Goal: Transaction & Acquisition: Download file/media

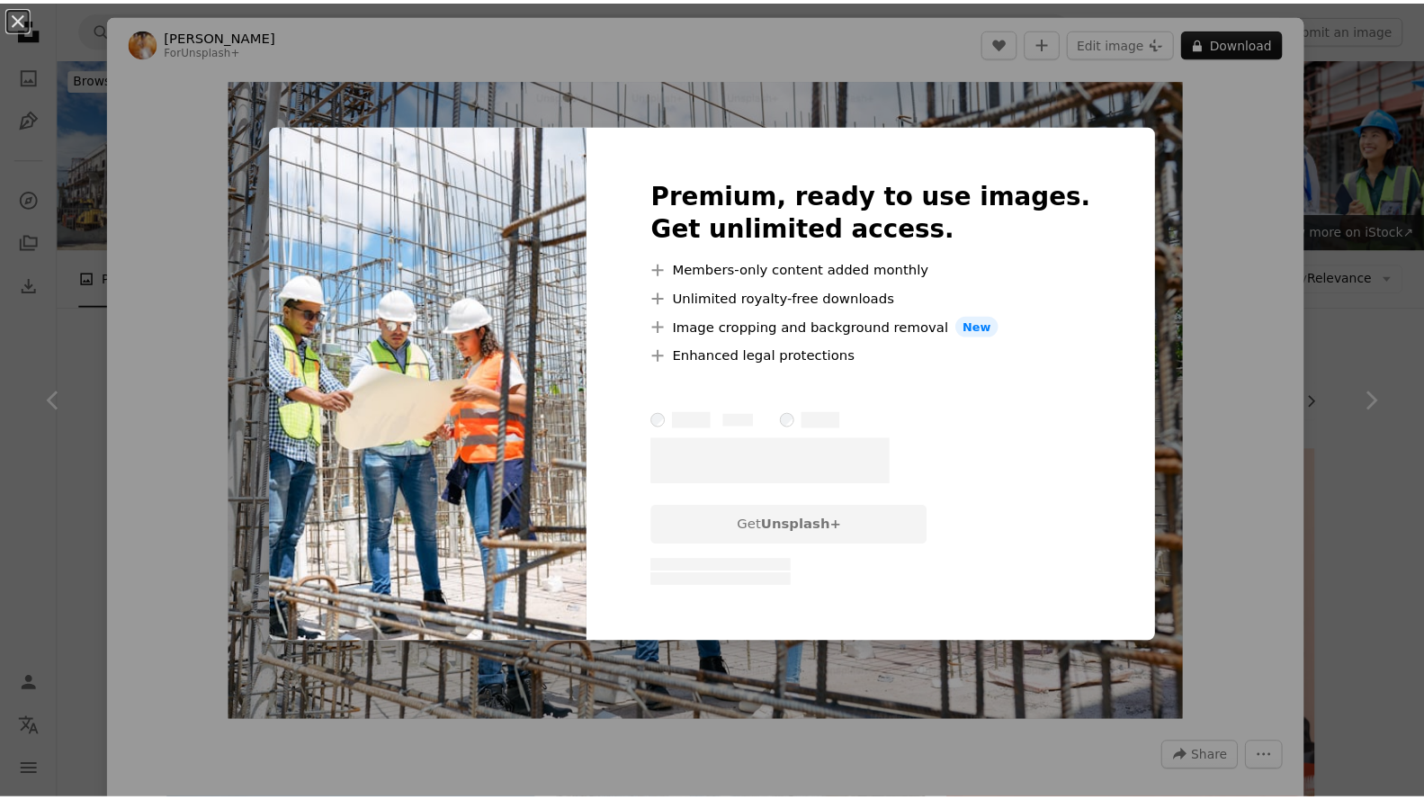
scroll to position [360, 0]
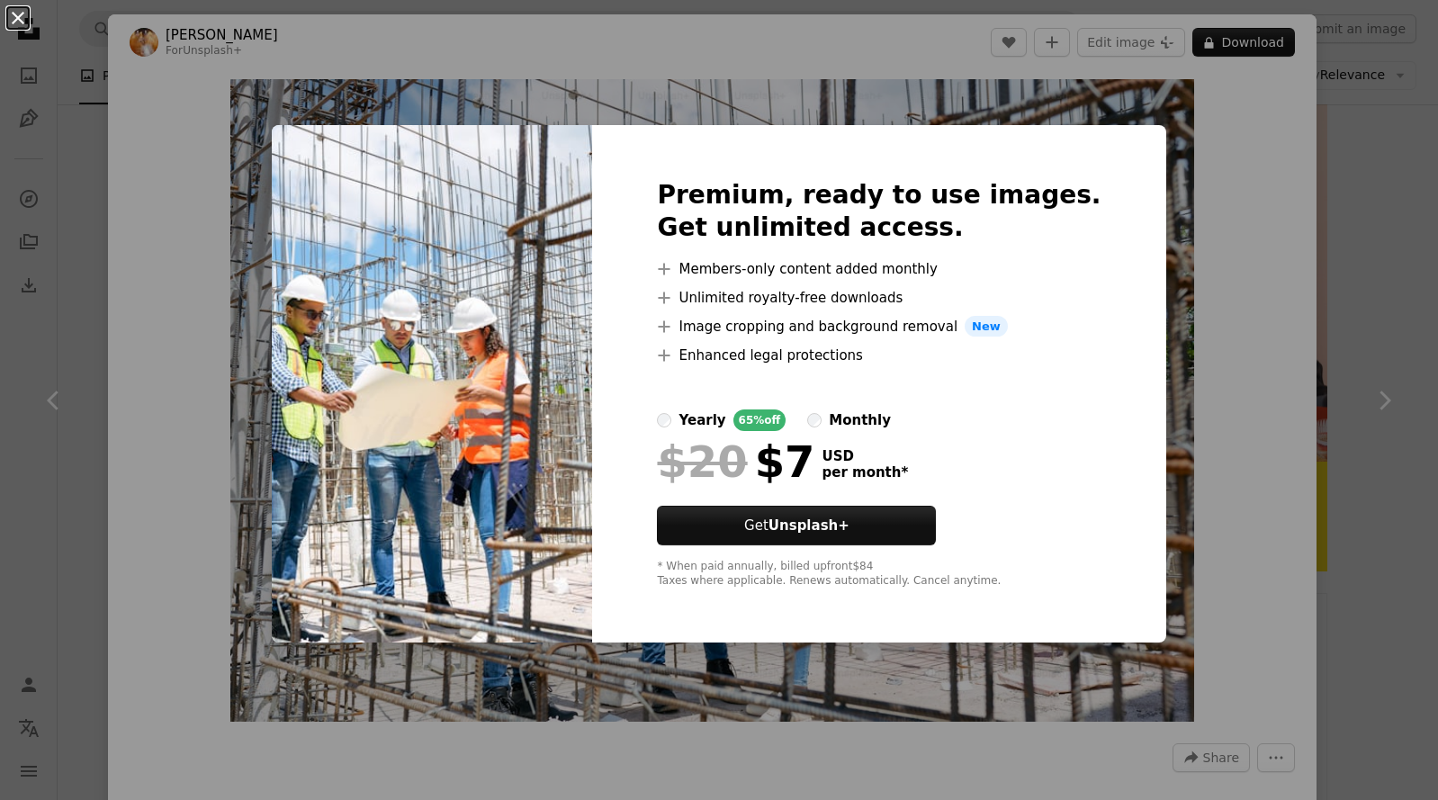
click at [18, 22] on button "An X shape" at bounding box center [18, 18] width 22 height 22
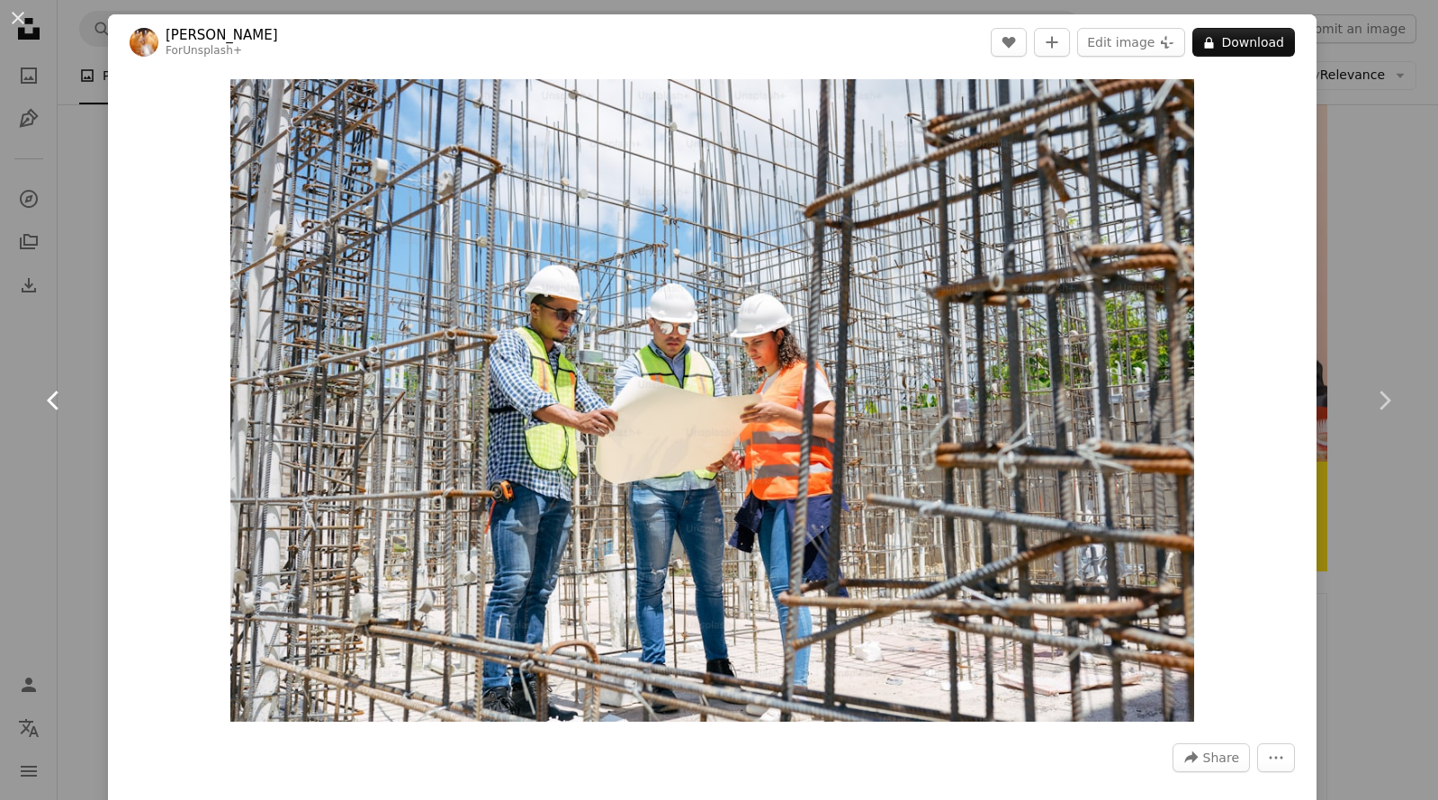
click at [90, 358] on link "Chevron left" at bounding box center [54, 400] width 108 height 173
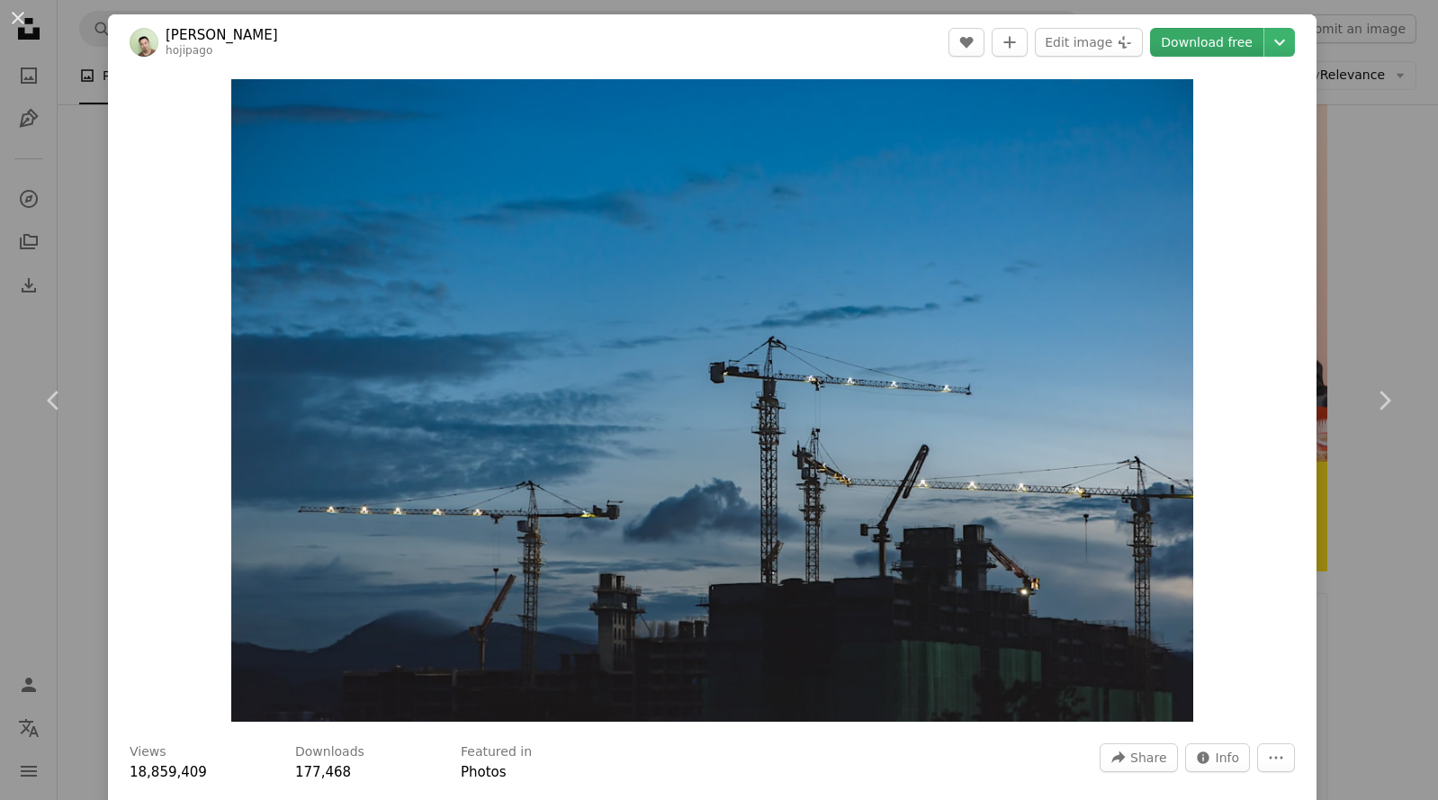
click at [1234, 41] on link "Download free" at bounding box center [1206, 42] width 113 height 29
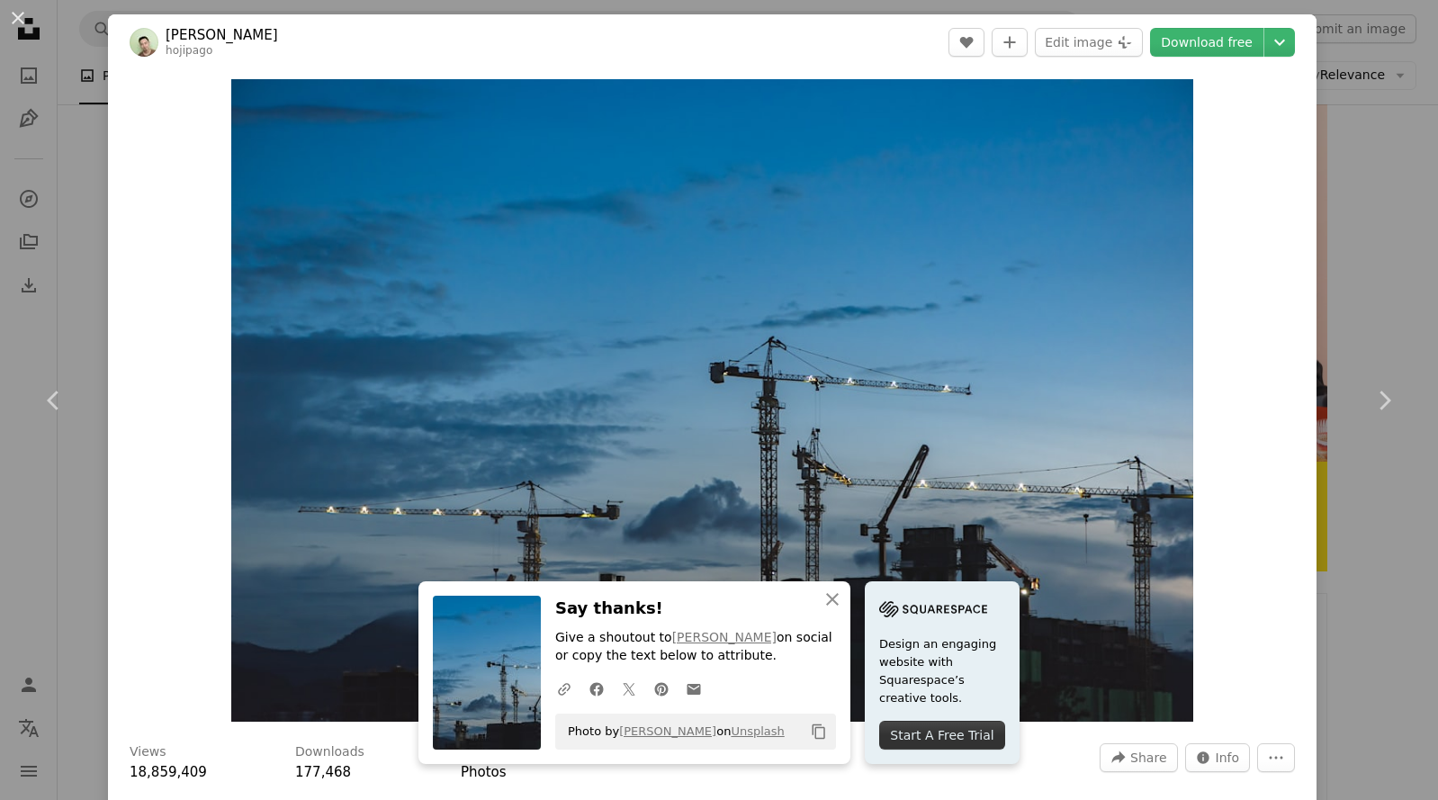
click at [506, 21] on header "[PERSON_NAME] hojipago A heart A plus sign Edit image Plus sign for Unsplash+ D…" at bounding box center [712, 42] width 1208 height 56
click at [10, 15] on button "An X shape" at bounding box center [18, 18] width 22 height 22
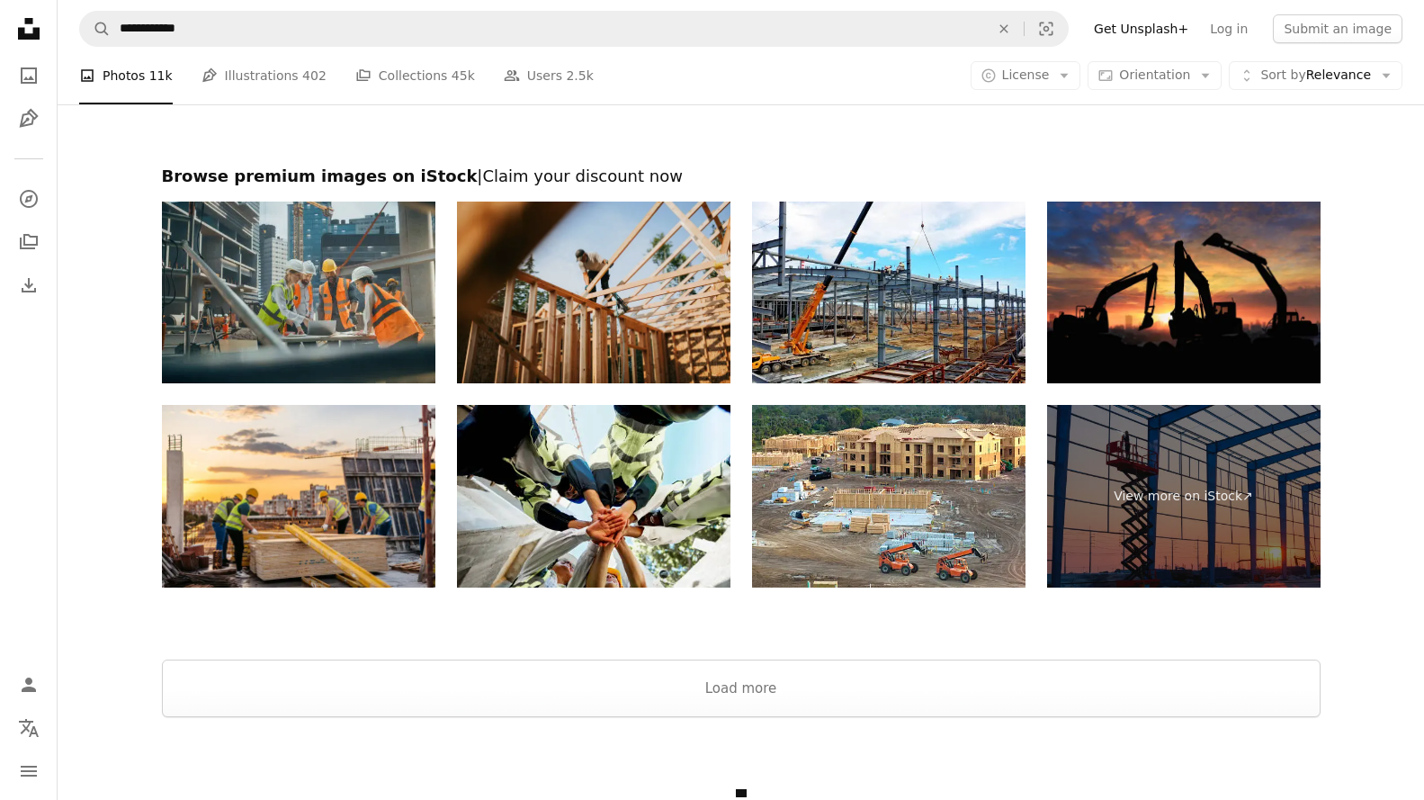
scroll to position [3476, 0]
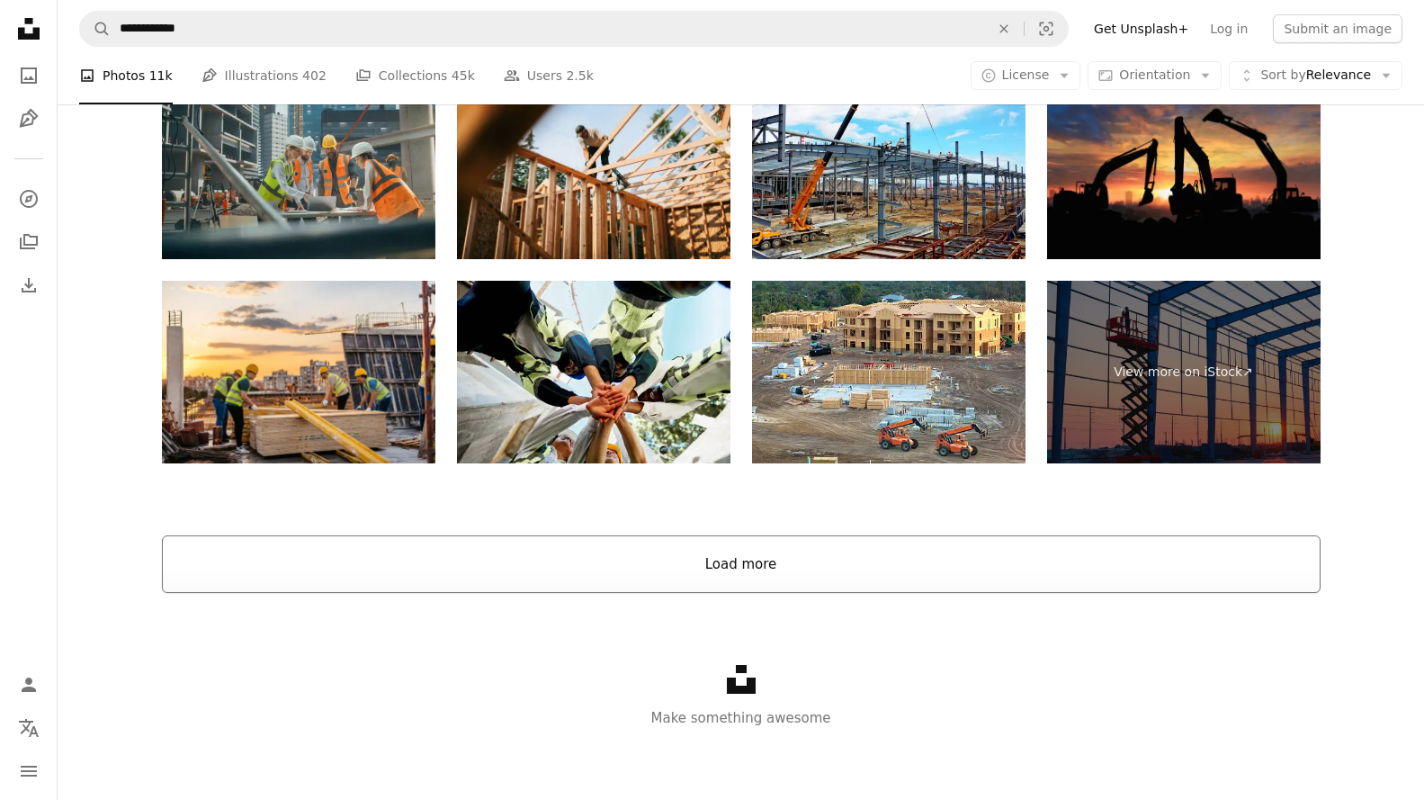
click at [725, 564] on button "Load more" at bounding box center [741, 564] width 1159 height 58
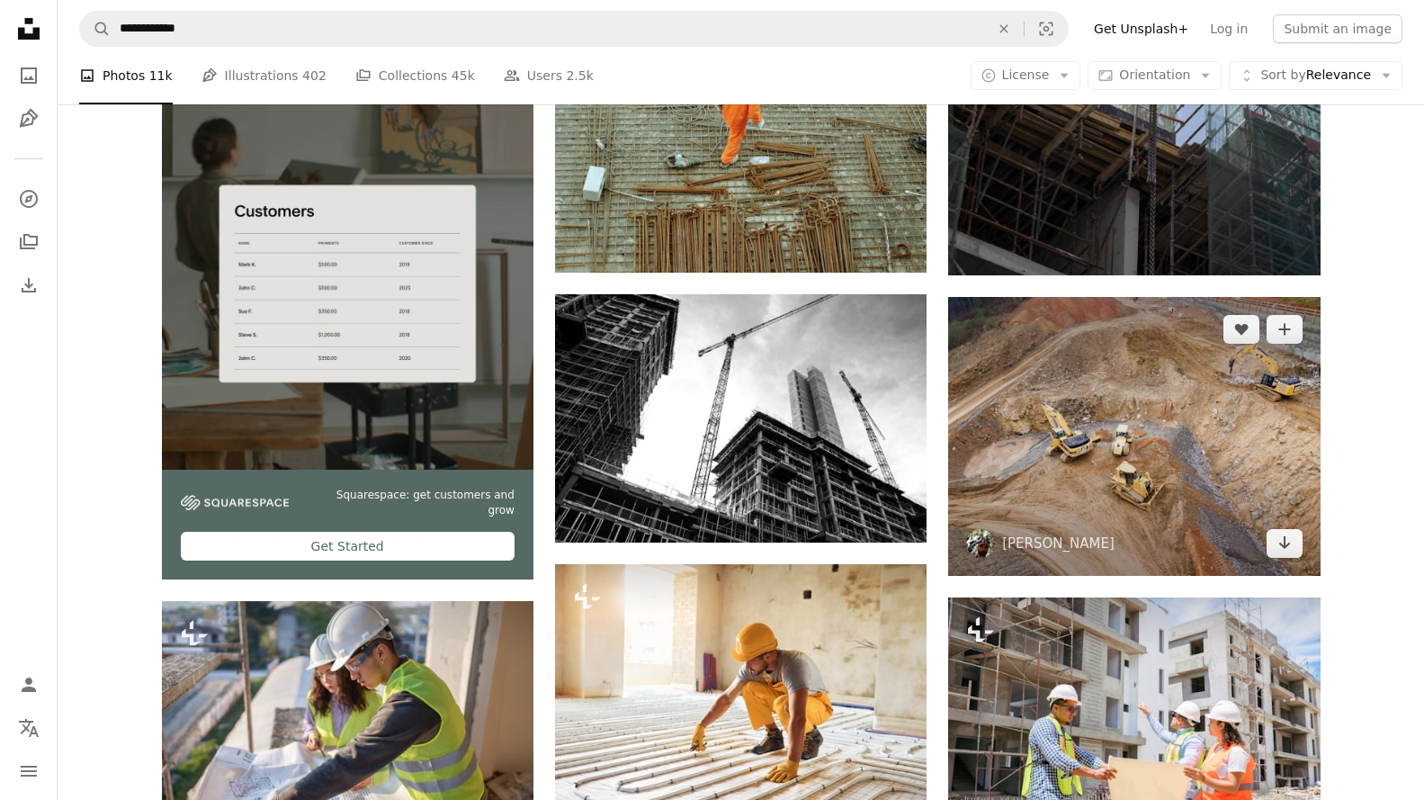
scroll to position [3746, 0]
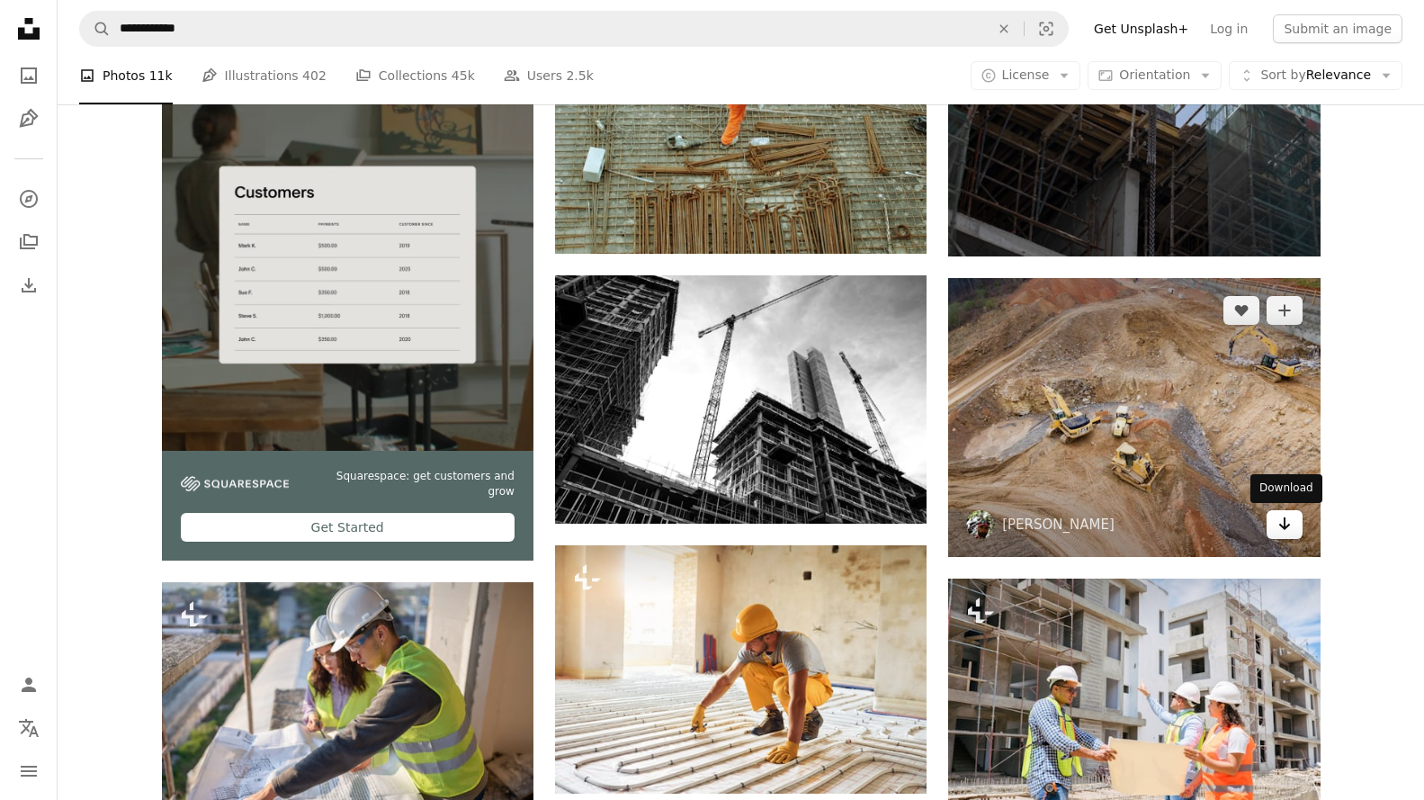
click at [1275, 528] on link "Arrow pointing down" at bounding box center [1285, 524] width 36 height 29
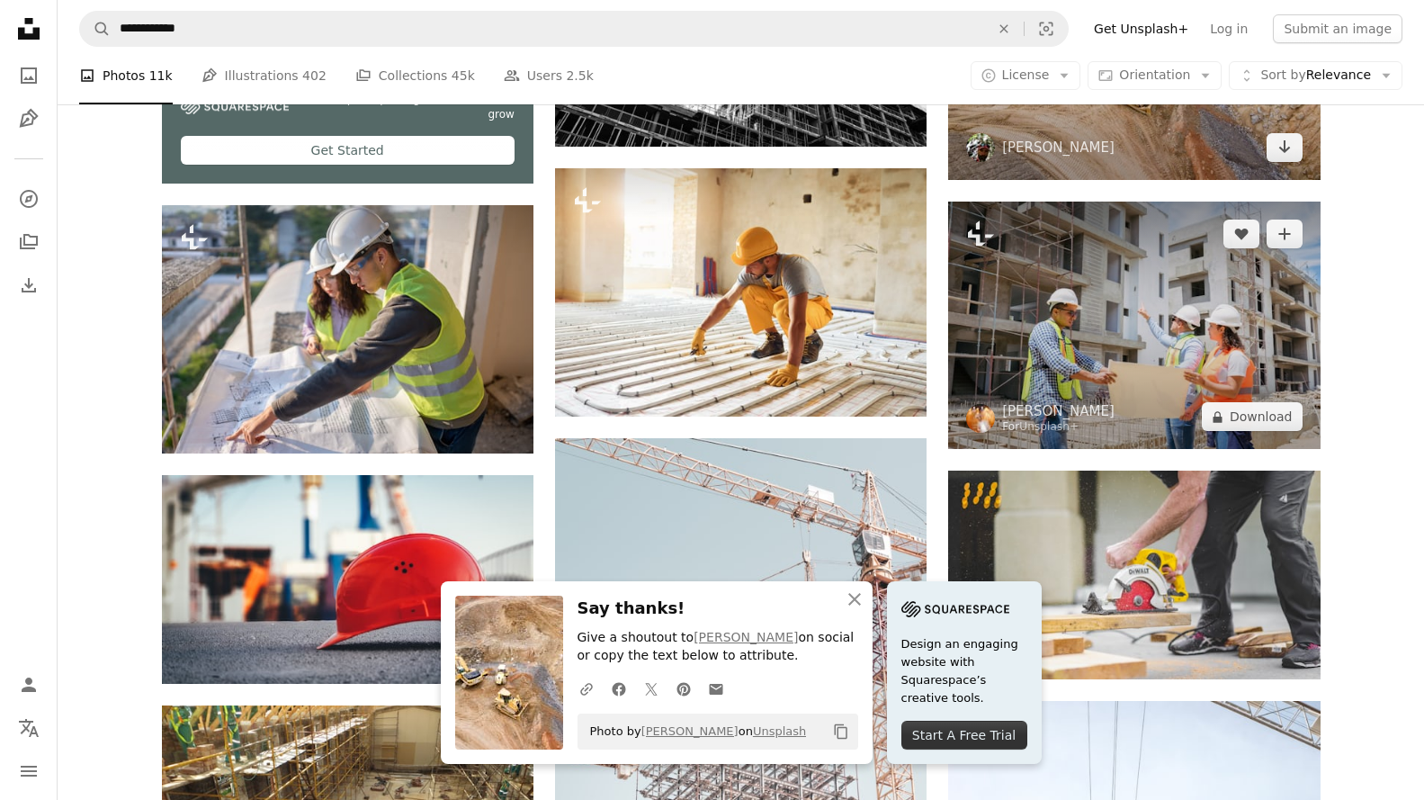
scroll to position [4286, 0]
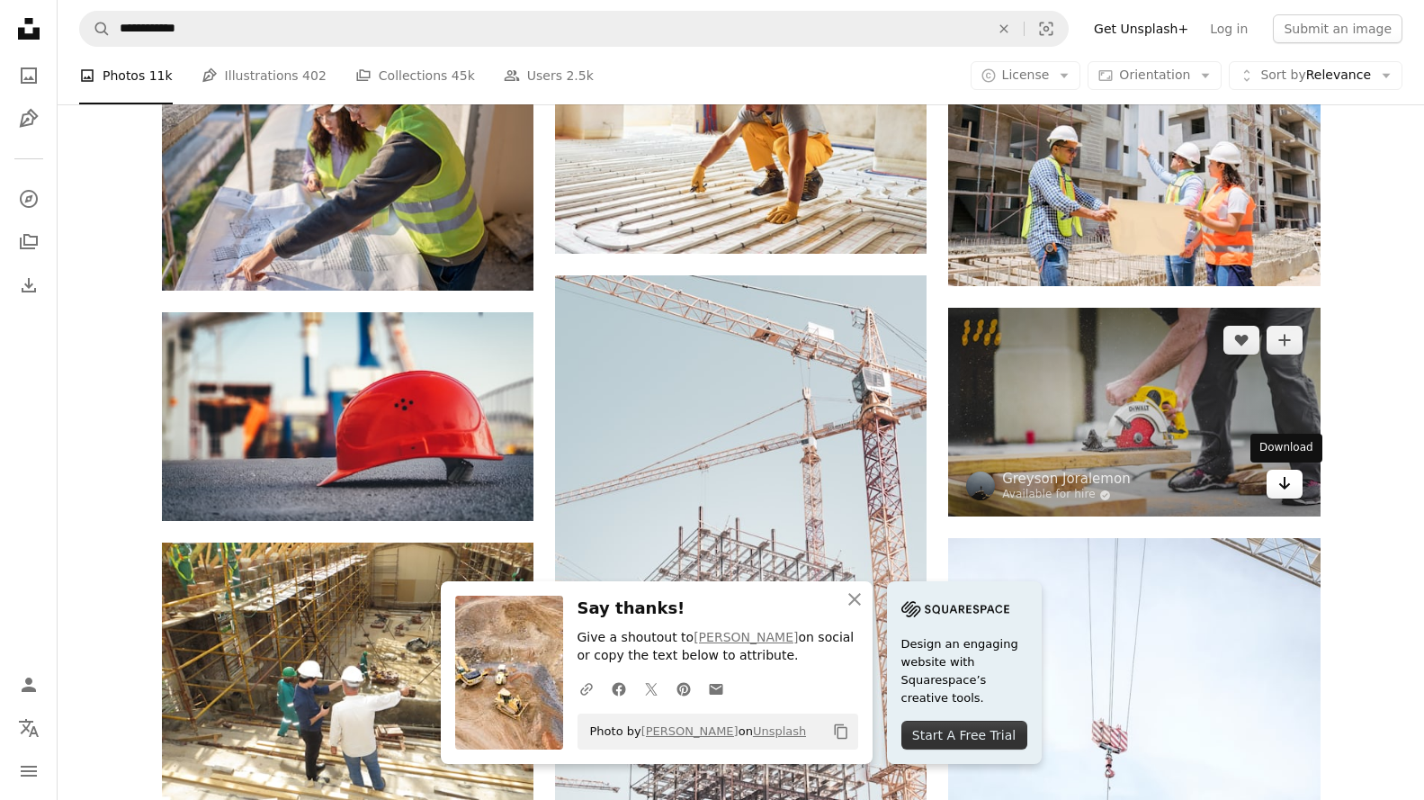
click at [1280, 484] on icon "Download" at bounding box center [1284, 483] width 12 height 13
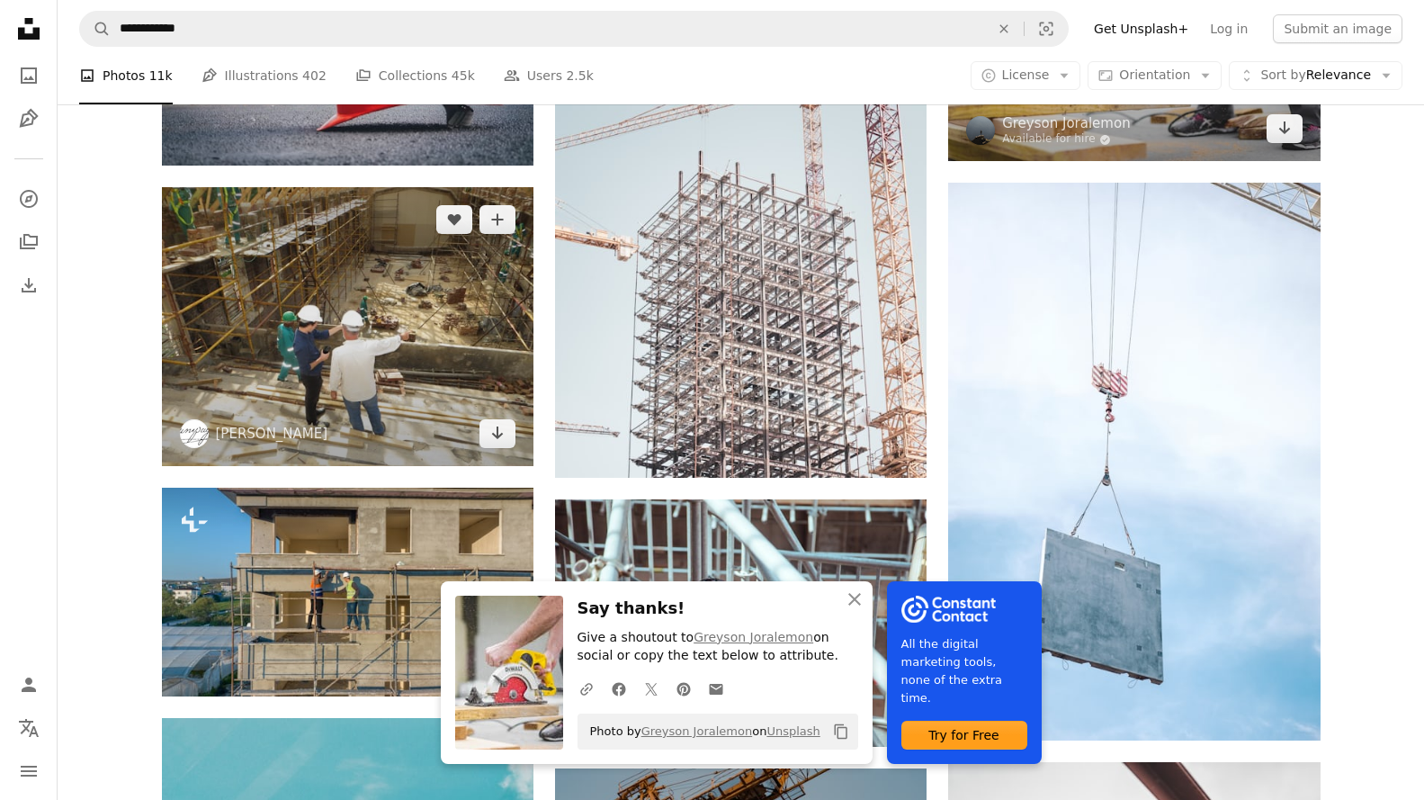
scroll to position [4646, 0]
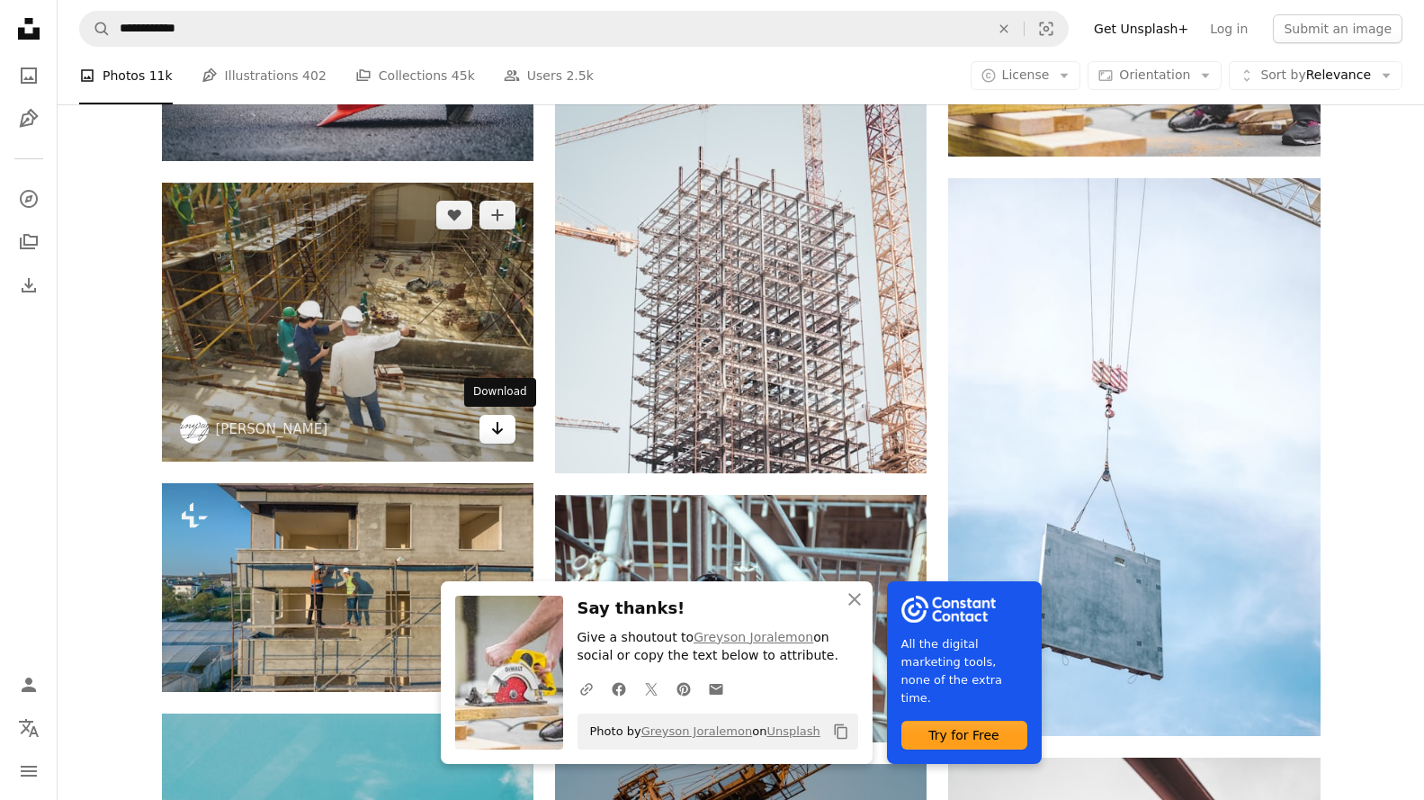
click at [507, 431] on link "Arrow pointing down" at bounding box center [498, 429] width 36 height 29
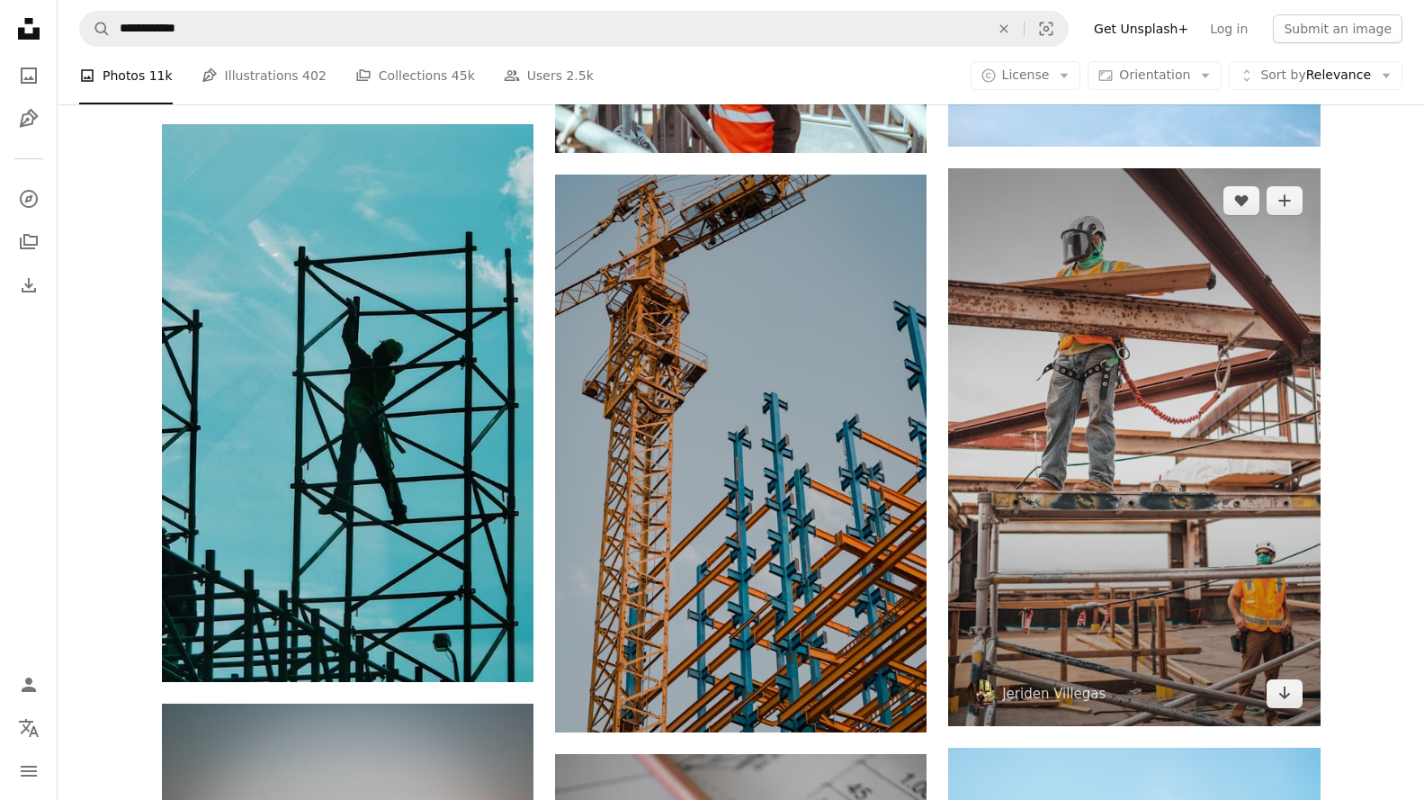
scroll to position [5366, 0]
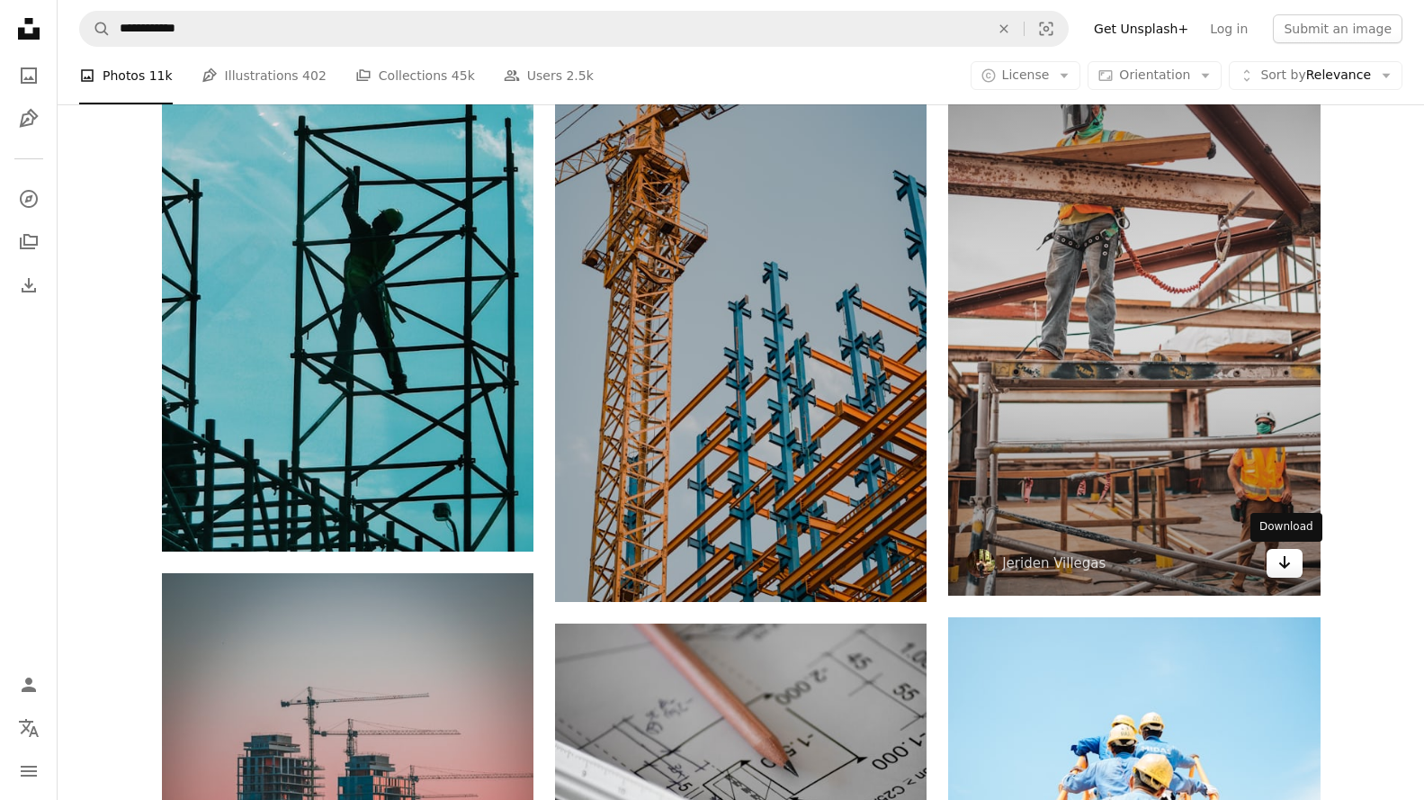
click at [1289, 560] on icon "Arrow pointing down" at bounding box center [1285, 562] width 14 height 22
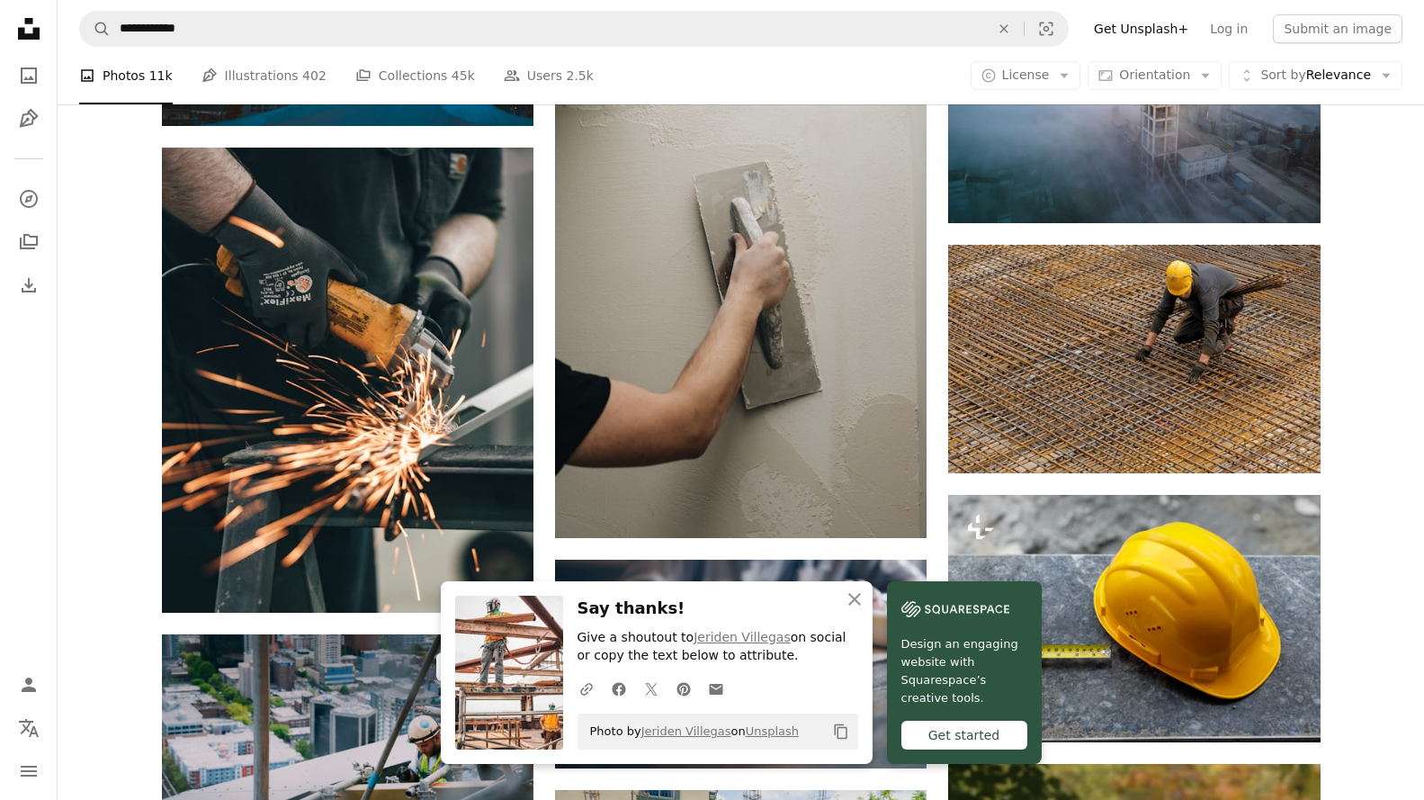
scroll to position [6445, 0]
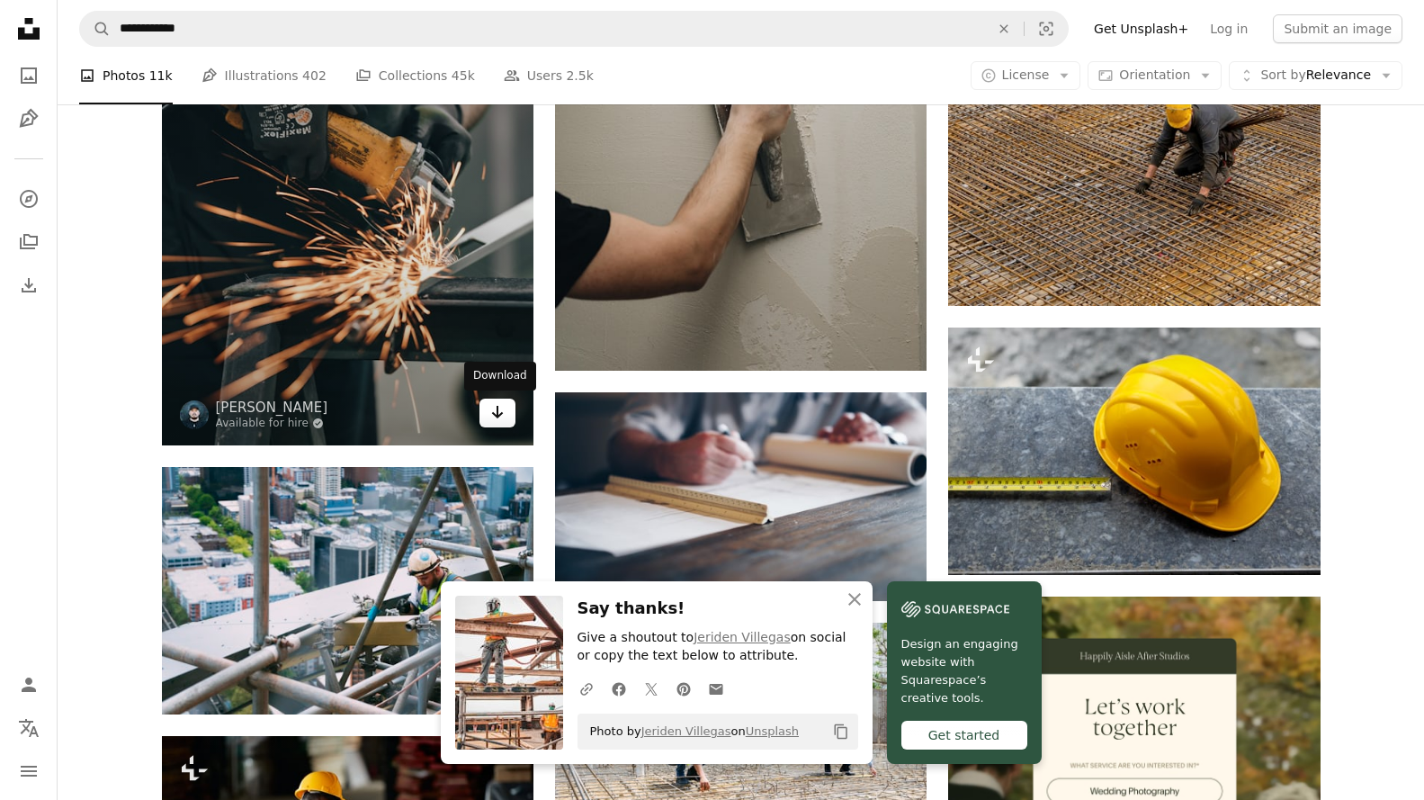
click at [492, 415] on icon "Arrow pointing down" at bounding box center [497, 412] width 14 height 22
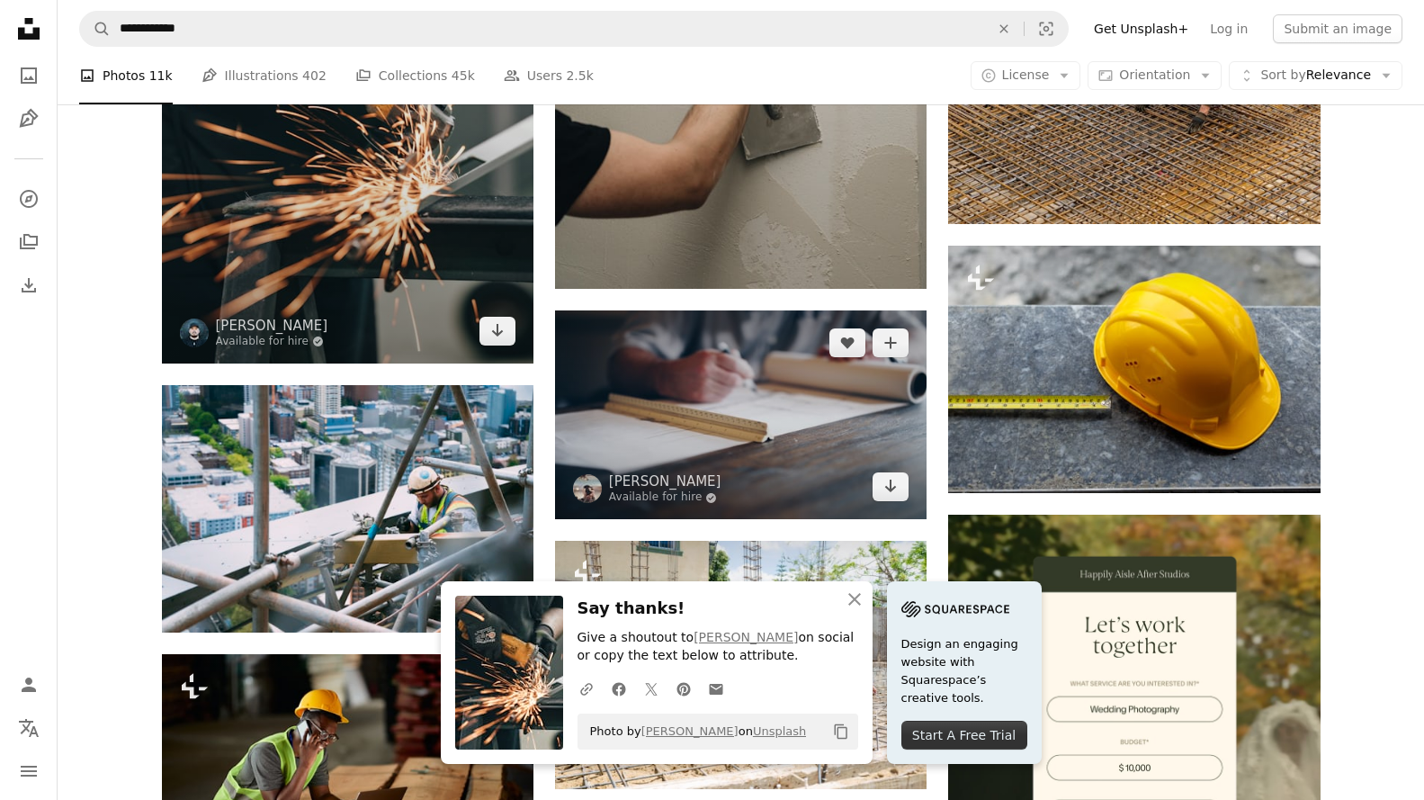
scroll to position [6625, 0]
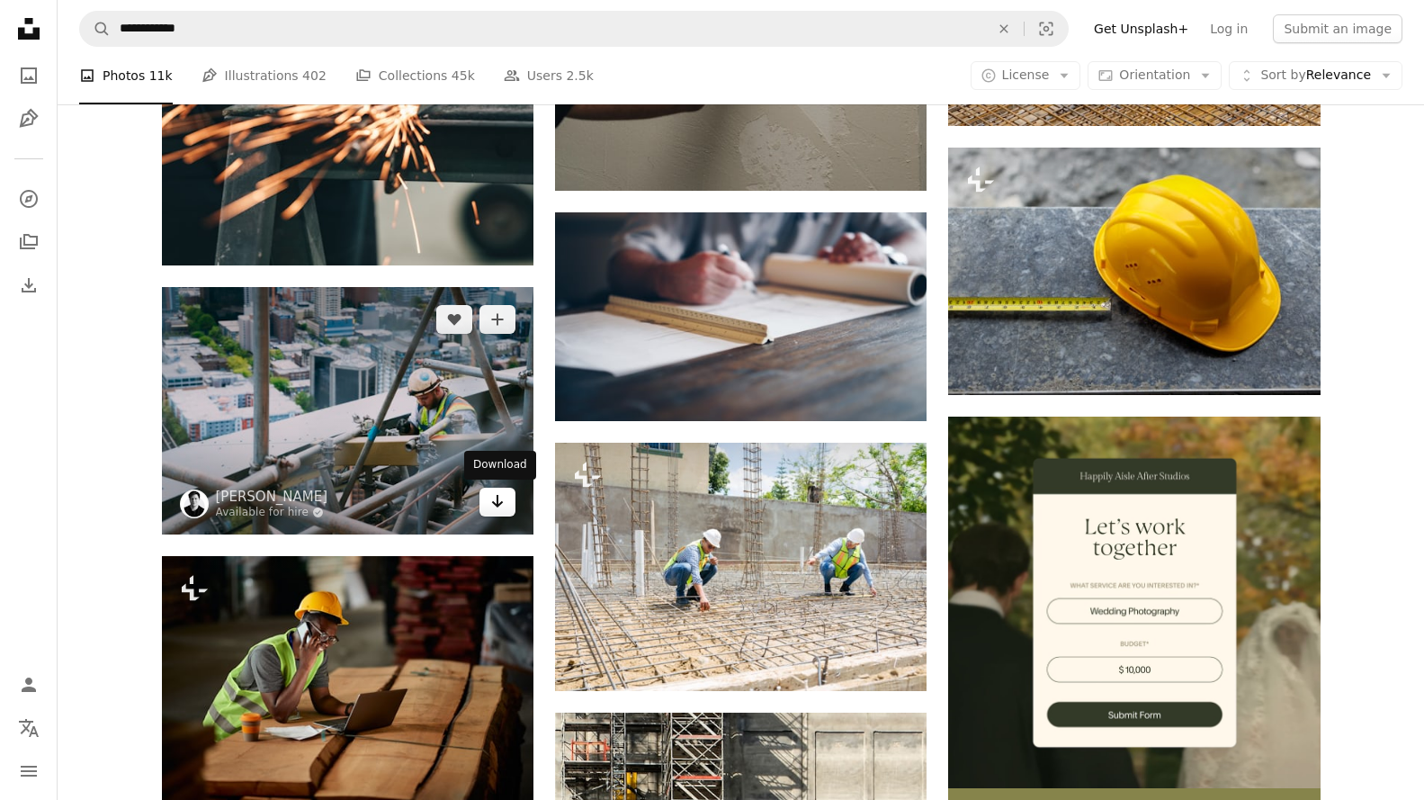
click at [487, 502] on link "Arrow pointing down" at bounding box center [498, 502] width 36 height 29
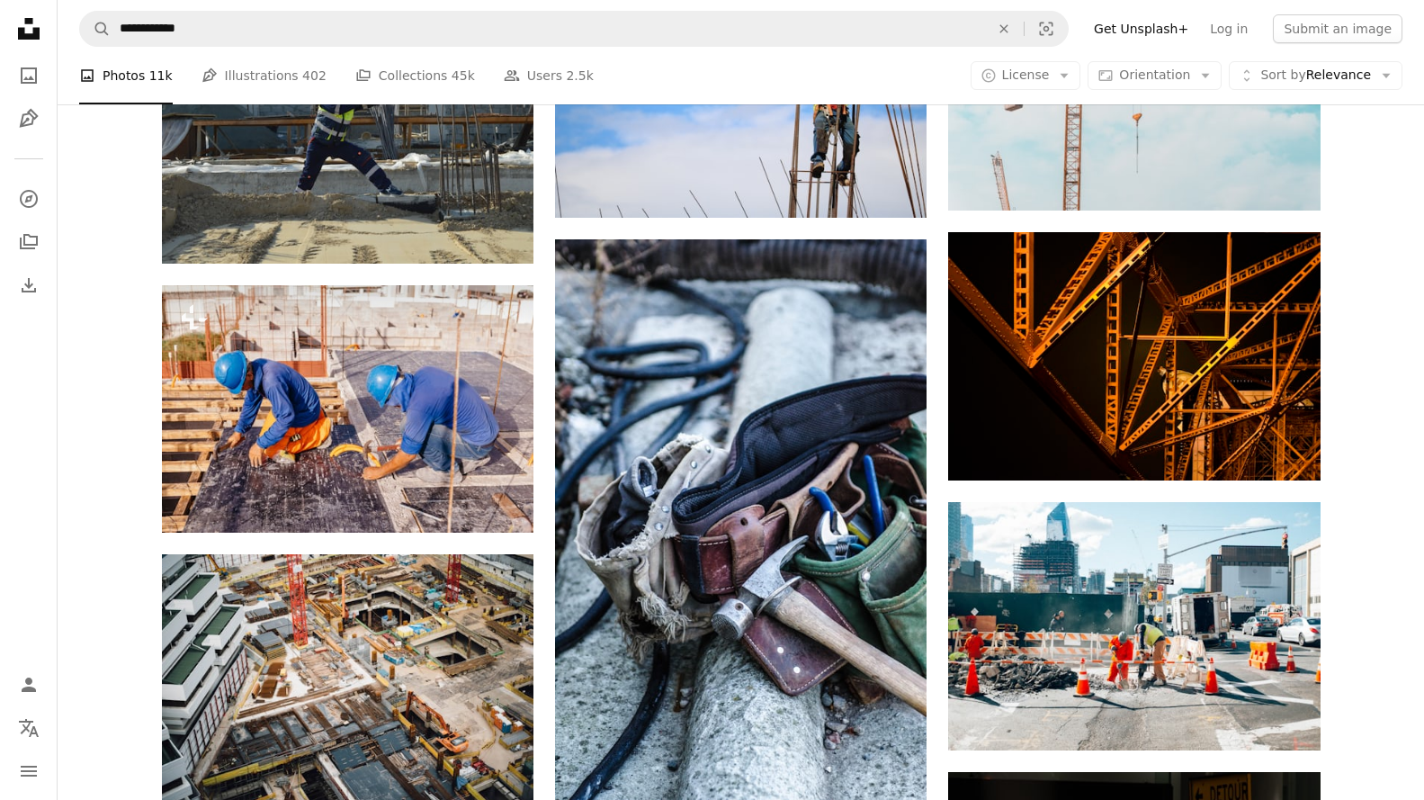
scroll to position [8784, 0]
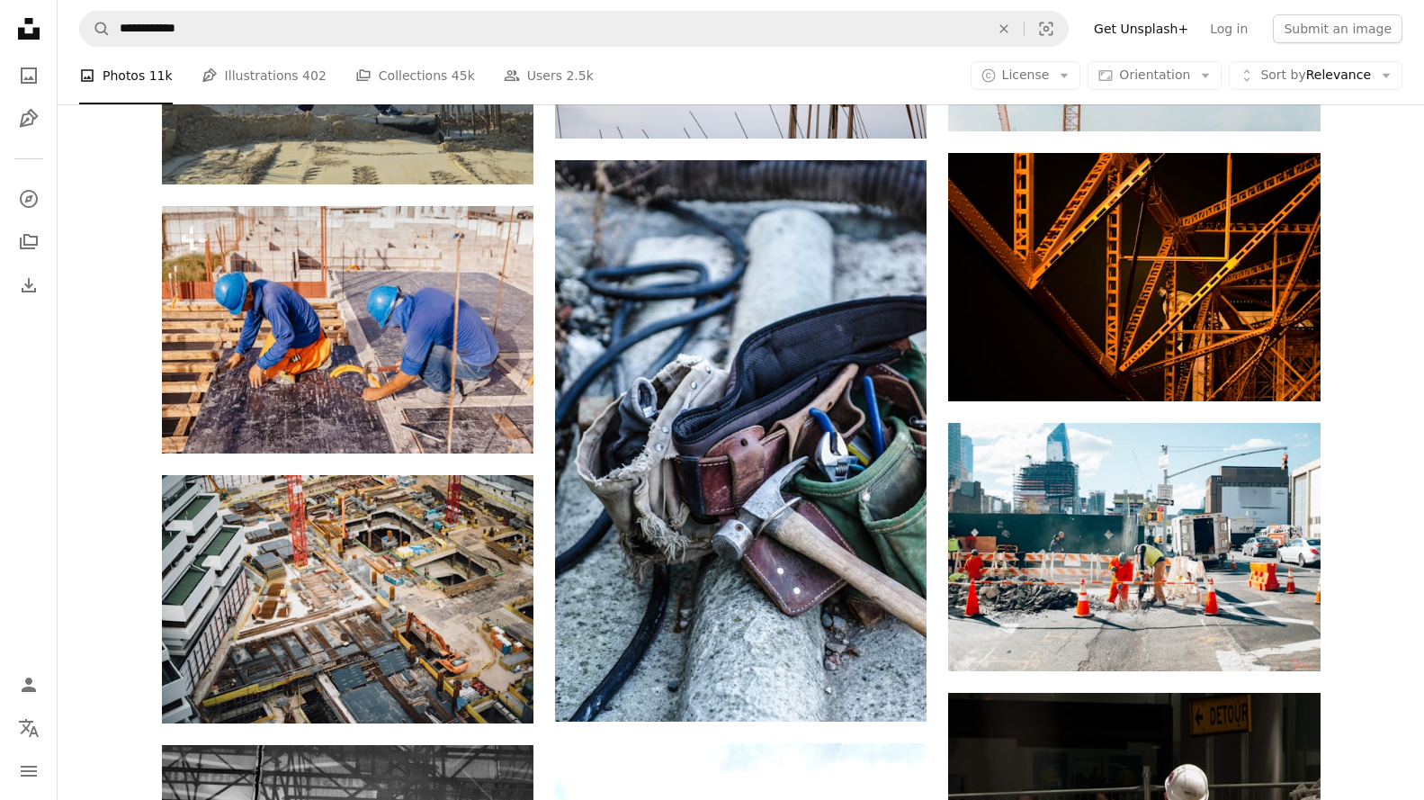
scroll to position [8874, 0]
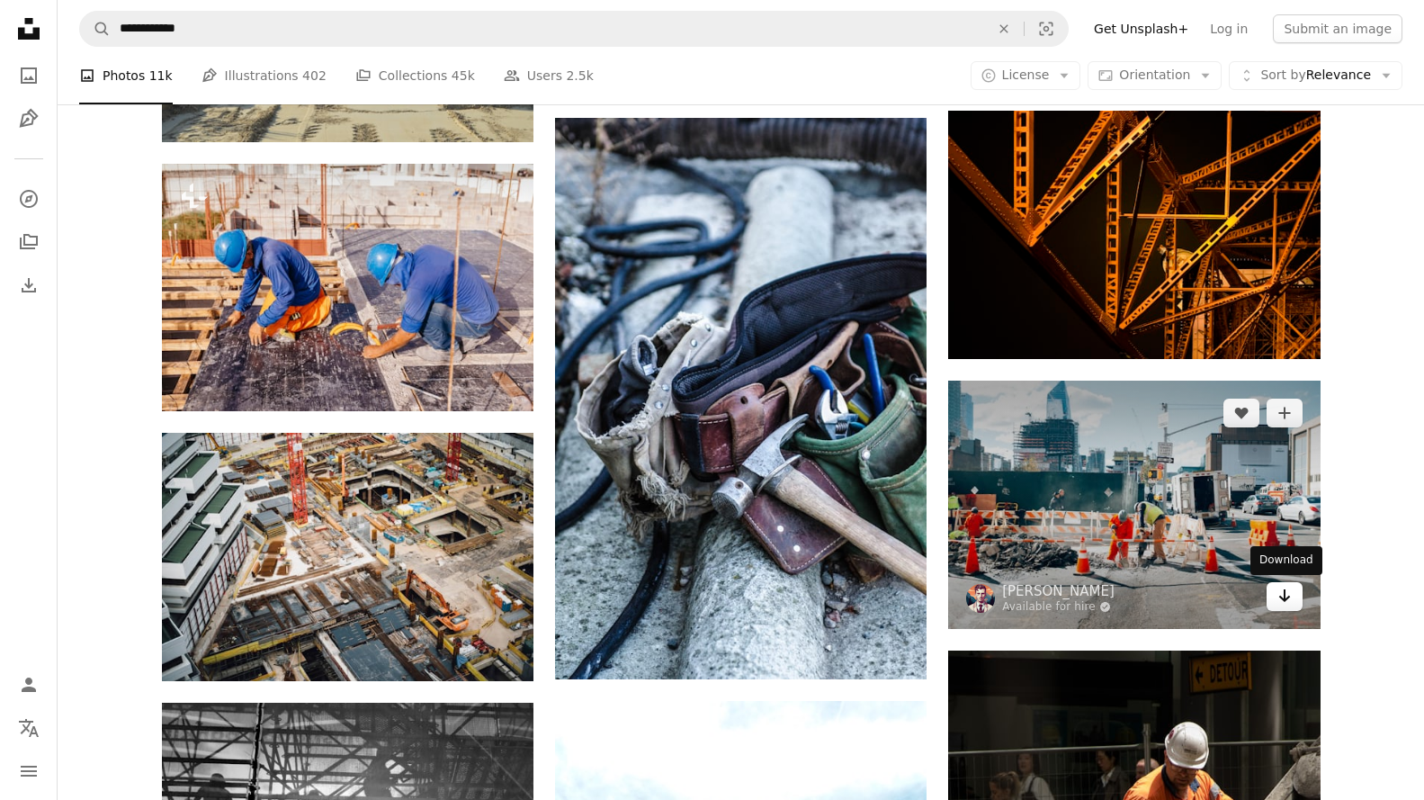
click at [1293, 600] on link "Arrow pointing down" at bounding box center [1285, 596] width 36 height 29
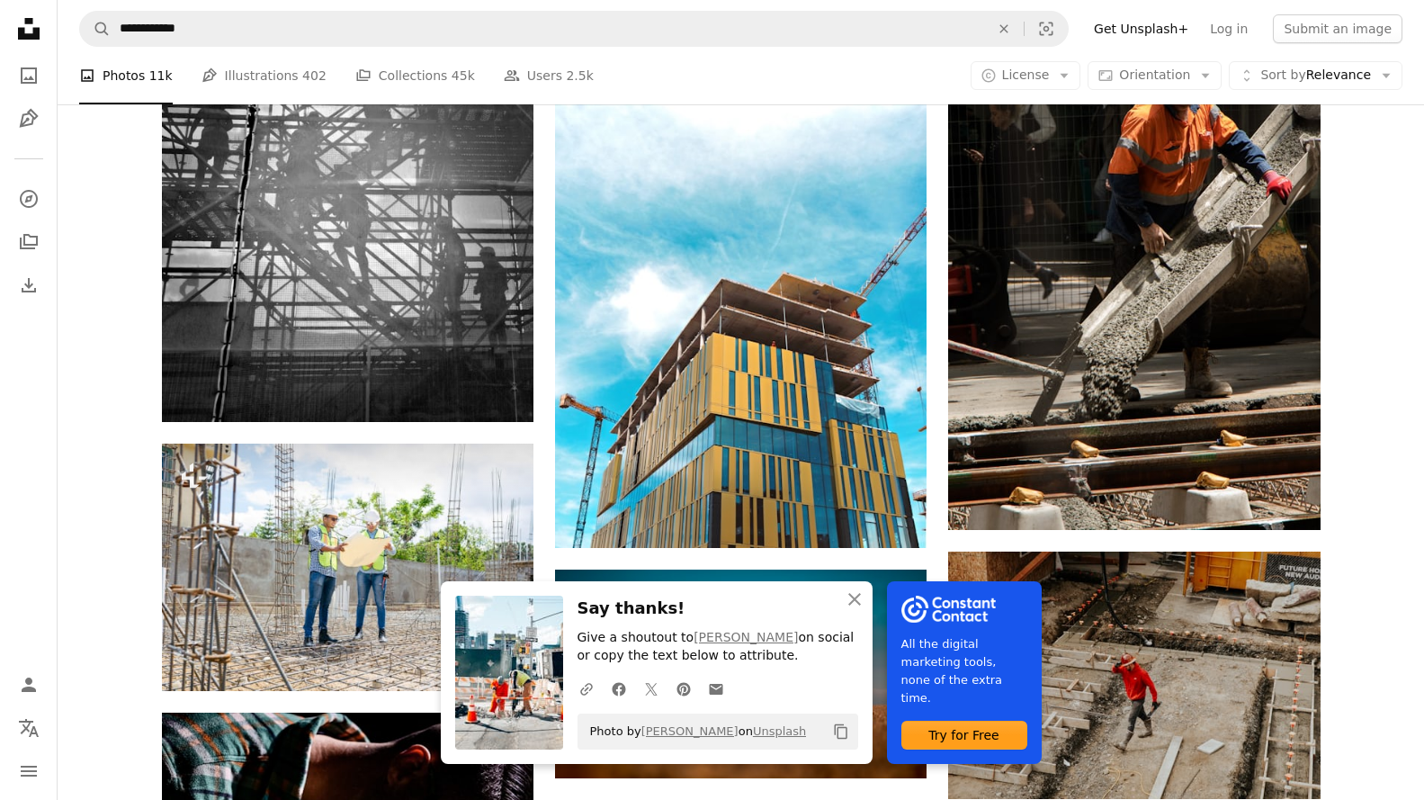
scroll to position [9594, 0]
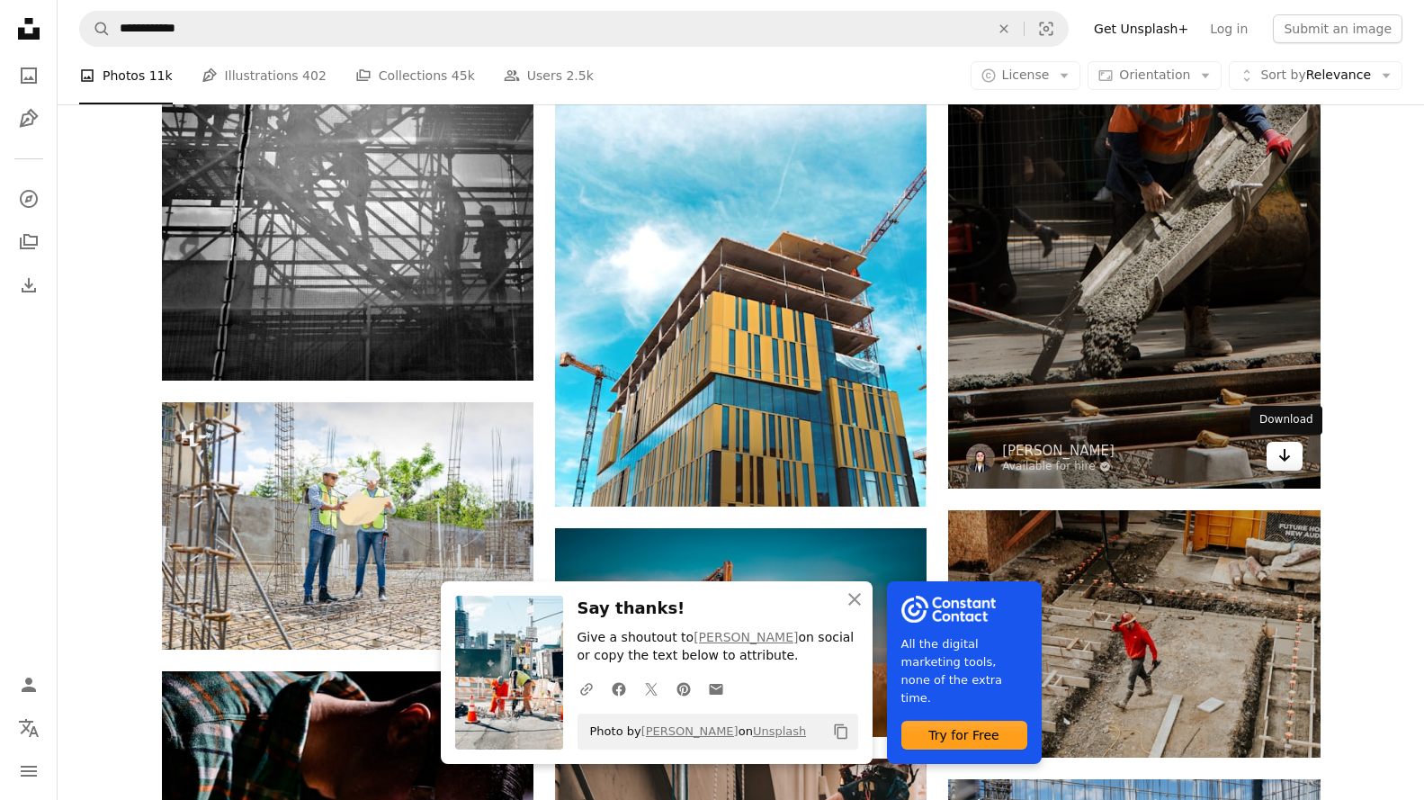
click at [1287, 466] on link "Arrow pointing down" at bounding box center [1285, 456] width 36 height 29
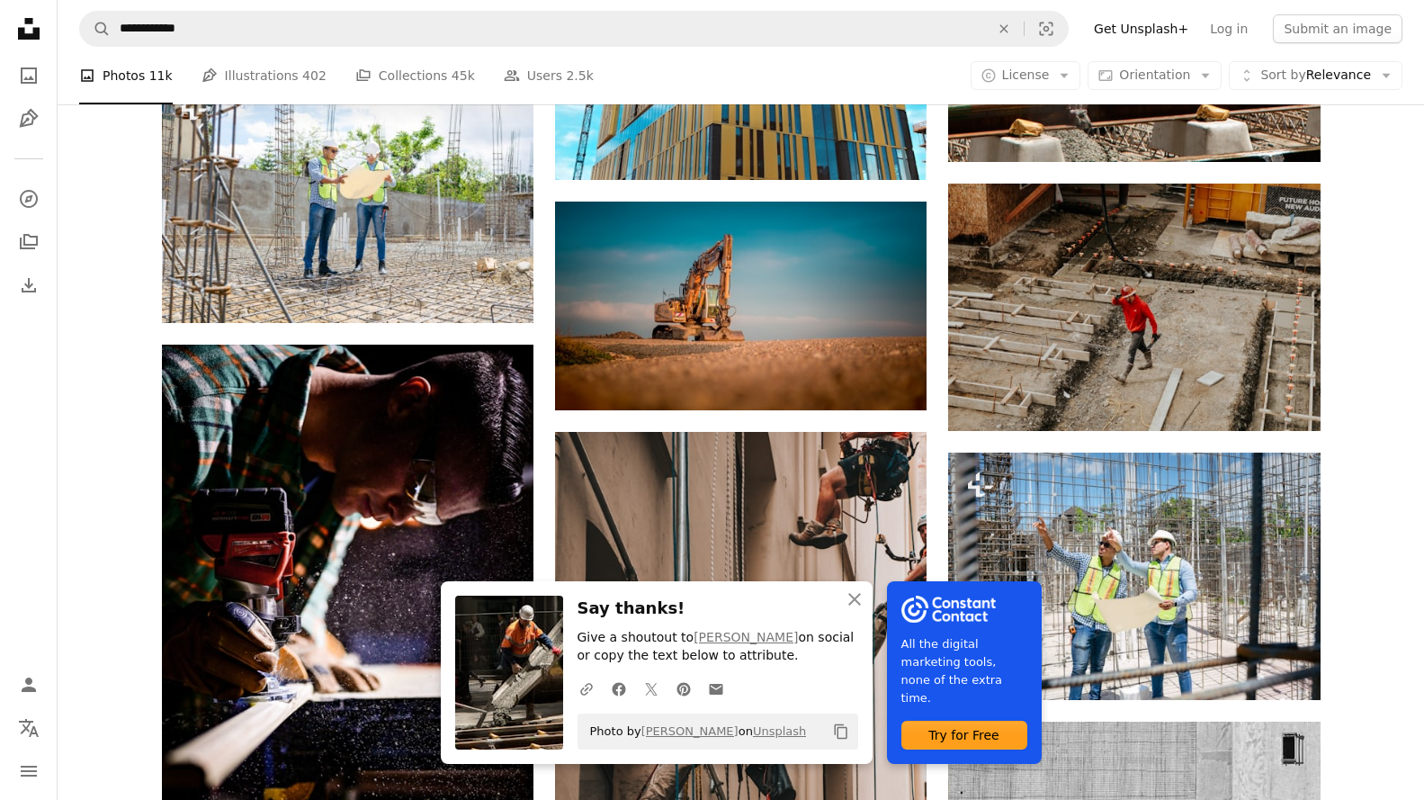
scroll to position [9954, 0]
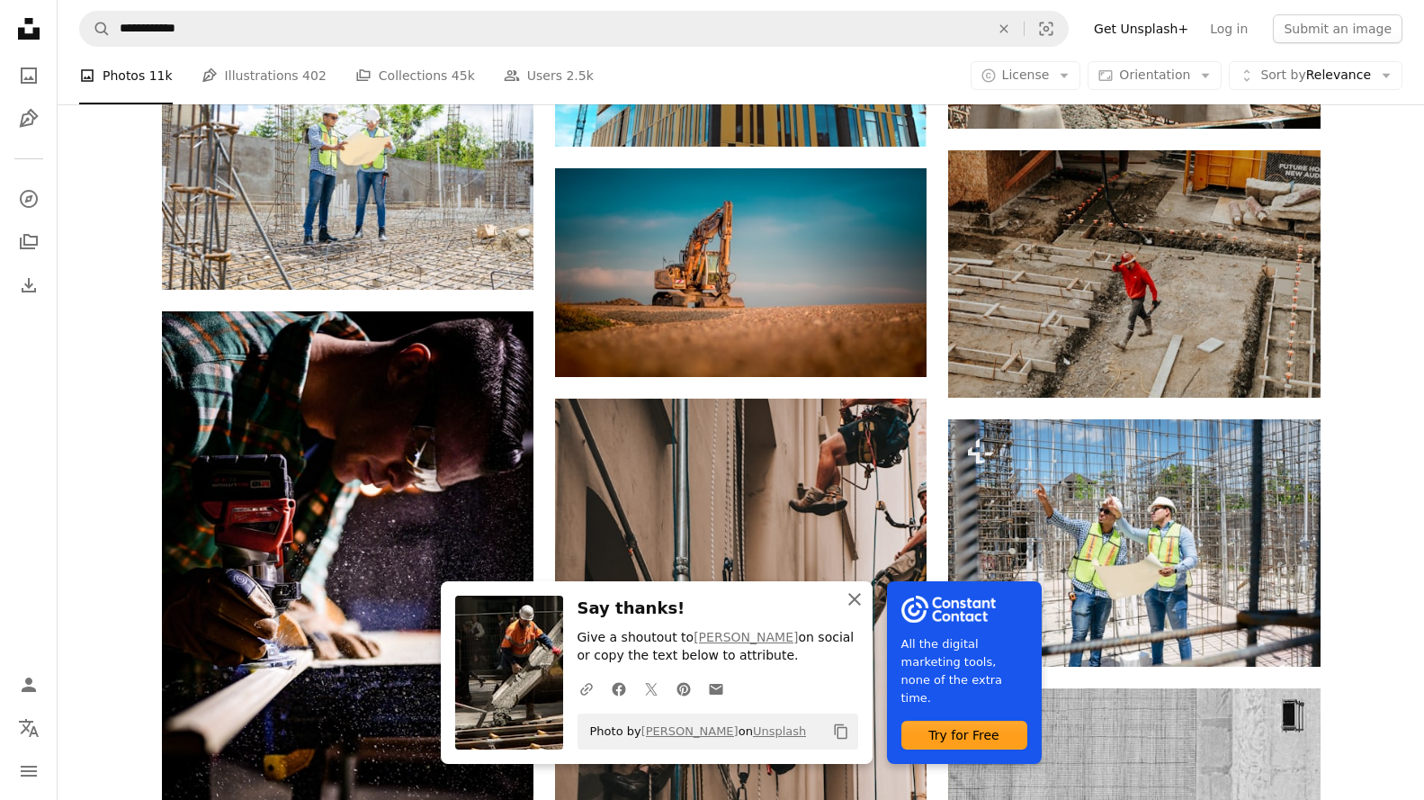
click at [852, 596] on icon "button" at bounding box center [854, 599] width 13 height 13
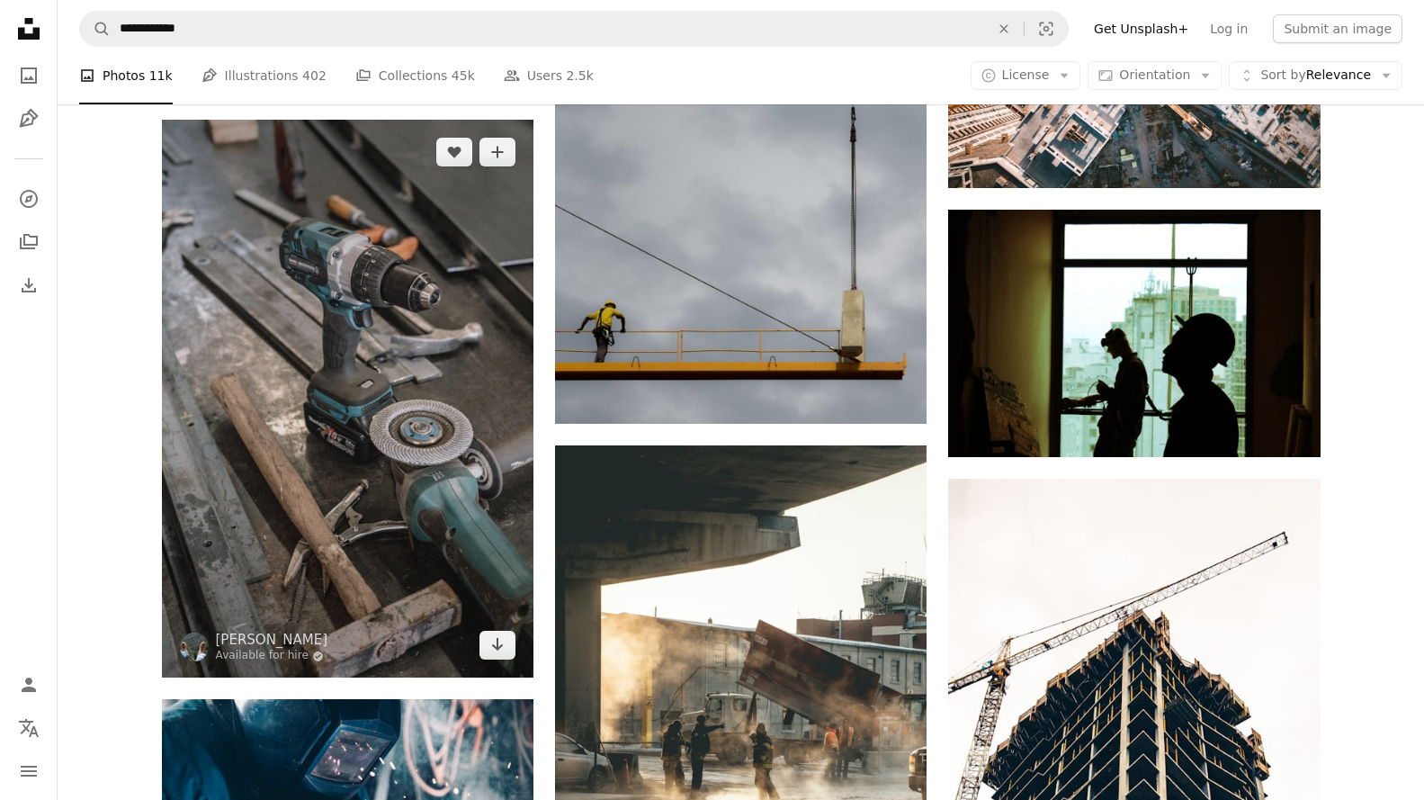
scroll to position [11663, 0]
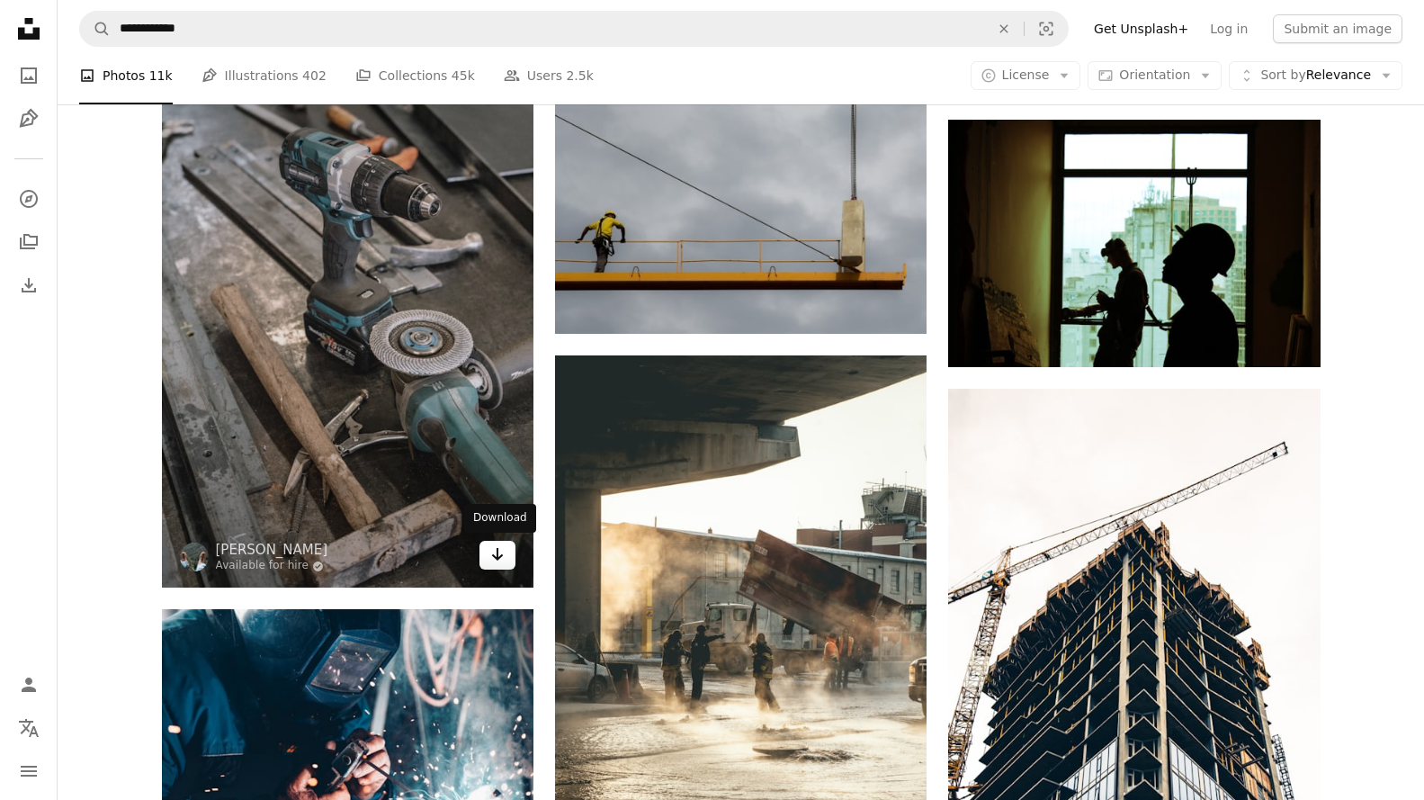
click at [501, 557] on icon "Arrow pointing down" at bounding box center [497, 554] width 14 height 22
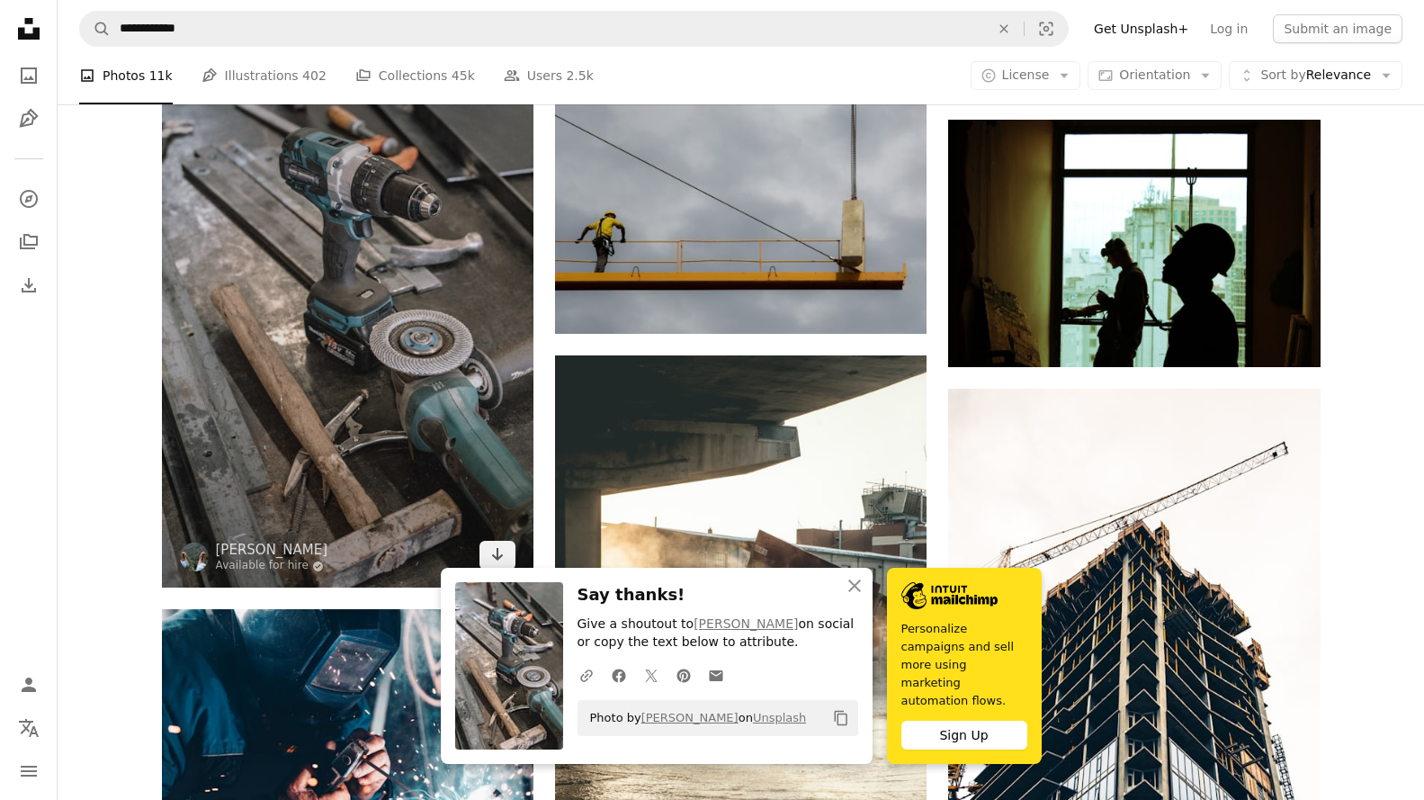
scroll to position [11843, 0]
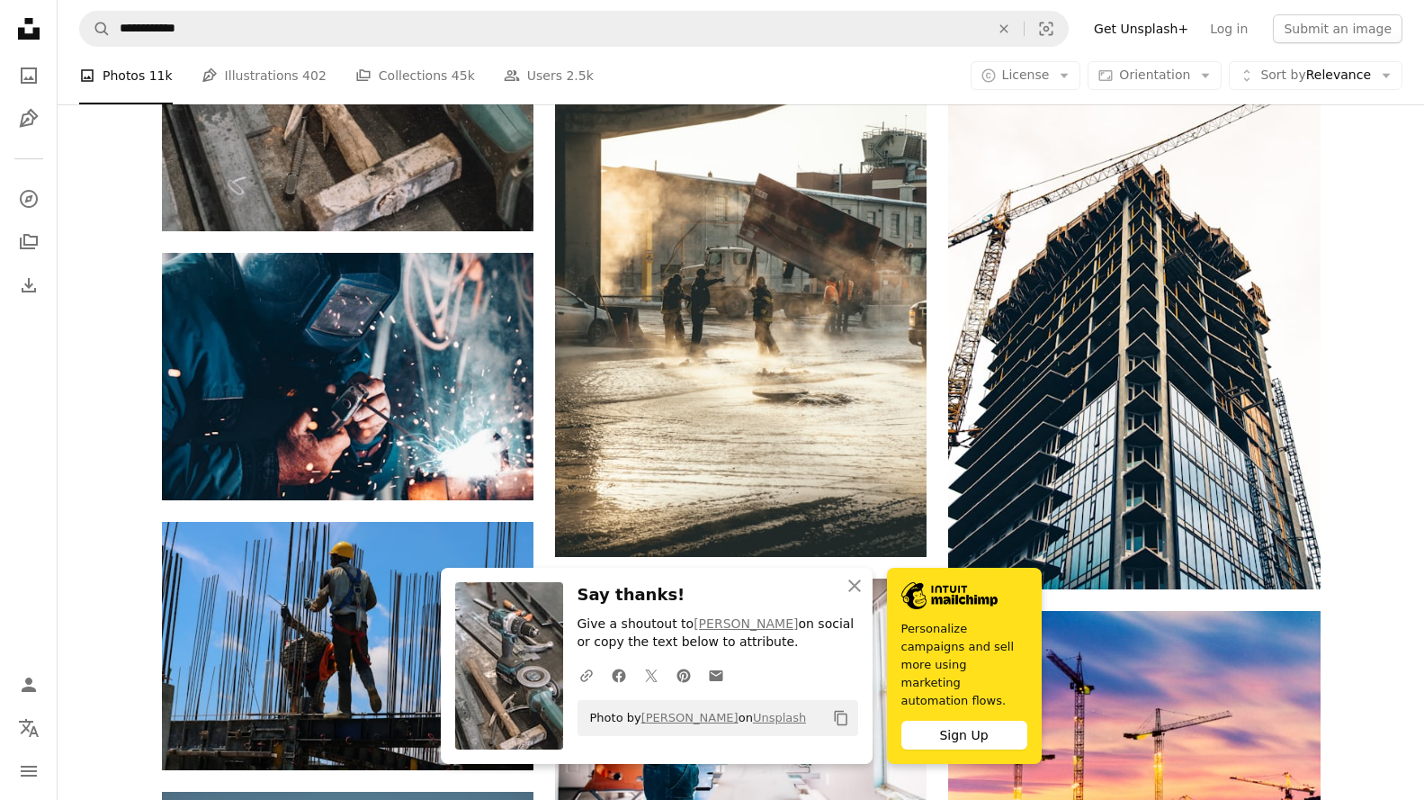
scroll to position [12023, 0]
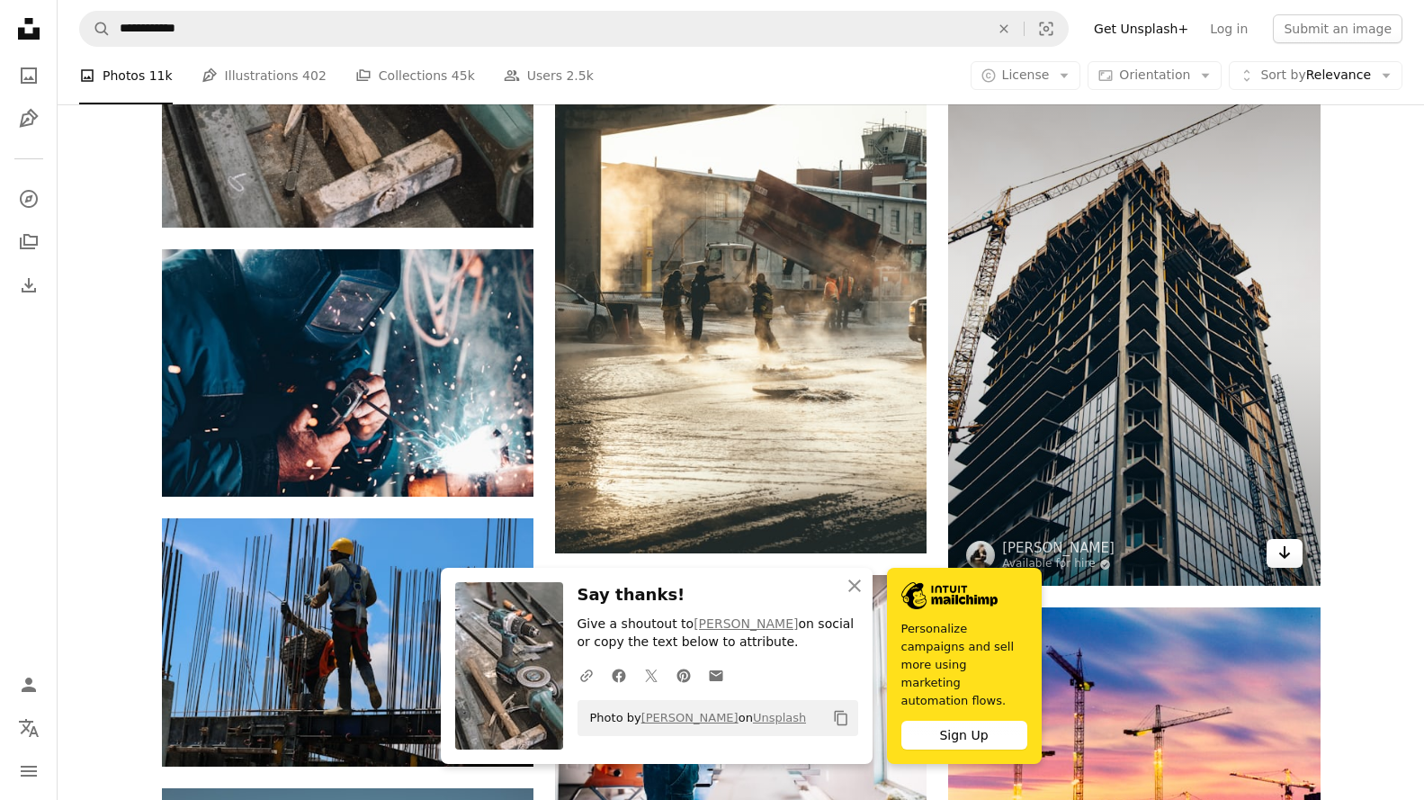
click at [1289, 560] on icon "Arrow pointing down" at bounding box center [1285, 553] width 14 height 22
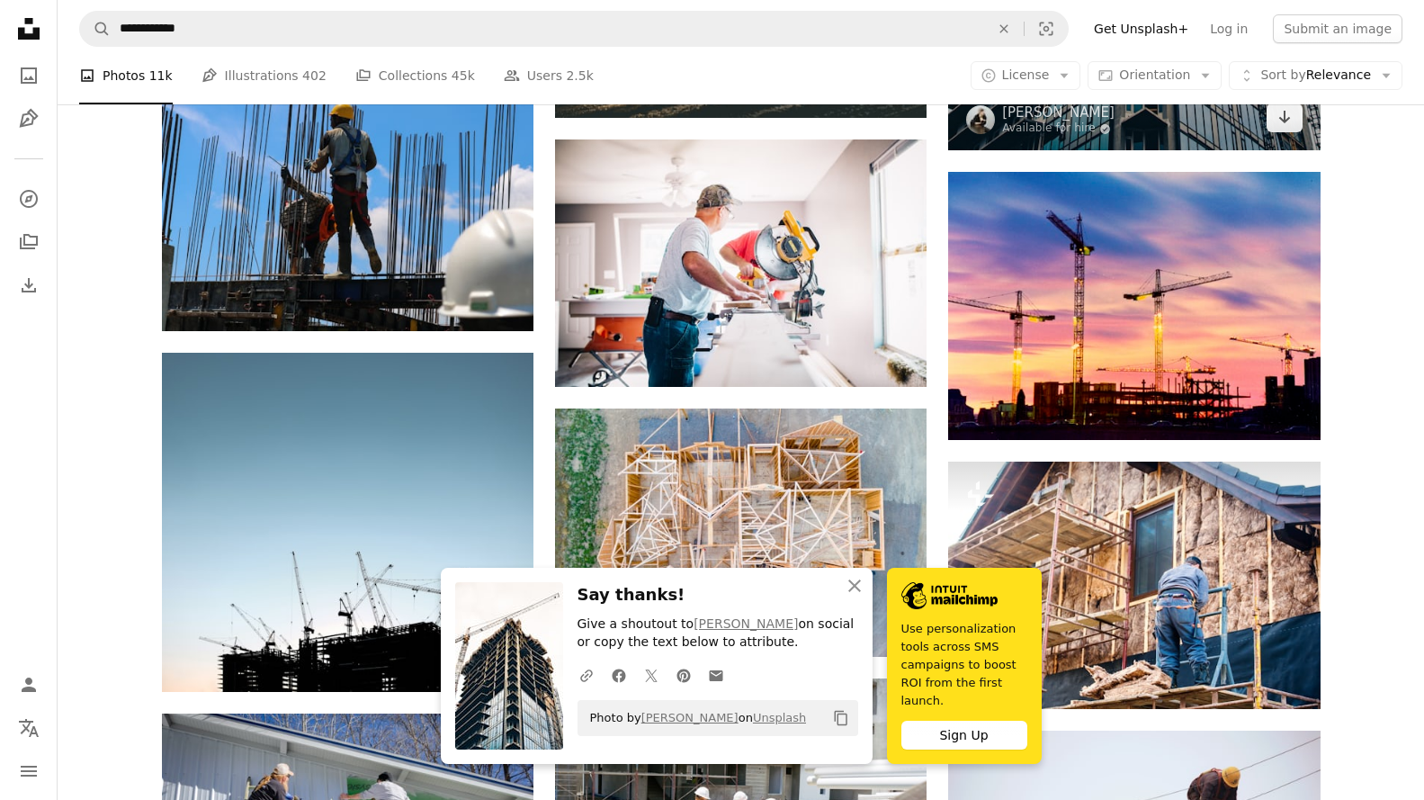
scroll to position [12473, 0]
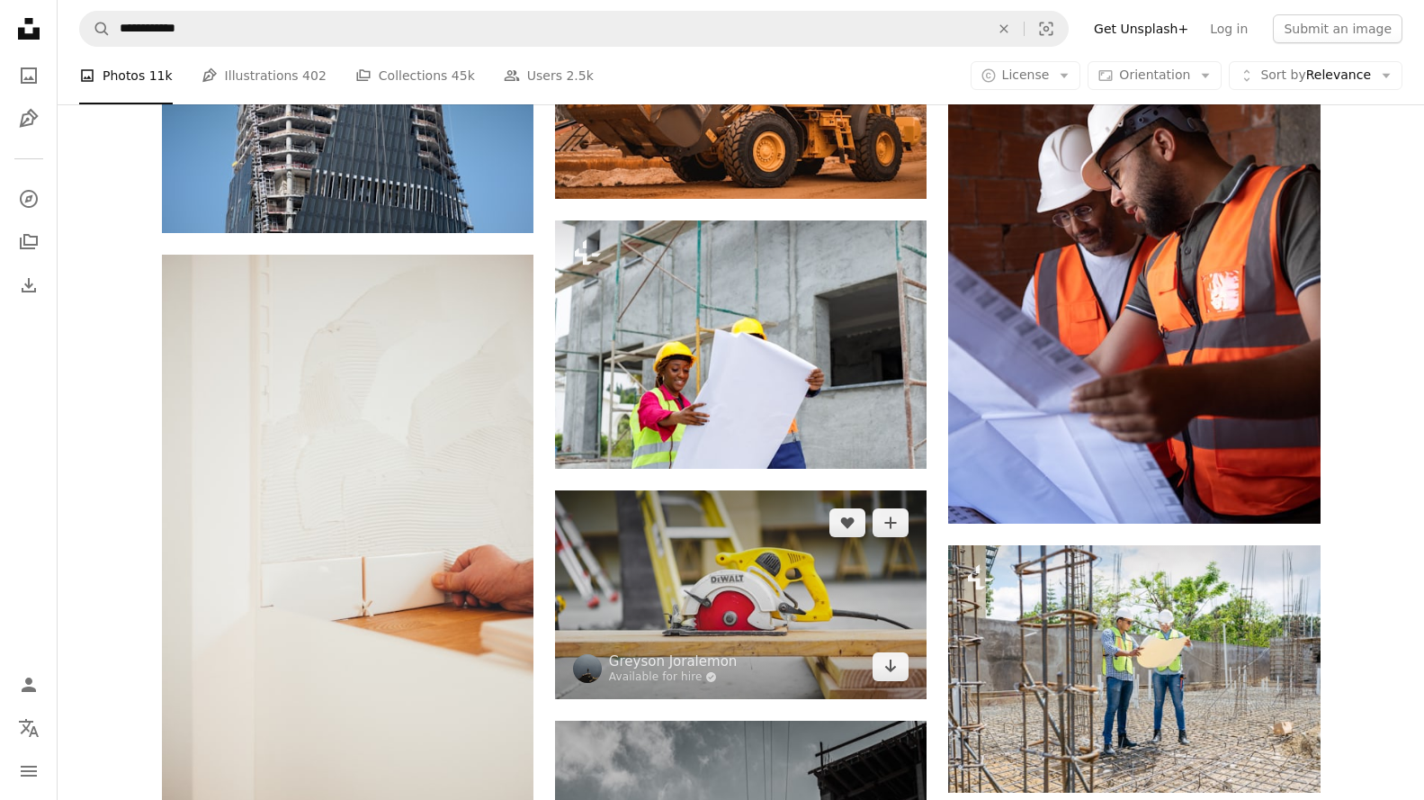
scroll to position [13642, 0]
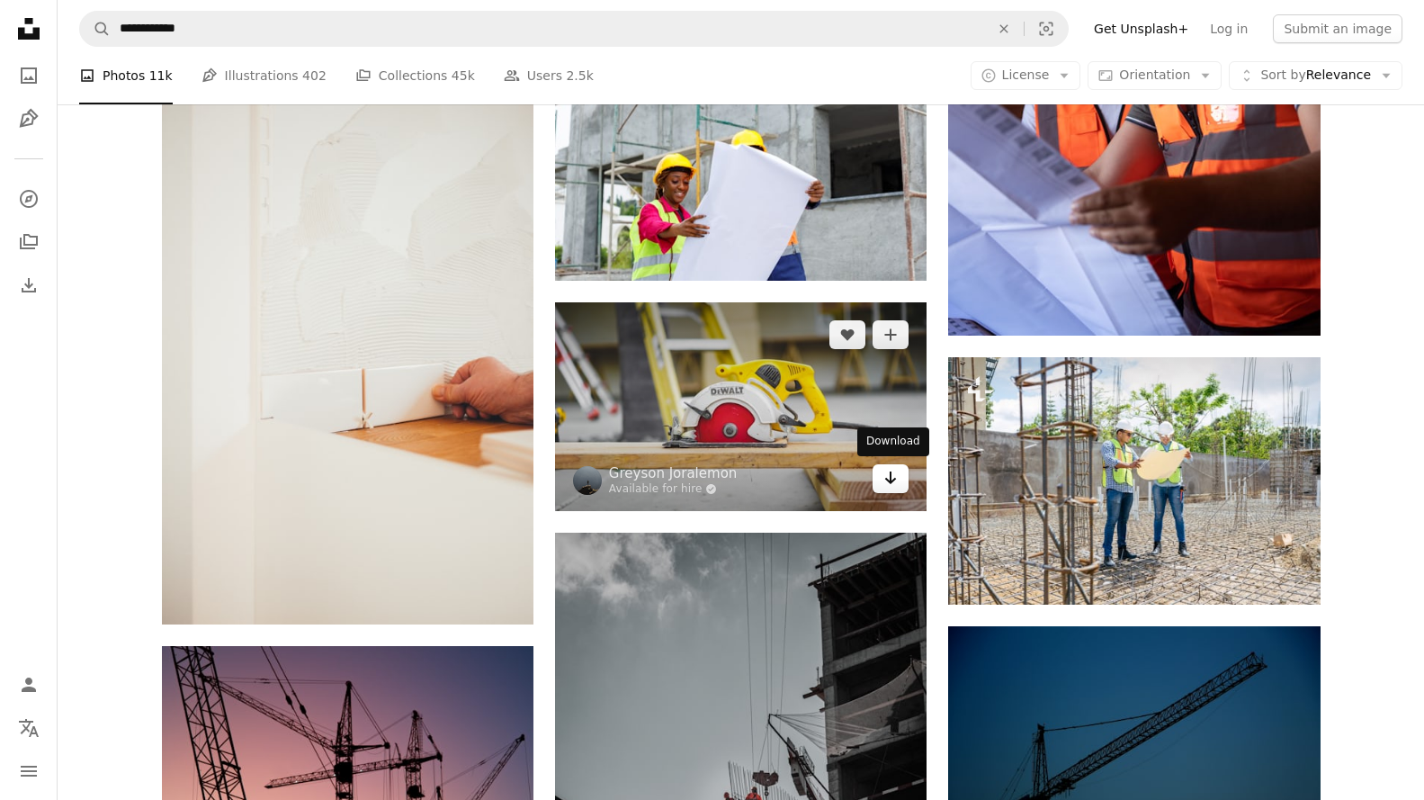
click at [894, 480] on icon "Arrow pointing down" at bounding box center [890, 478] width 14 height 22
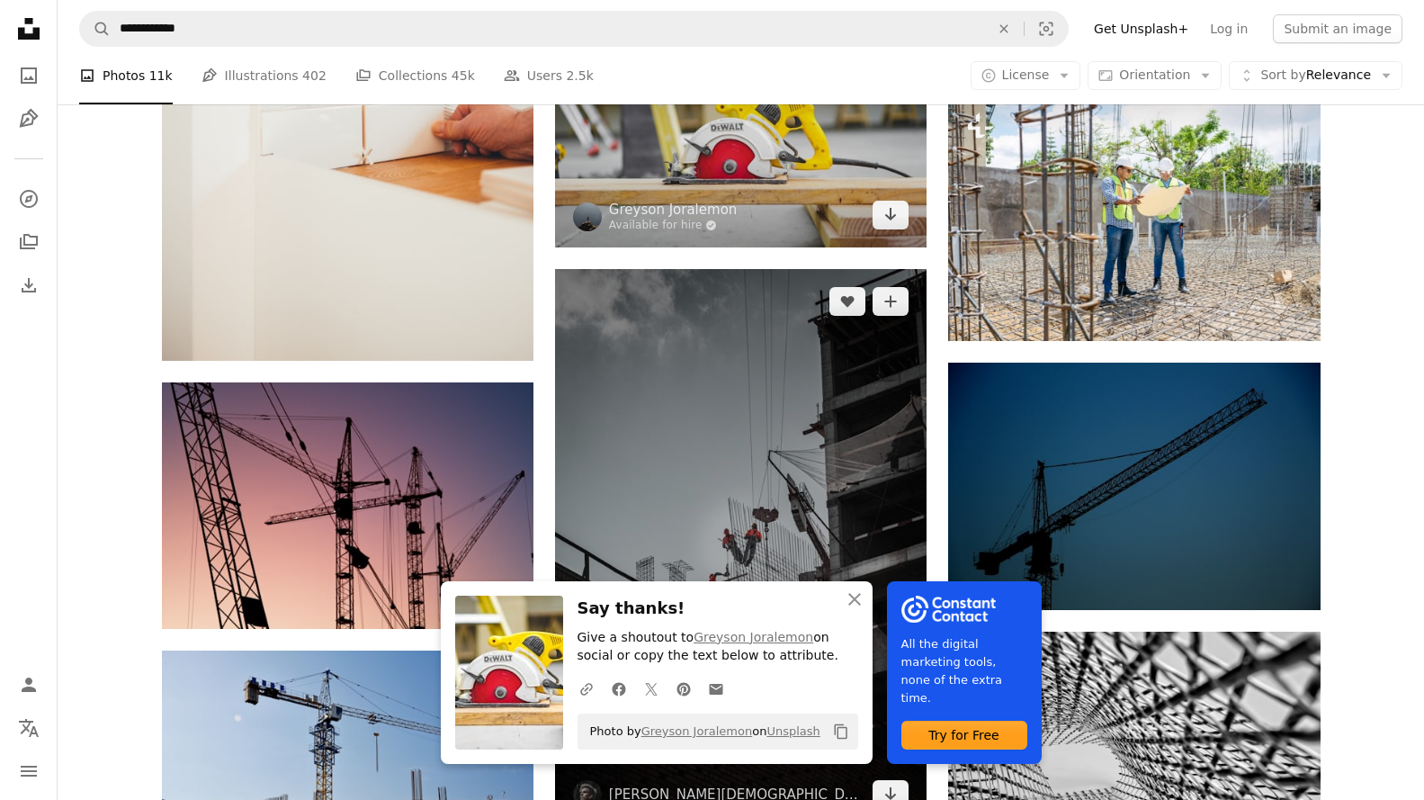
scroll to position [14002, 0]
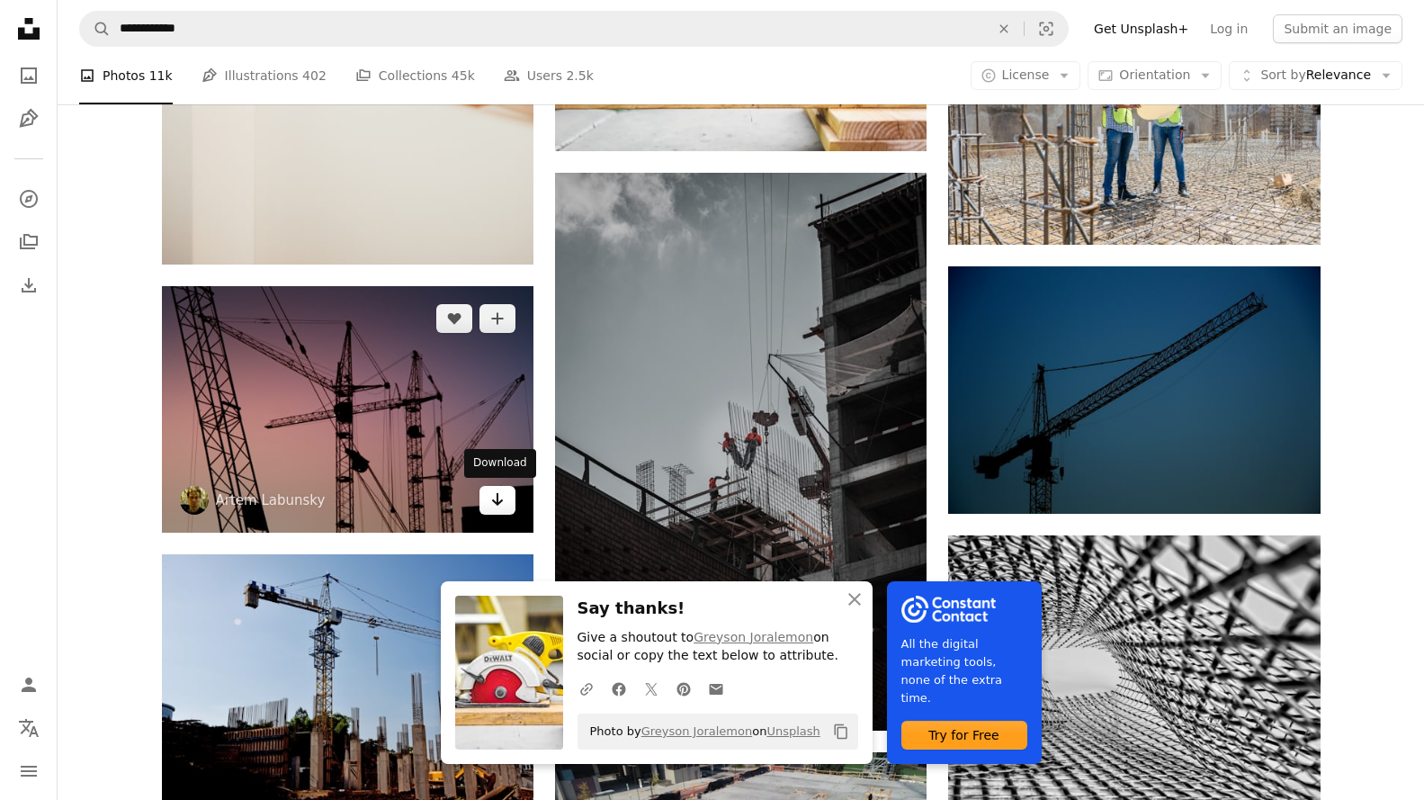
click at [504, 501] on icon "Arrow pointing down" at bounding box center [497, 500] width 14 height 22
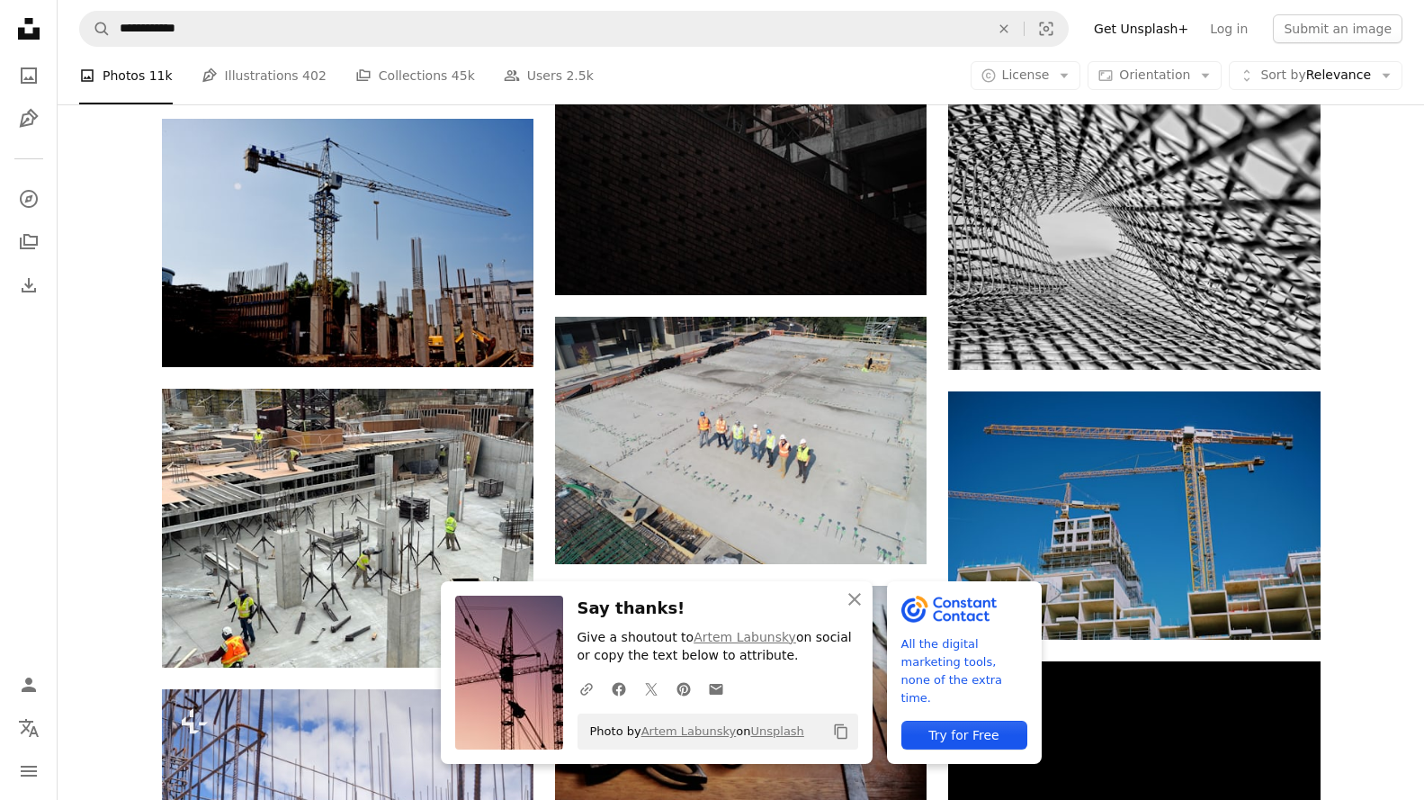
scroll to position [14452, 0]
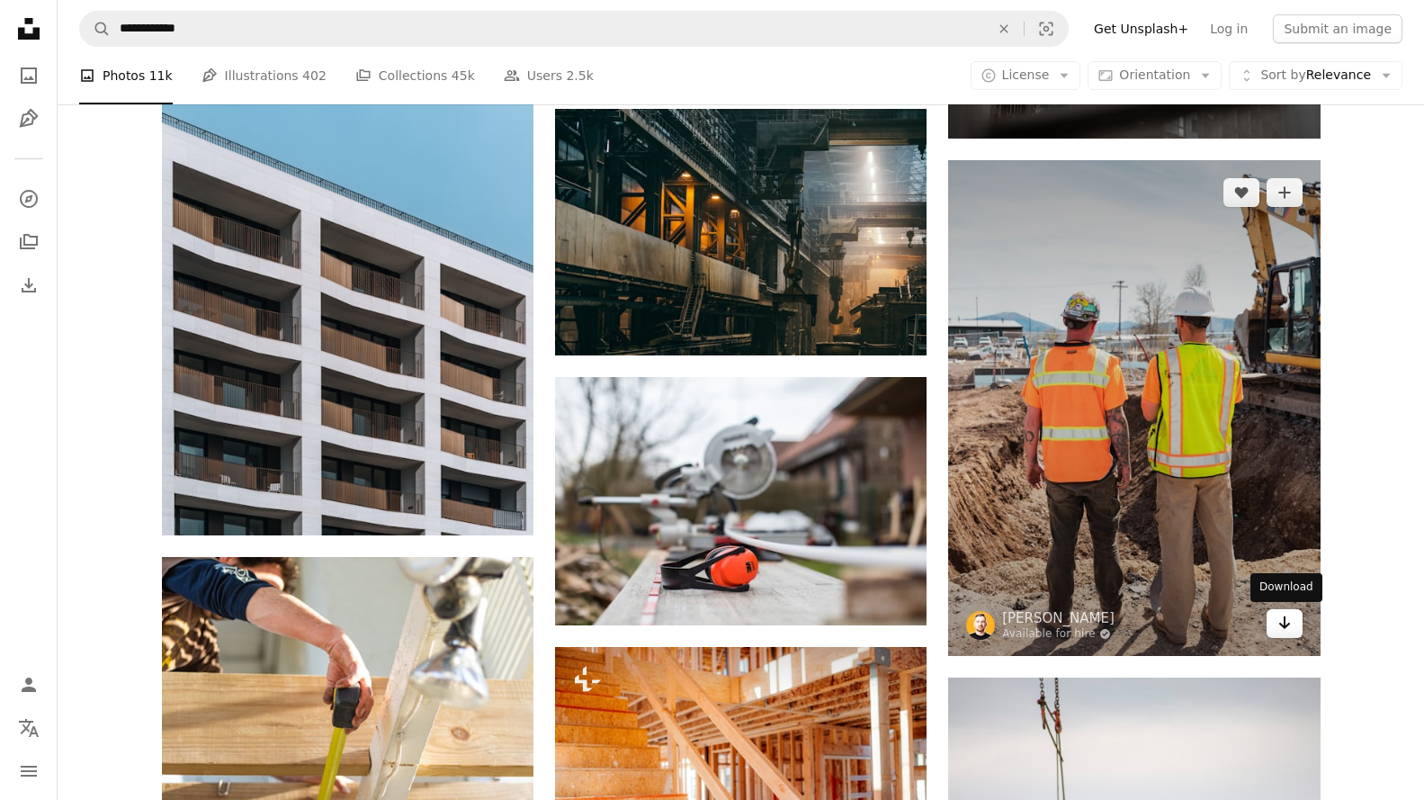
scroll to position [15802, 0]
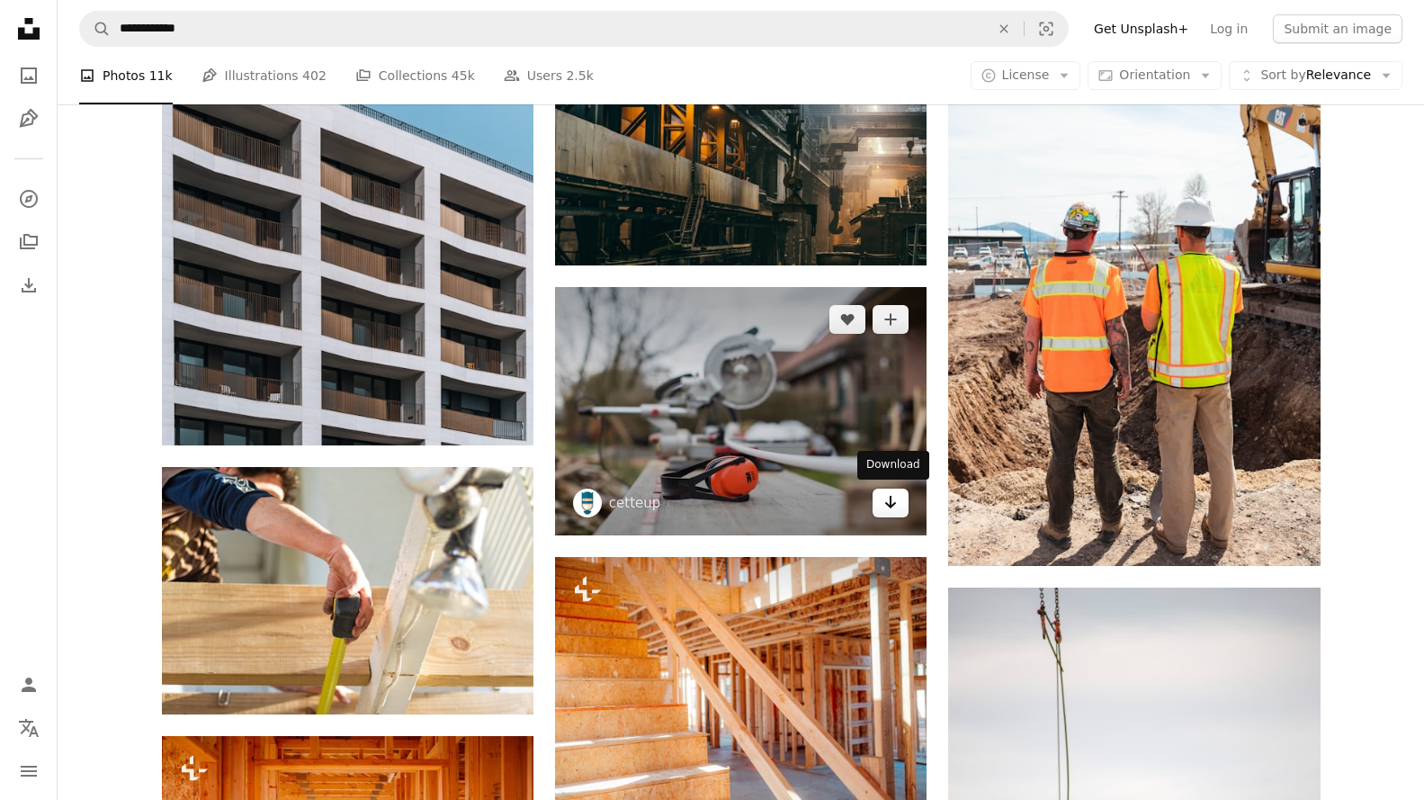
click at [892, 498] on icon "Arrow pointing down" at bounding box center [890, 502] width 14 height 22
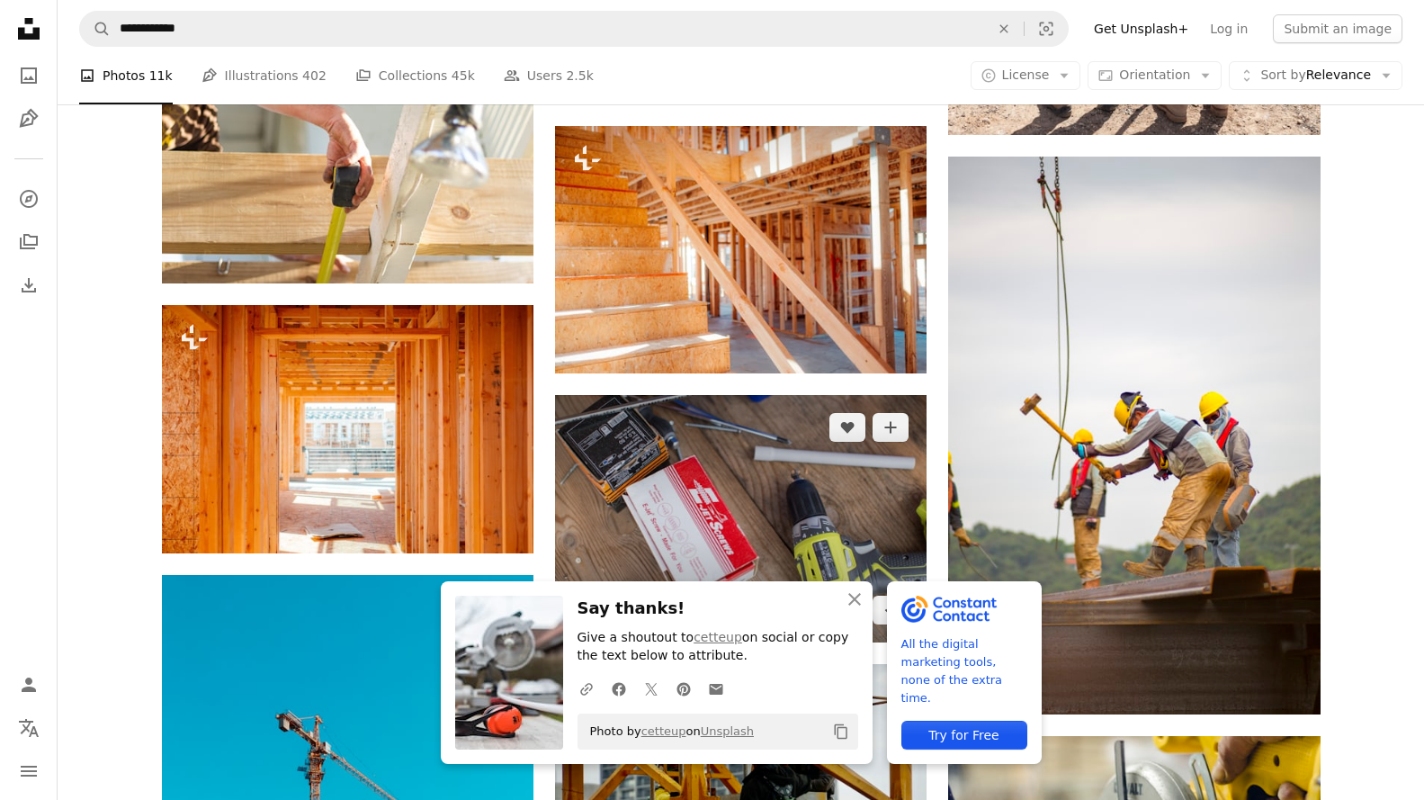
scroll to position [16341, 0]
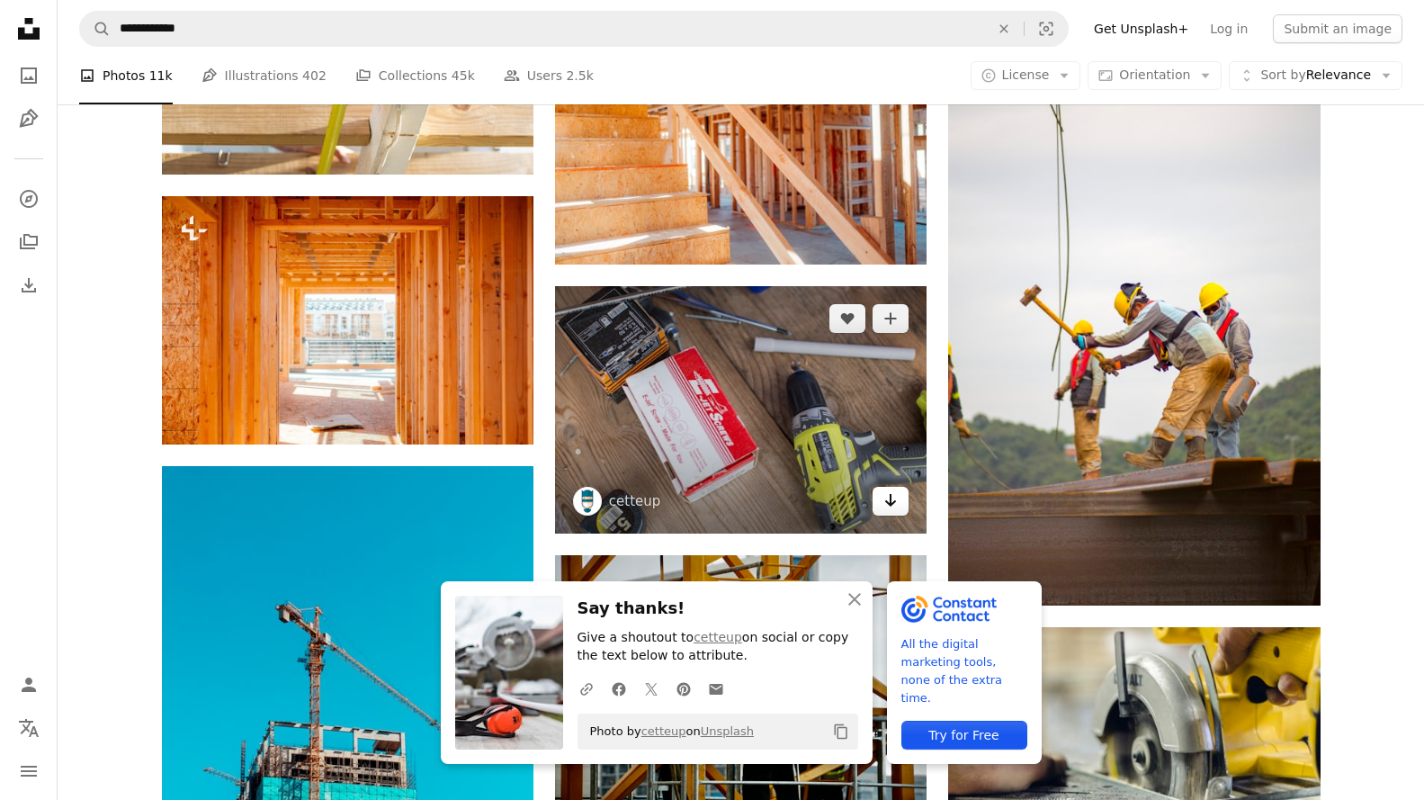
click at [881, 507] on link "Arrow pointing down" at bounding box center [891, 501] width 36 height 29
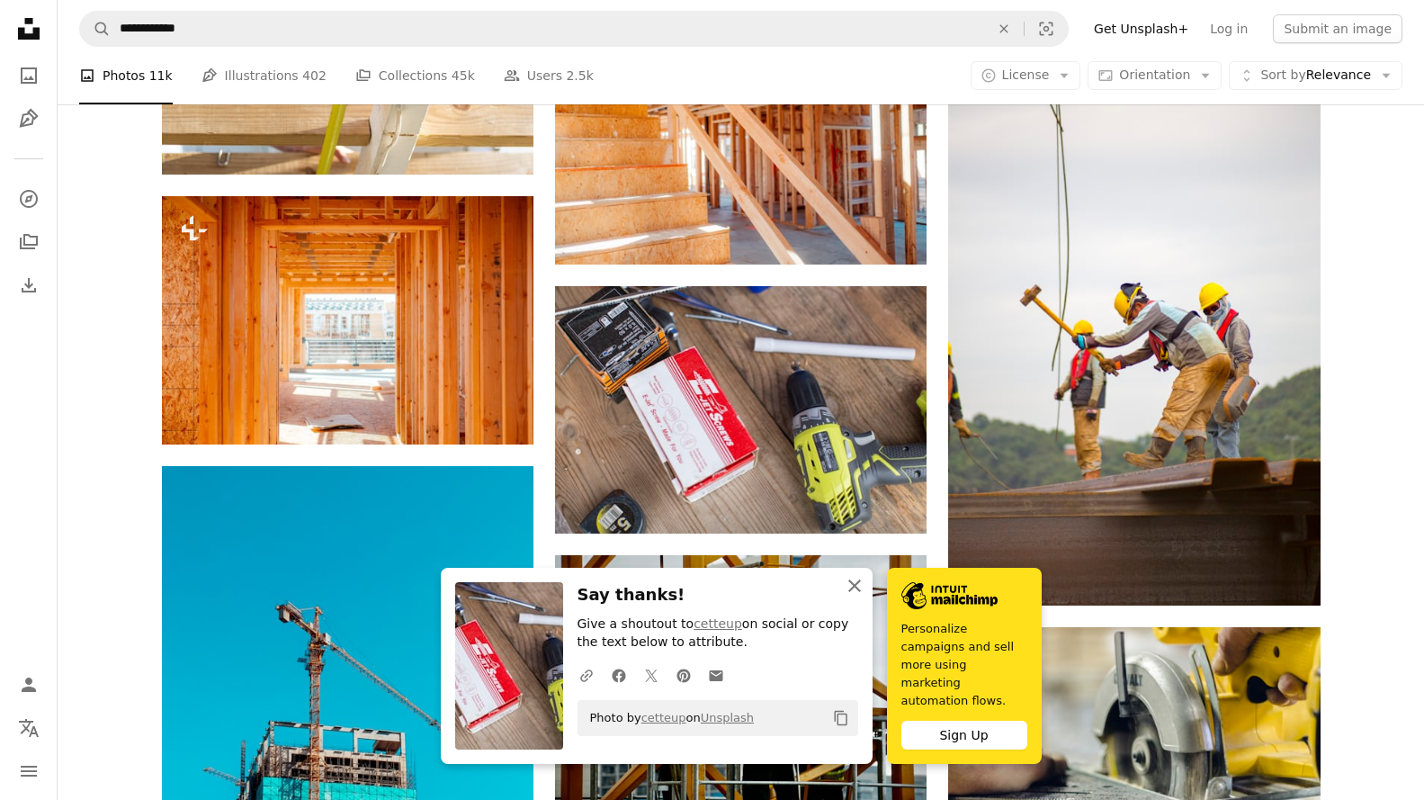
click at [850, 596] on icon "An X shape" at bounding box center [855, 586] width 22 height 22
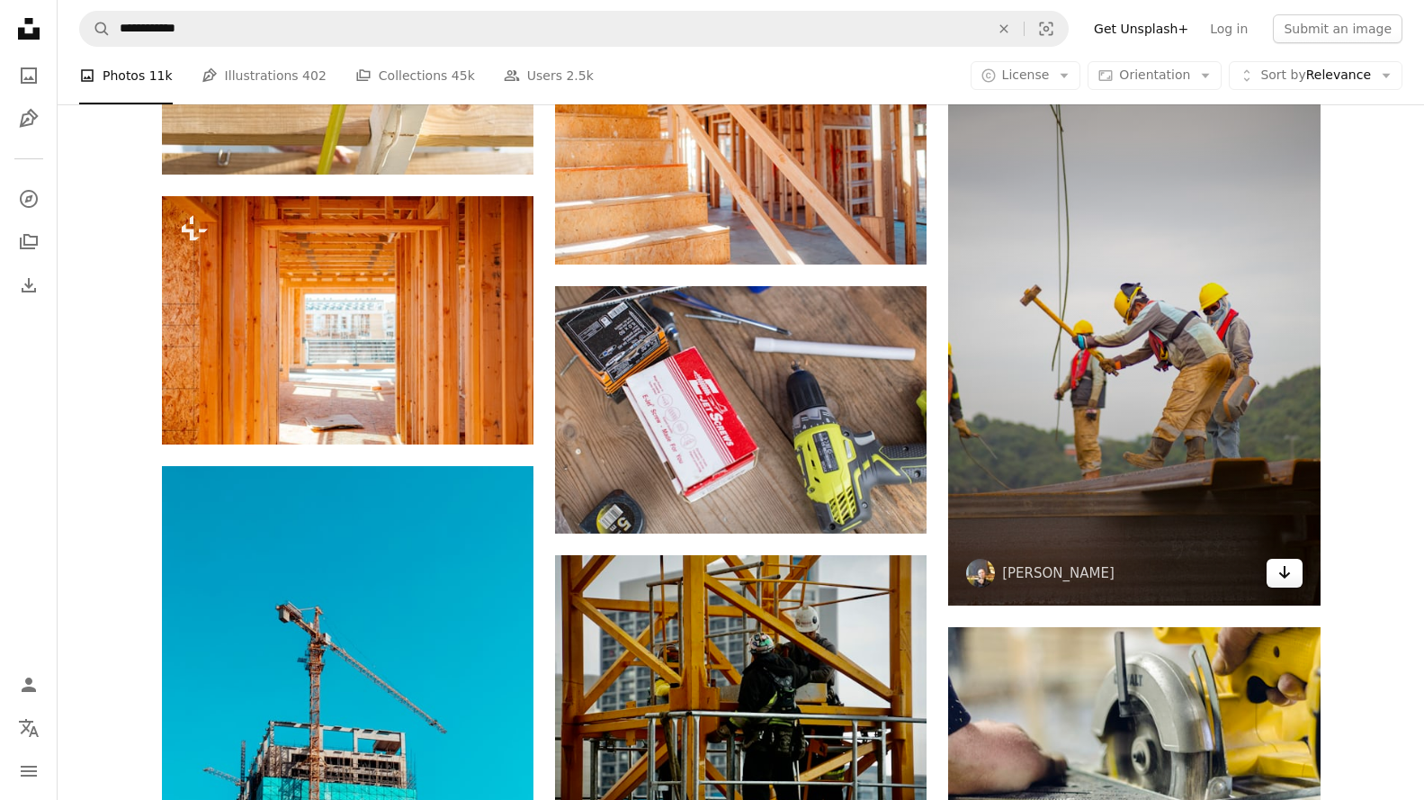
click at [1287, 574] on icon "Download" at bounding box center [1284, 572] width 12 height 13
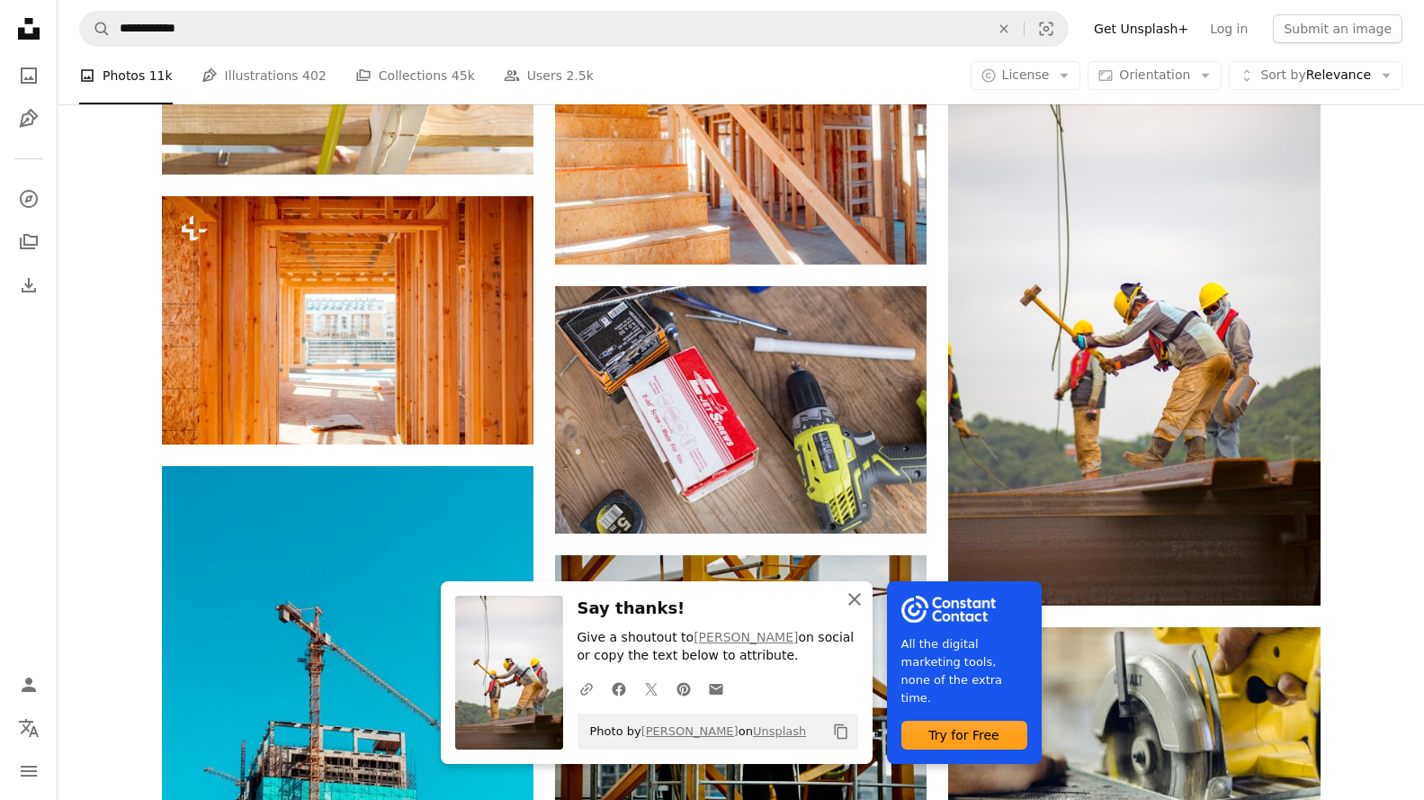
click at [850, 593] on icon "An X shape" at bounding box center [855, 599] width 22 height 22
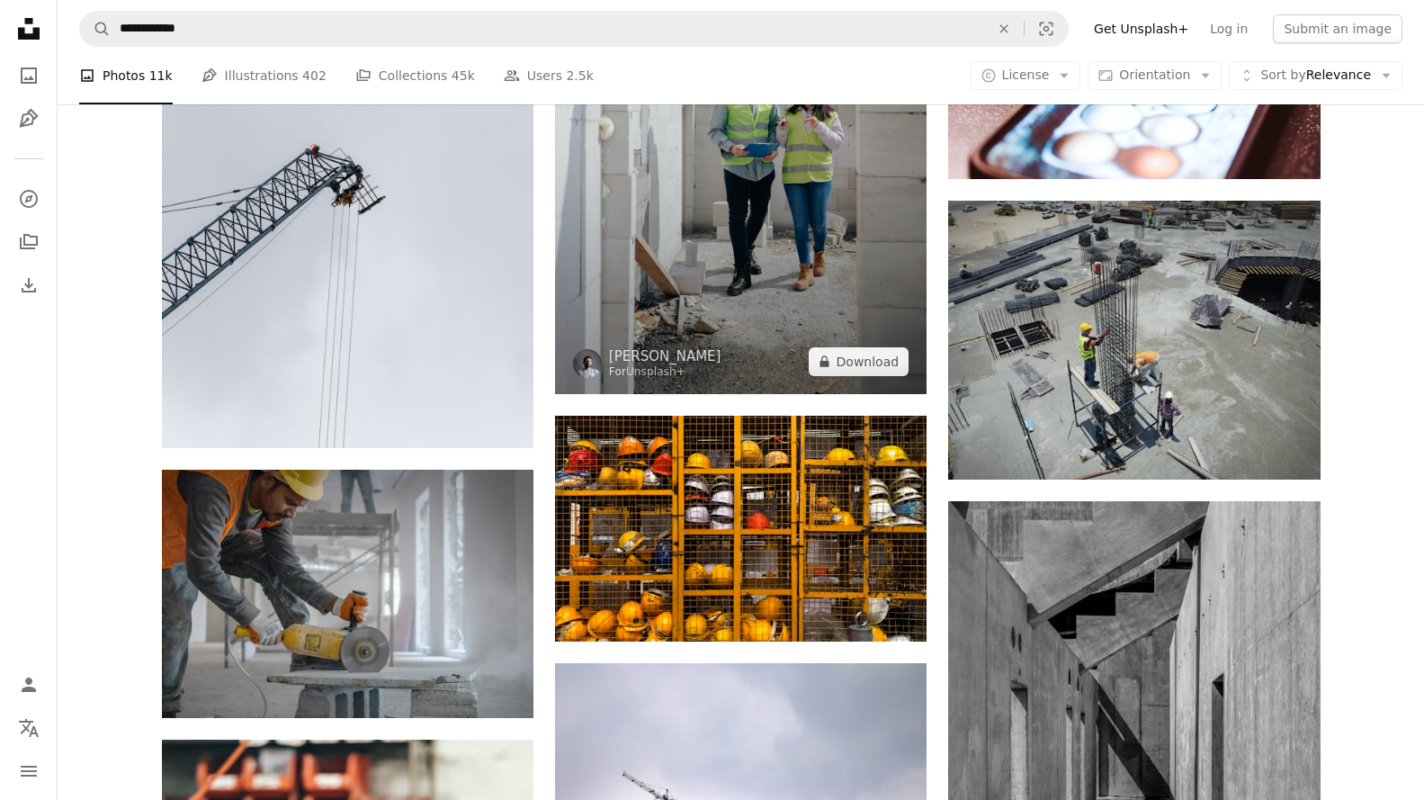
scroll to position [17601, 0]
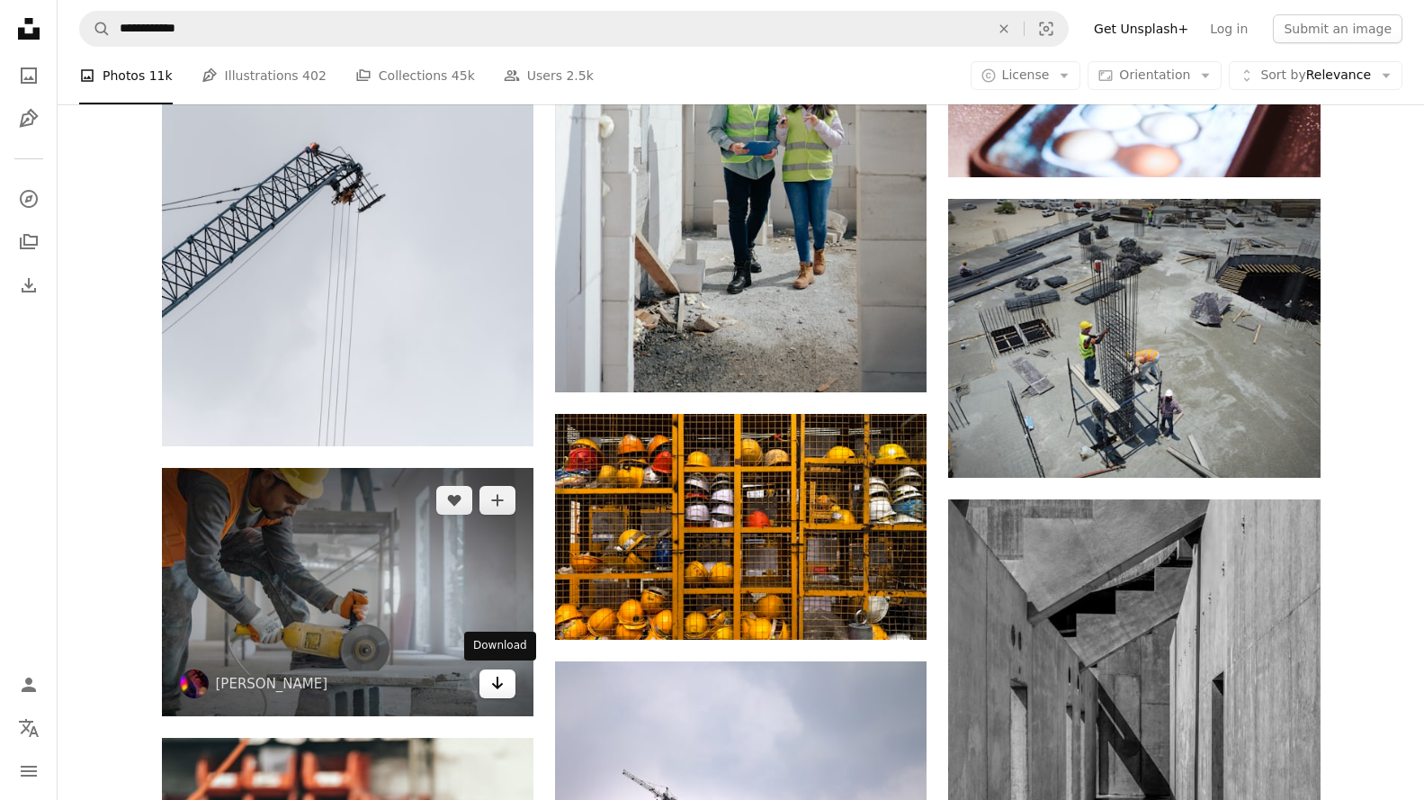
click at [507, 686] on link "Arrow pointing down" at bounding box center [498, 683] width 36 height 29
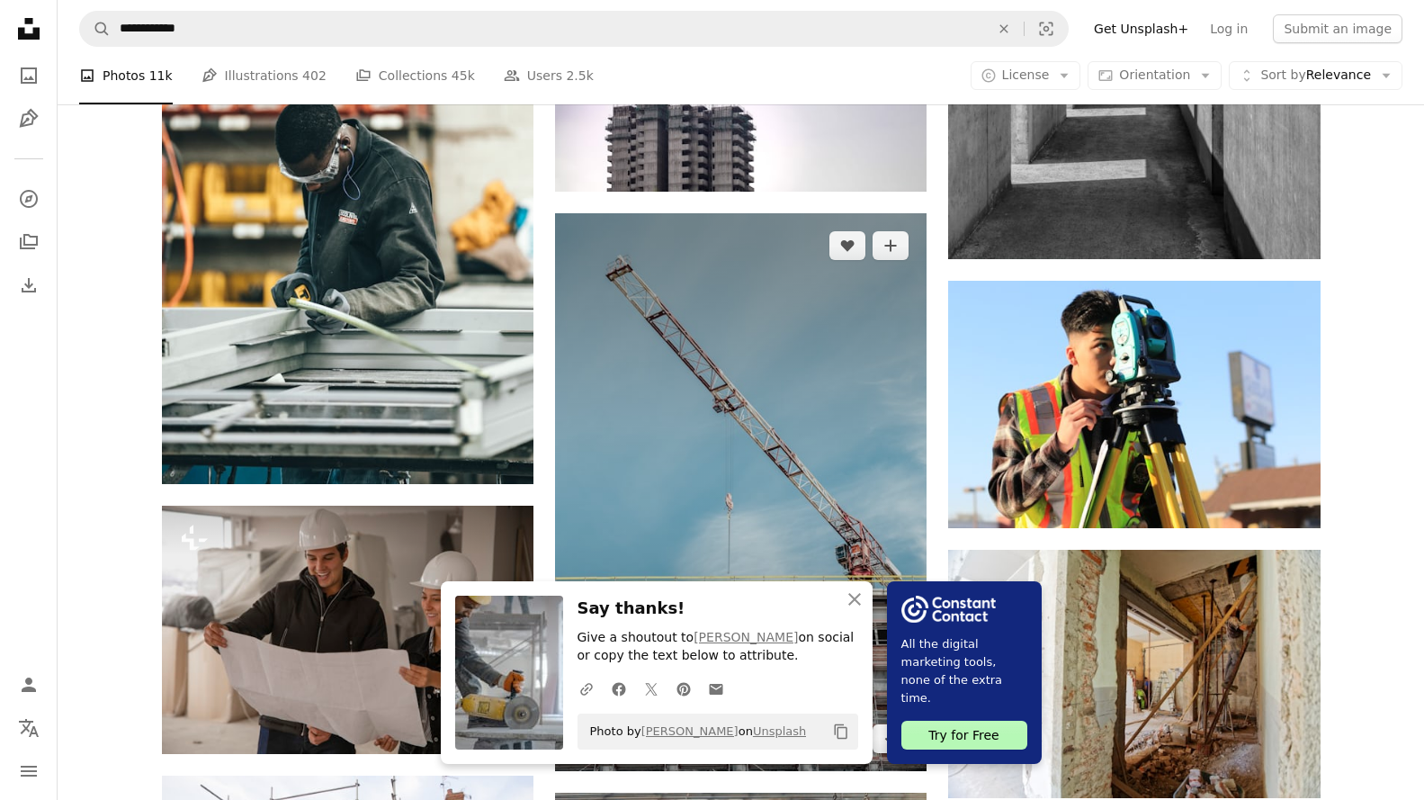
scroll to position [18321, 0]
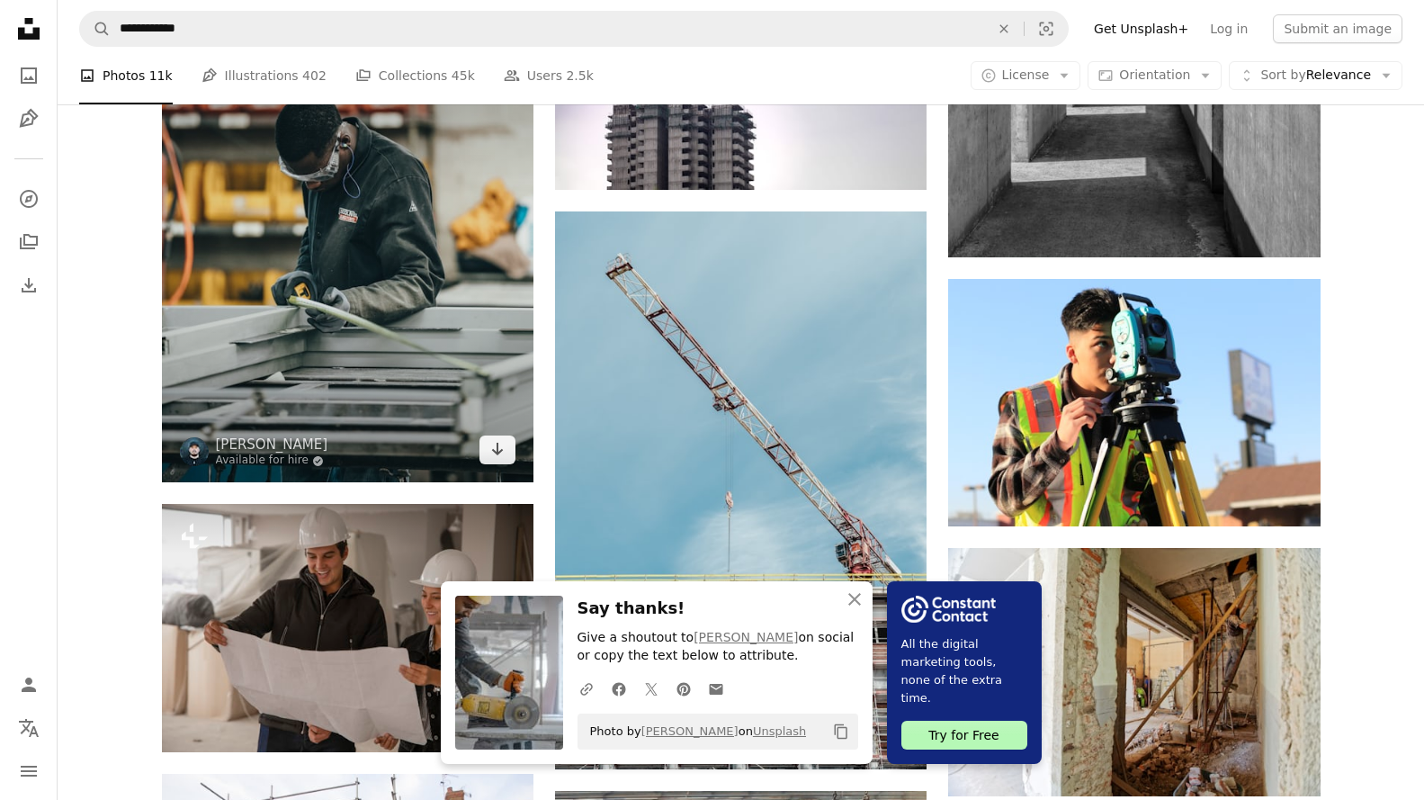
click at [505, 464] on img at bounding box center [348, 250] width 372 height 465
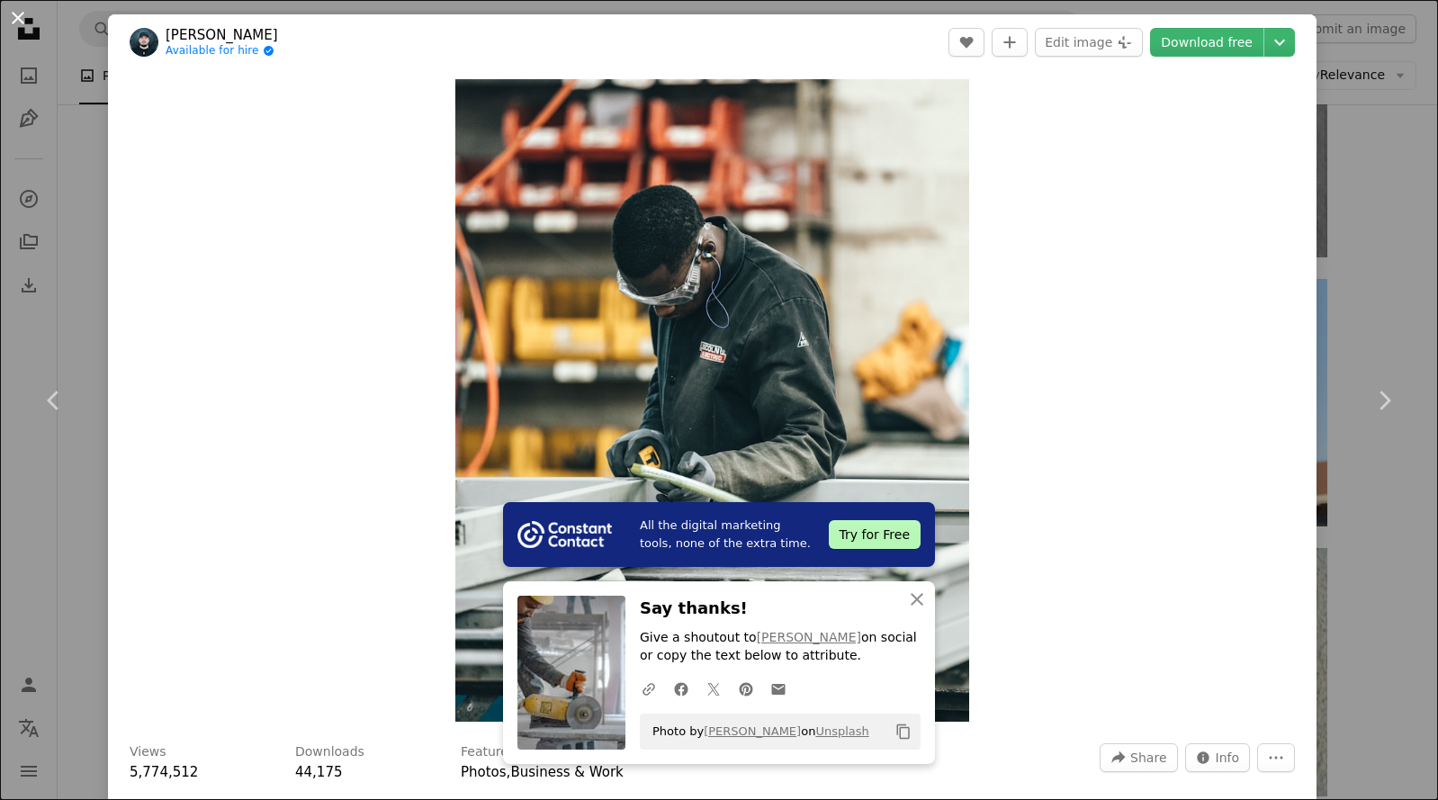
click at [20, 15] on button "An X shape" at bounding box center [18, 18] width 22 height 22
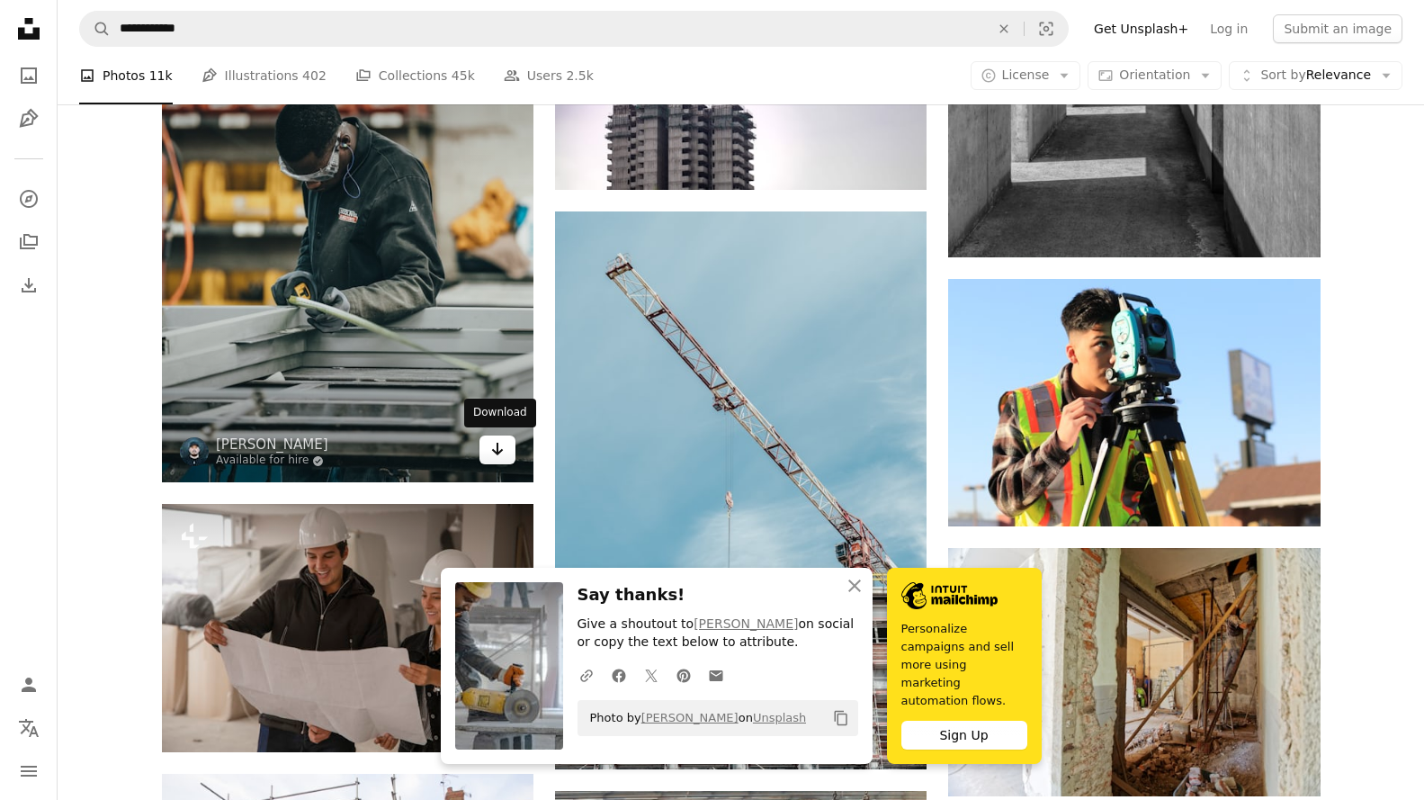
click at [492, 454] on icon "Arrow pointing down" at bounding box center [497, 449] width 14 height 22
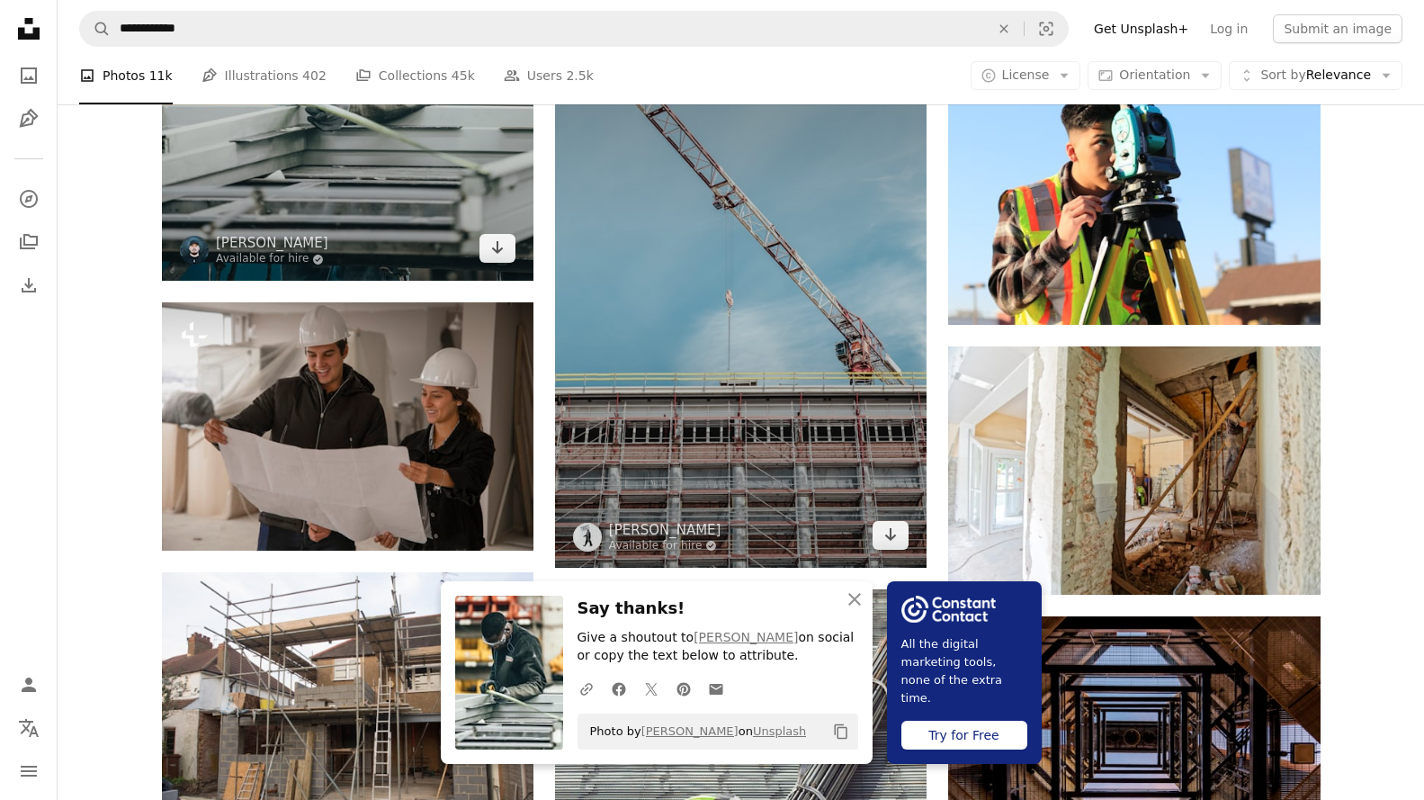
scroll to position [18591, 0]
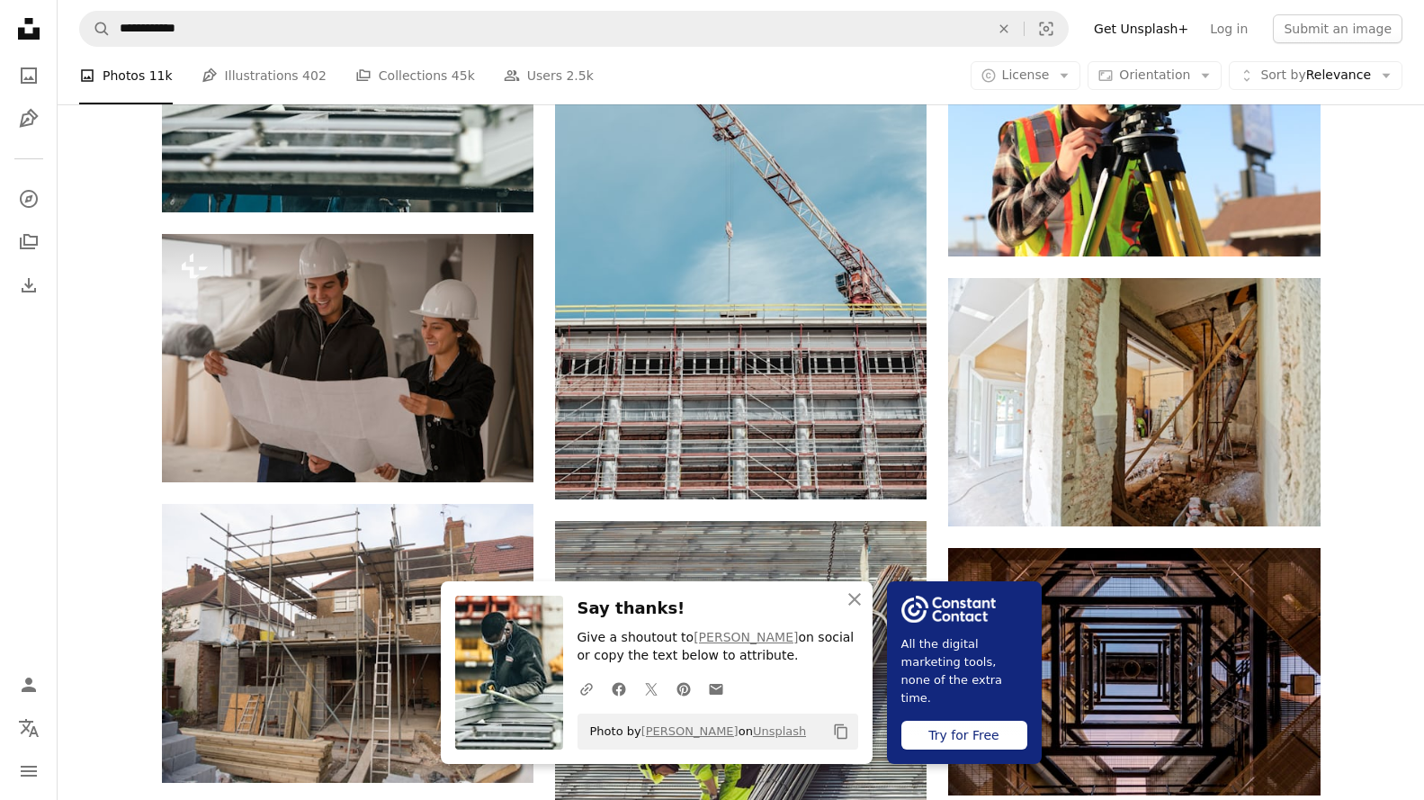
click at [852, 596] on icon "button" at bounding box center [854, 599] width 13 height 13
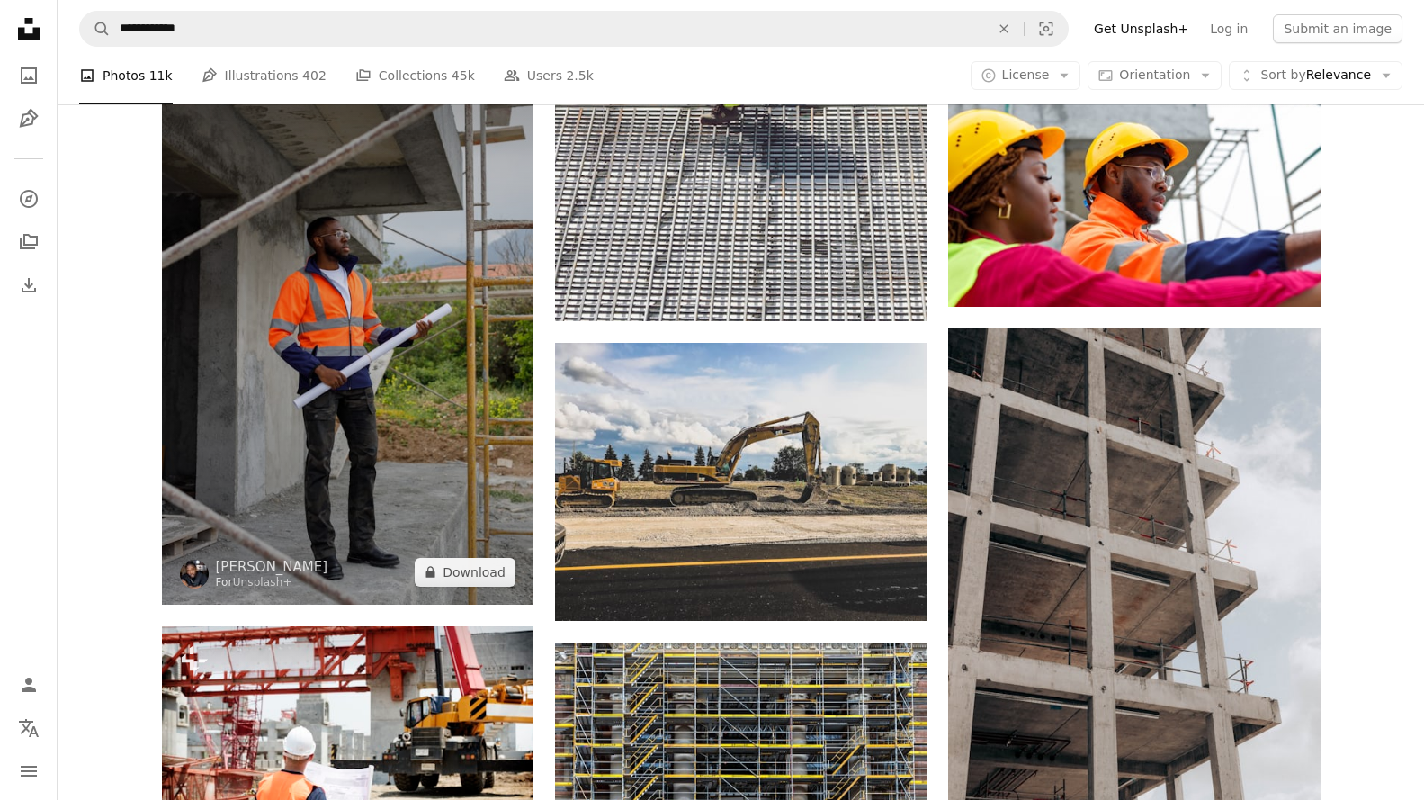
scroll to position [19400, 0]
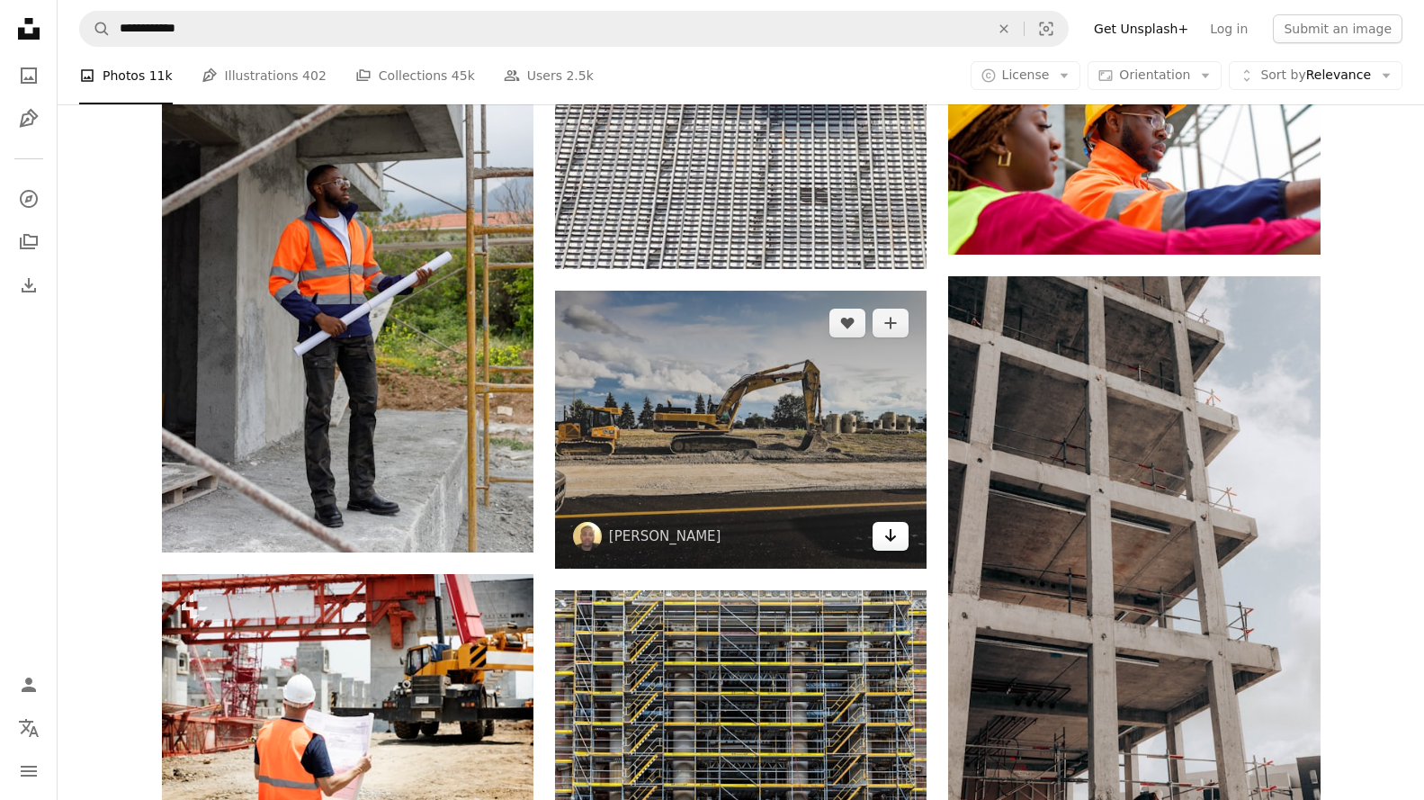
click at [896, 536] on icon "Arrow pointing down" at bounding box center [890, 536] width 14 height 22
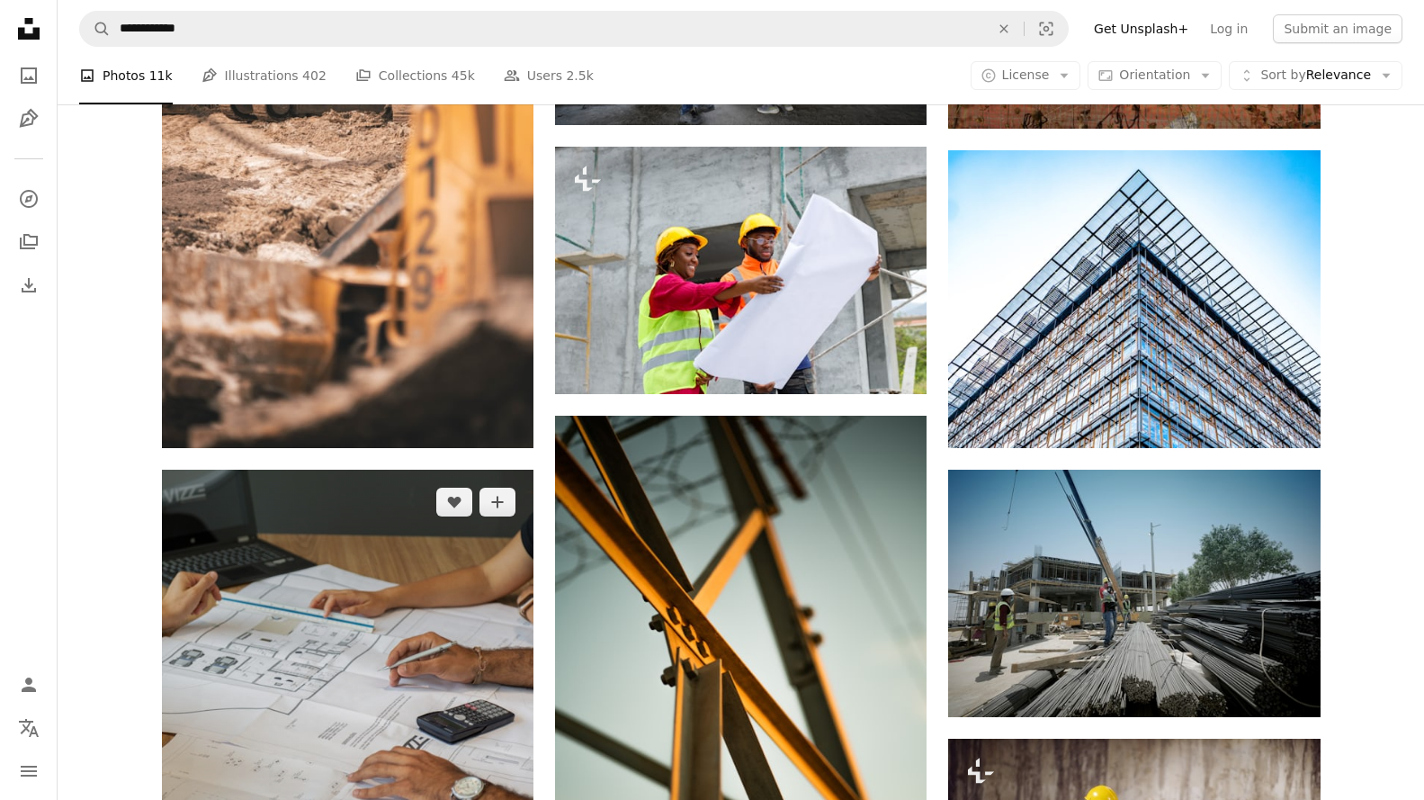
scroll to position [20660, 0]
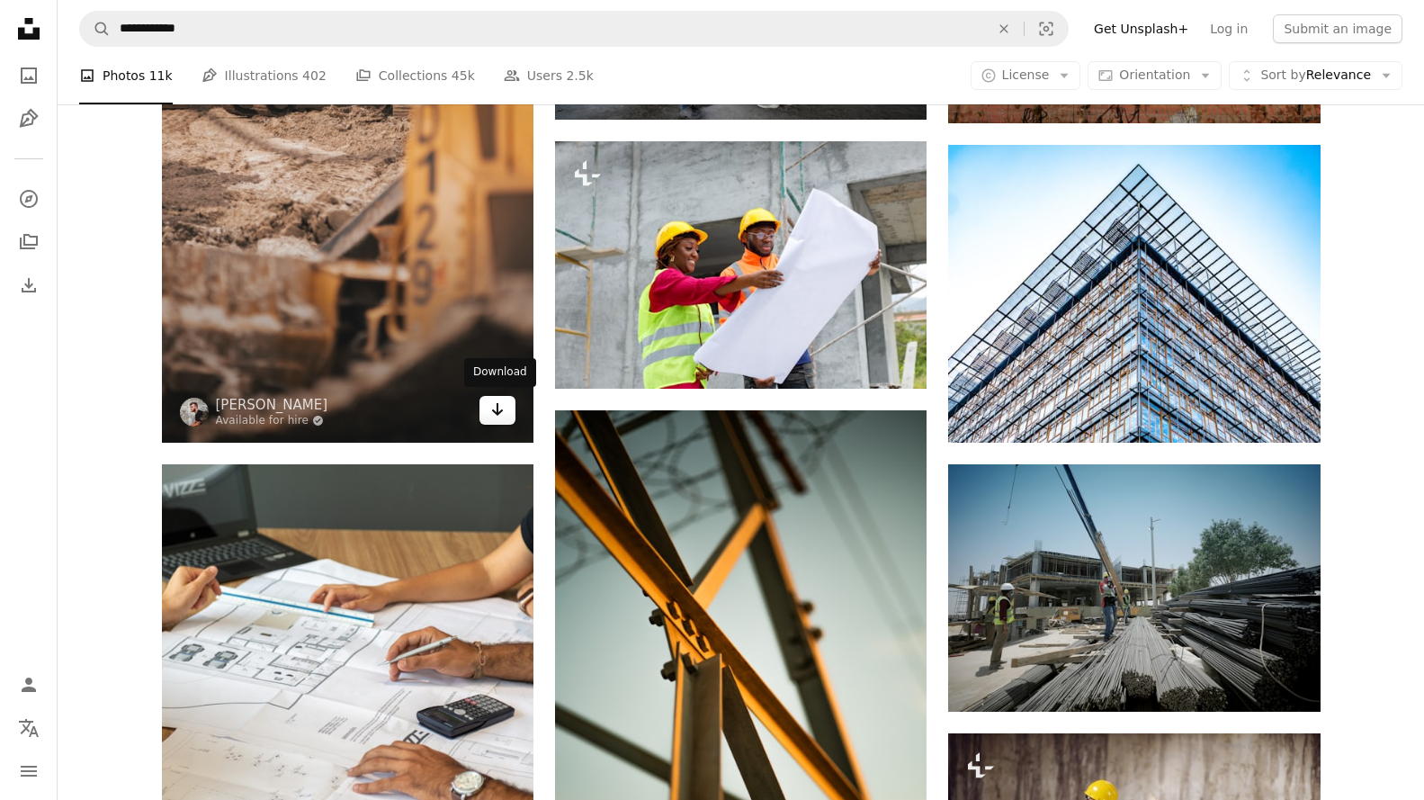
click at [507, 414] on link "Arrow pointing down" at bounding box center [498, 410] width 36 height 29
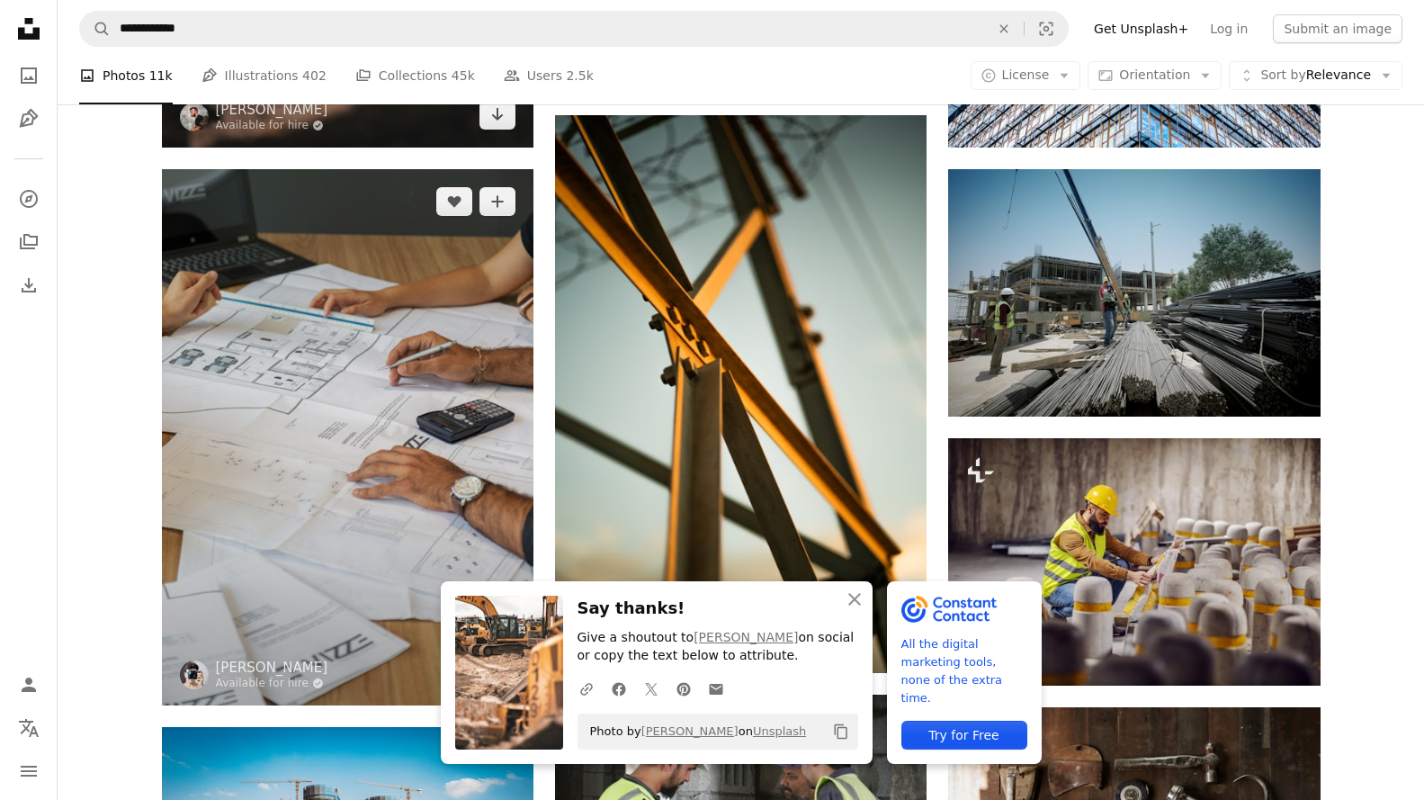
scroll to position [21110, 0]
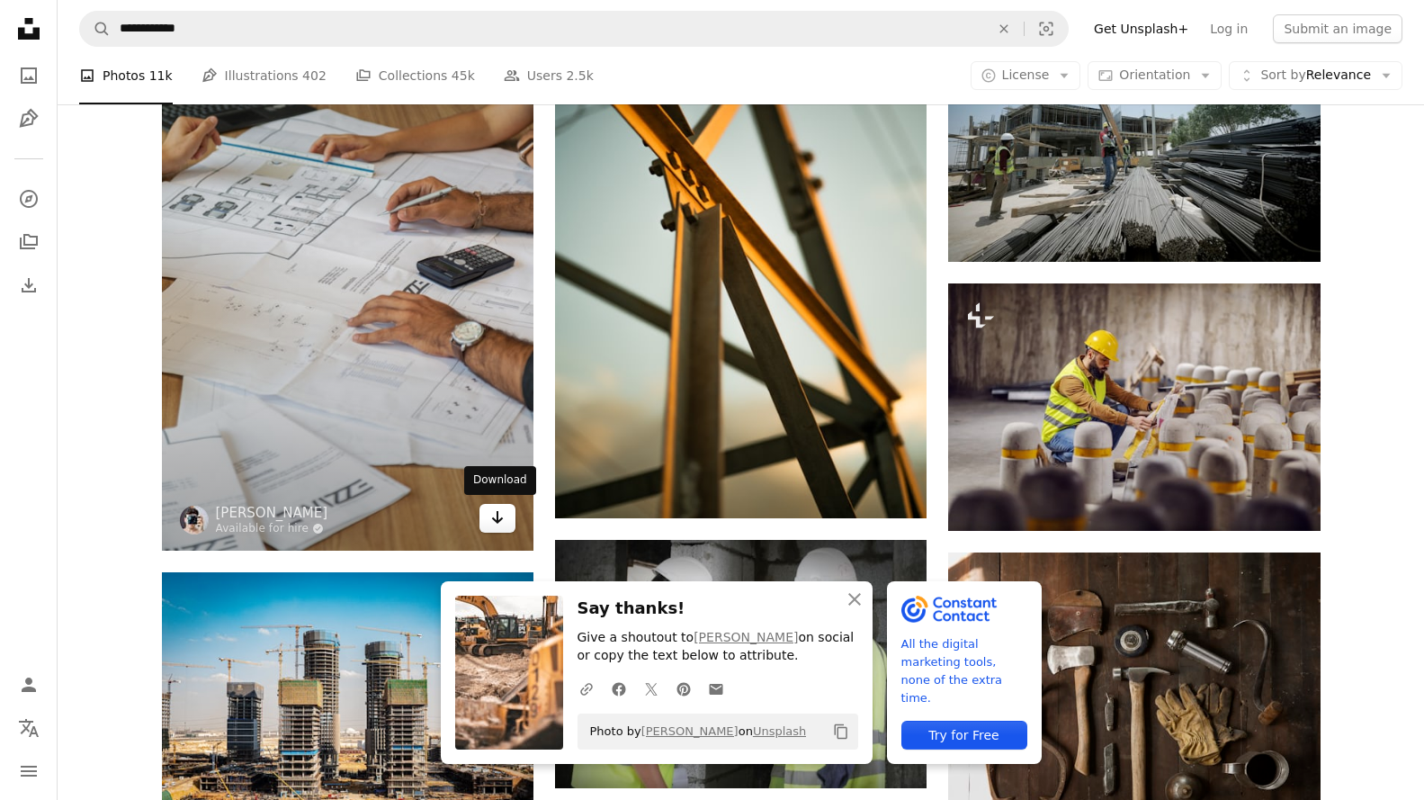
click at [496, 518] on icon "Download" at bounding box center [498, 517] width 12 height 13
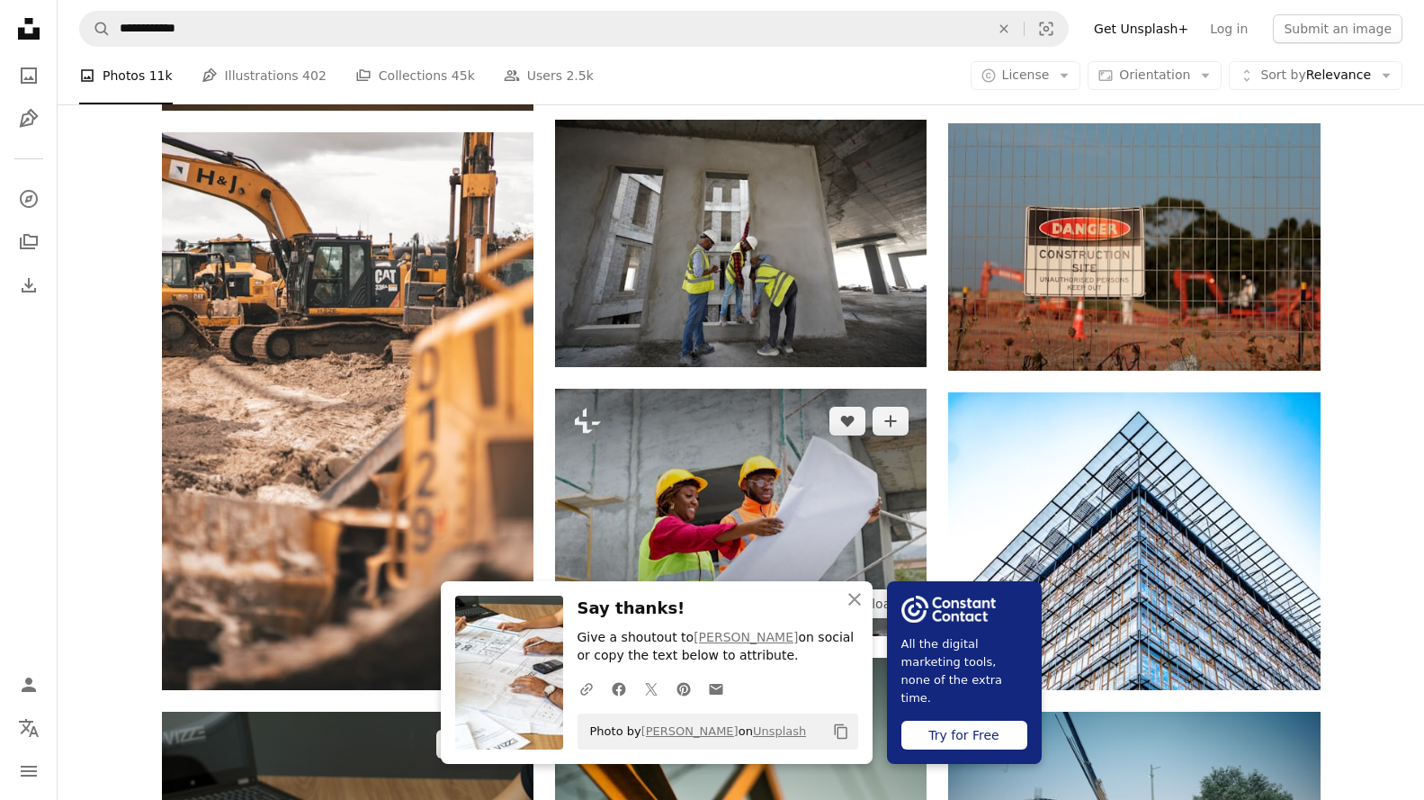
scroll to position [20300, 0]
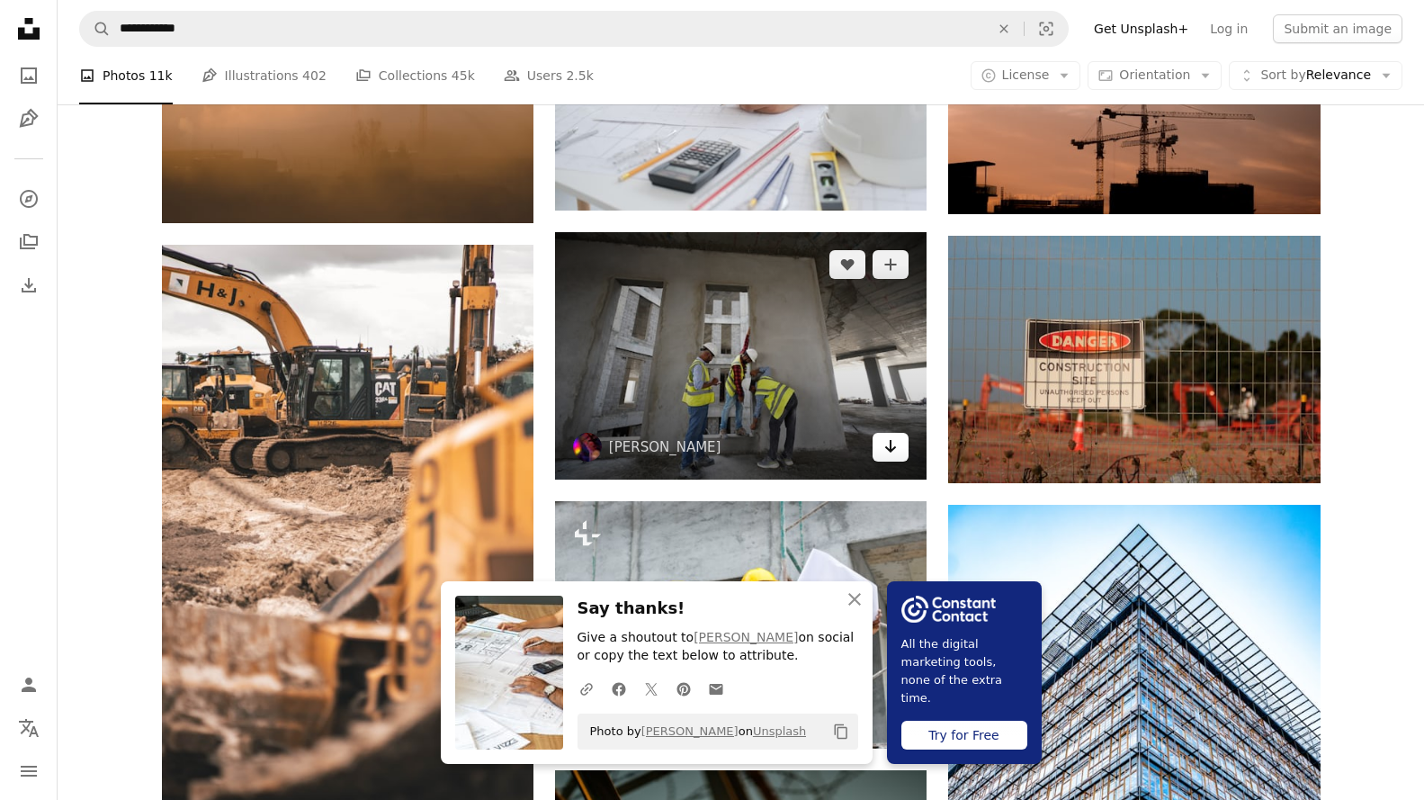
click at [887, 445] on icon "Download" at bounding box center [891, 446] width 12 height 13
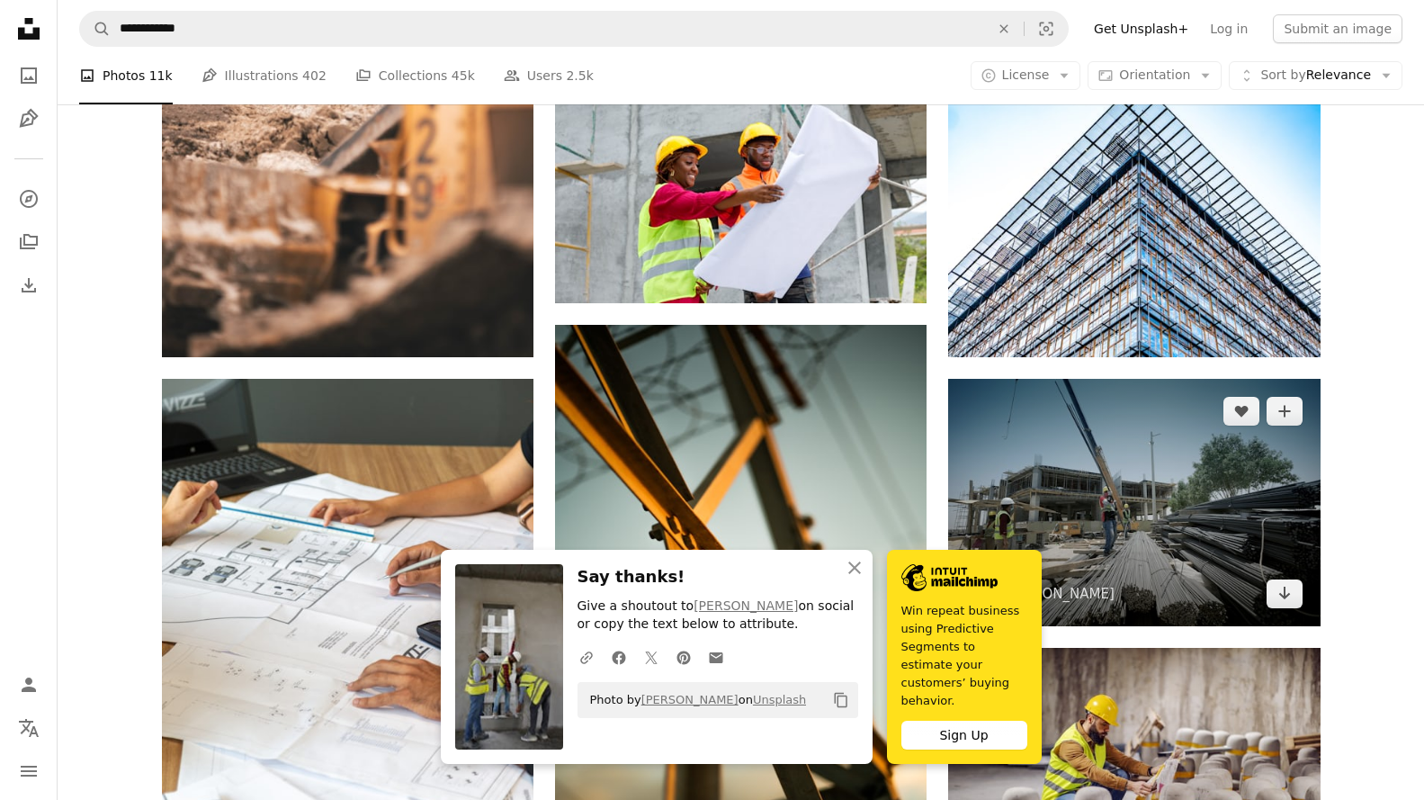
scroll to position [20750, 0]
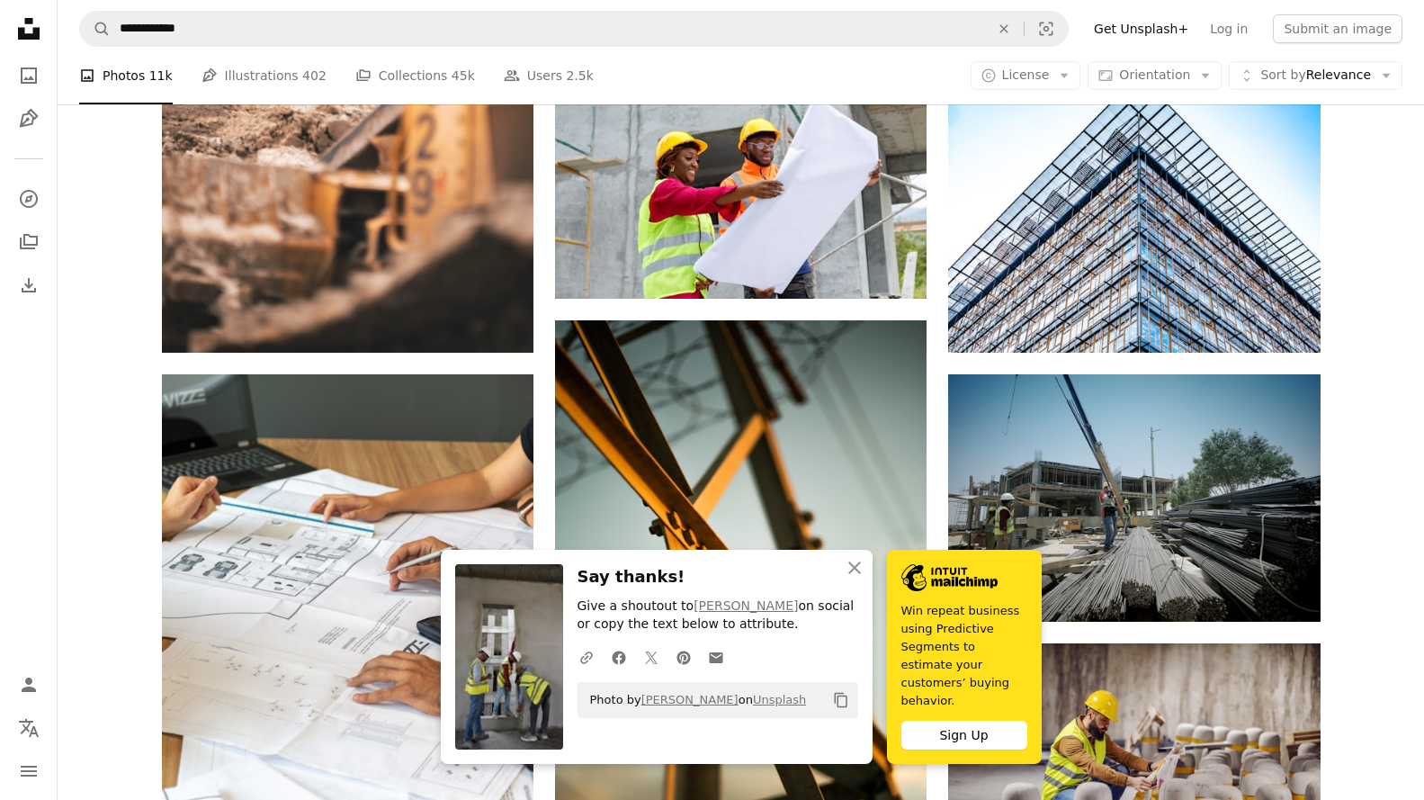
click at [850, 578] on icon "An X shape" at bounding box center [855, 568] width 22 height 22
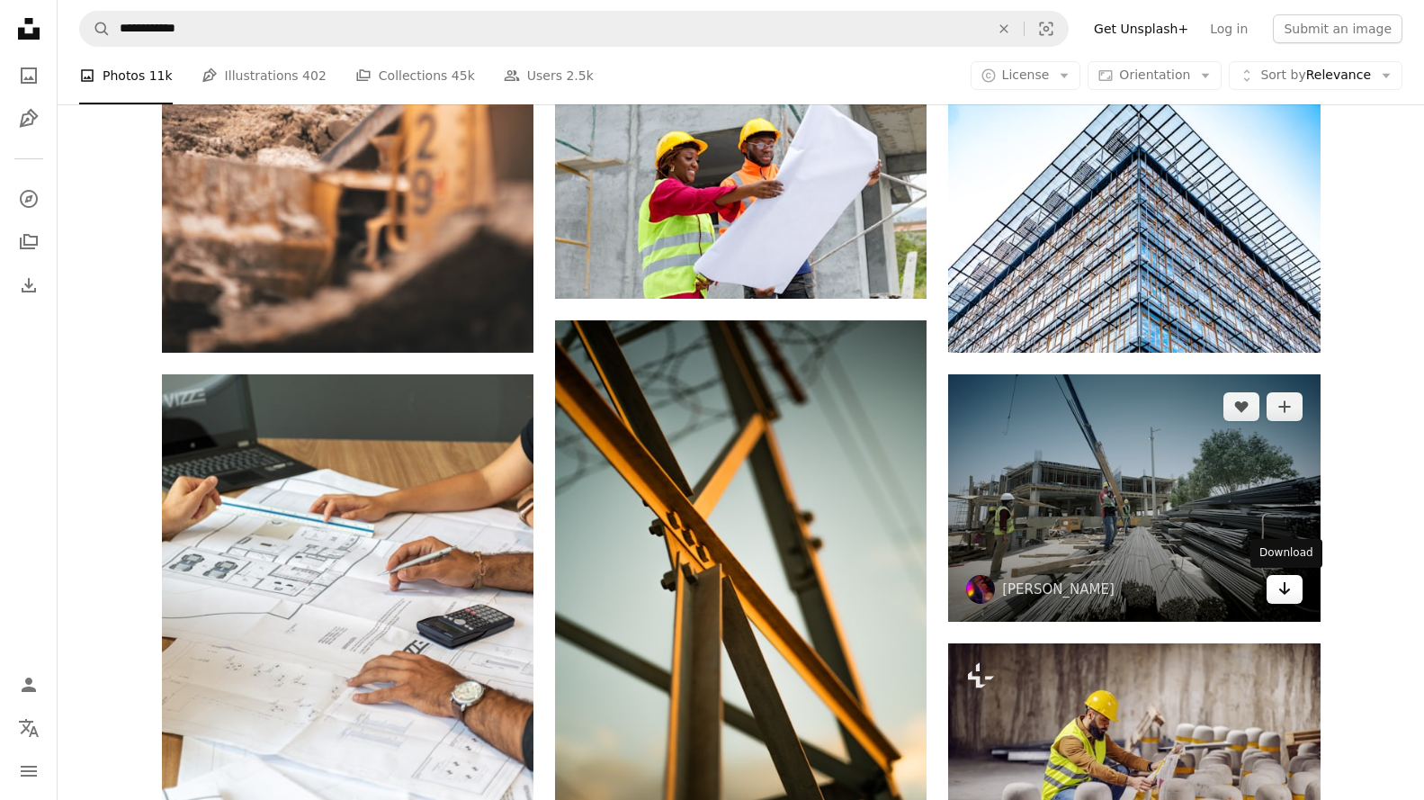
click at [1290, 588] on icon "Arrow pointing down" at bounding box center [1285, 589] width 14 height 22
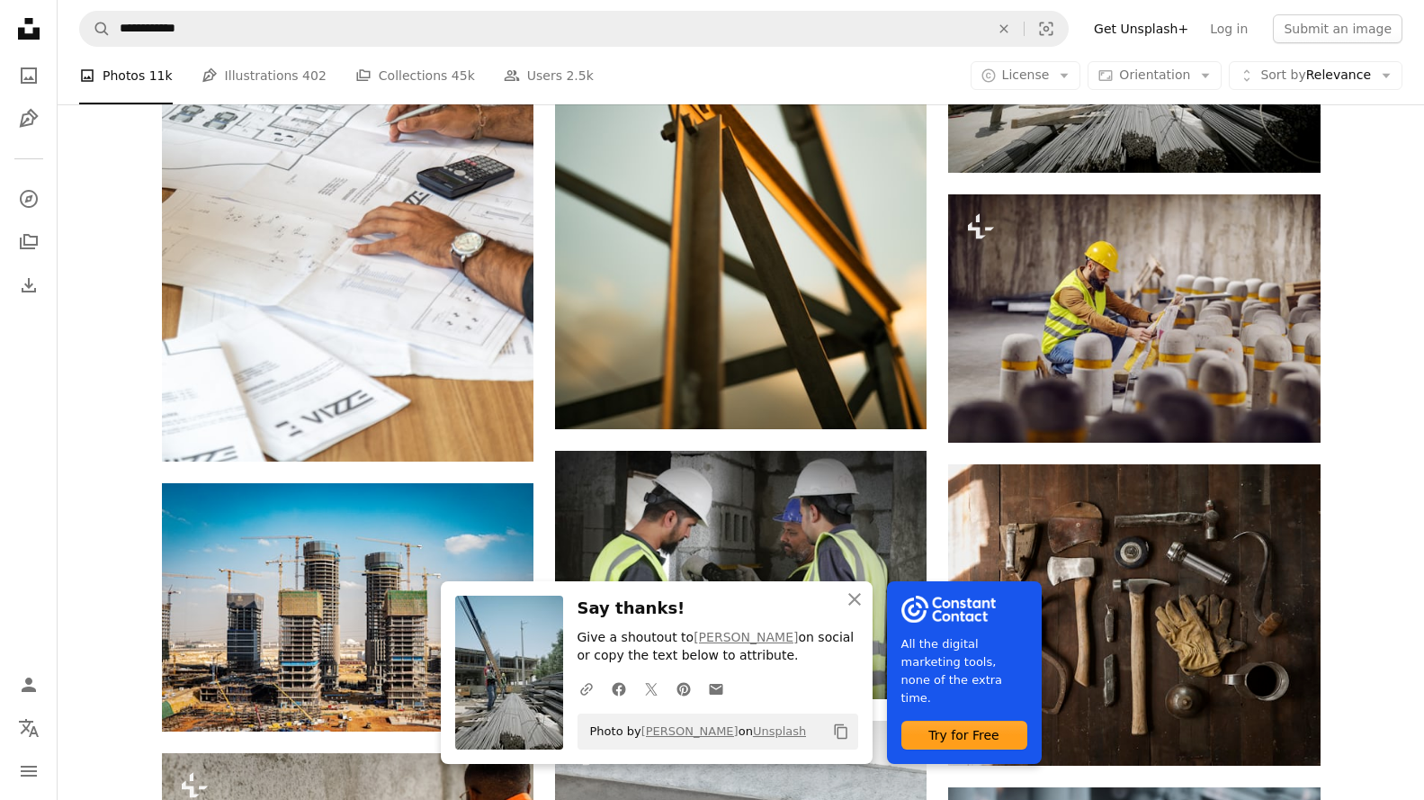
scroll to position [21200, 0]
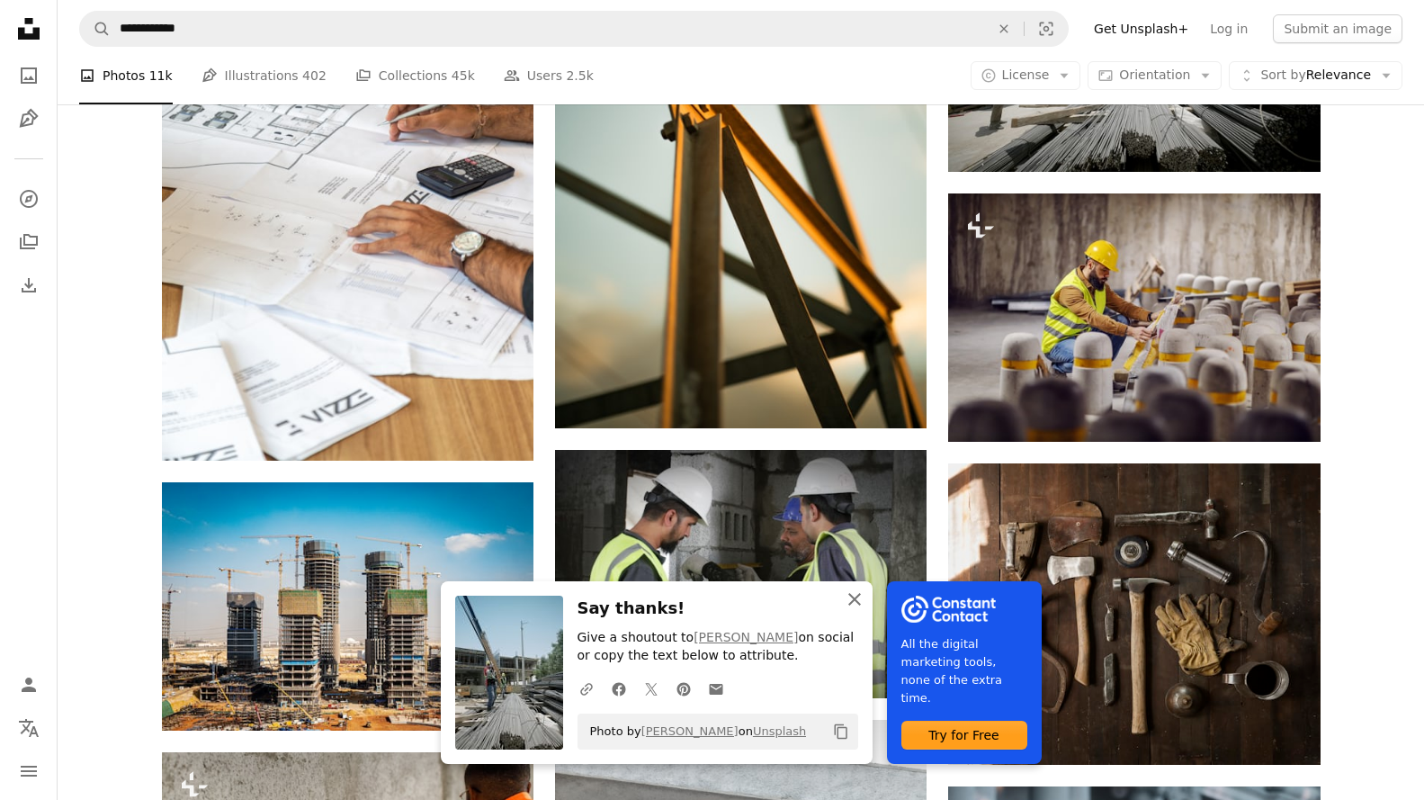
click at [856, 597] on icon "button" at bounding box center [854, 599] width 13 height 13
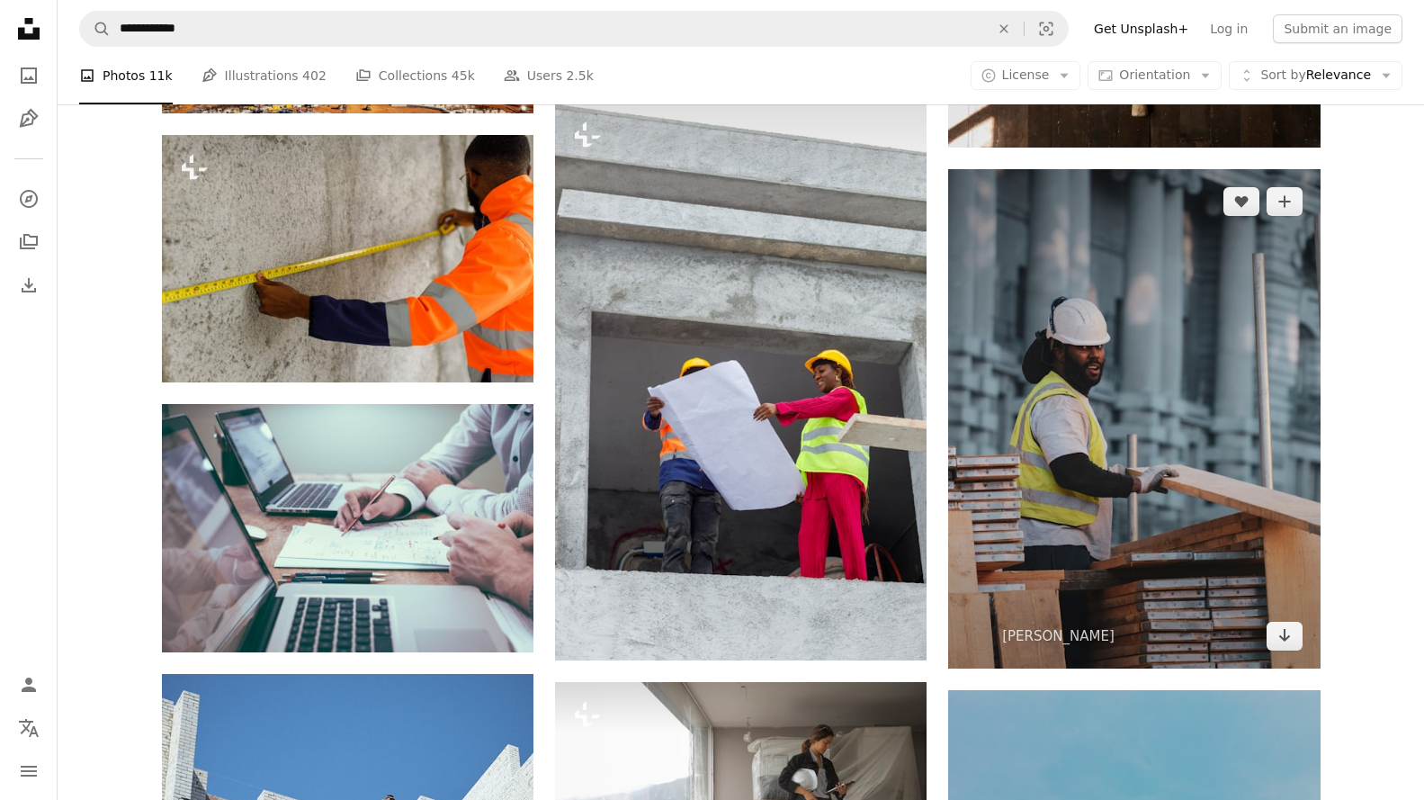
scroll to position [21919, 0]
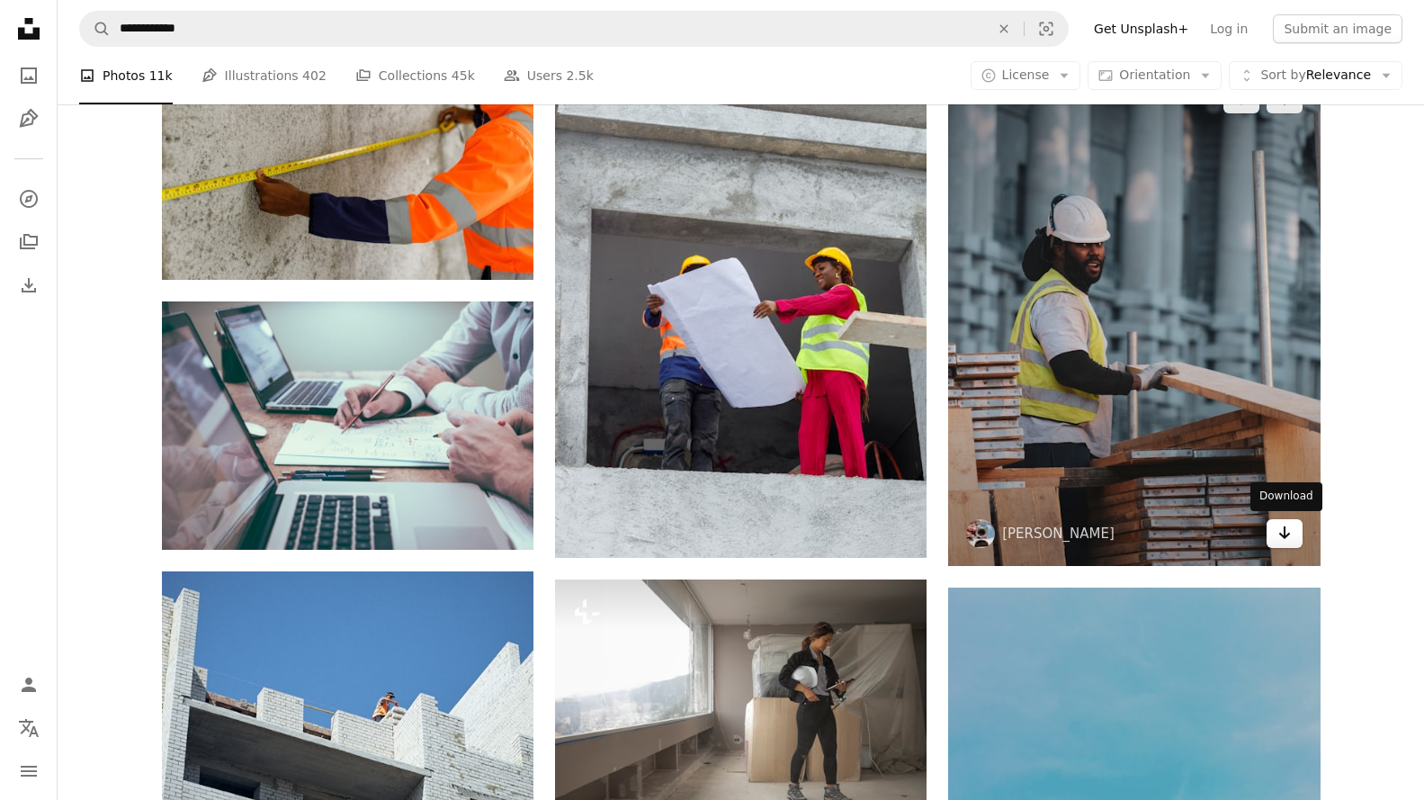
click at [1287, 537] on icon "Arrow pointing down" at bounding box center [1285, 533] width 14 height 22
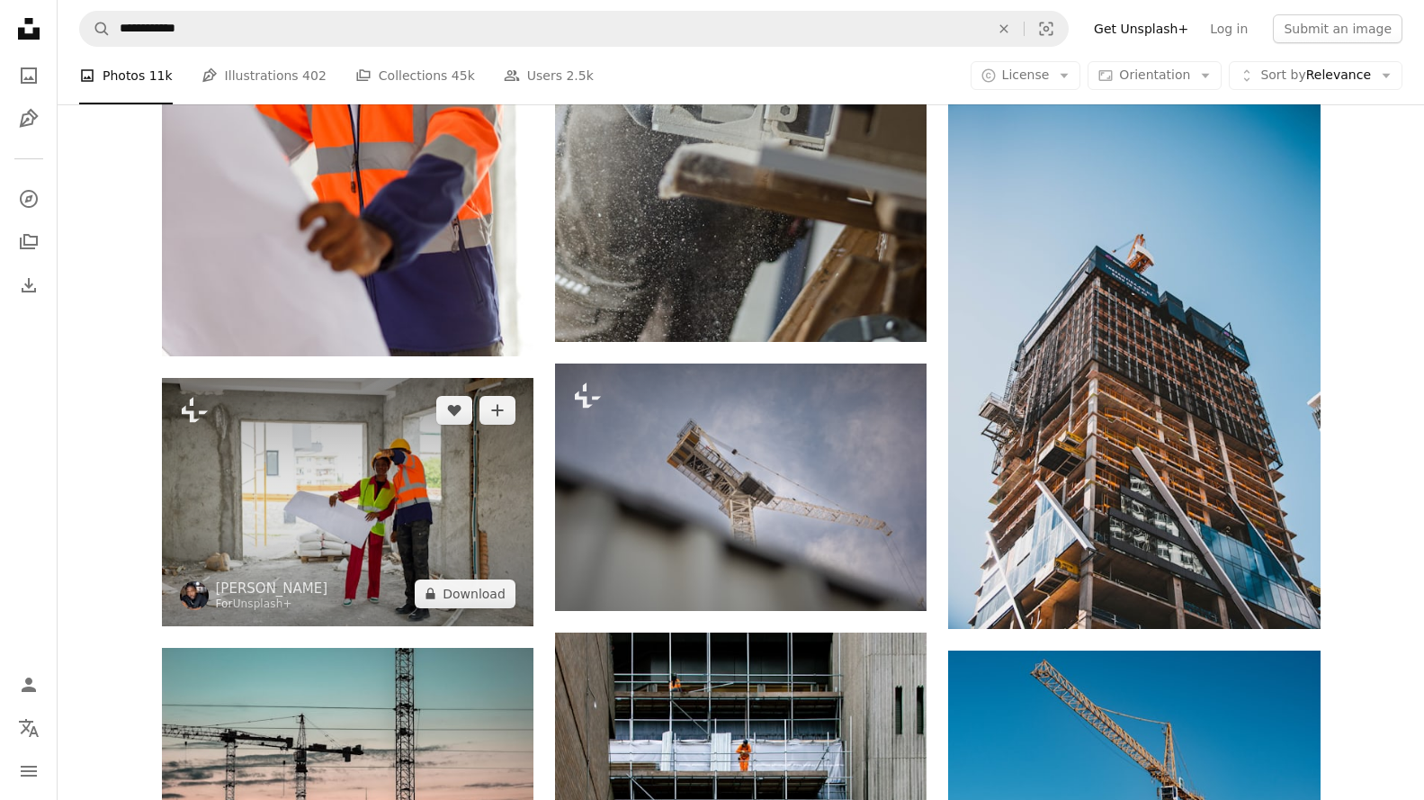
scroll to position [23539, 0]
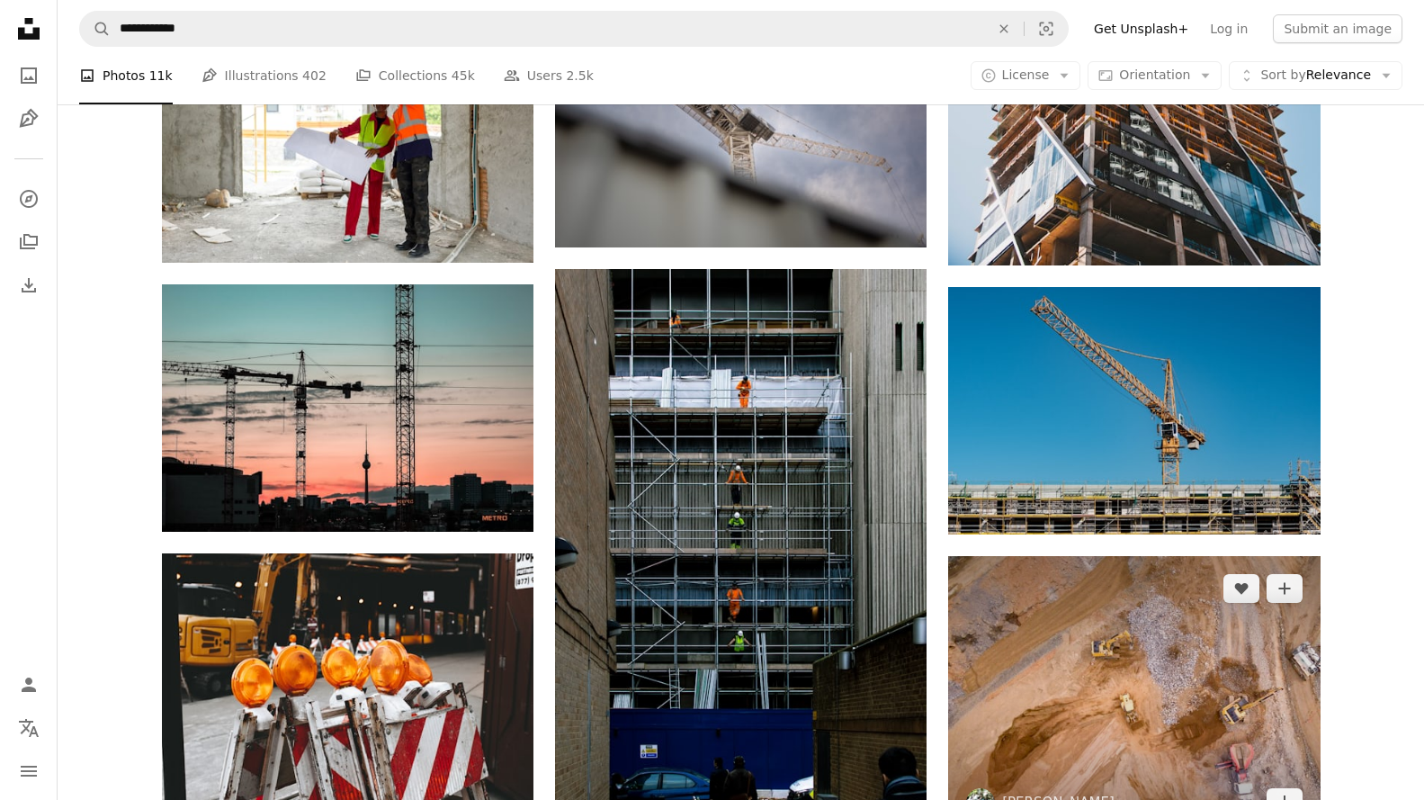
scroll to position [23989, 0]
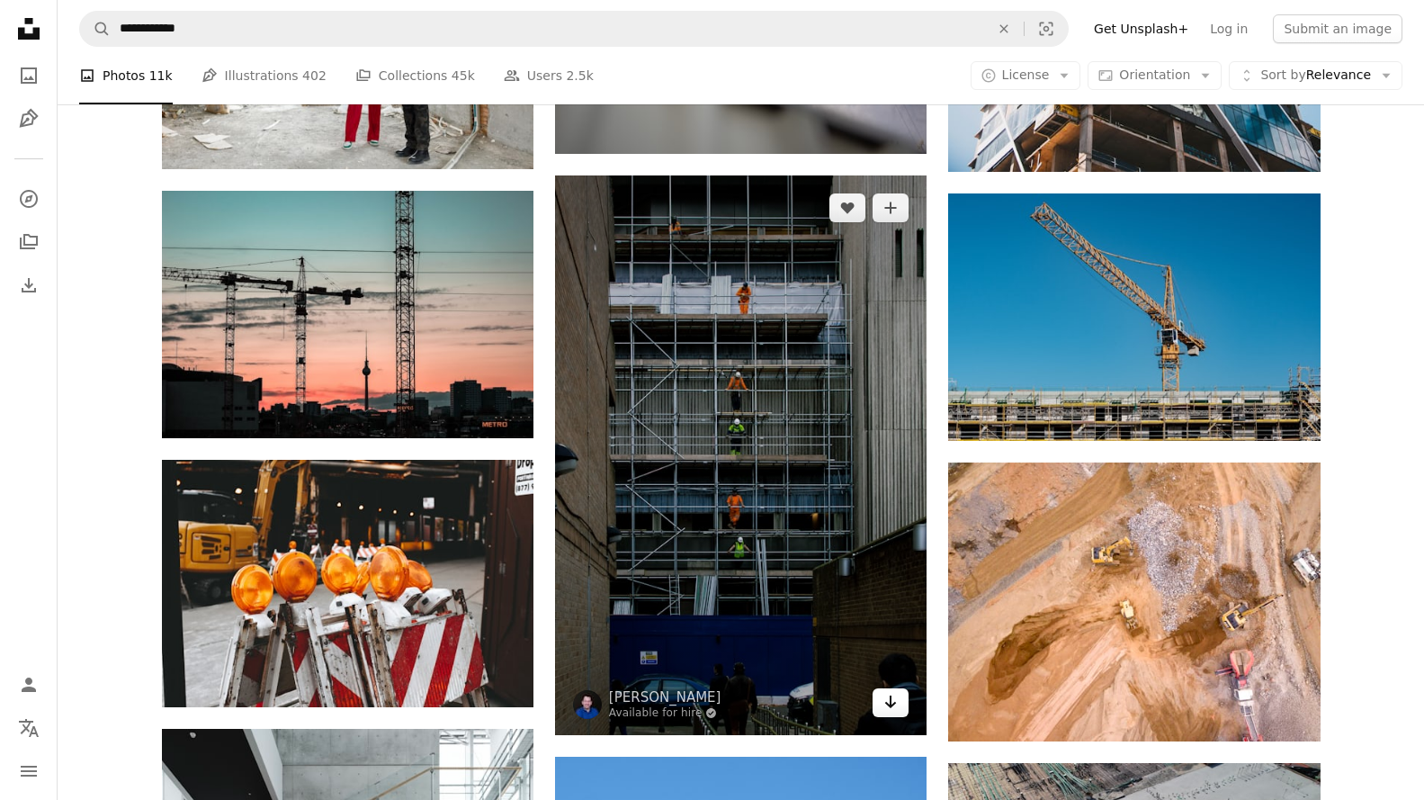
click at [901, 703] on link "Arrow pointing down" at bounding box center [891, 702] width 36 height 29
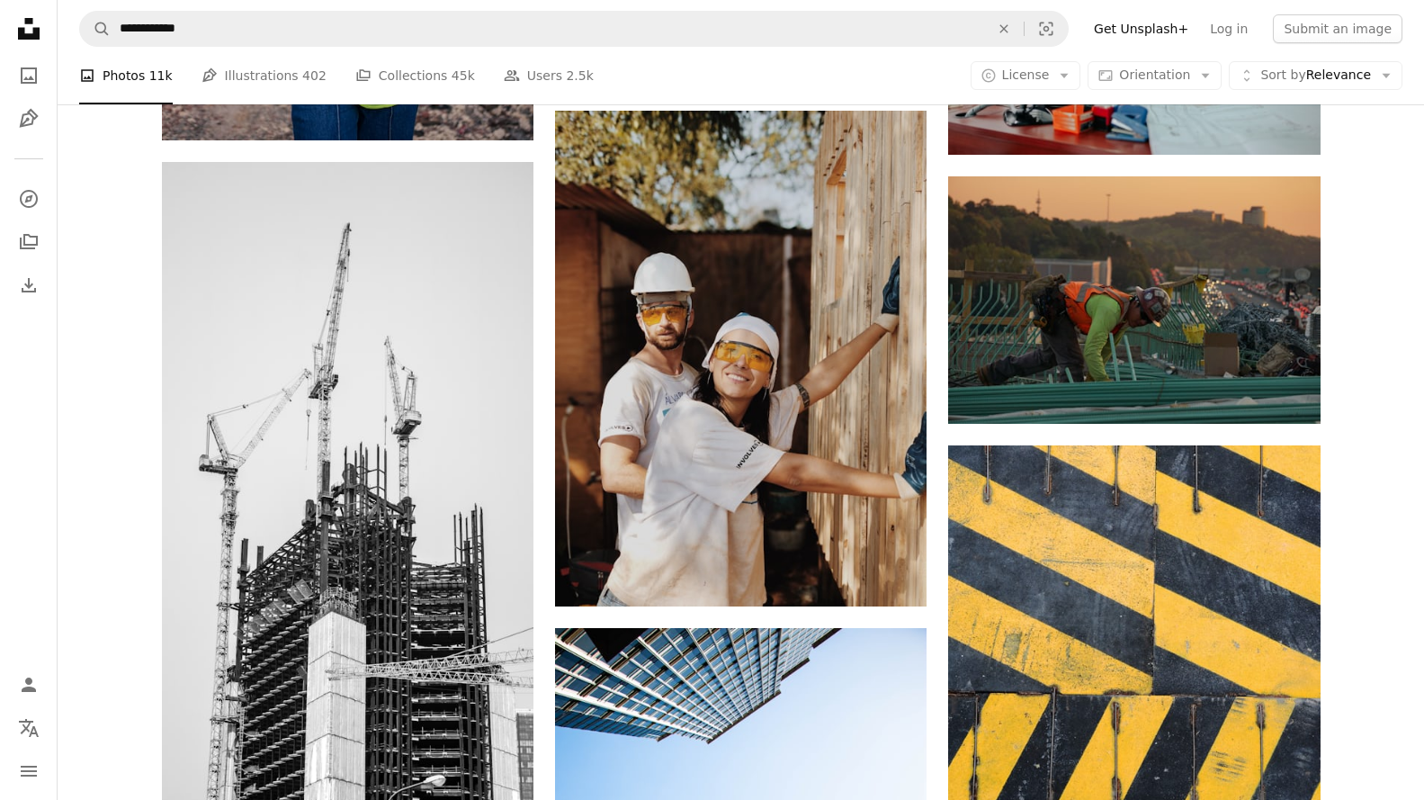
scroll to position [27137, 0]
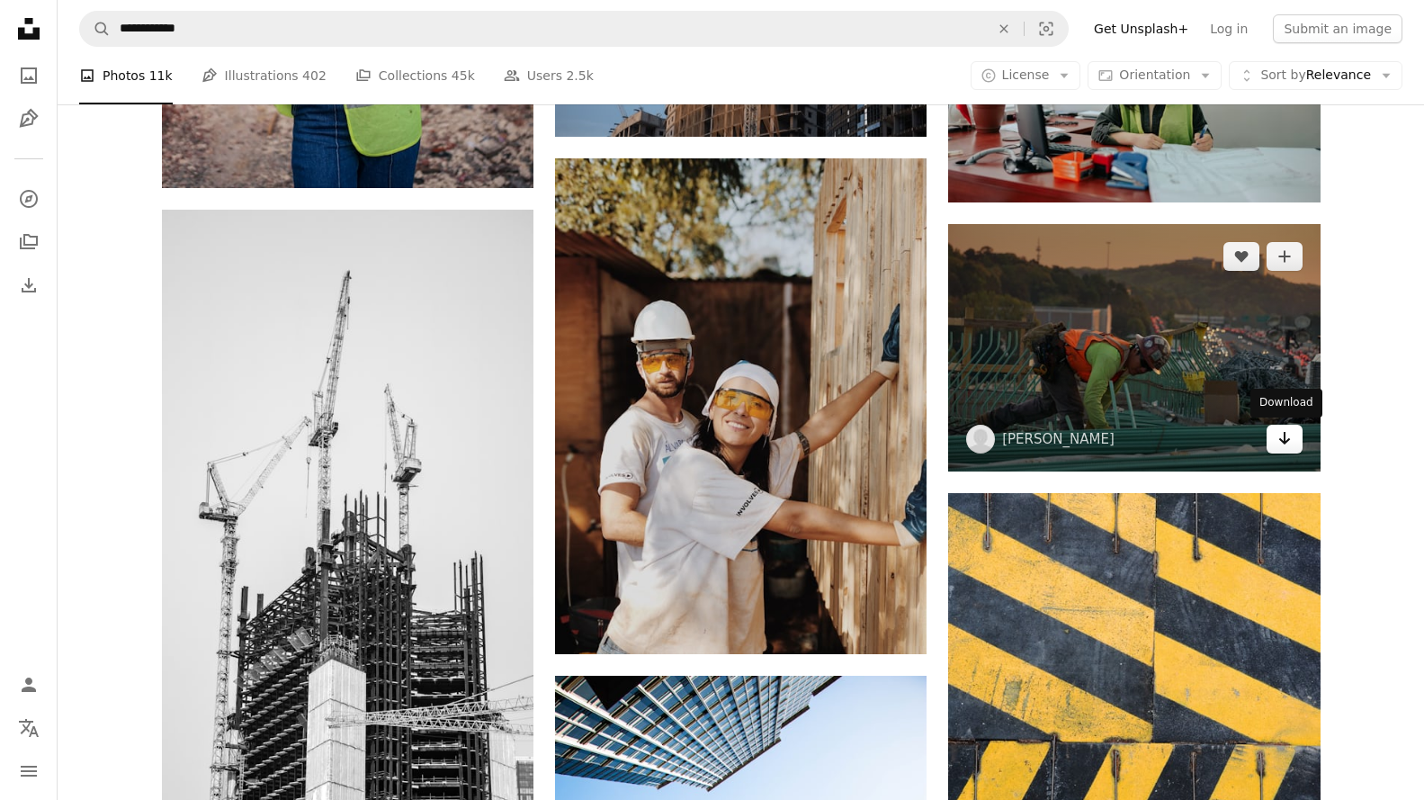
click at [1294, 448] on link "Arrow pointing down" at bounding box center [1285, 439] width 36 height 29
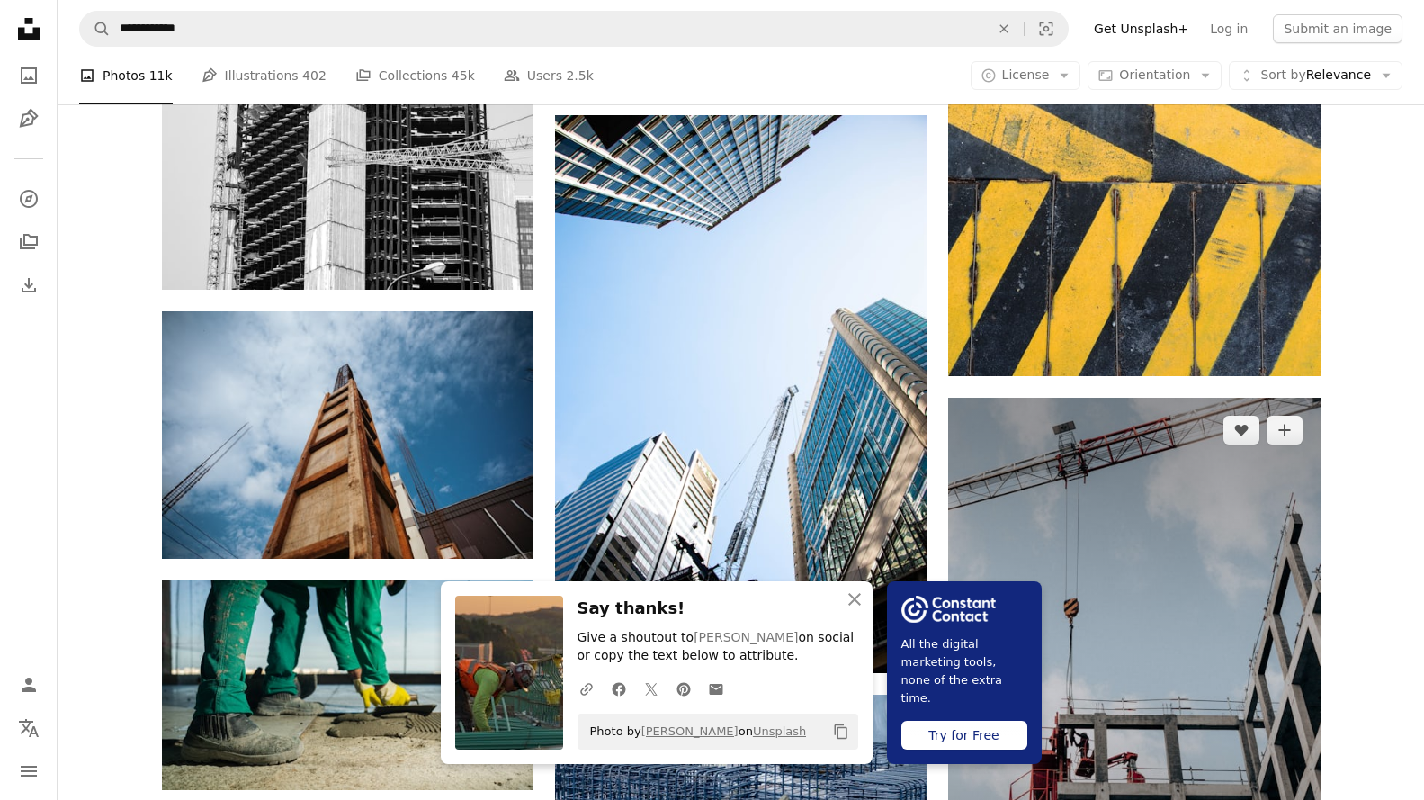
scroll to position [27767, 0]
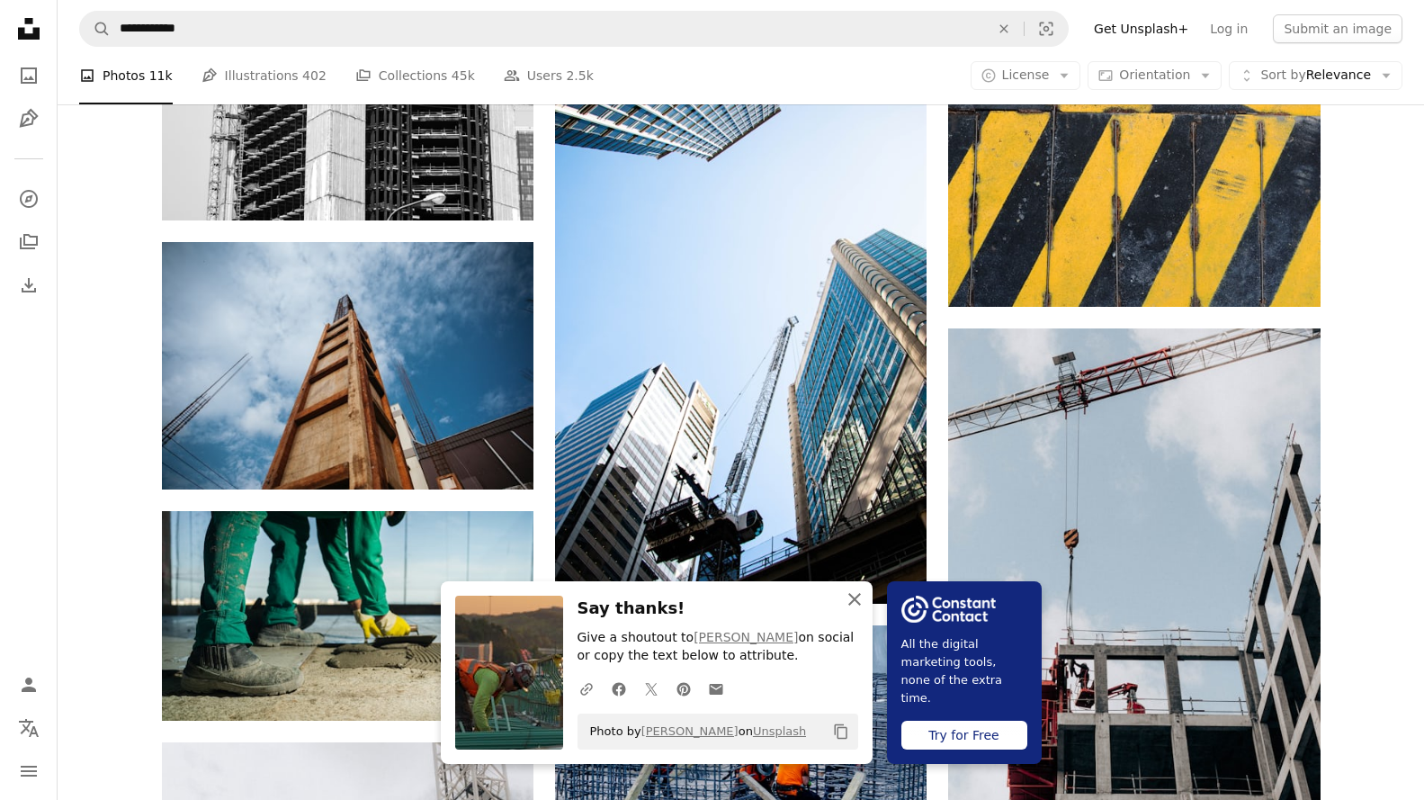
click at [852, 599] on icon "An X shape" at bounding box center [855, 599] width 22 height 22
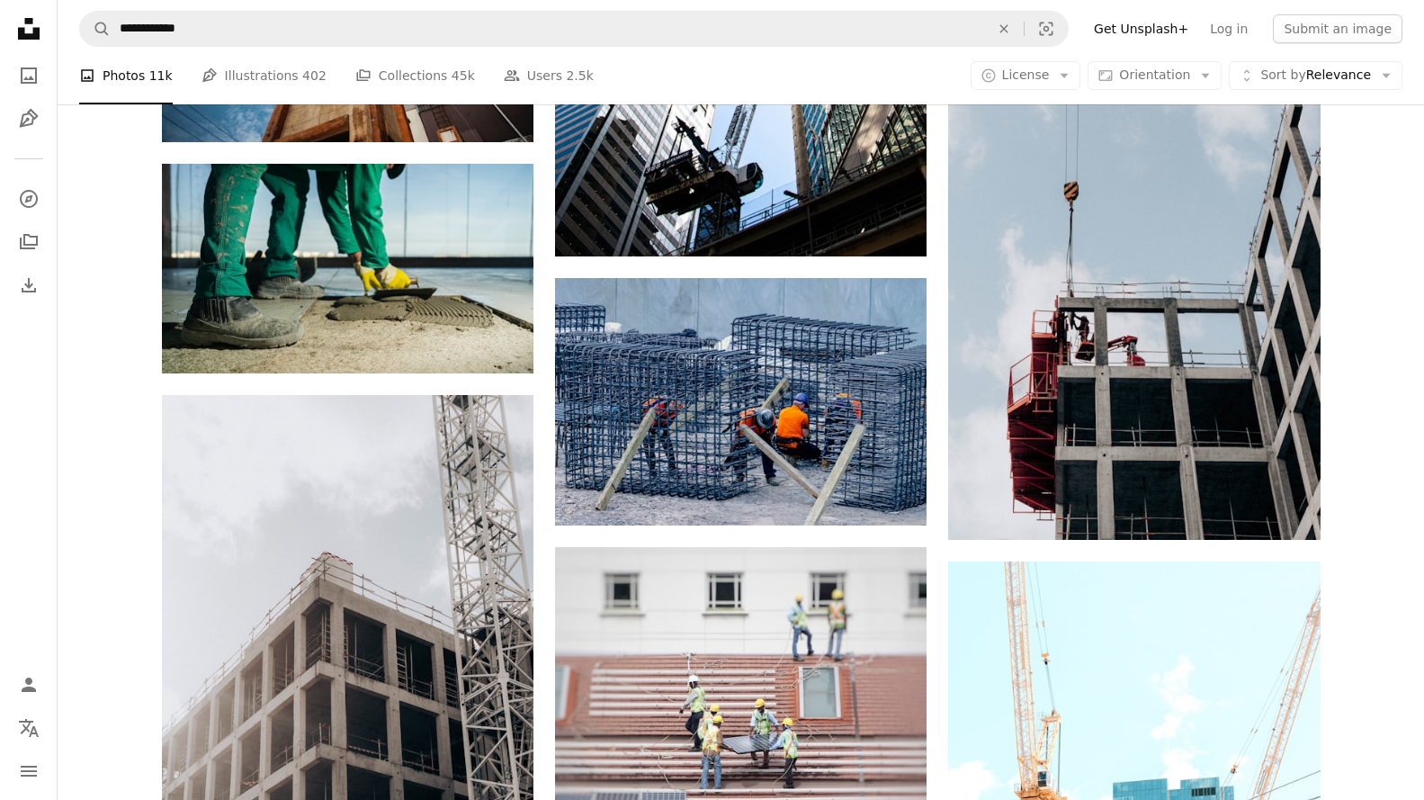
scroll to position [28127, 0]
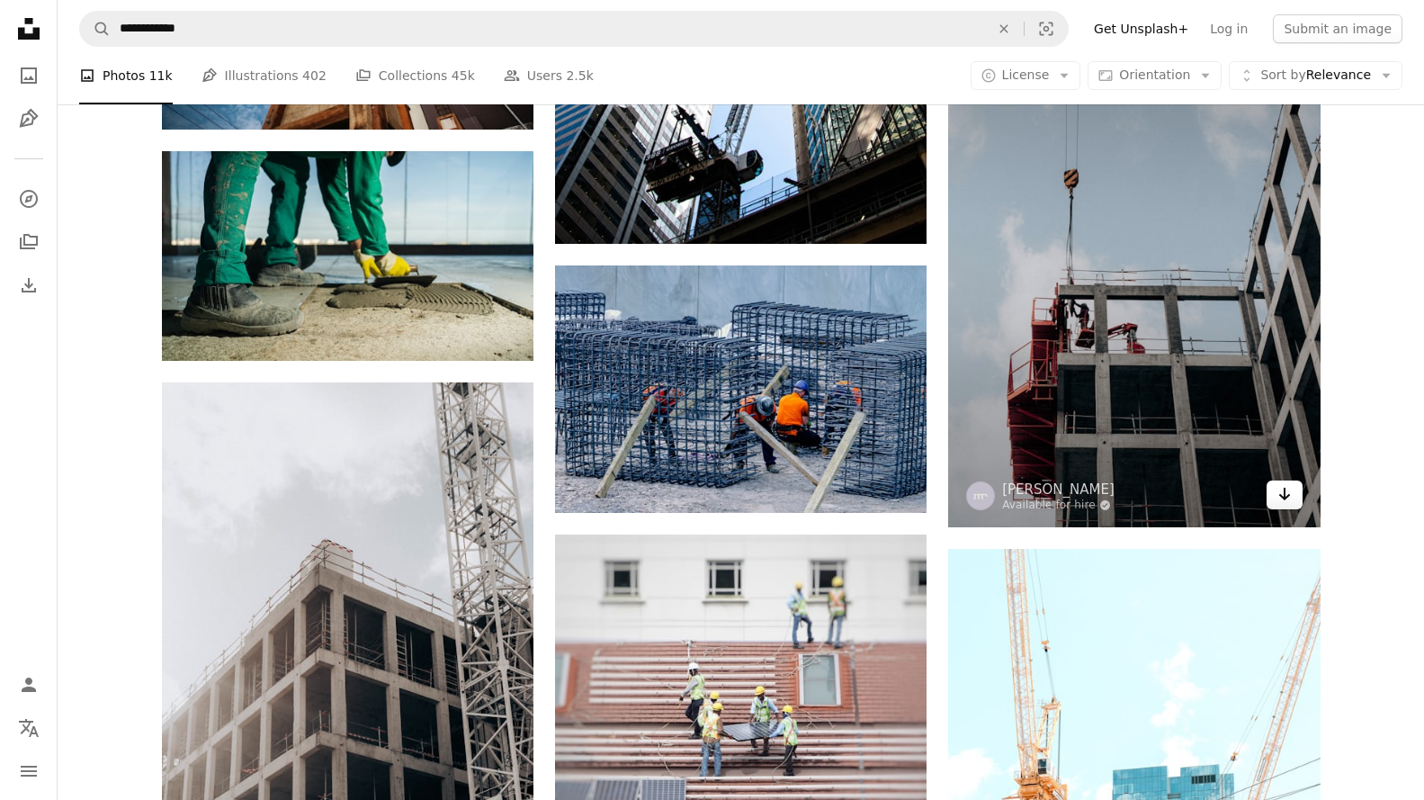
click at [1282, 494] on icon "Arrow pointing down" at bounding box center [1285, 494] width 14 height 22
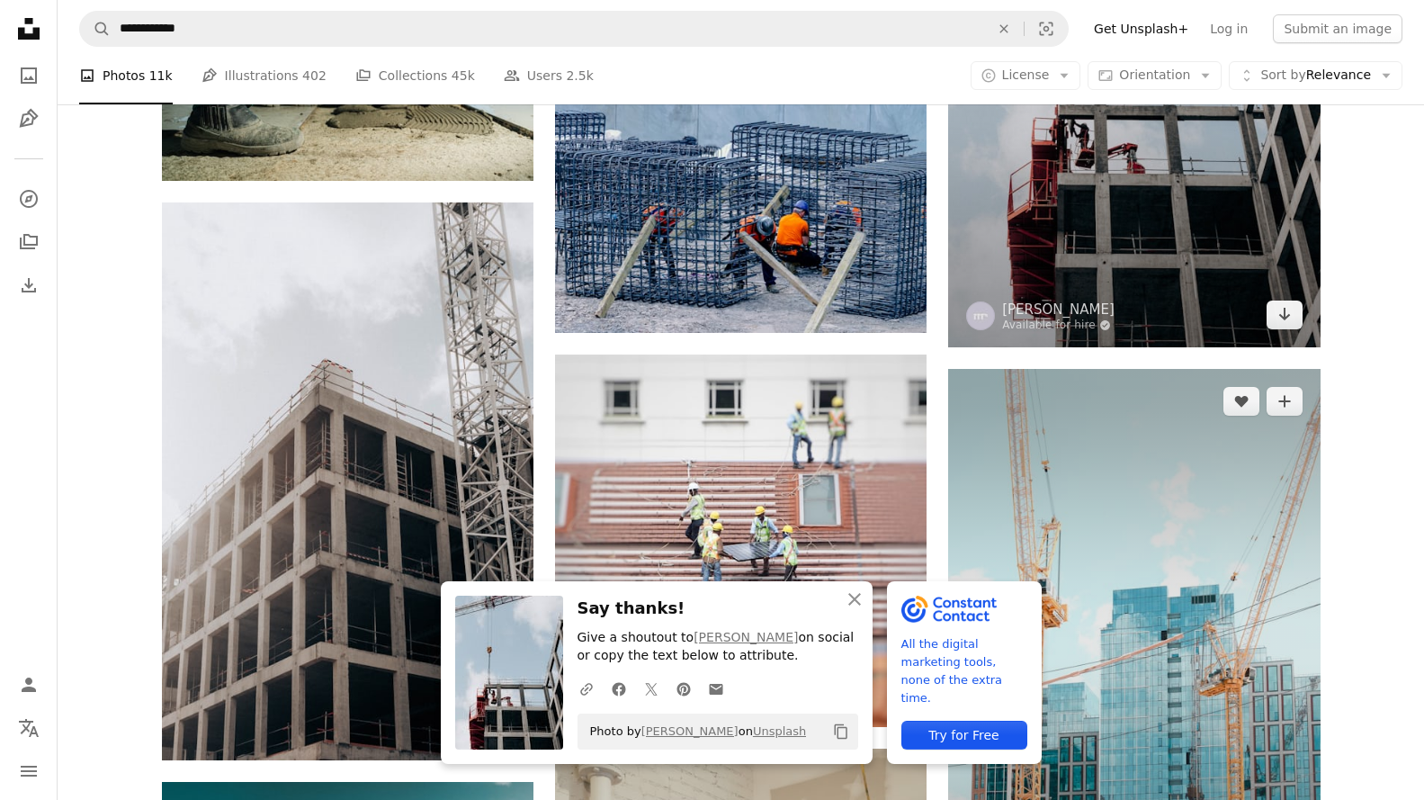
scroll to position [28487, 0]
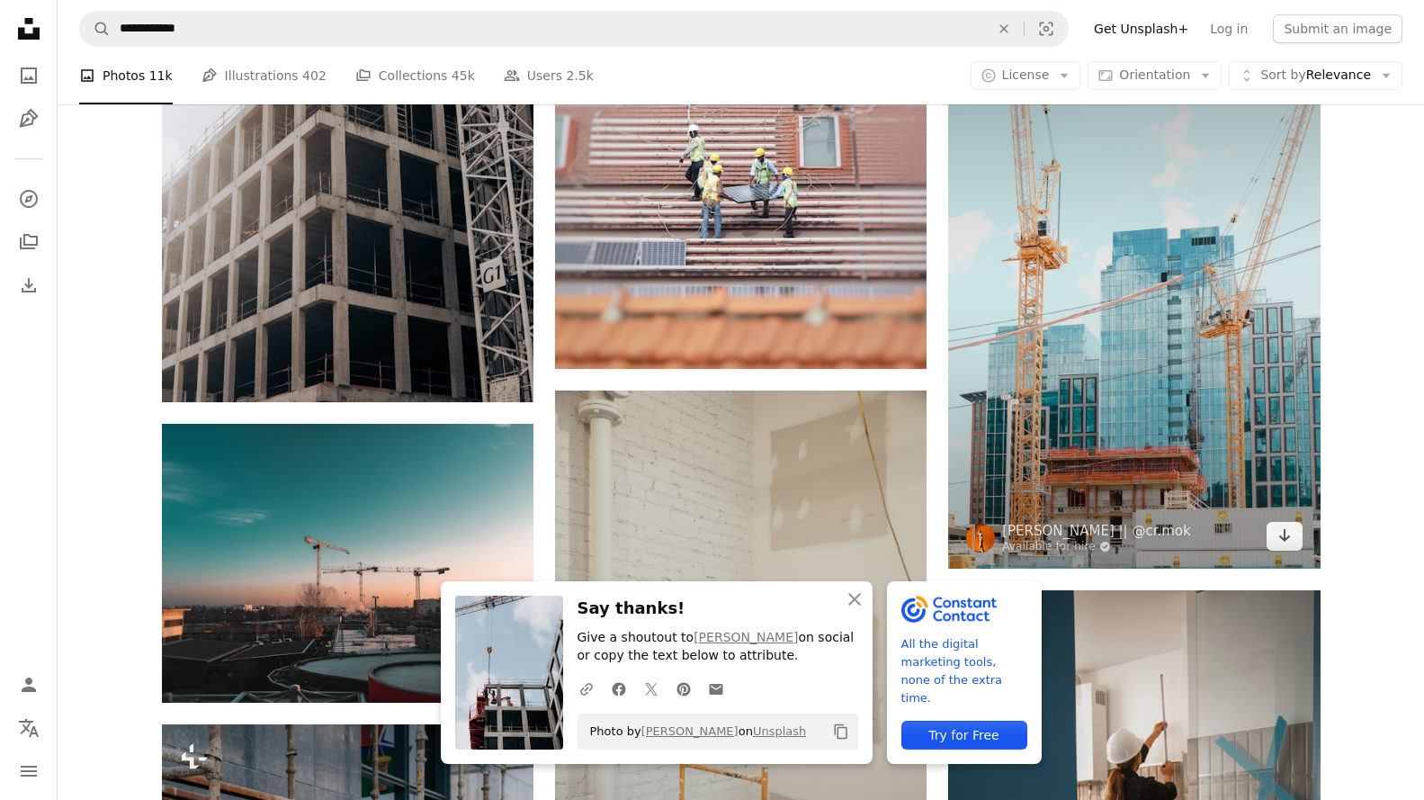
scroll to position [28667, 0]
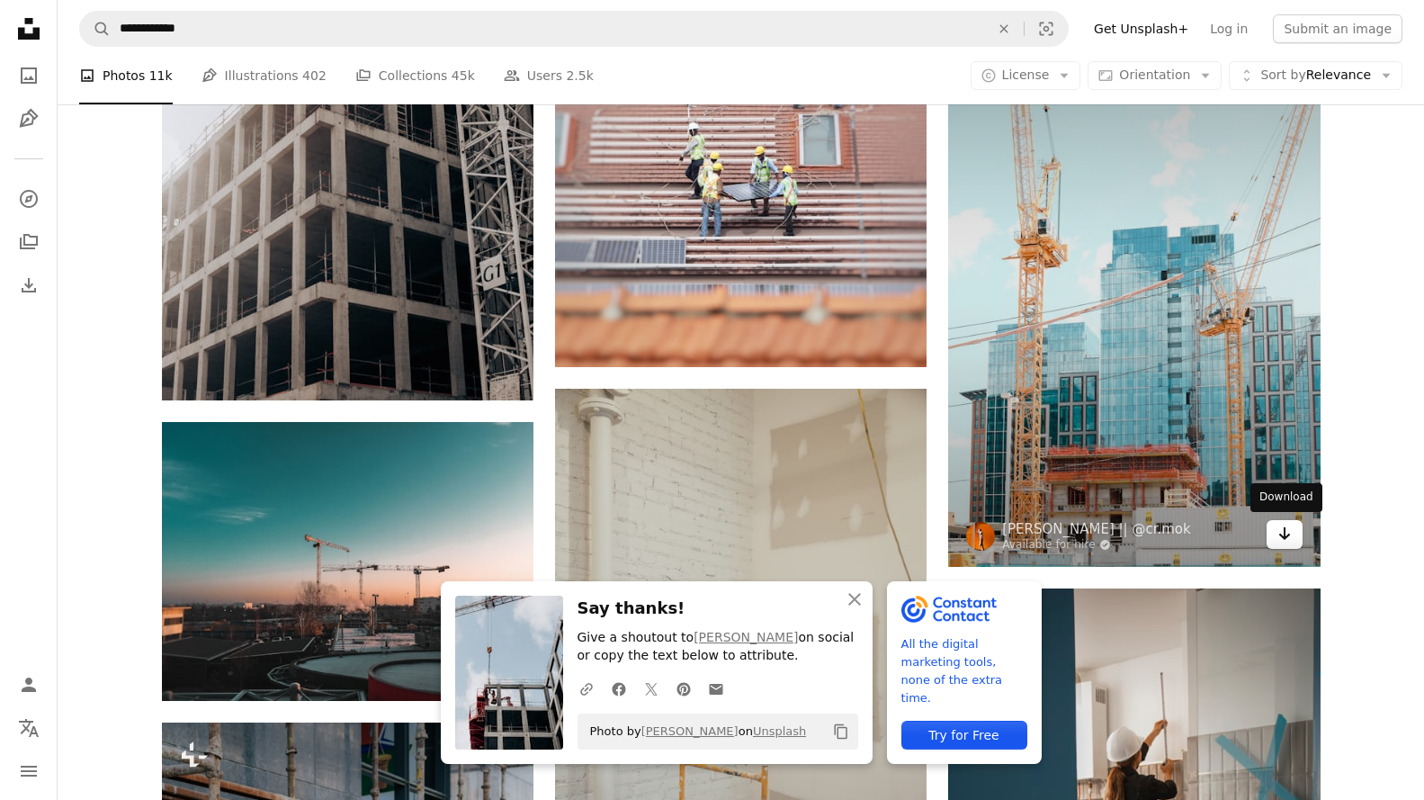
click at [1287, 534] on icon "Arrow pointing down" at bounding box center [1285, 534] width 14 height 22
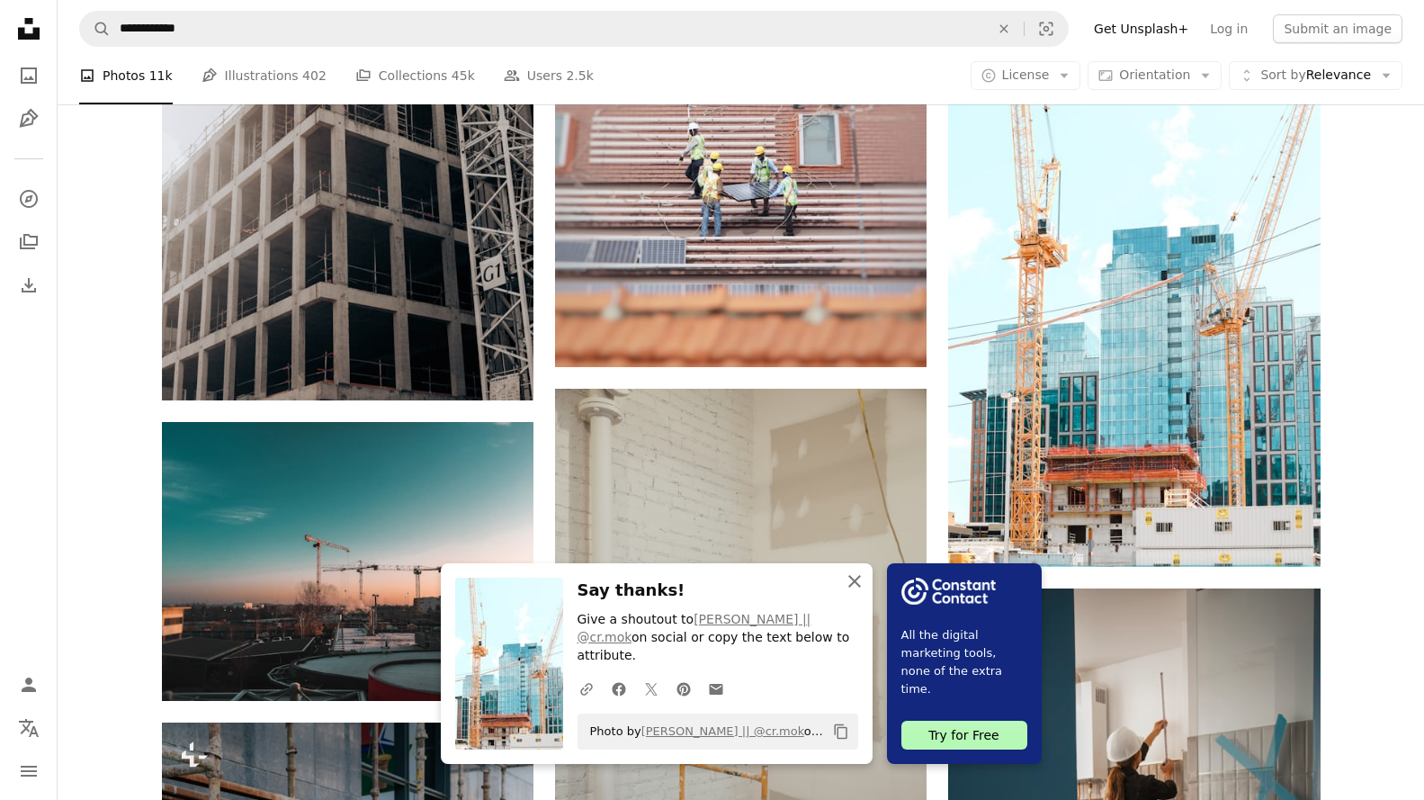
click at [844, 592] on icon "An X shape" at bounding box center [855, 581] width 22 height 22
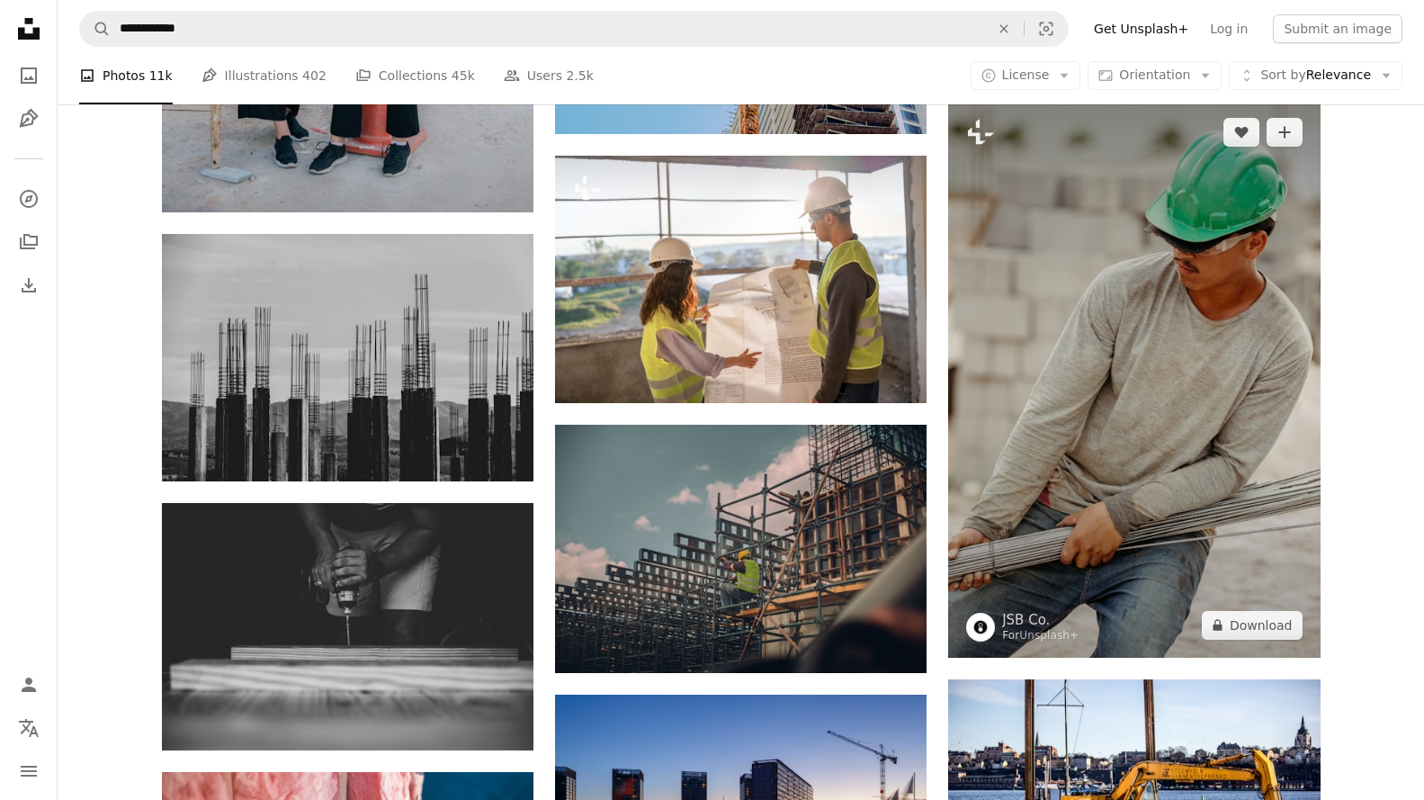
scroll to position [29746, 0]
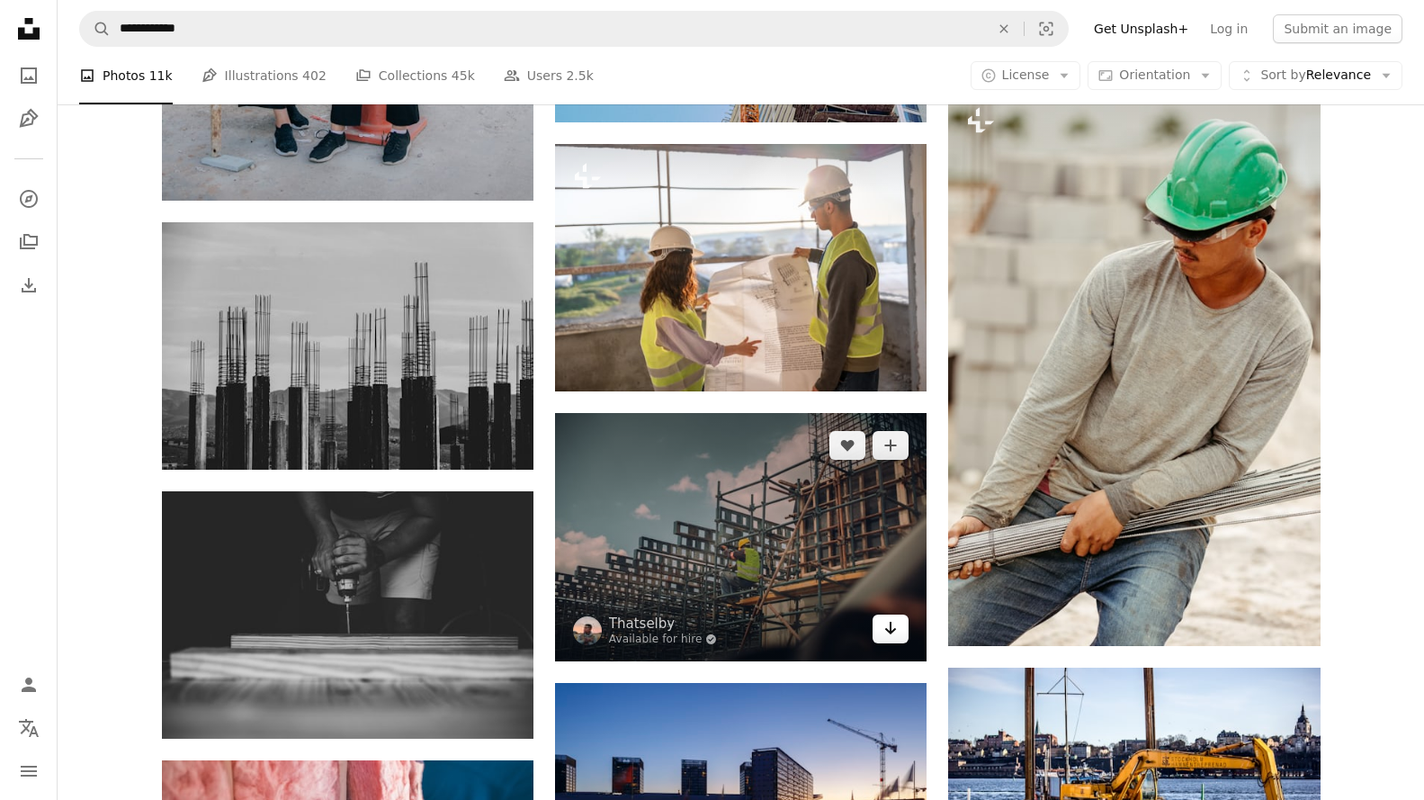
click at [885, 629] on icon "Arrow pointing down" at bounding box center [890, 628] width 14 height 22
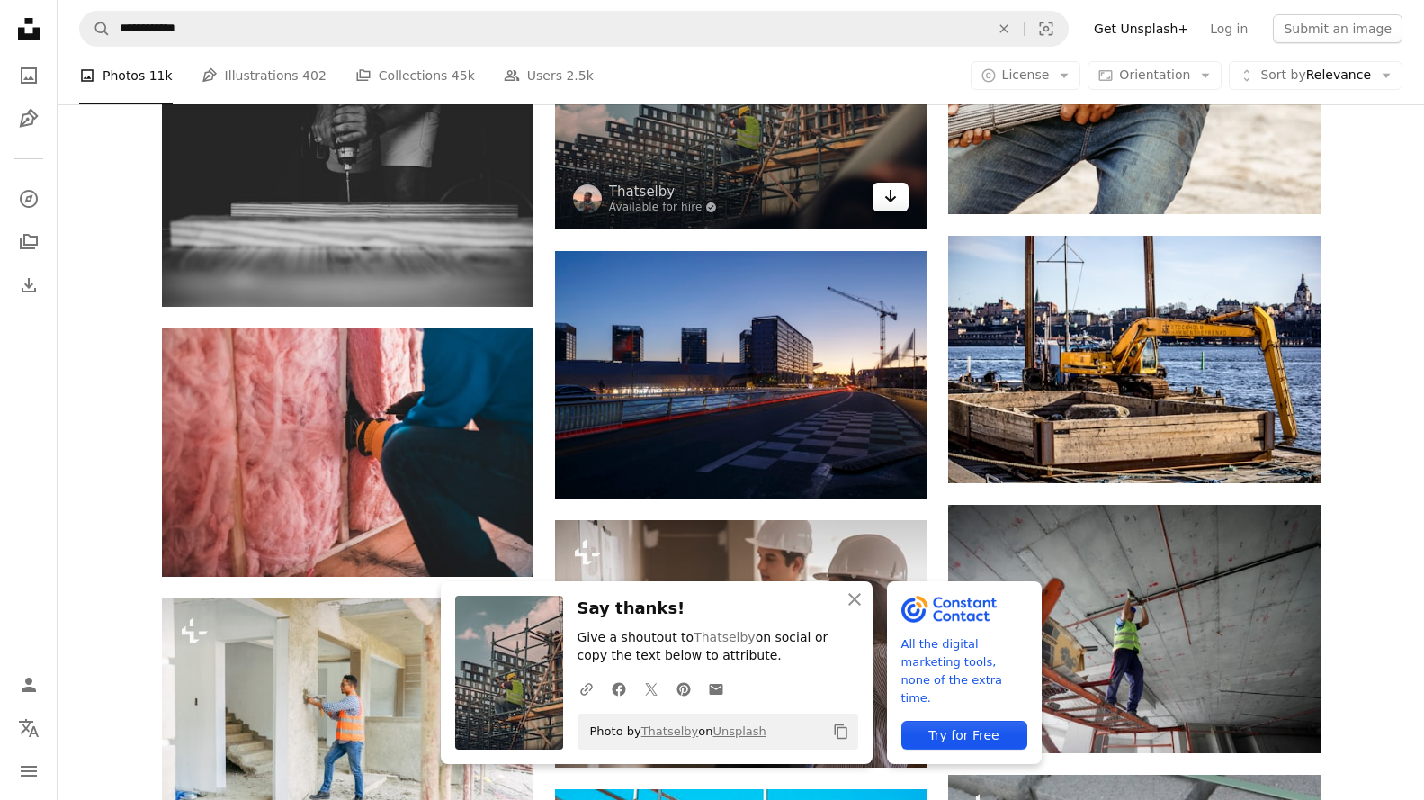
scroll to position [30196, 0]
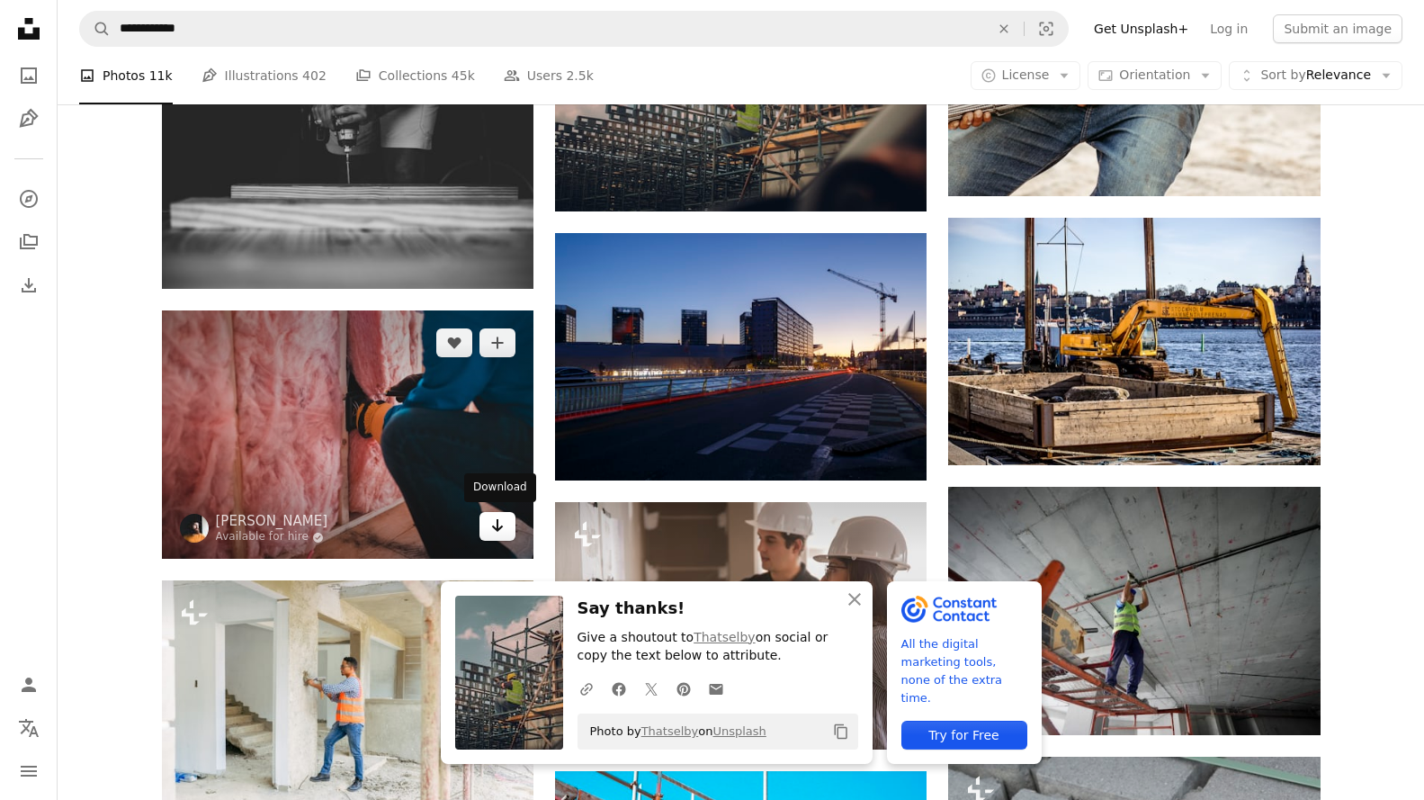
click at [497, 527] on icon "Download" at bounding box center [498, 525] width 12 height 13
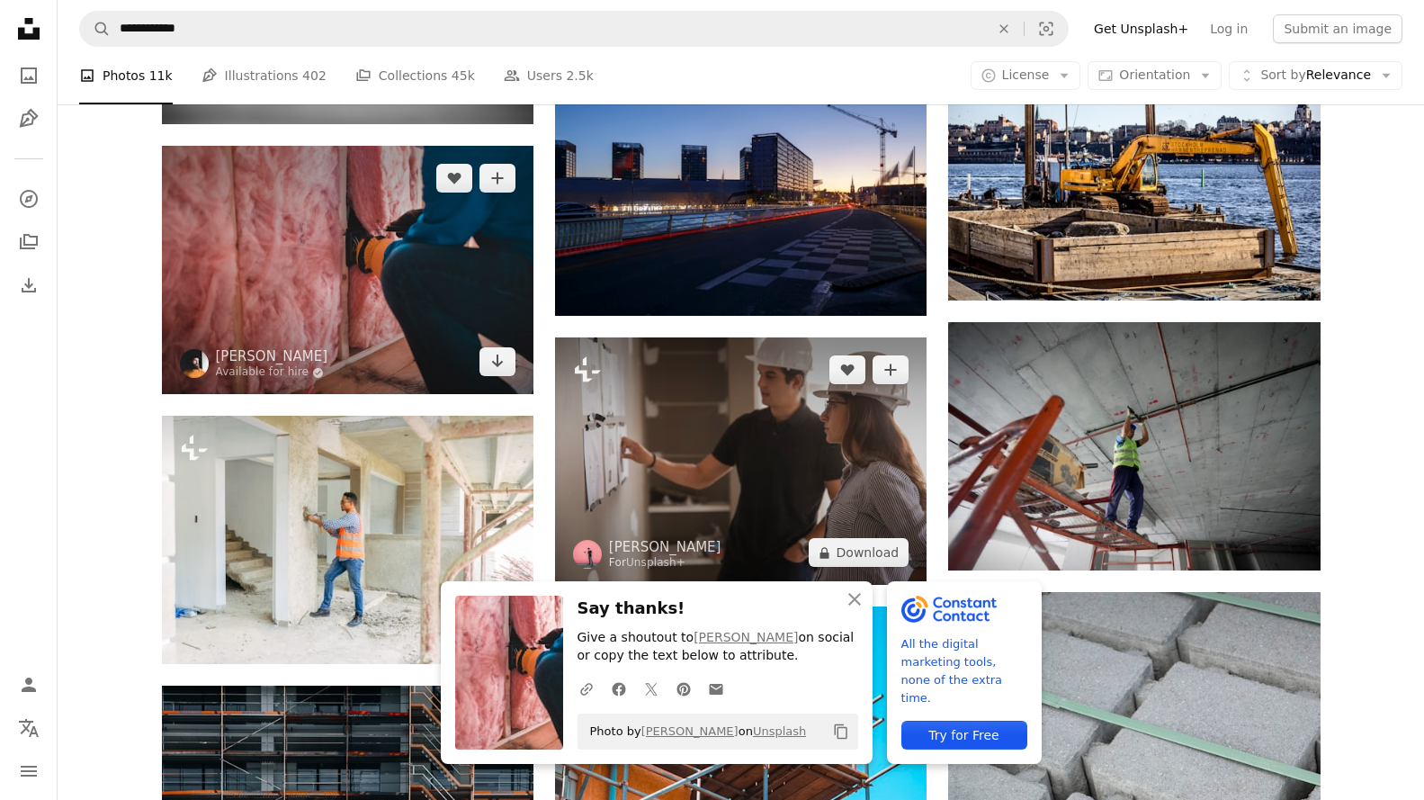
scroll to position [30466, 0]
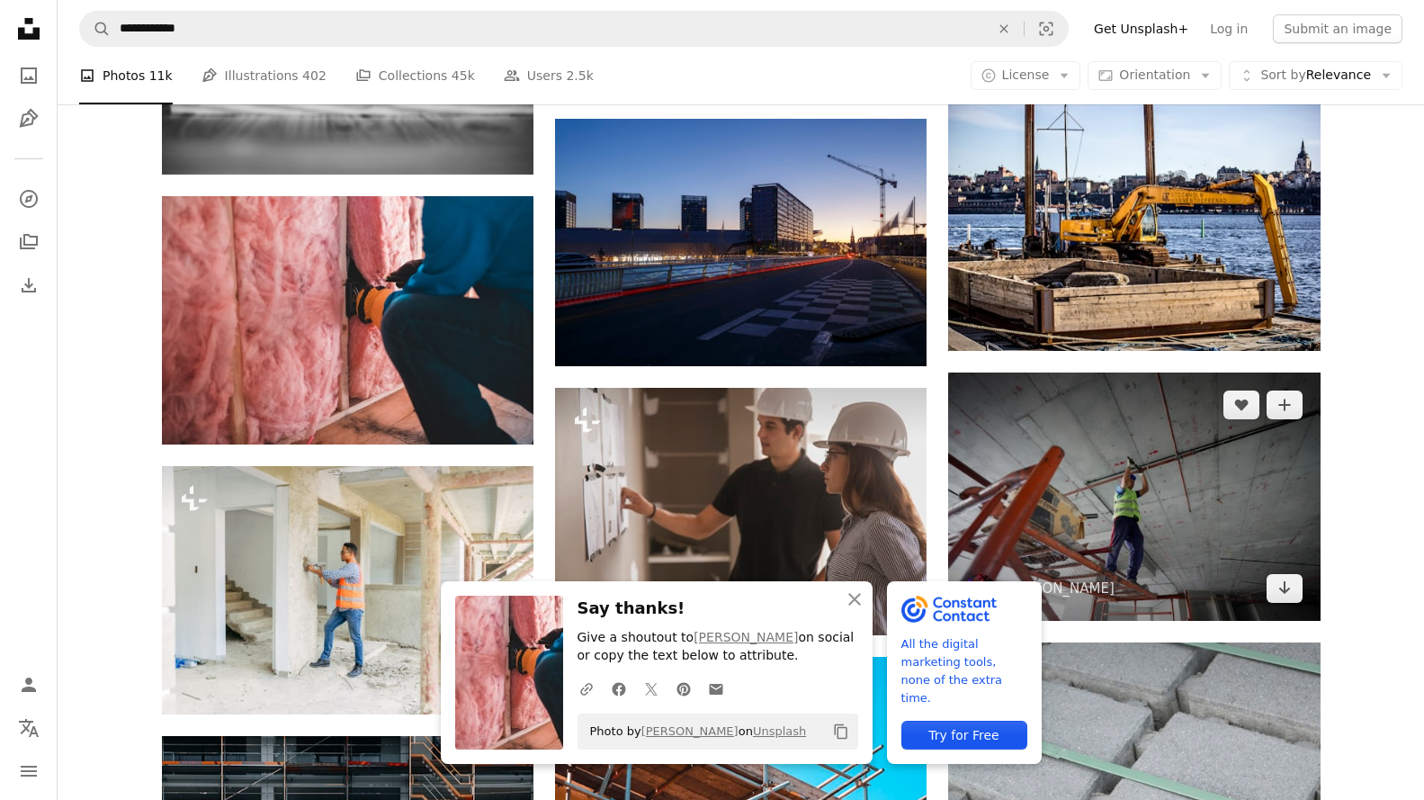
scroll to position [30286, 0]
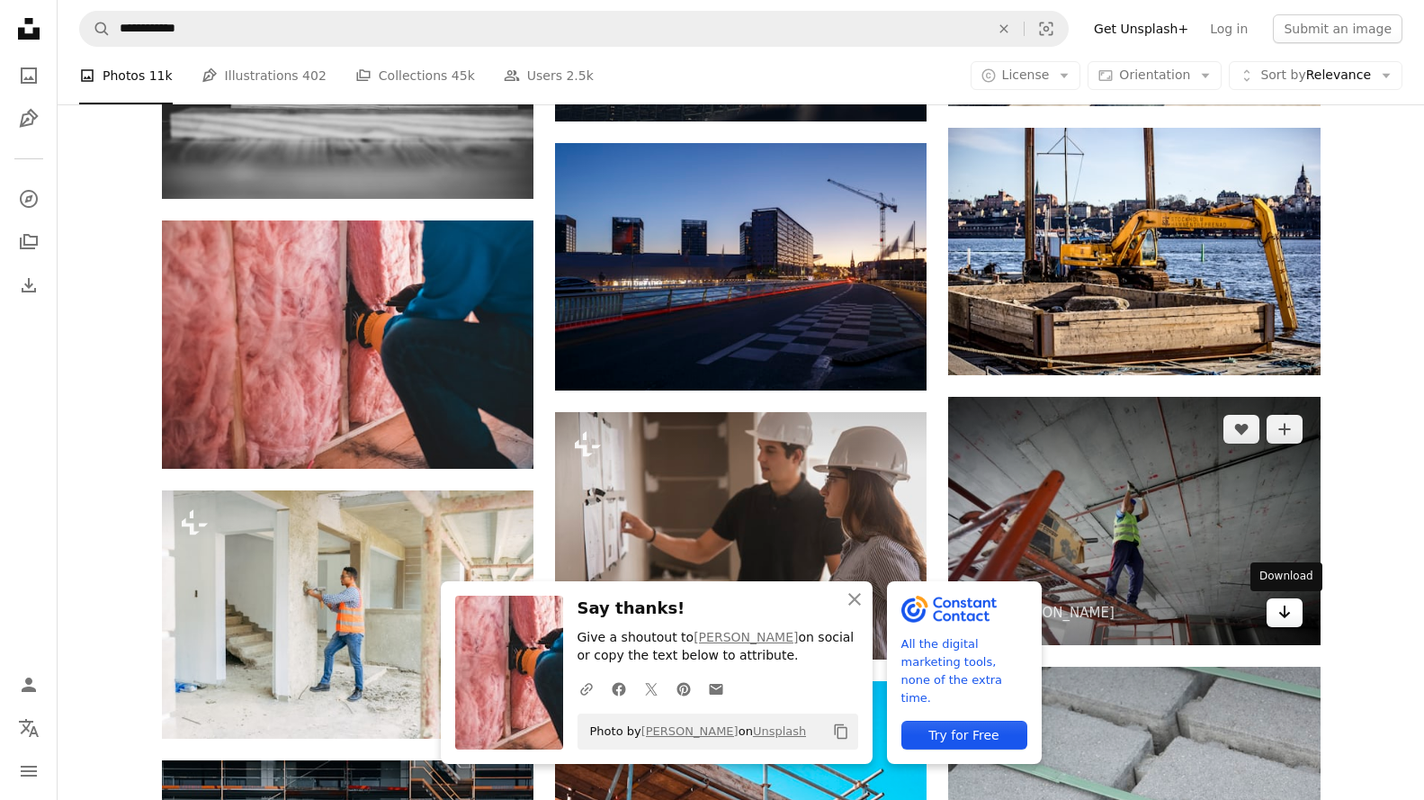
click at [1288, 615] on icon "Arrow pointing down" at bounding box center [1285, 612] width 14 height 22
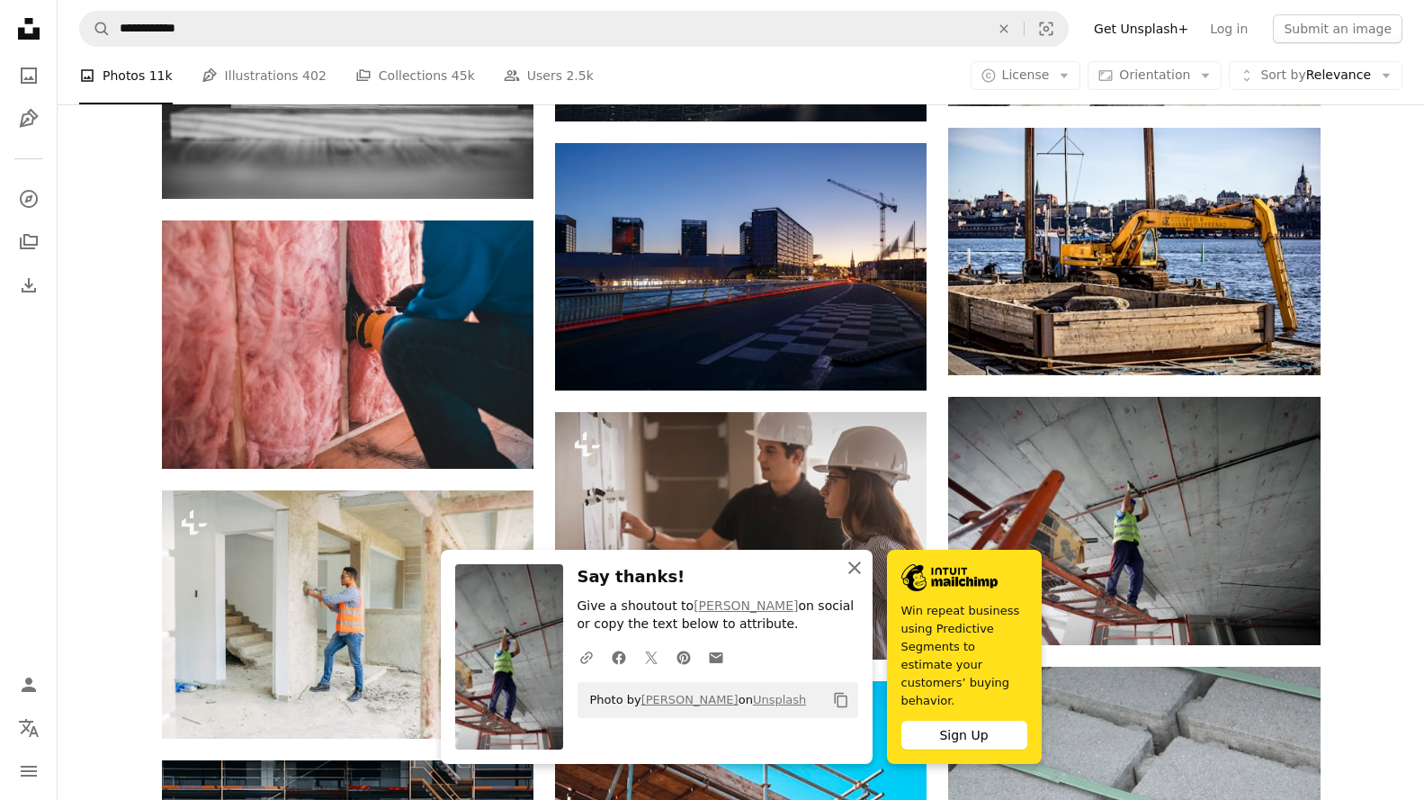
click at [861, 578] on icon "An X shape" at bounding box center [855, 568] width 22 height 22
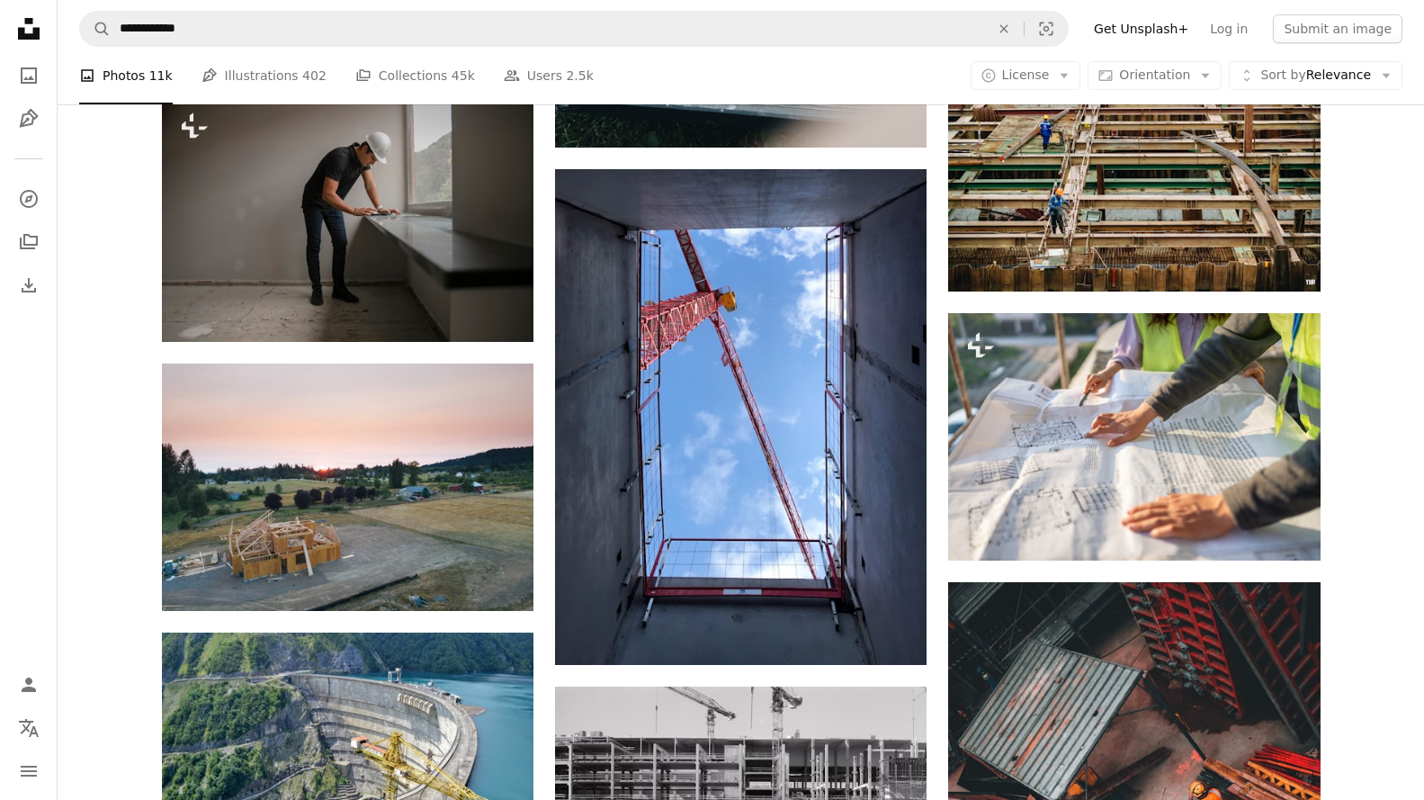
scroll to position [32266, 0]
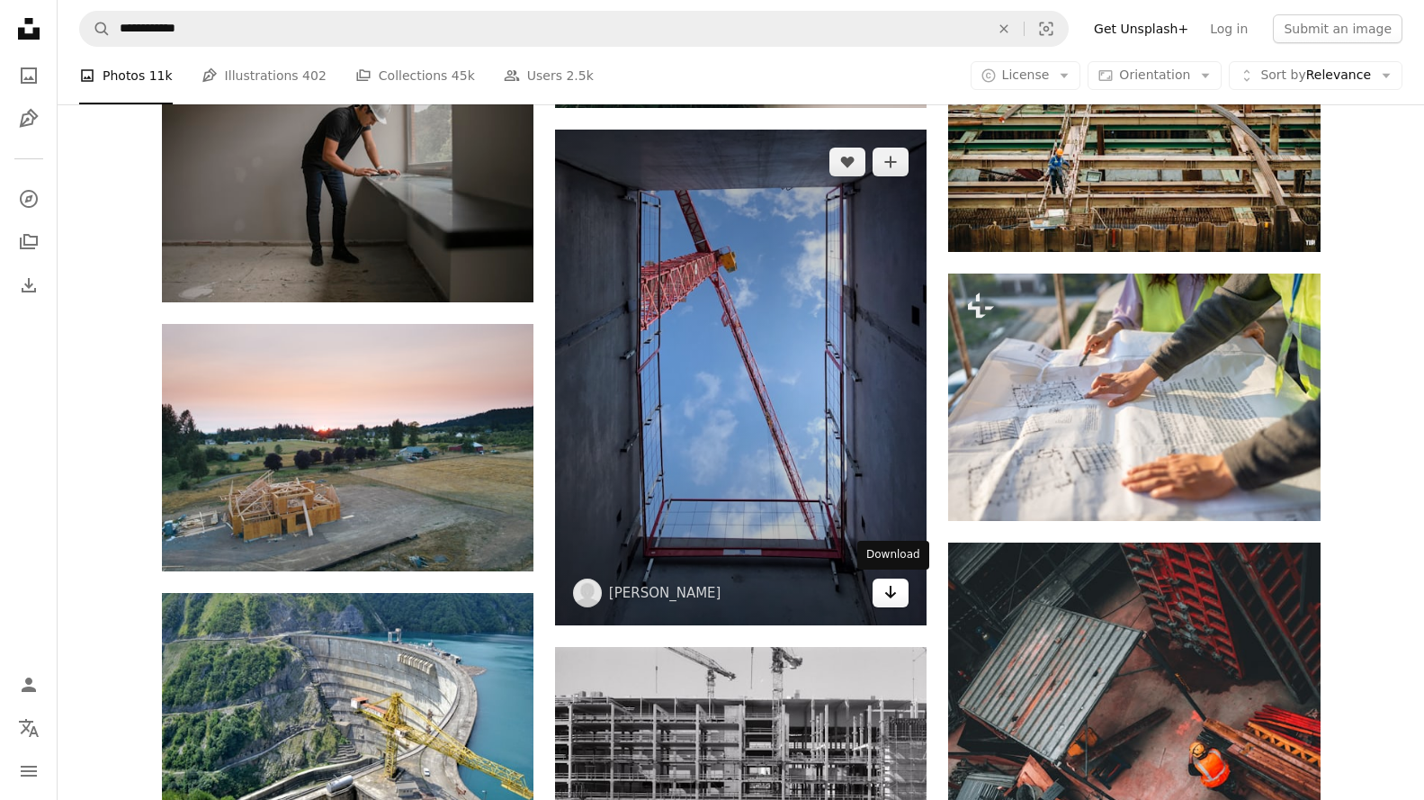
click at [892, 591] on icon "Arrow pointing down" at bounding box center [890, 592] width 14 height 22
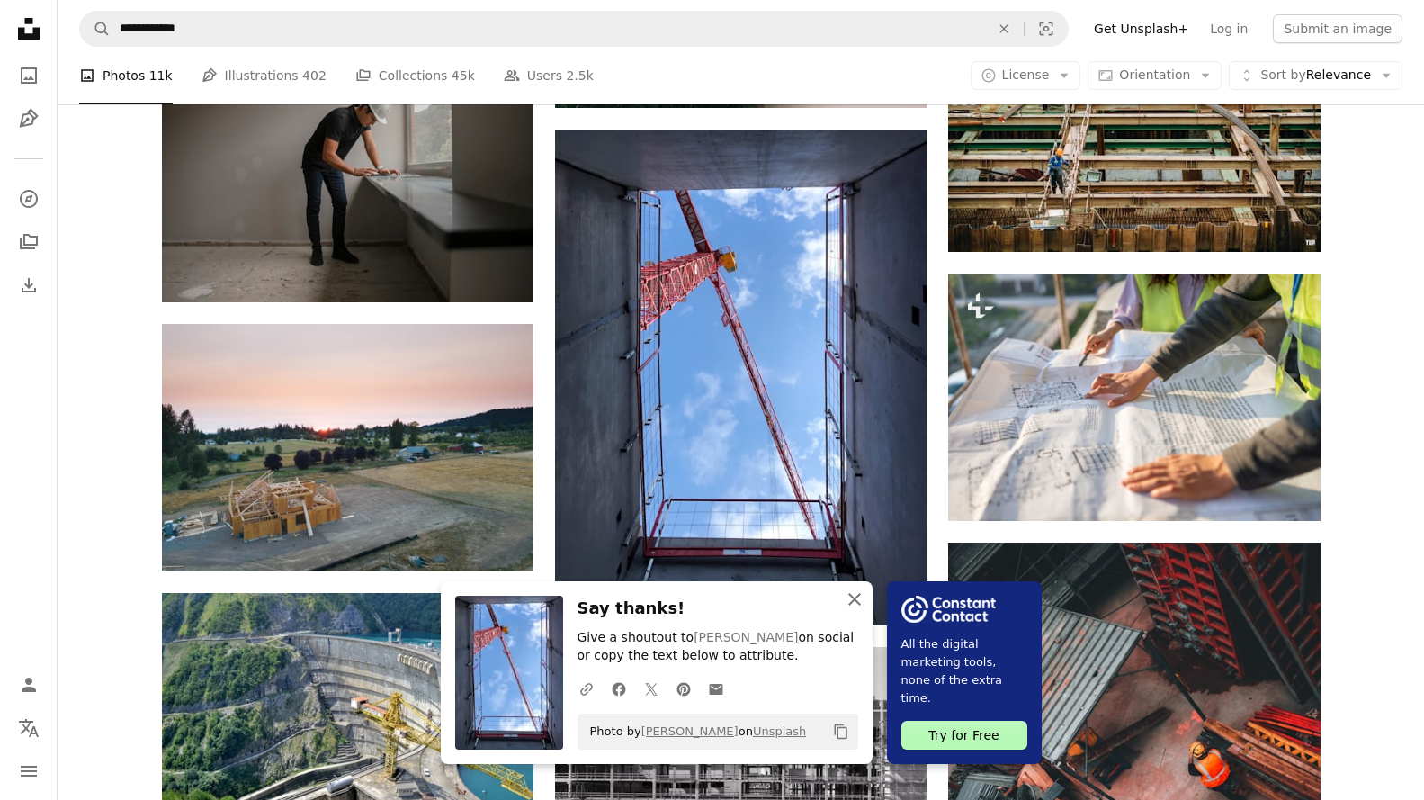
click at [855, 595] on icon "An X shape" at bounding box center [855, 599] width 22 height 22
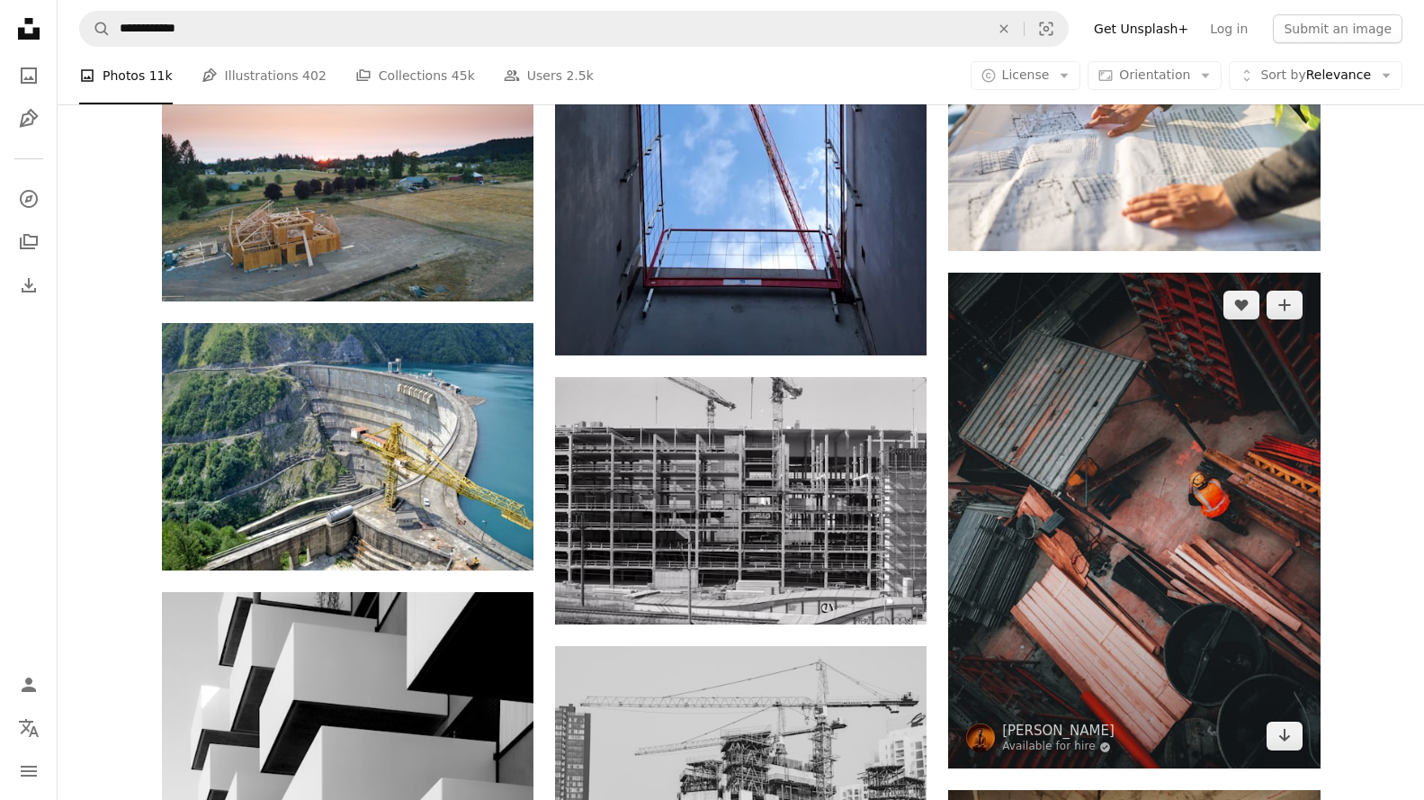
scroll to position [32715, 0]
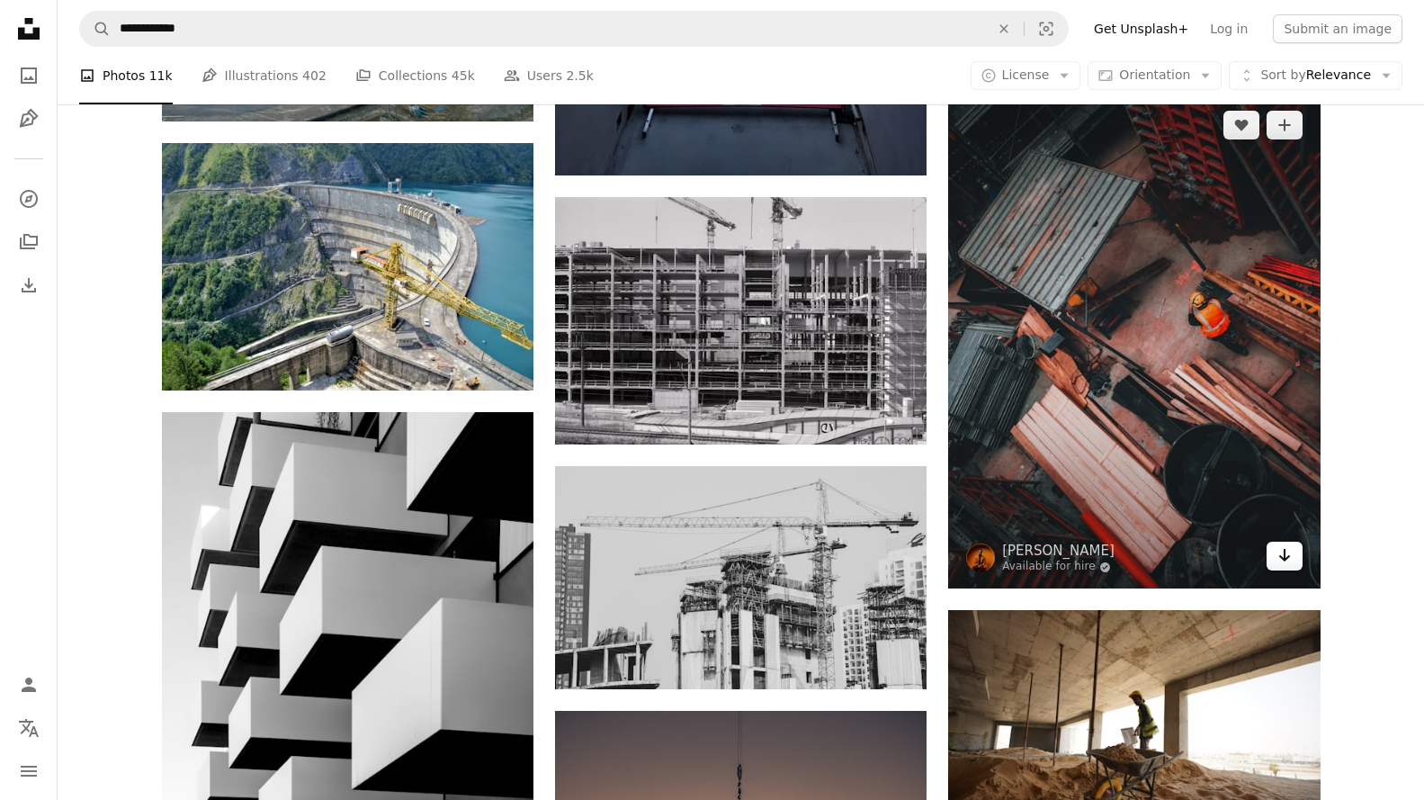
click at [1288, 554] on icon "Arrow pointing down" at bounding box center [1285, 555] width 14 height 22
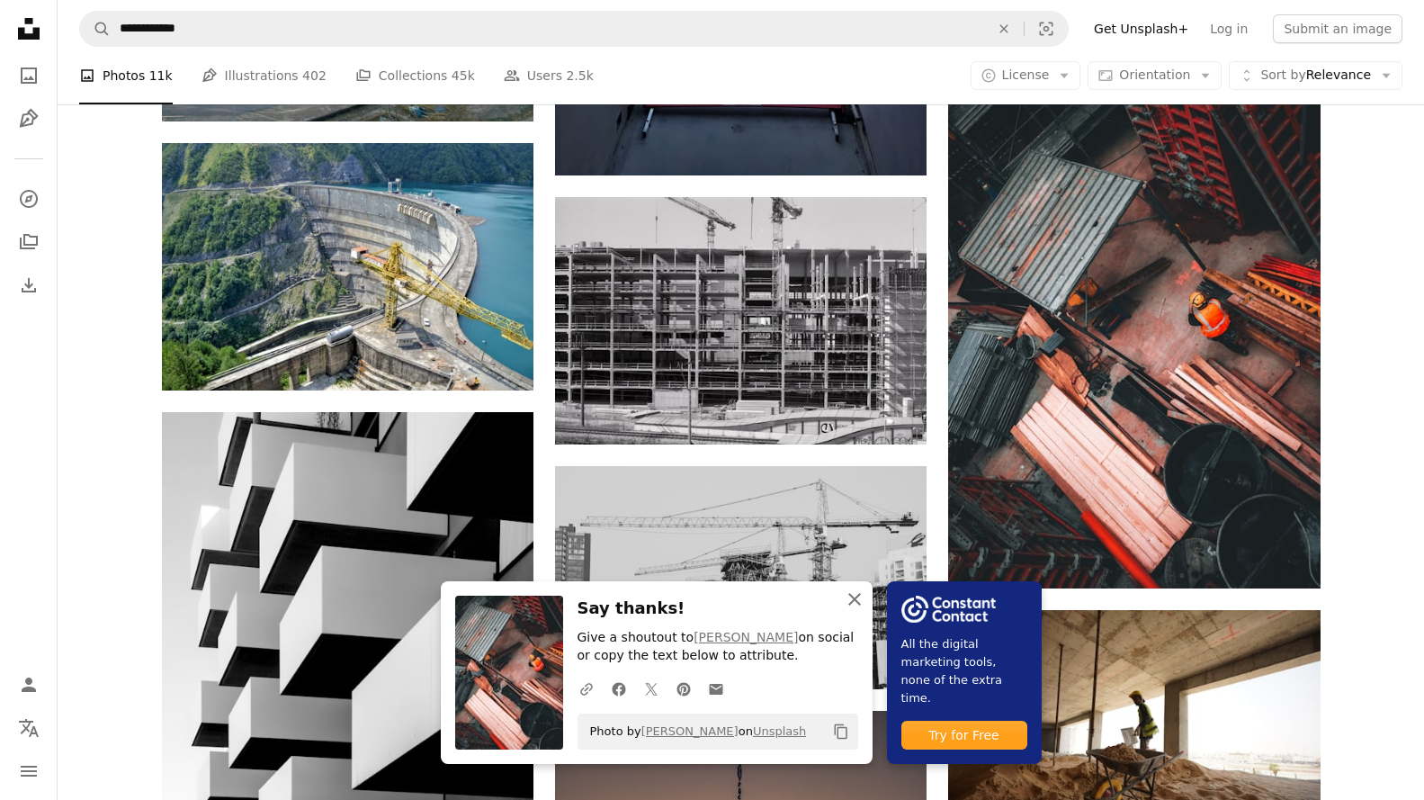
click at [858, 591] on icon "An X shape" at bounding box center [855, 599] width 22 height 22
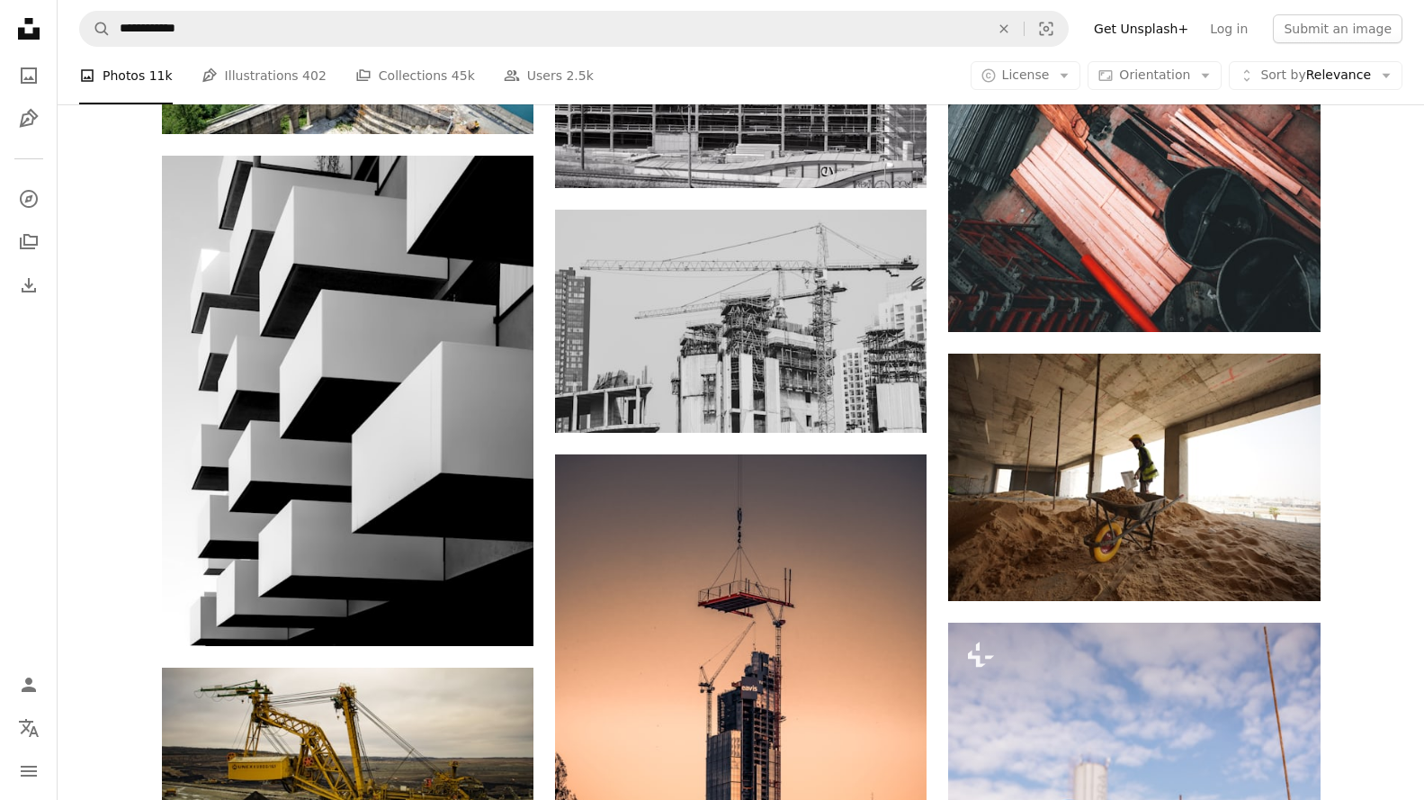
scroll to position [33075, 0]
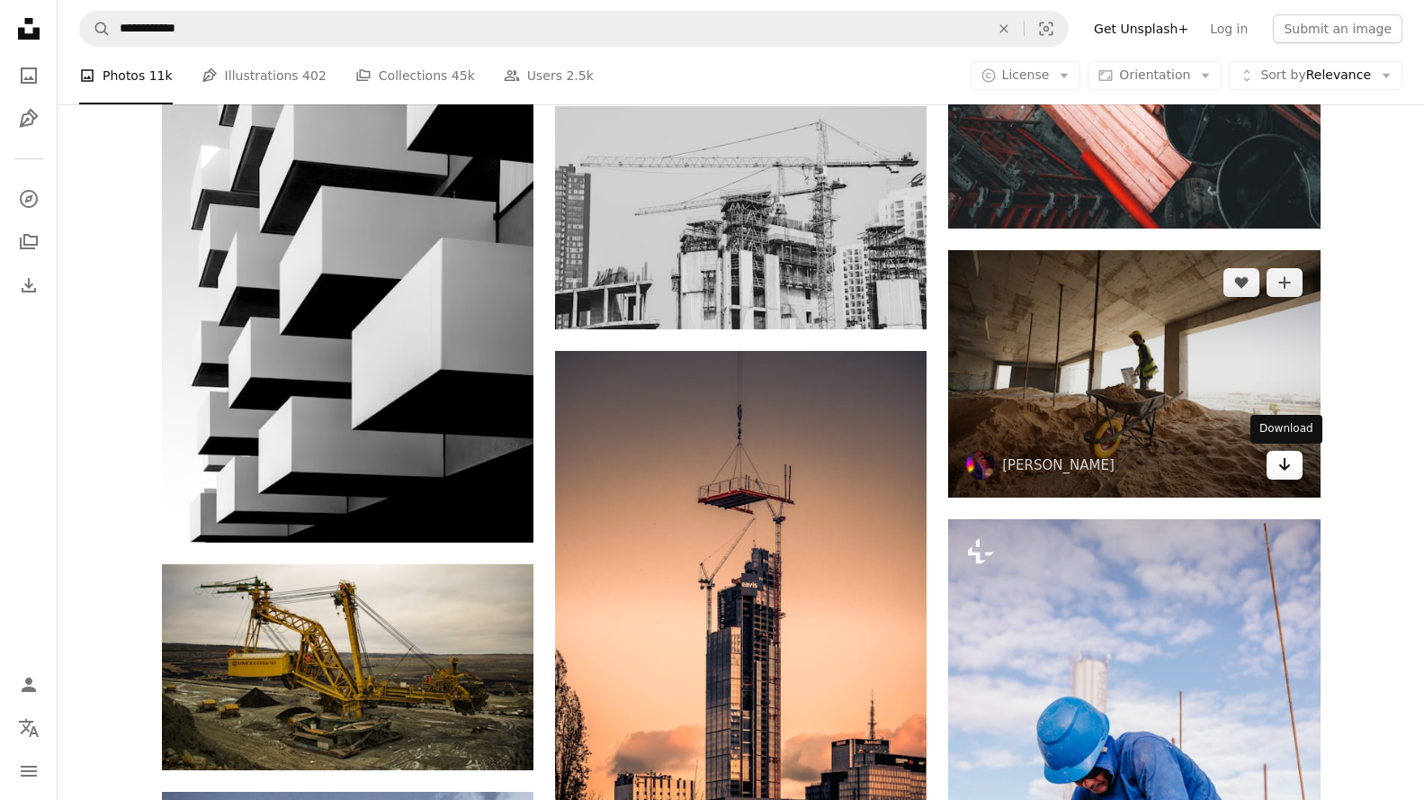
click at [1289, 464] on icon "Arrow pointing down" at bounding box center [1285, 464] width 14 height 22
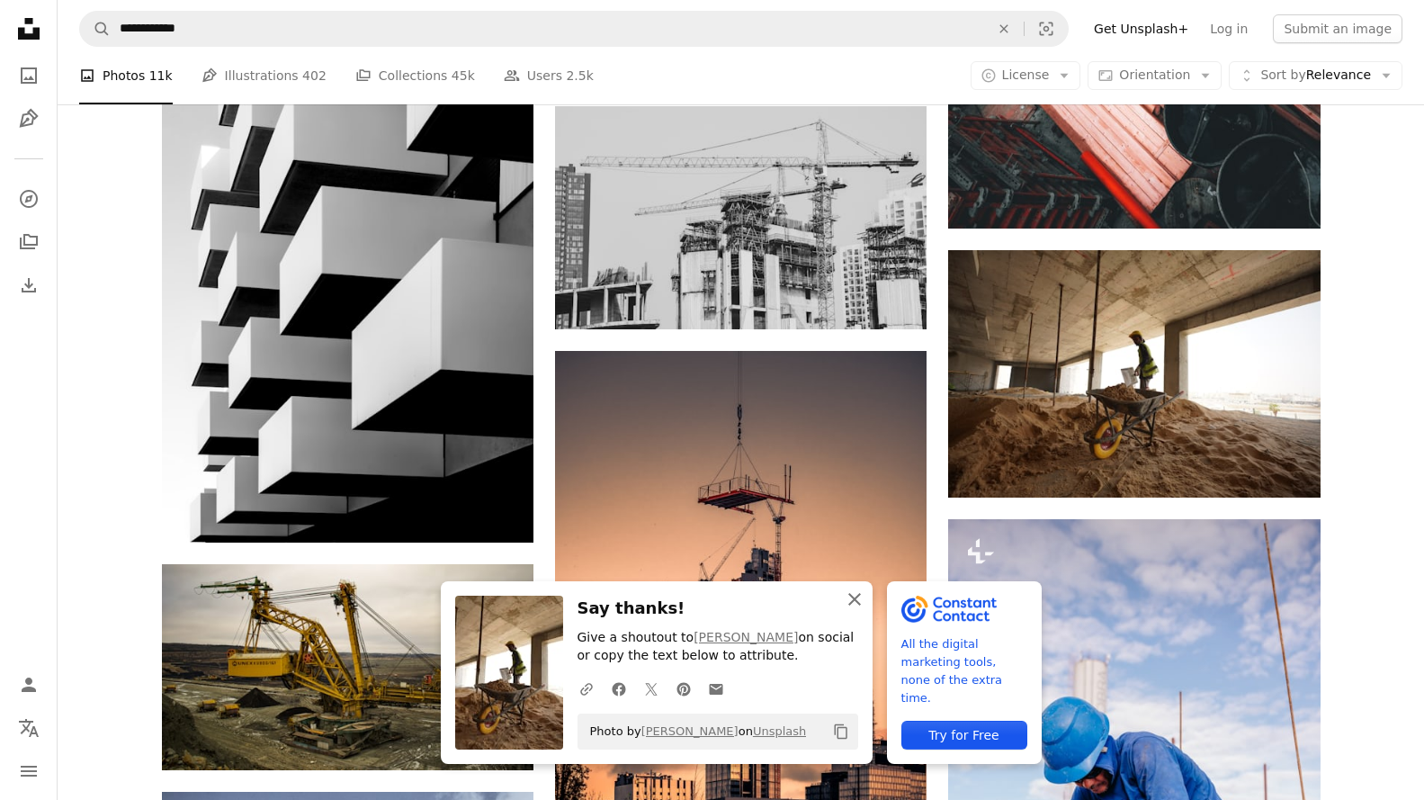
click at [844, 592] on icon "An X shape" at bounding box center [855, 599] width 22 height 22
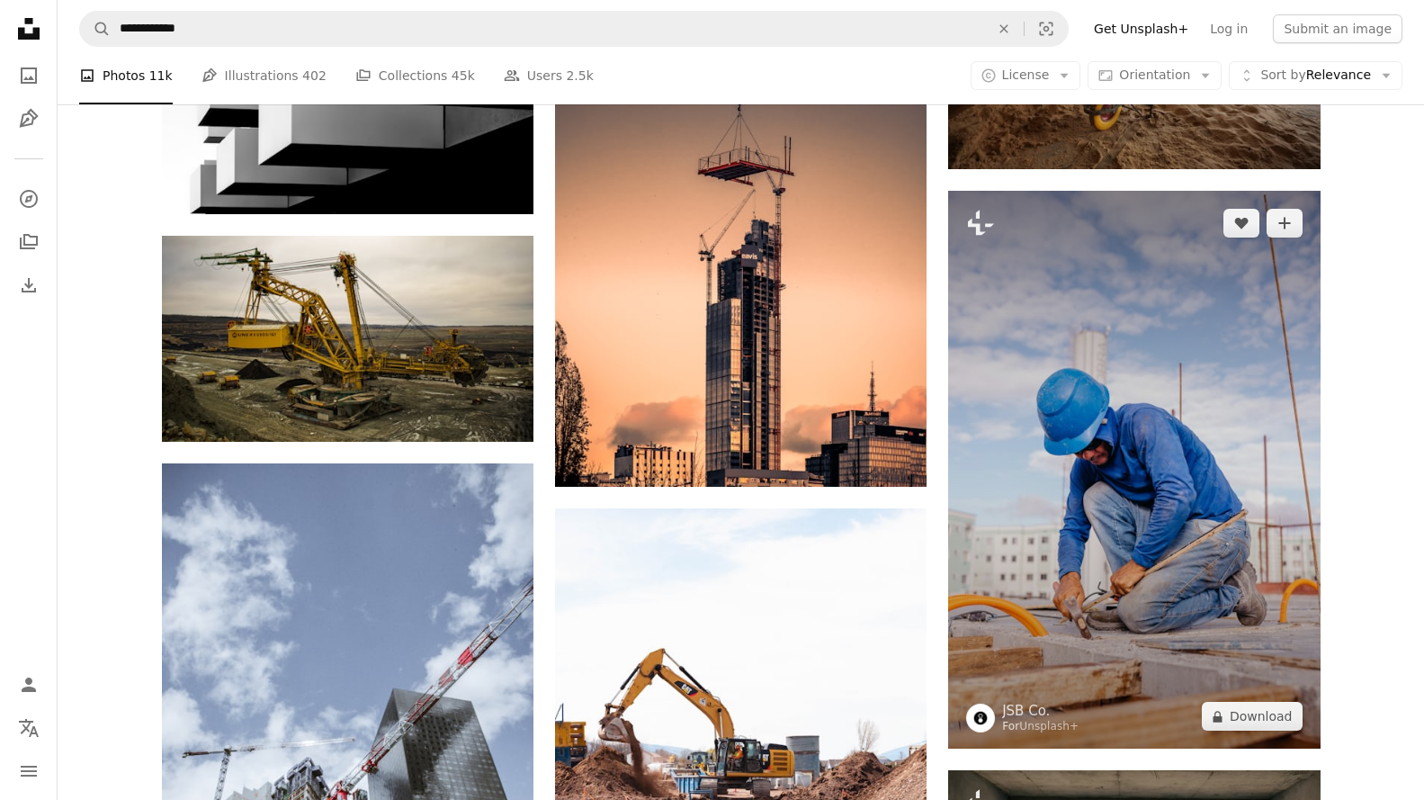
scroll to position [33435, 0]
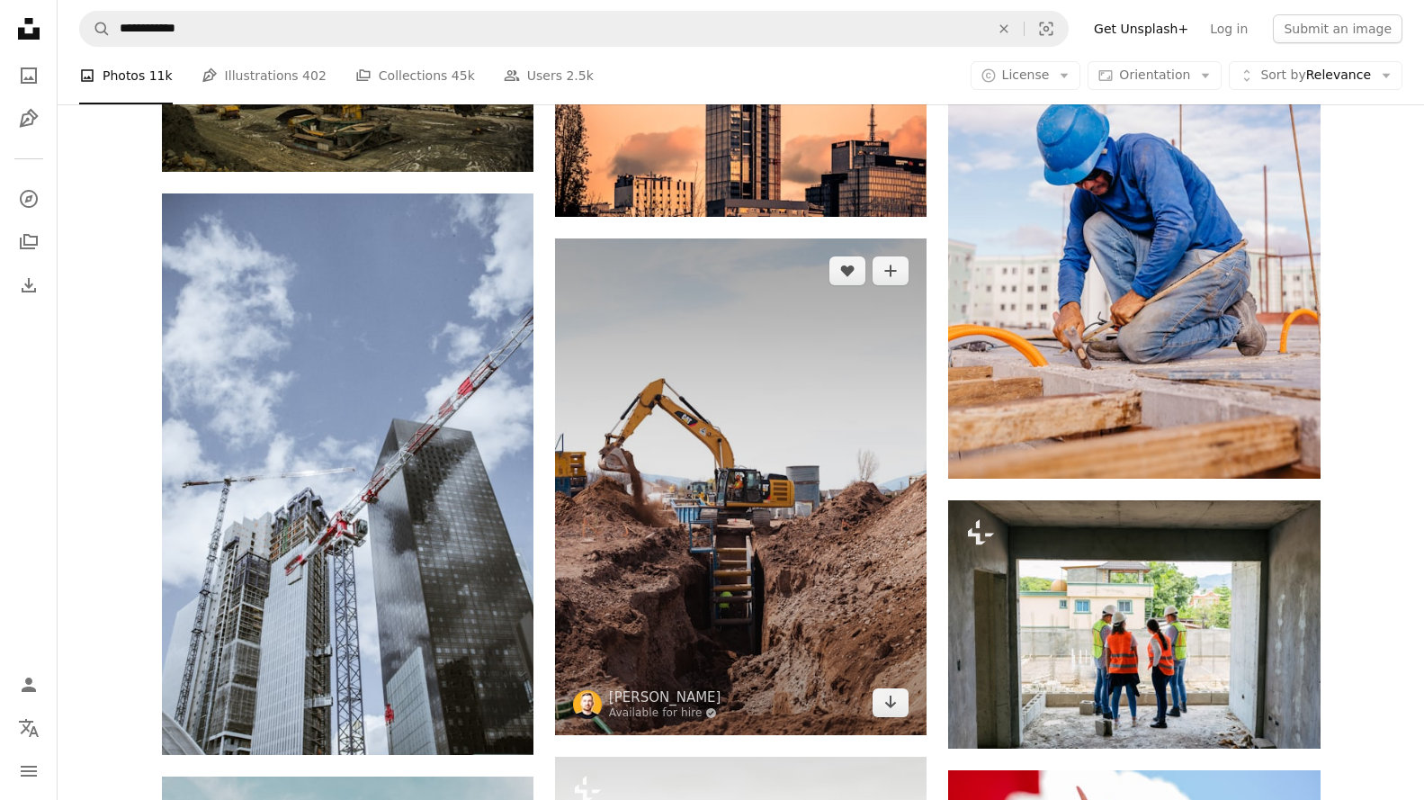
scroll to position [33705, 0]
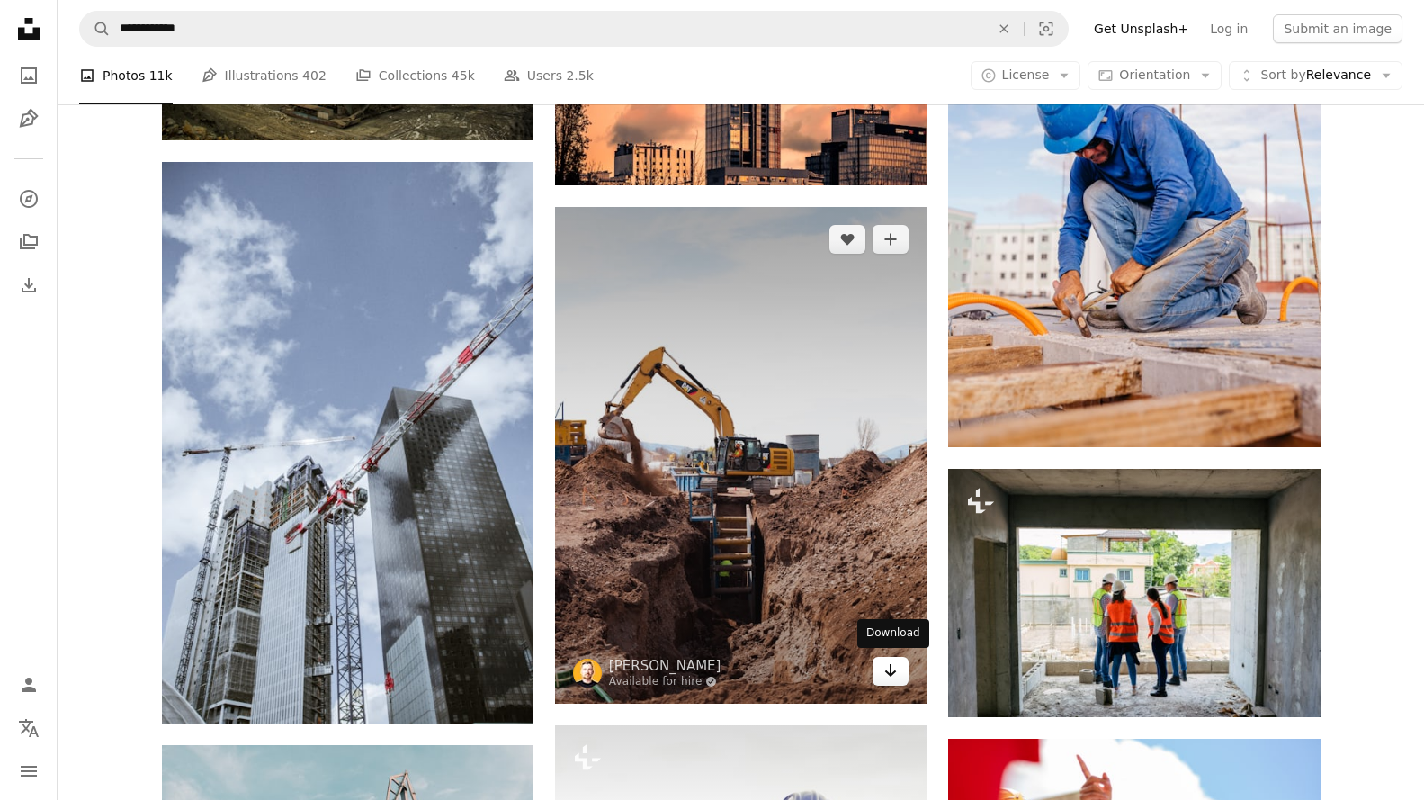
click at [884, 673] on icon "Arrow pointing down" at bounding box center [890, 670] width 14 height 22
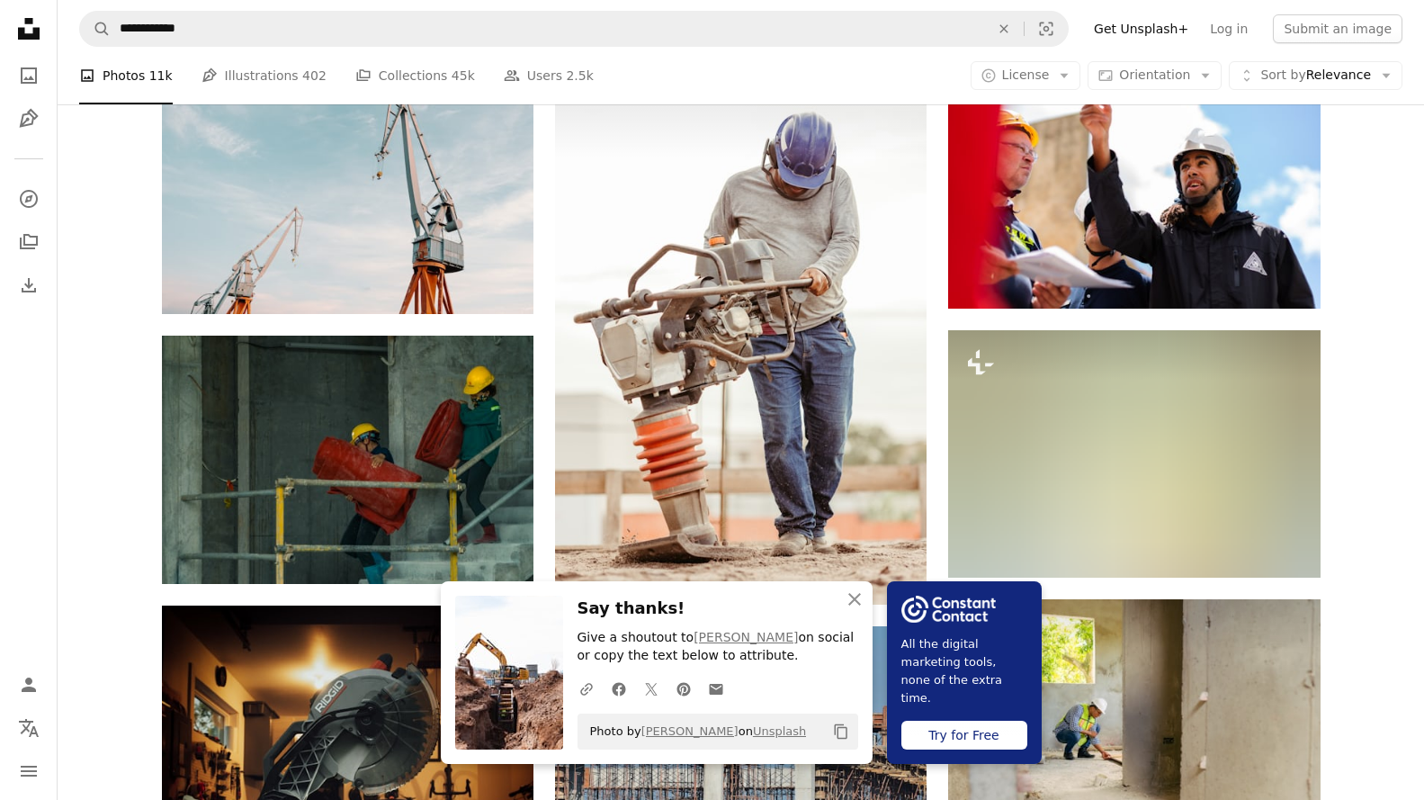
scroll to position [34425, 0]
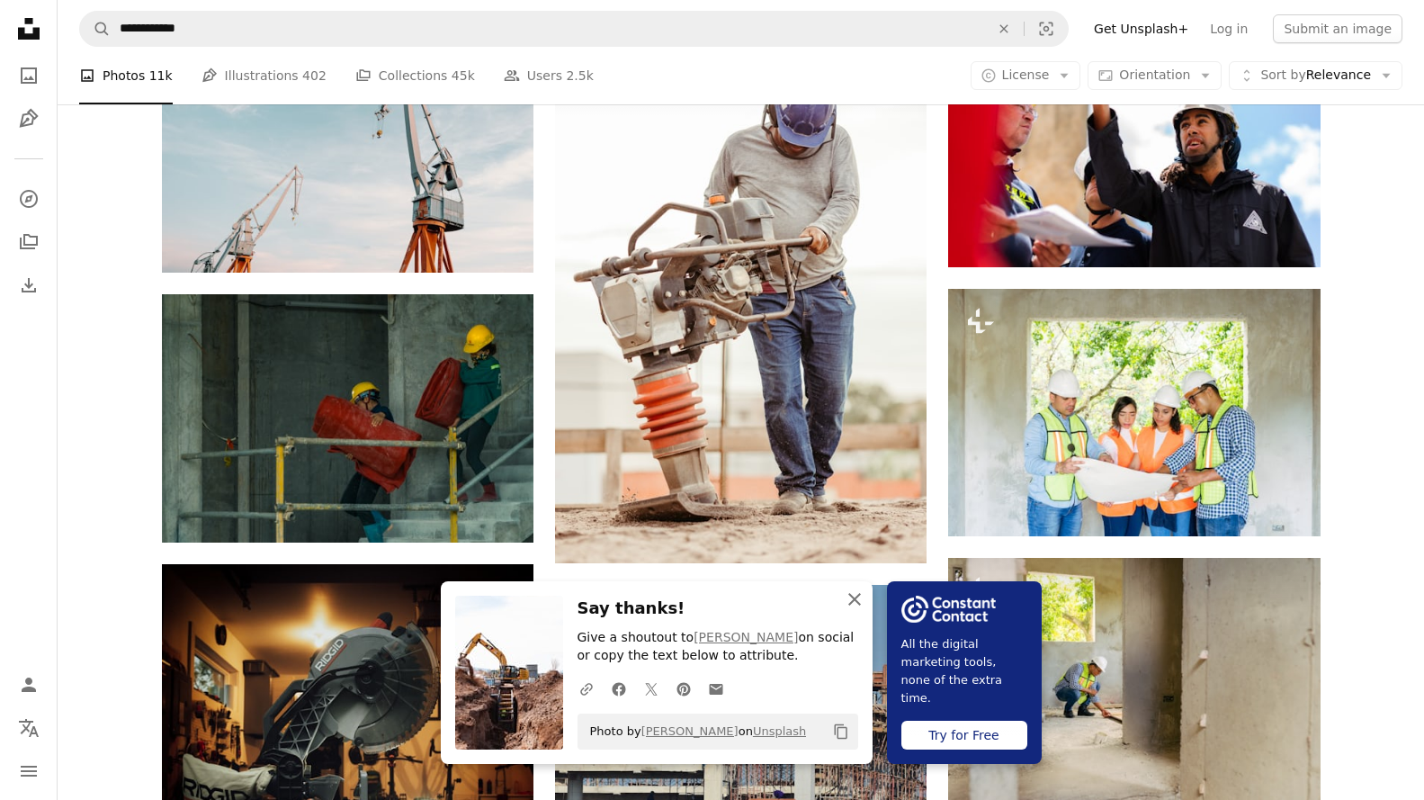
click at [848, 589] on icon "An X shape" at bounding box center [855, 599] width 22 height 22
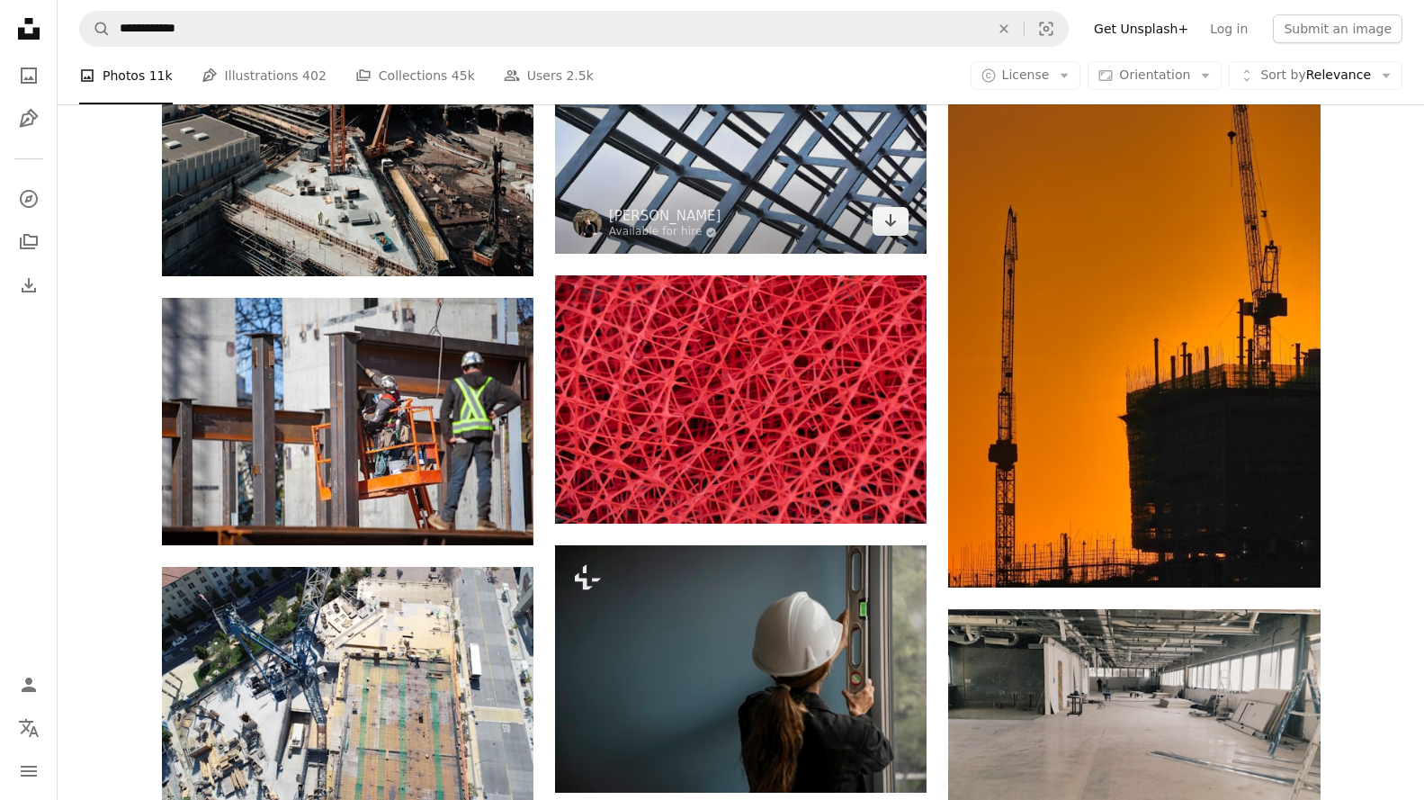
scroll to position [36314, 0]
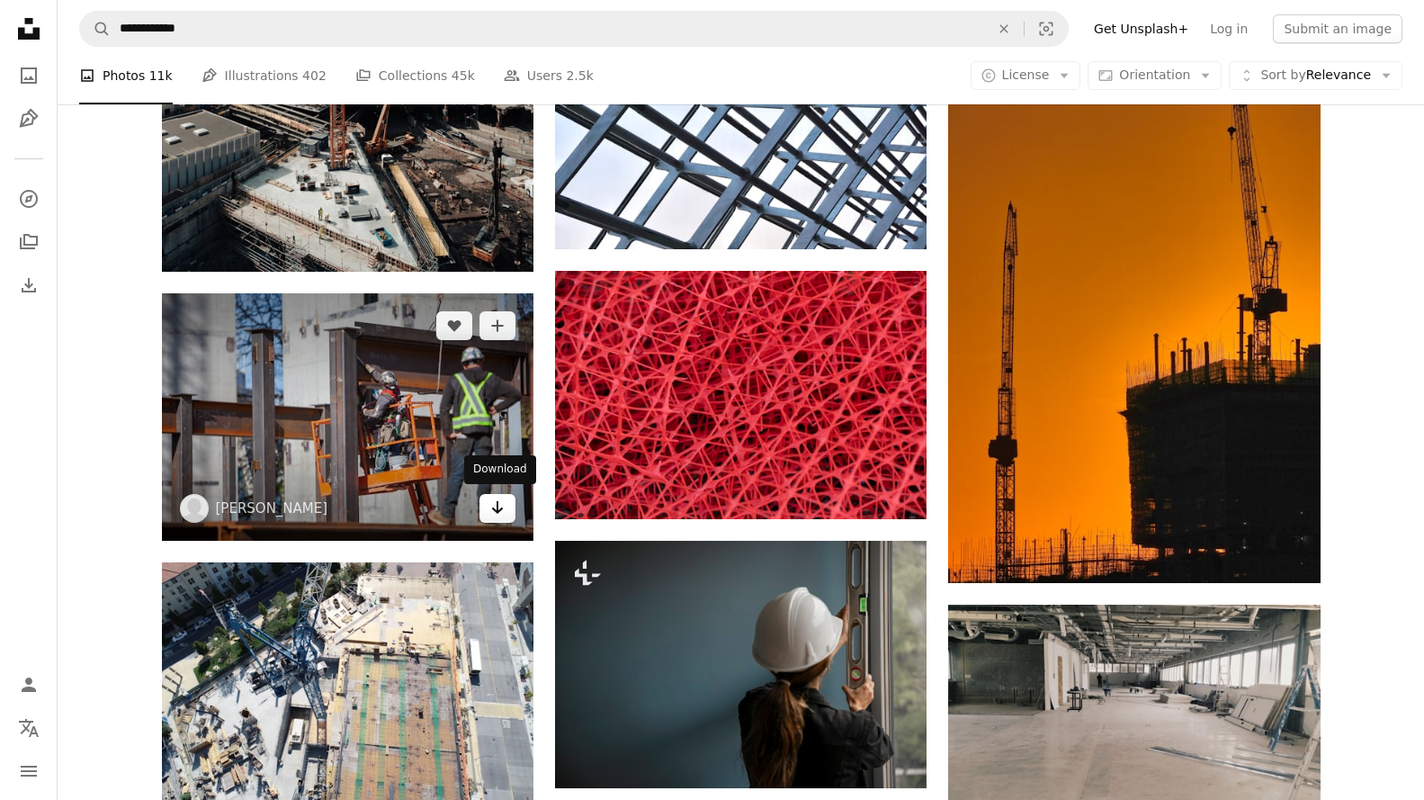
click at [512, 506] on link "Arrow pointing down" at bounding box center [498, 508] width 36 height 29
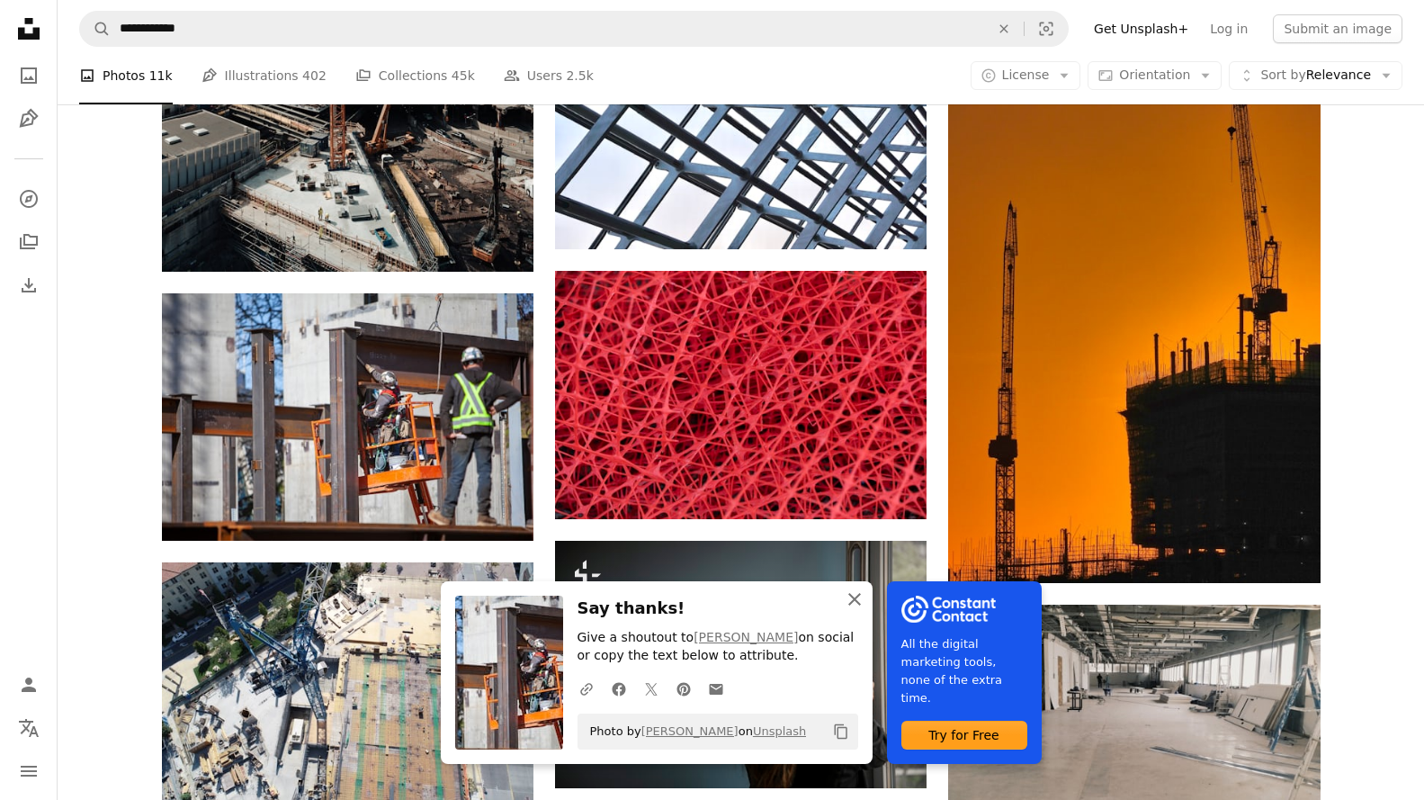
click at [845, 592] on icon "An X shape" at bounding box center [855, 599] width 22 height 22
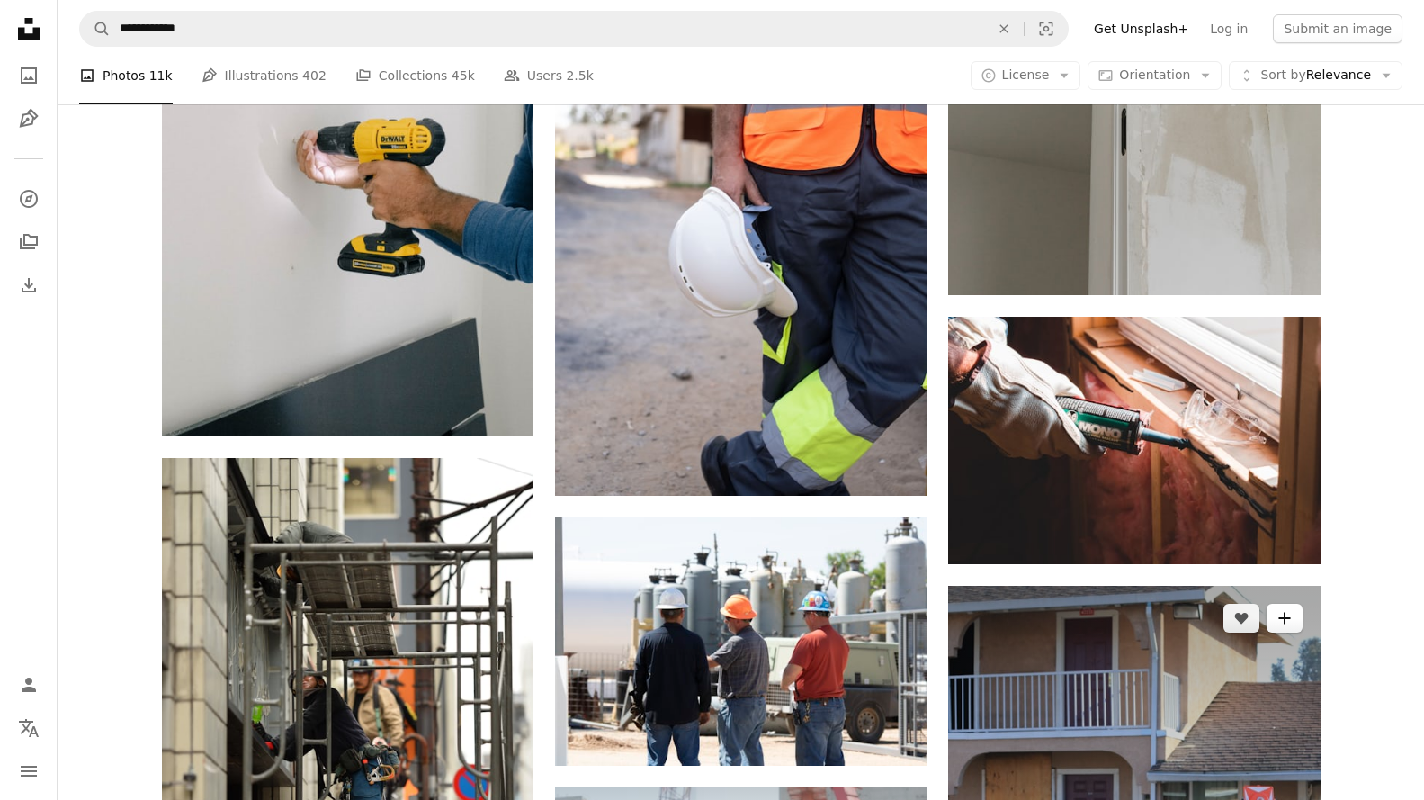
scroll to position [38293, 0]
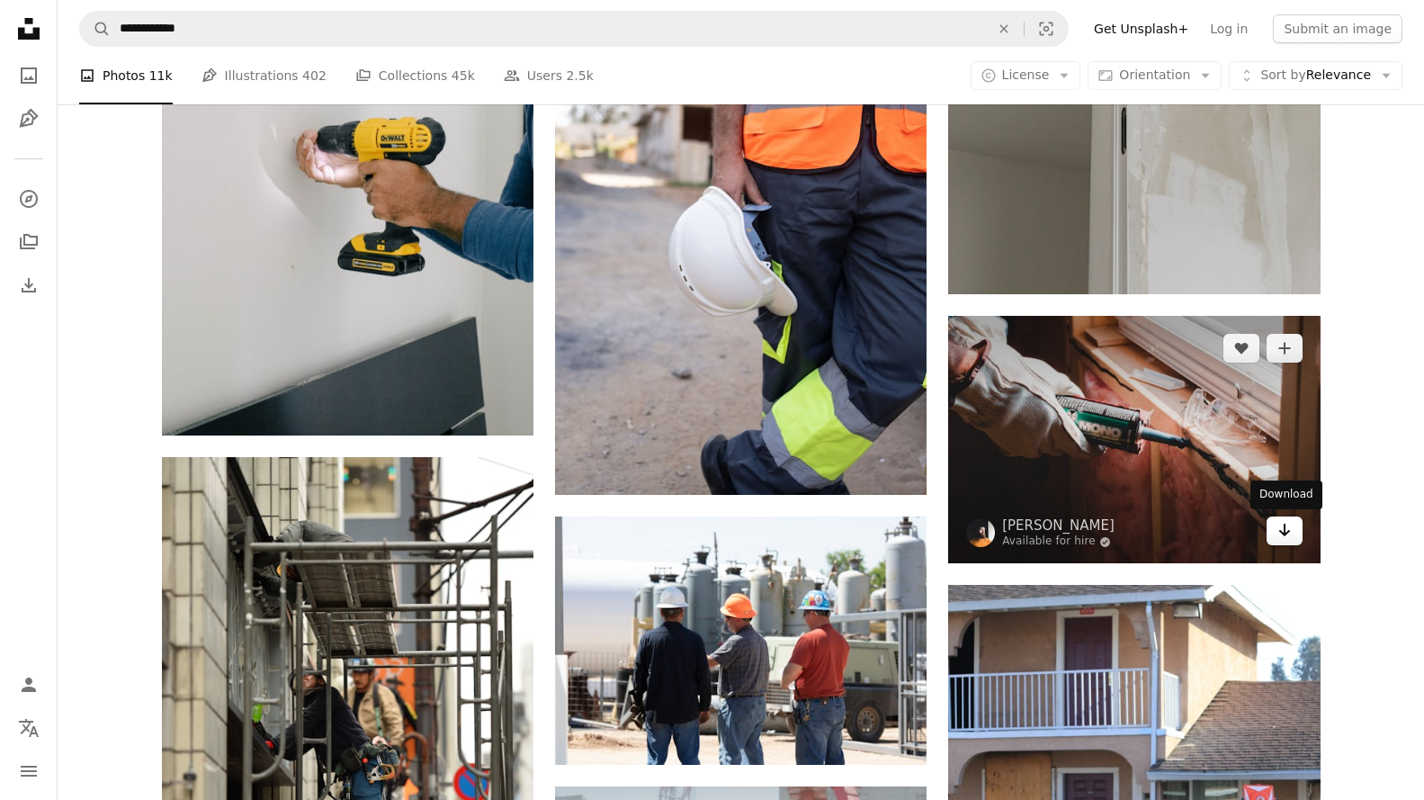
click at [1293, 534] on link "Arrow pointing down" at bounding box center [1285, 530] width 36 height 29
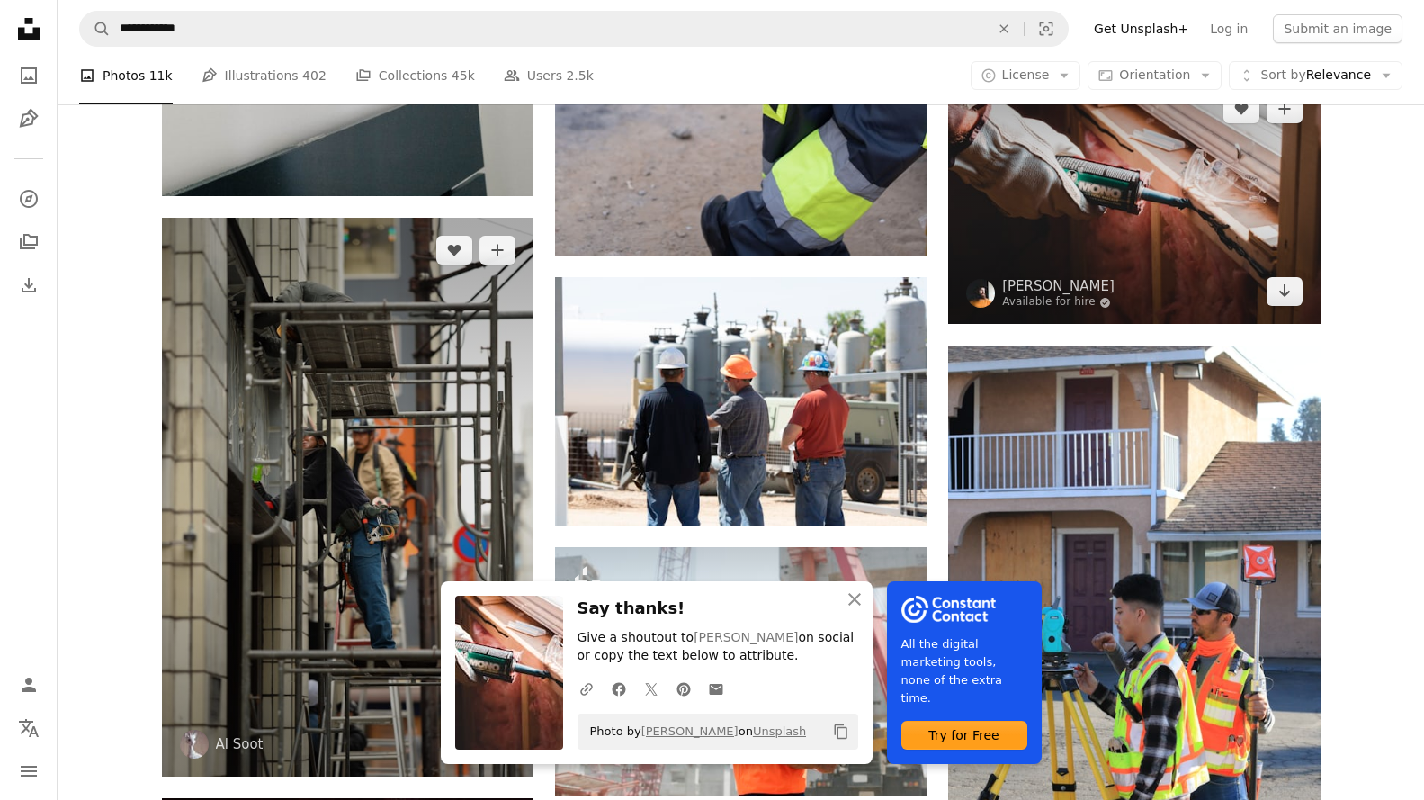
scroll to position [38563, 0]
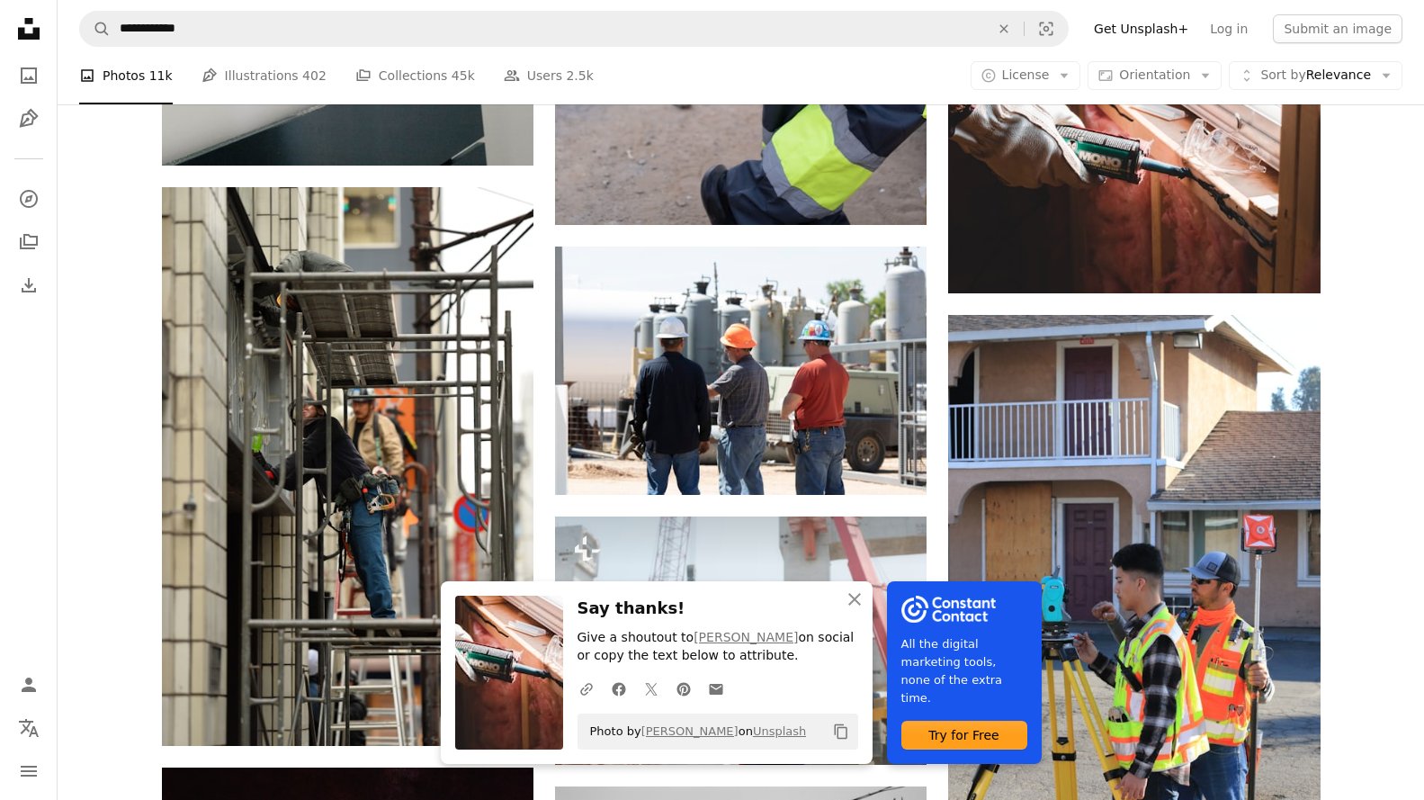
click at [856, 595] on icon "An X shape" at bounding box center [855, 599] width 22 height 22
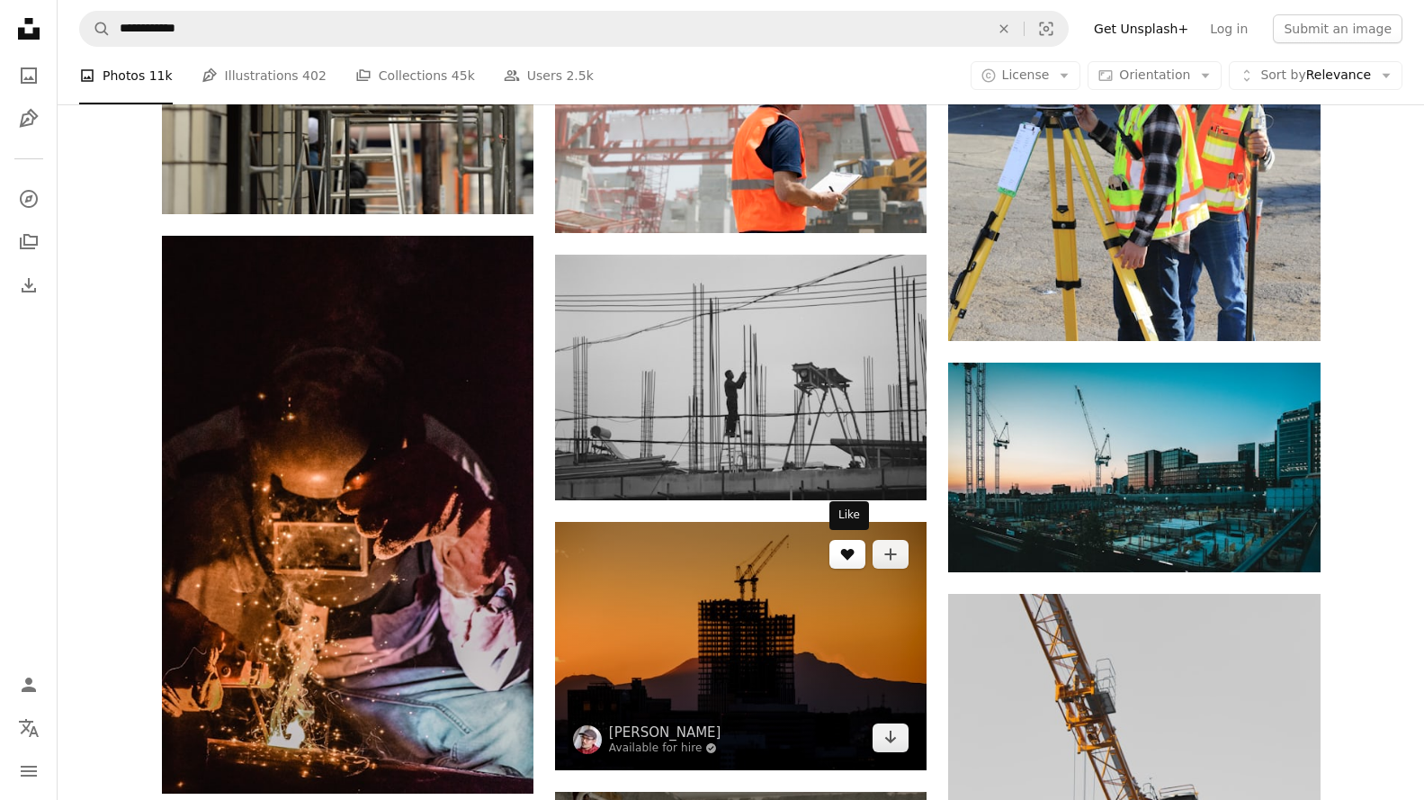
scroll to position [39193, 0]
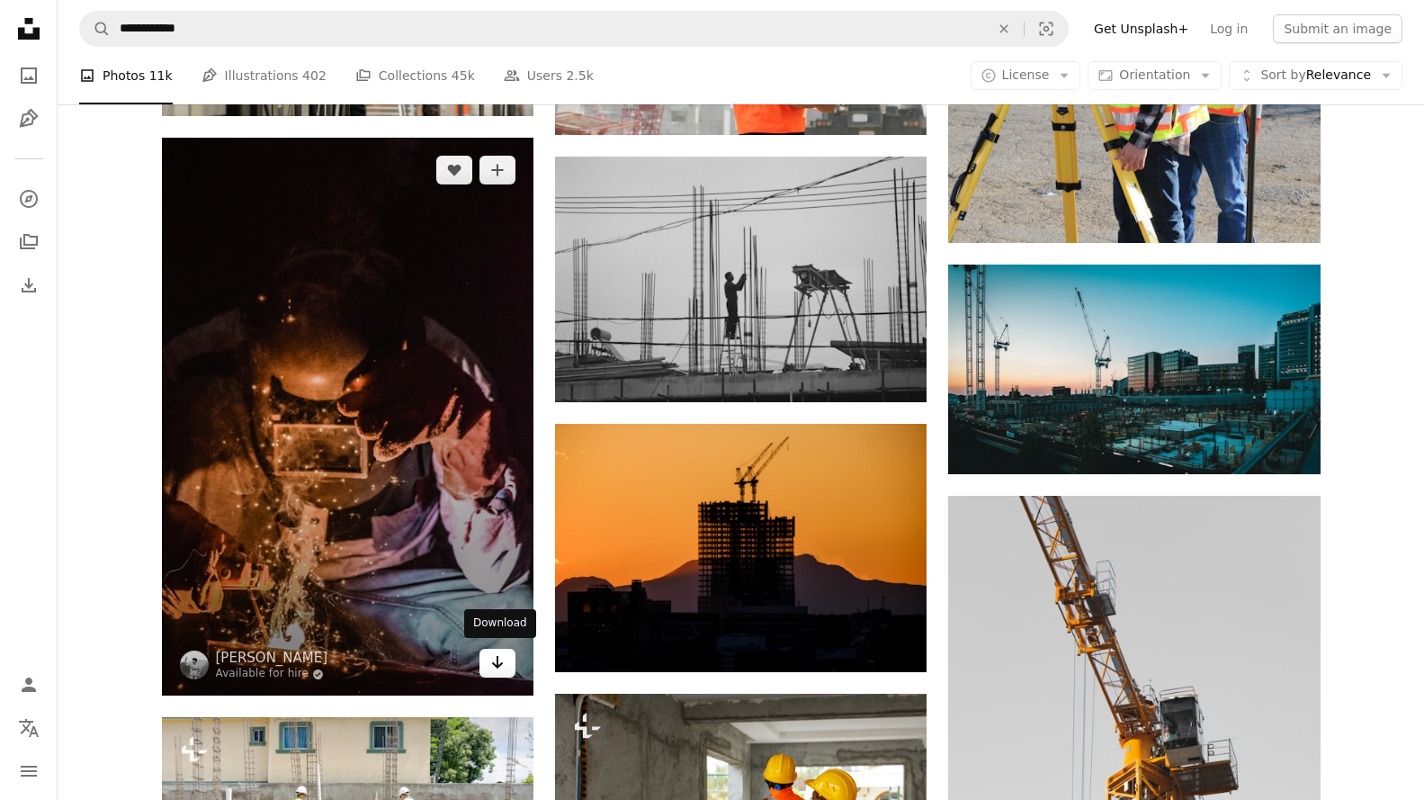
click at [501, 664] on icon "Arrow pointing down" at bounding box center [497, 662] width 14 height 22
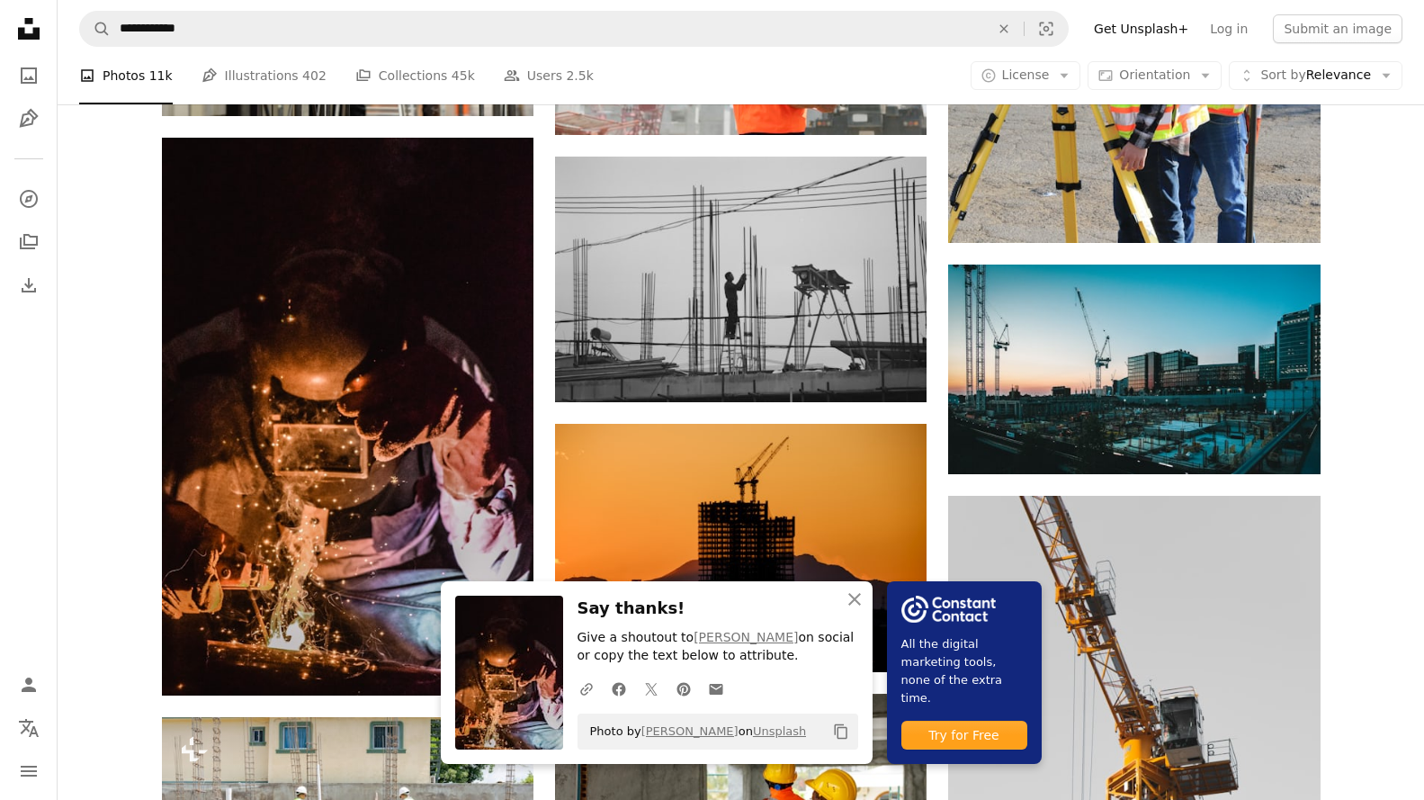
click at [850, 593] on icon "An X shape" at bounding box center [855, 599] width 22 height 22
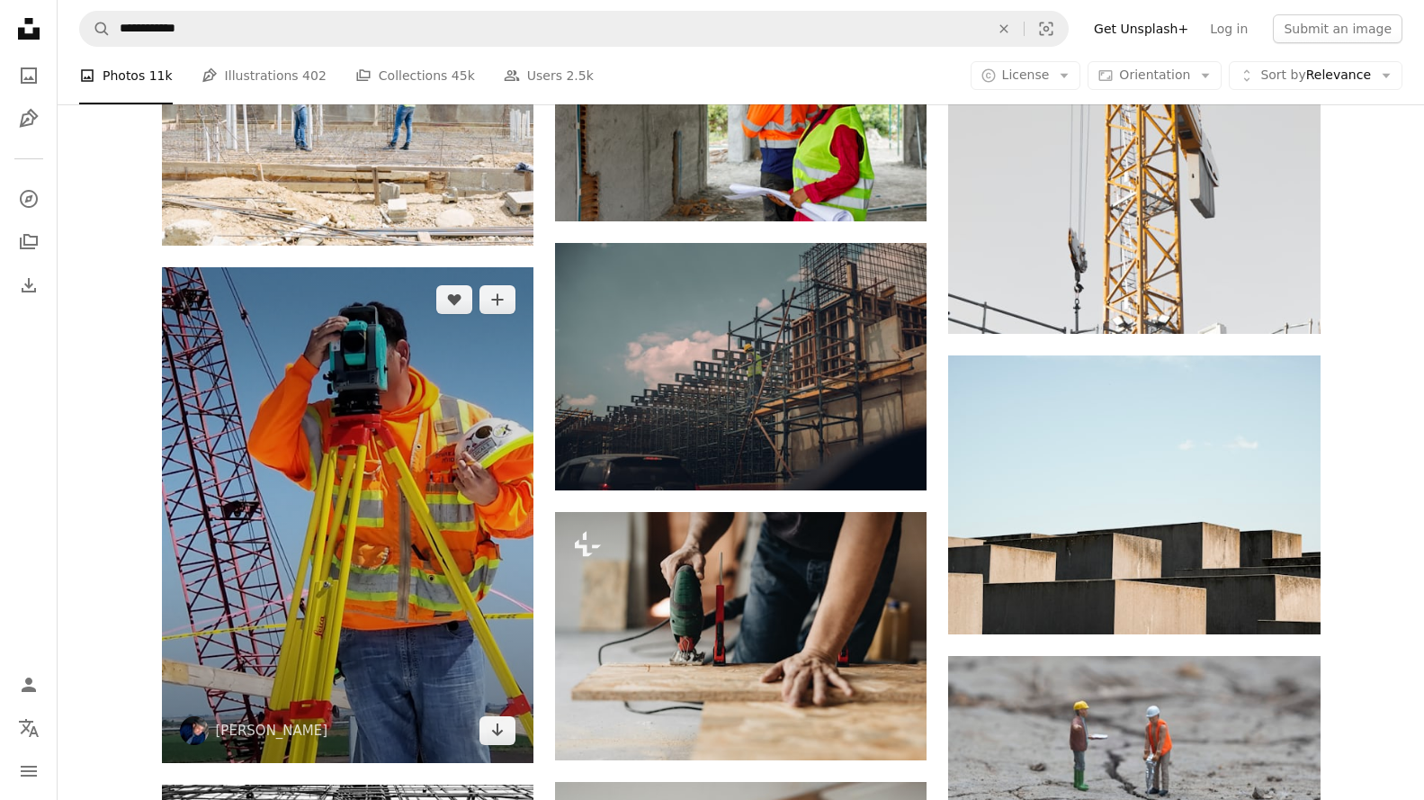
scroll to position [40003, 0]
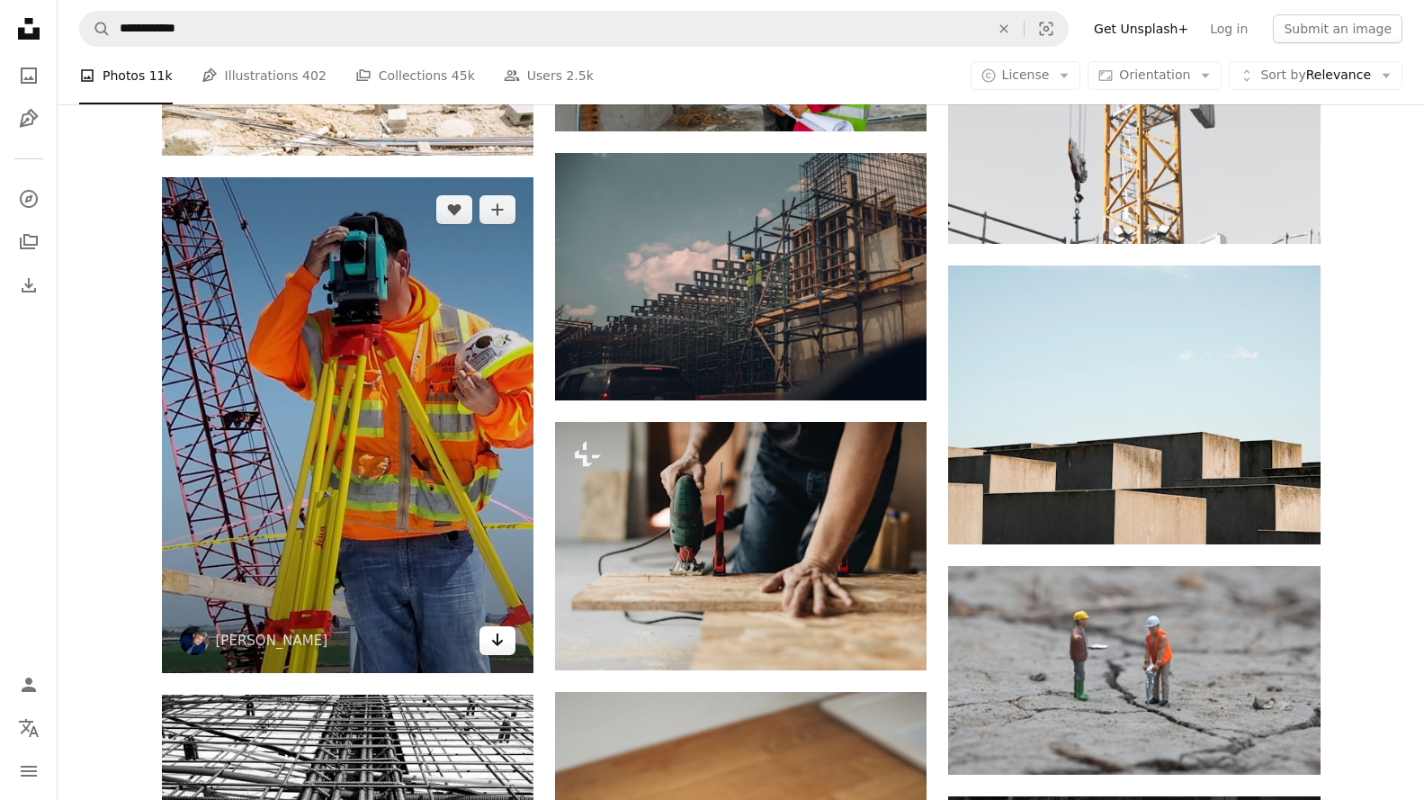
click at [501, 639] on icon "Download" at bounding box center [498, 639] width 12 height 13
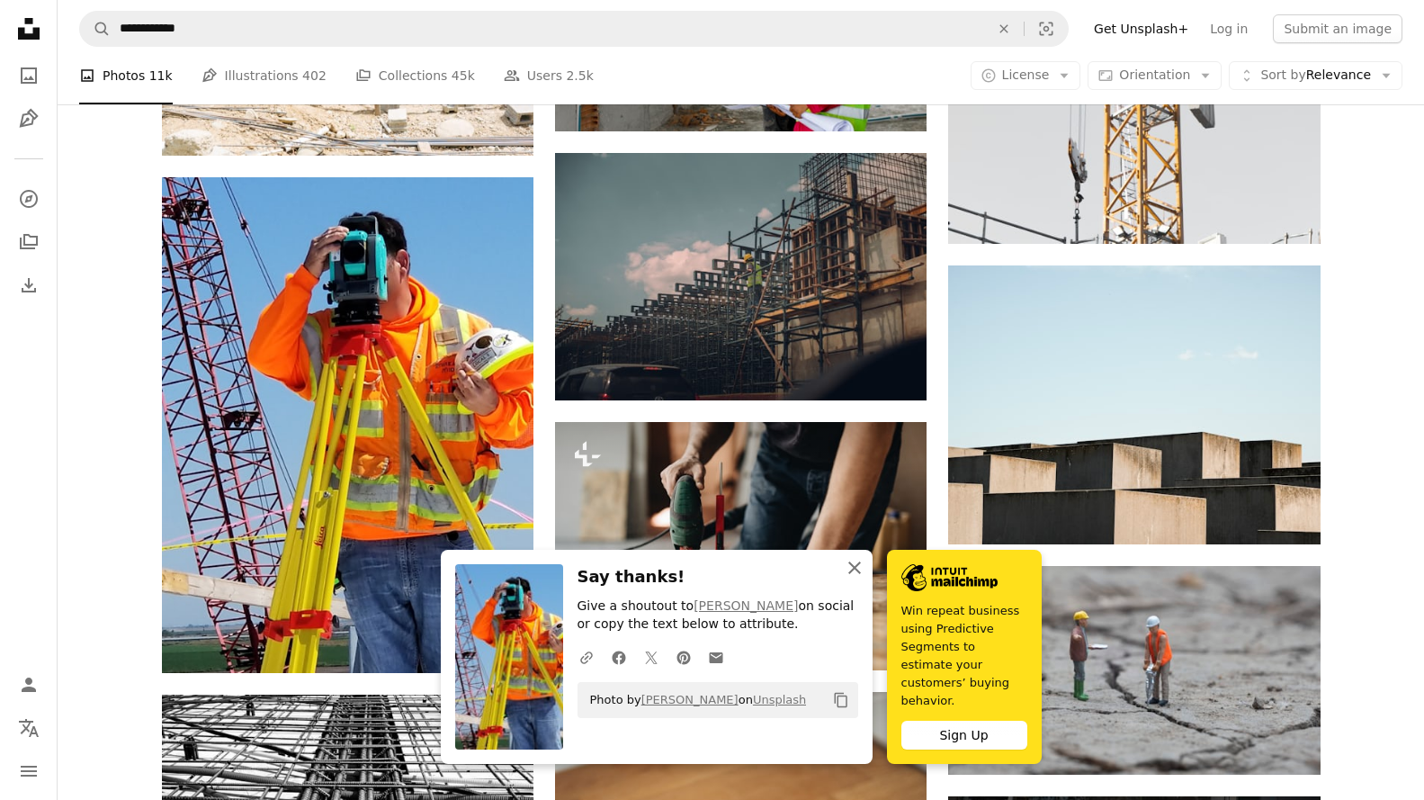
click at [858, 574] on icon "button" at bounding box center [854, 567] width 13 height 13
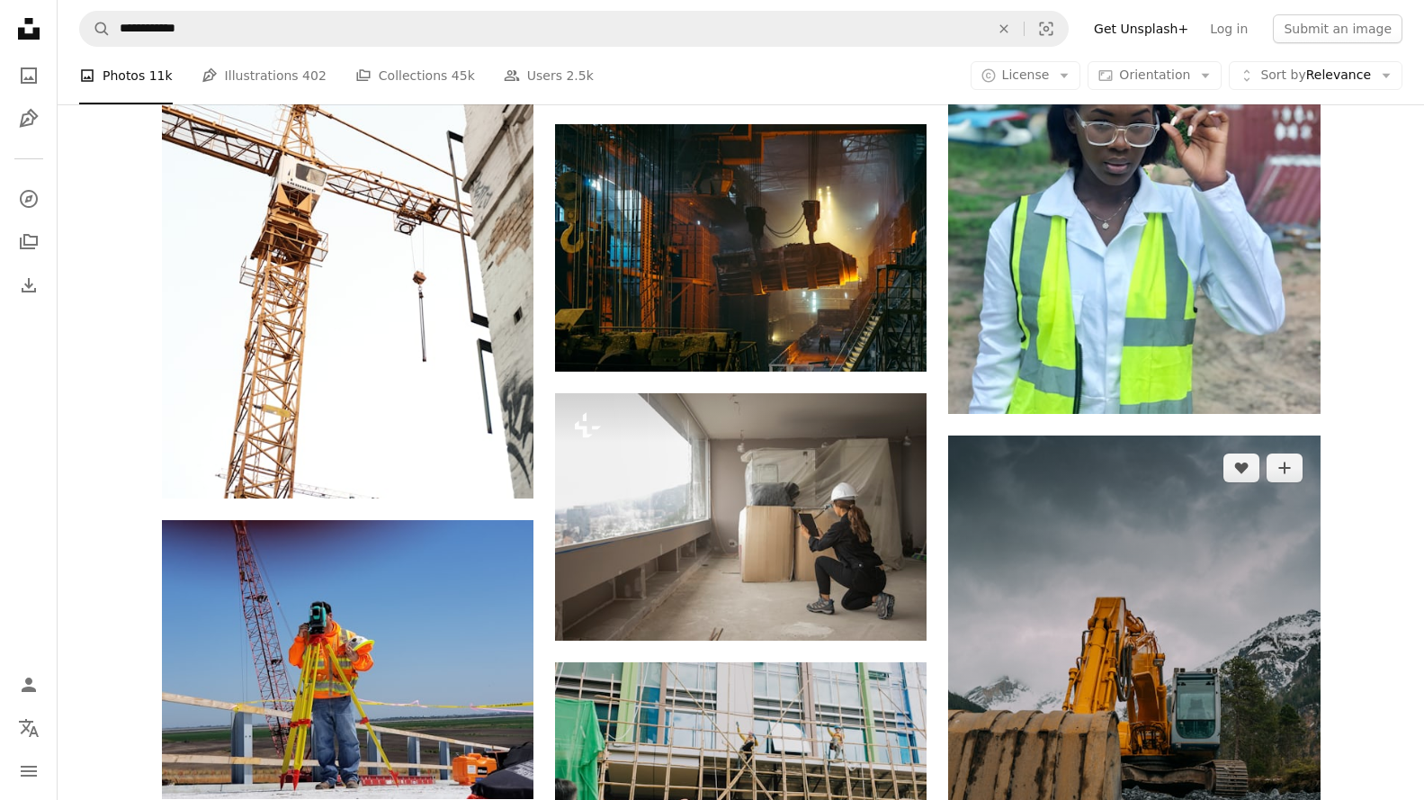
scroll to position [41172, 0]
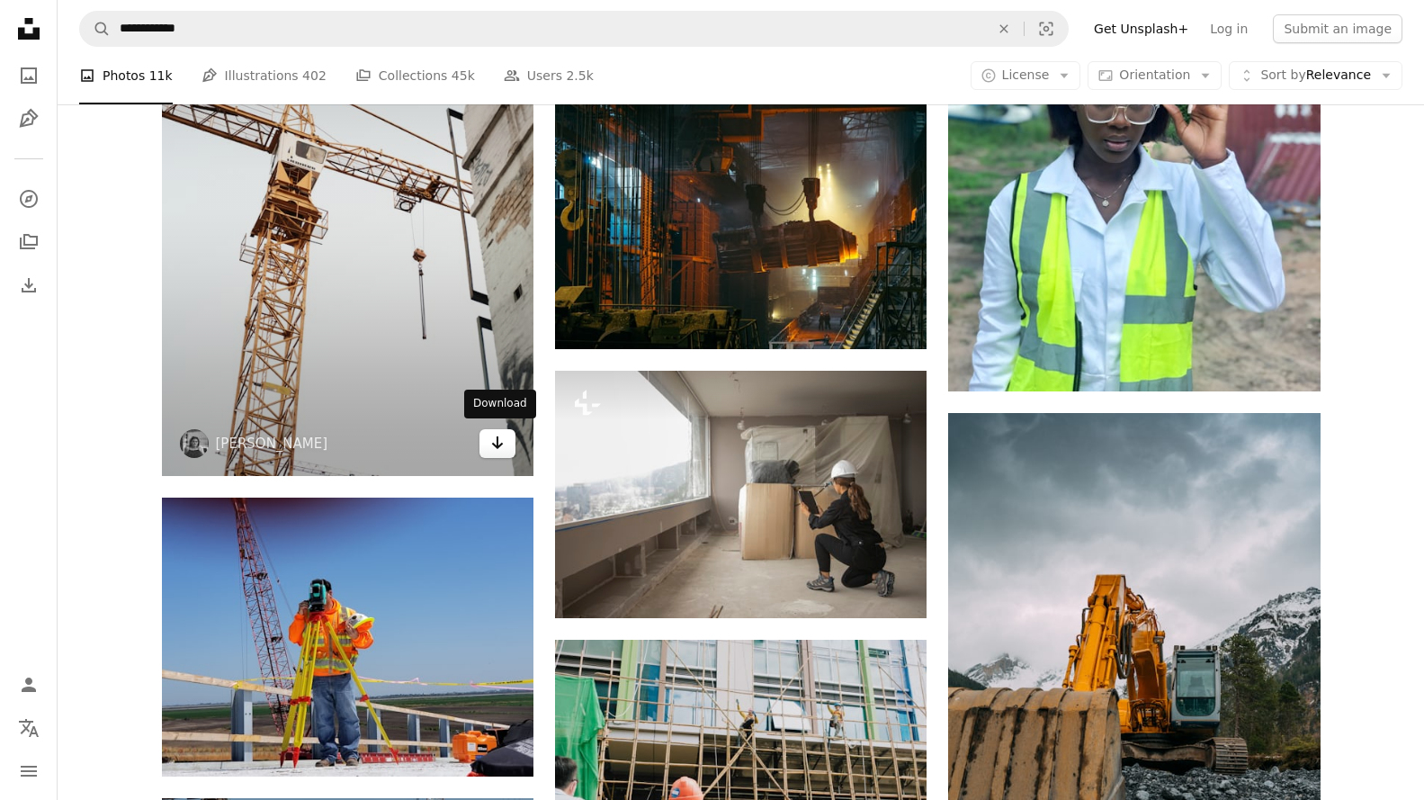
click at [498, 439] on icon "Download" at bounding box center [498, 442] width 12 height 13
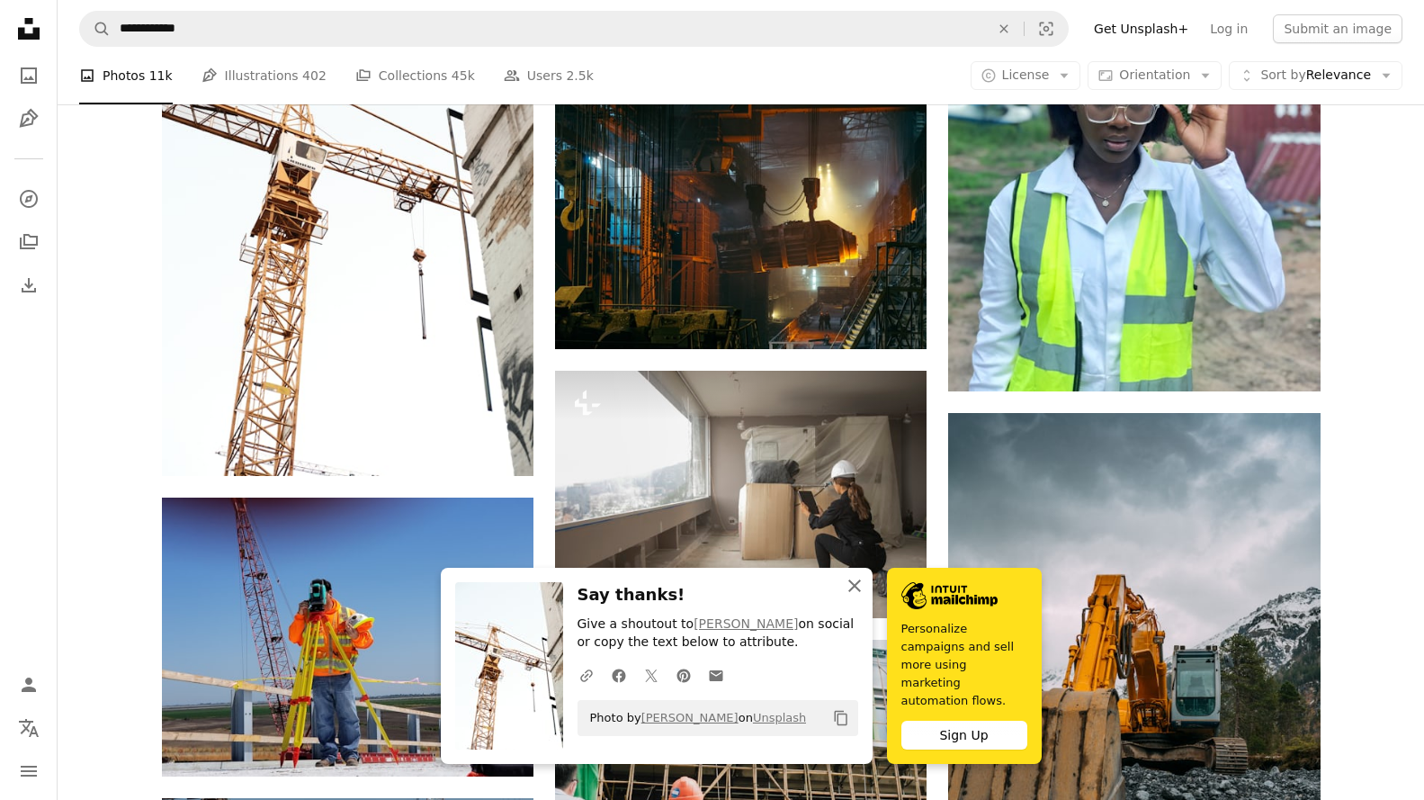
click at [850, 596] on icon "An X shape" at bounding box center [855, 586] width 22 height 22
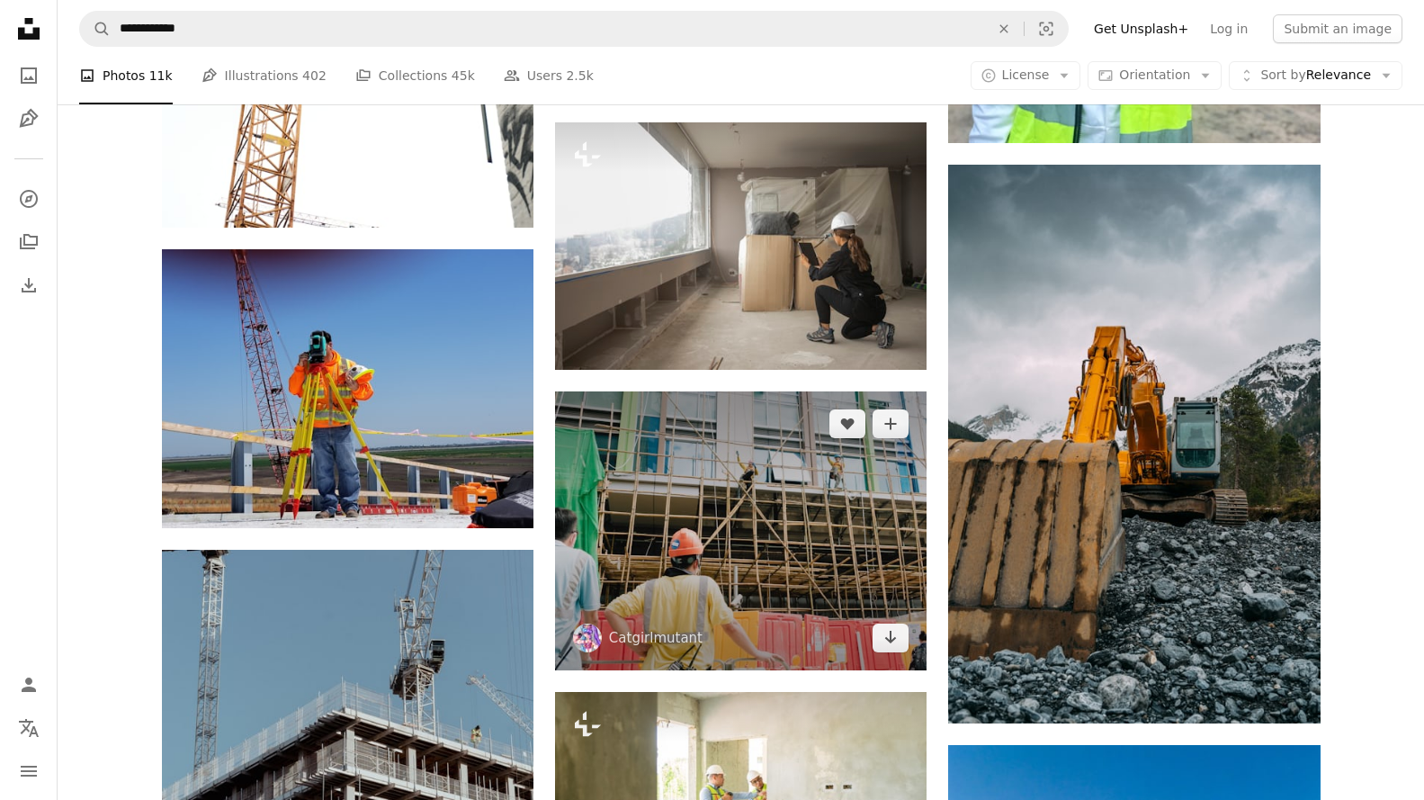
scroll to position [41532, 0]
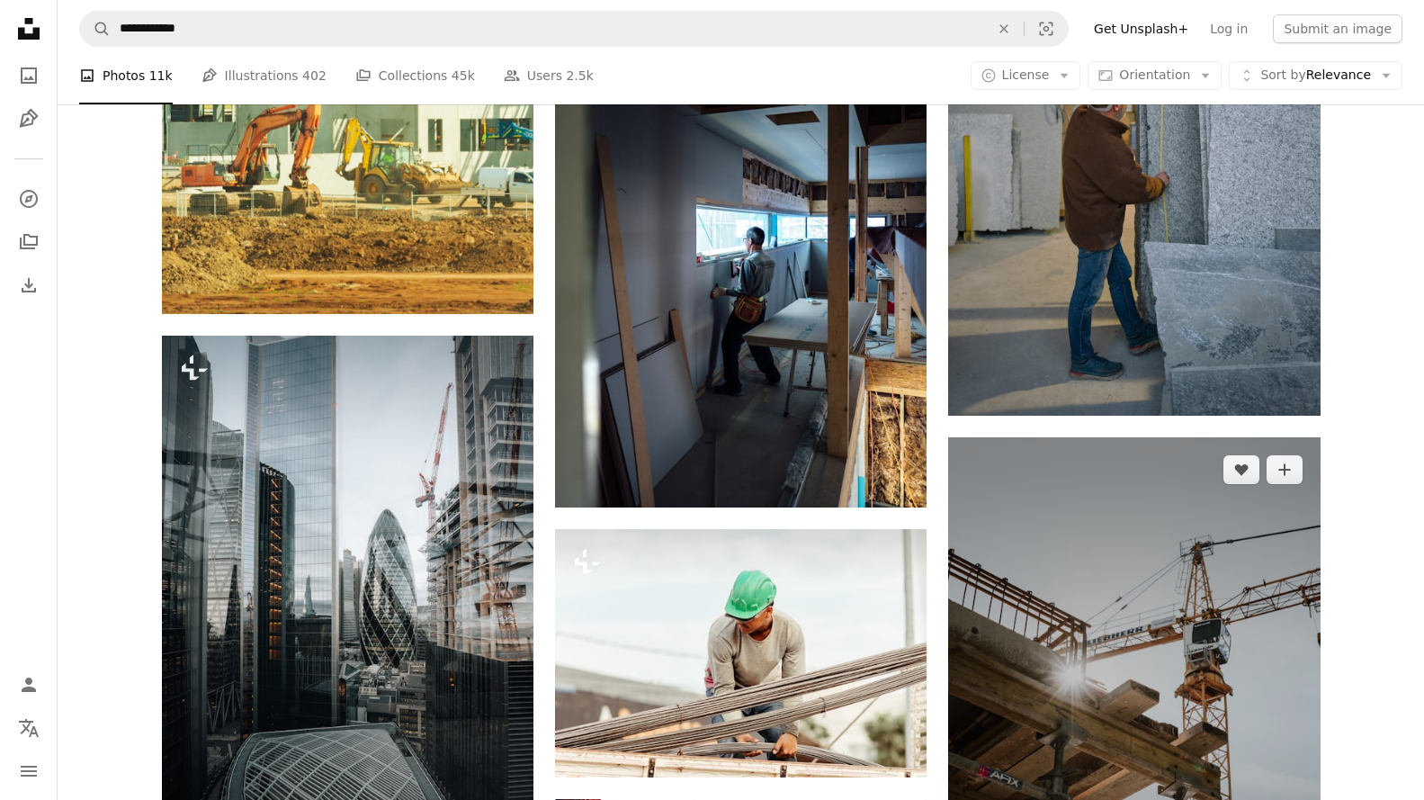
scroll to position [42702, 0]
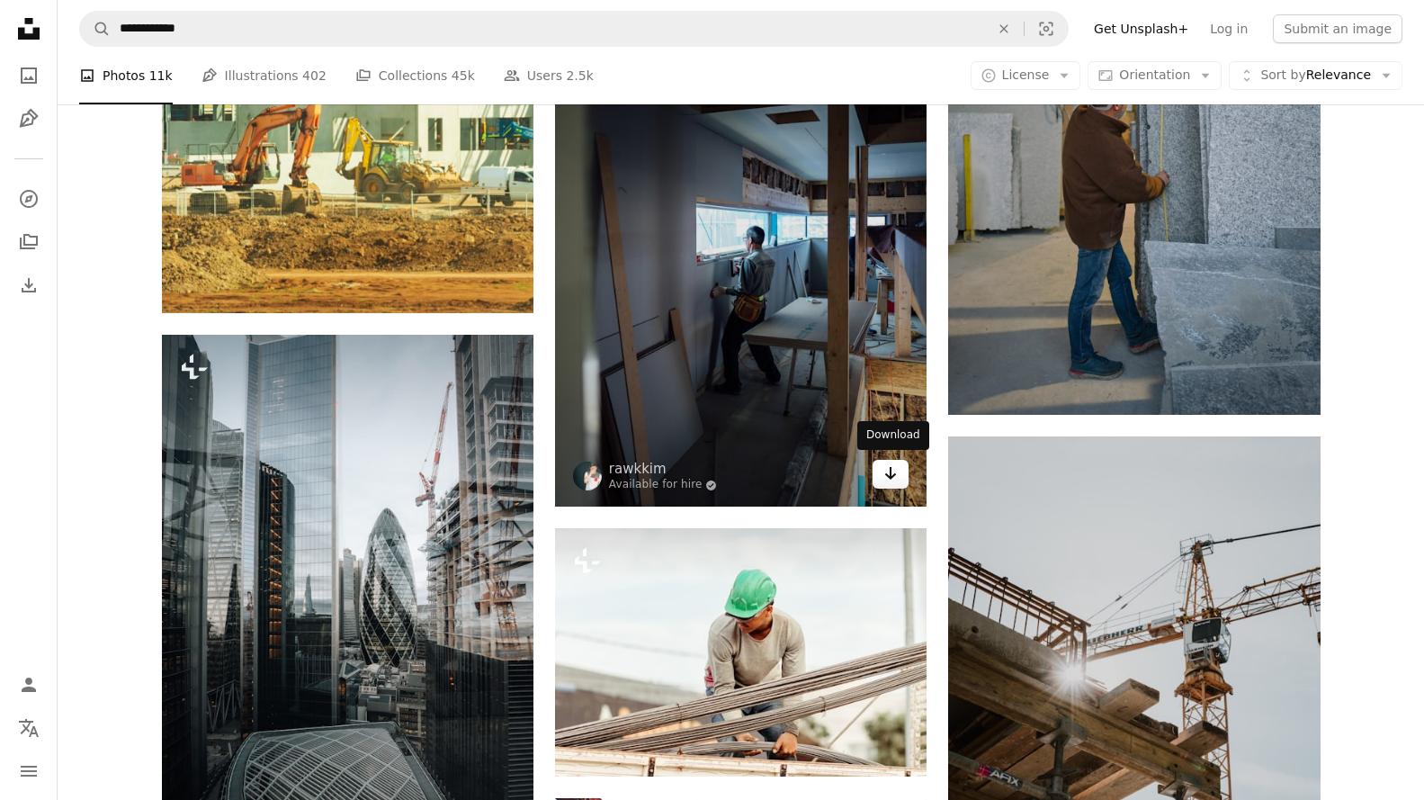
click at [899, 478] on link "Arrow pointing down" at bounding box center [891, 474] width 36 height 29
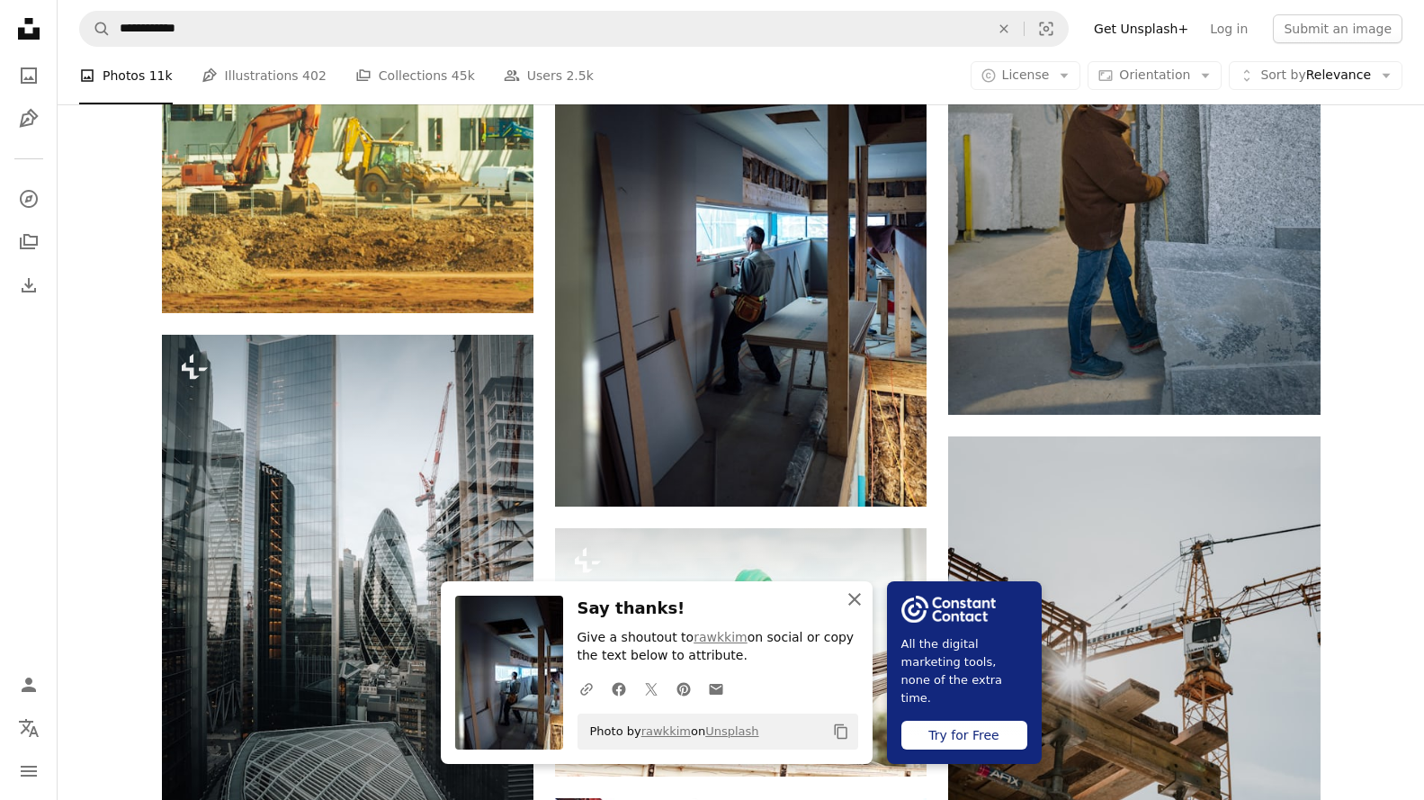
click at [856, 593] on icon "An X shape" at bounding box center [855, 599] width 22 height 22
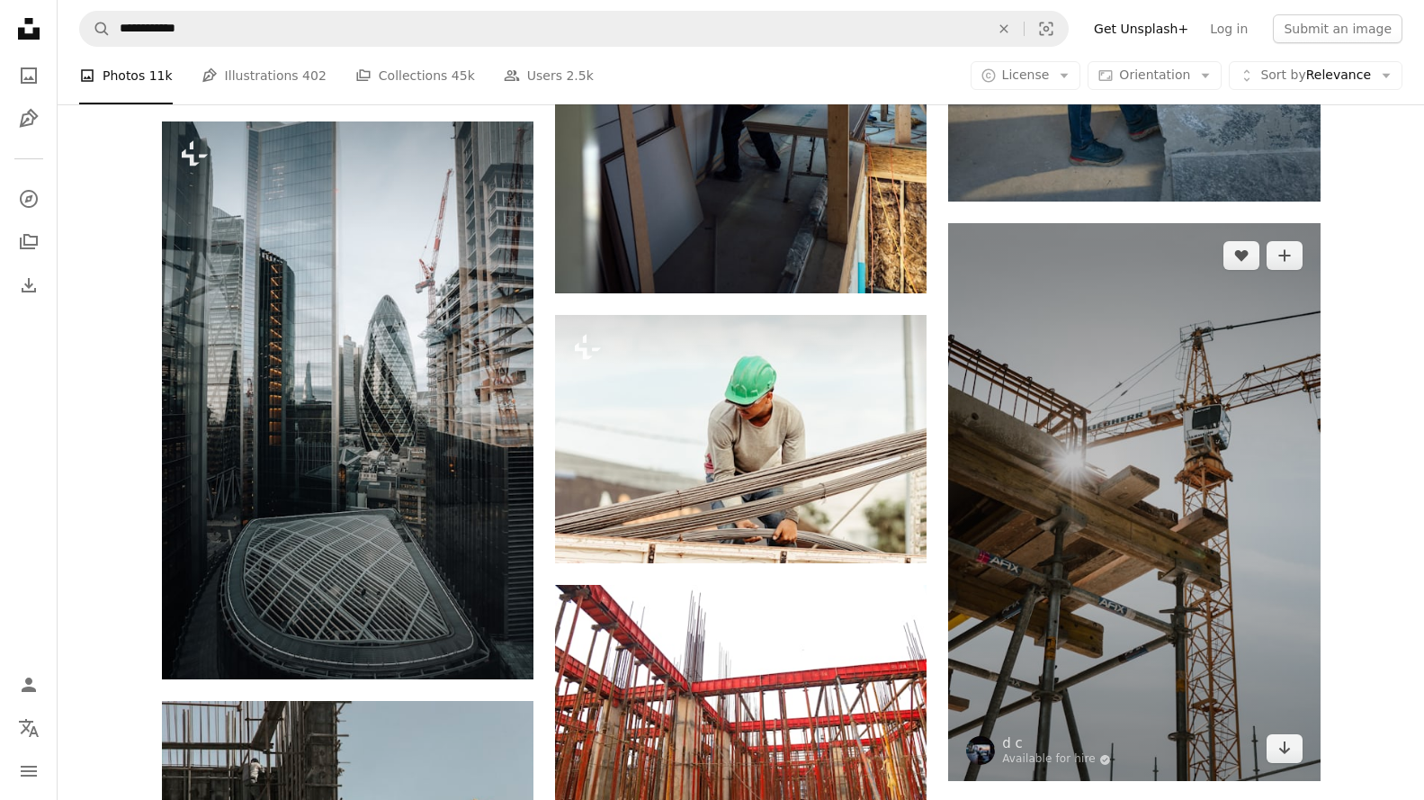
scroll to position [42972, 0]
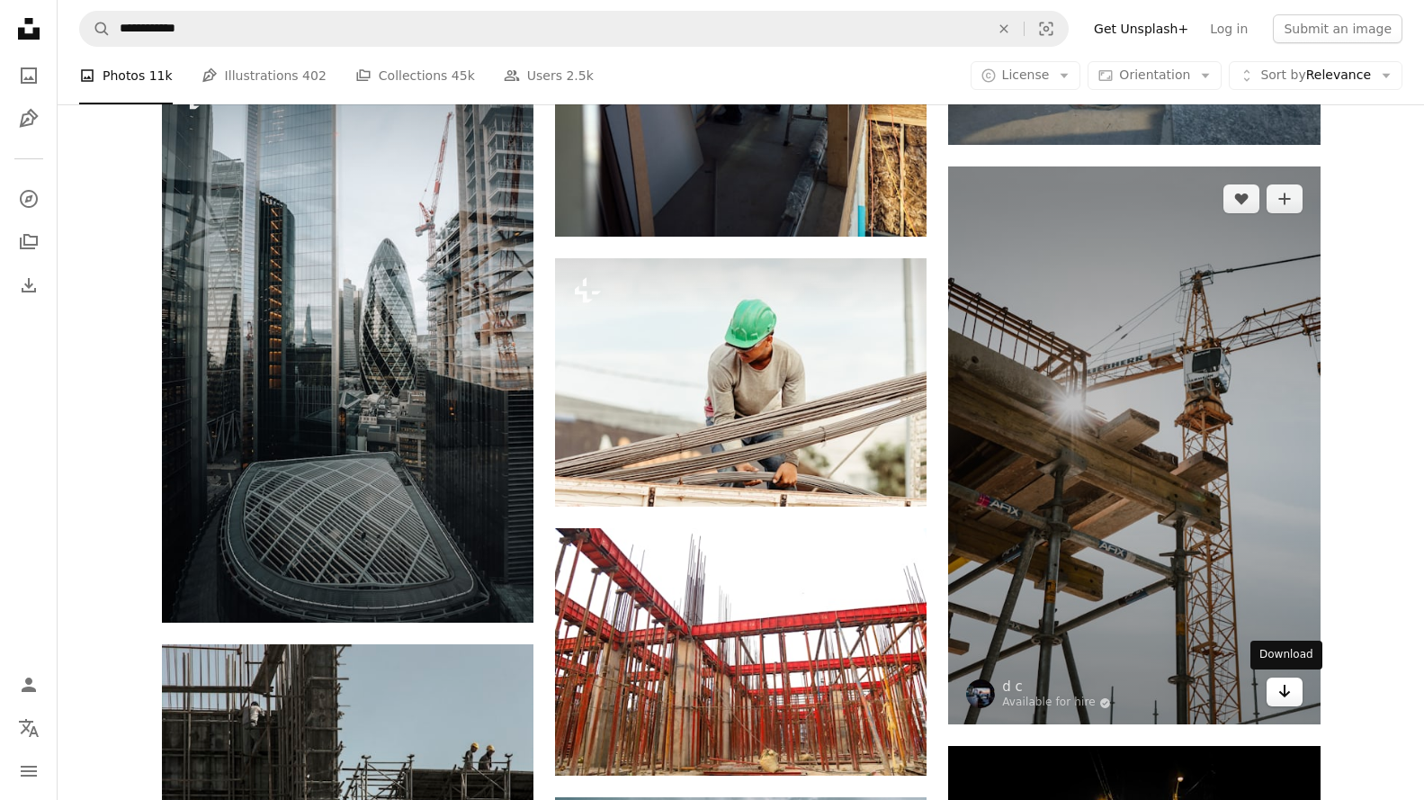
click at [1278, 682] on icon "Arrow pointing down" at bounding box center [1285, 691] width 14 height 22
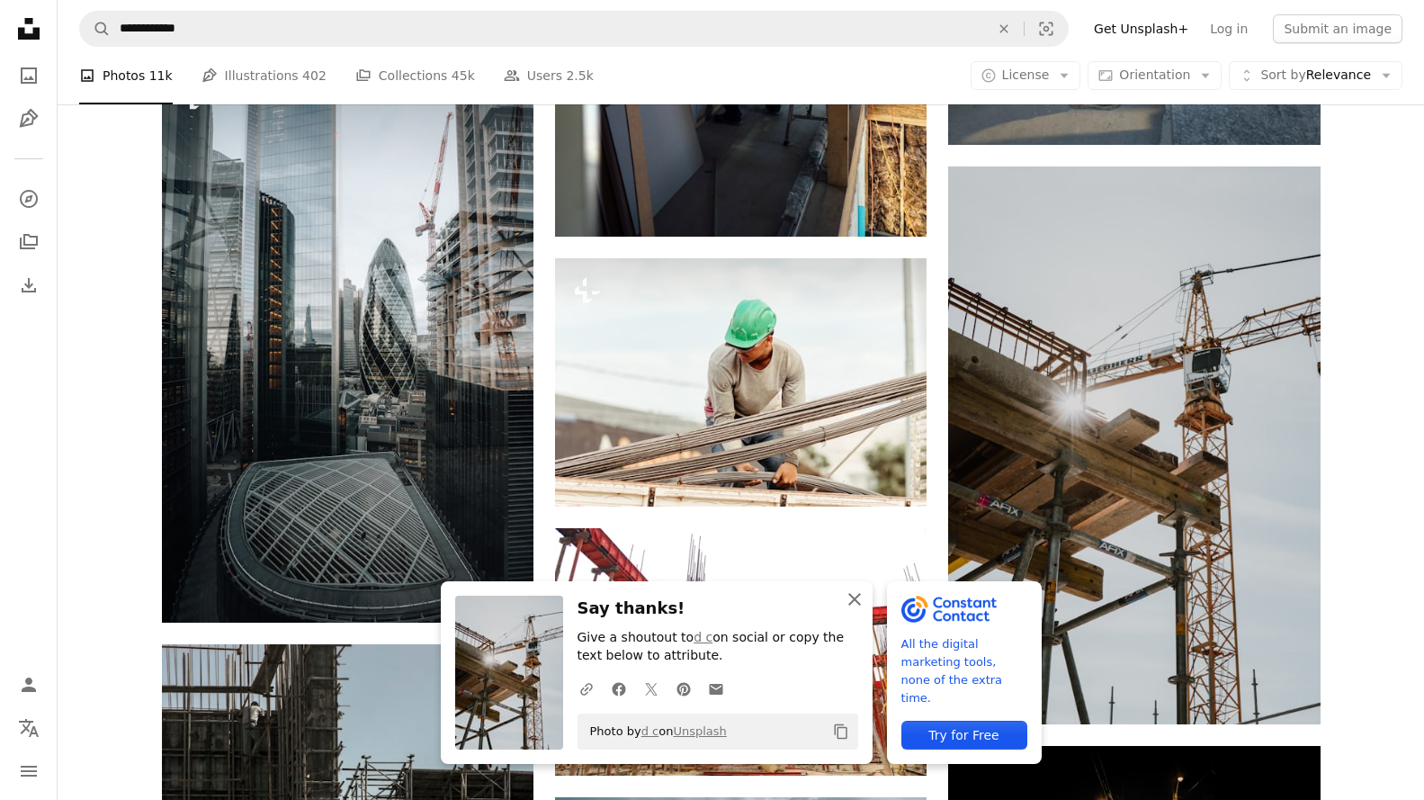
click at [847, 599] on icon "An X shape" at bounding box center [855, 599] width 22 height 22
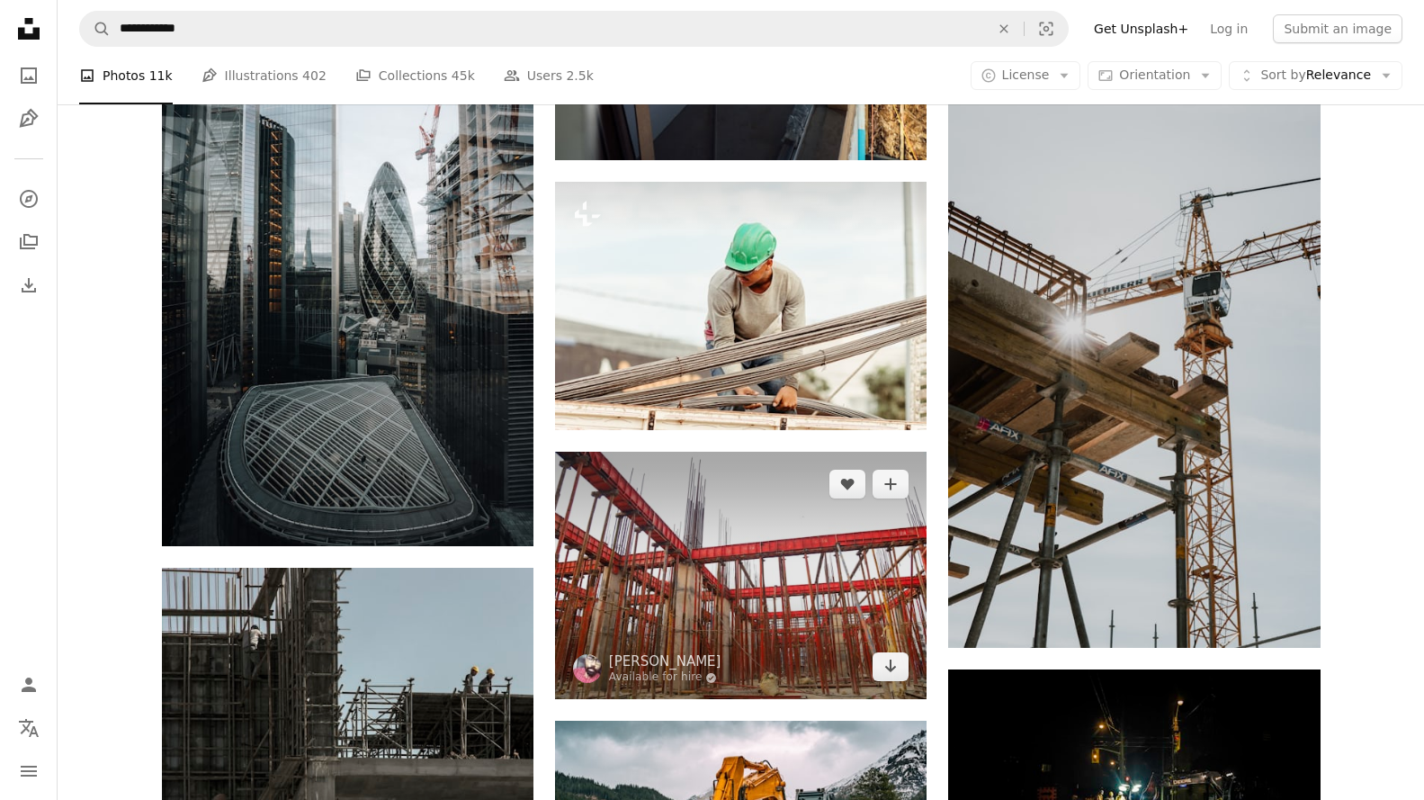
scroll to position [43241, 0]
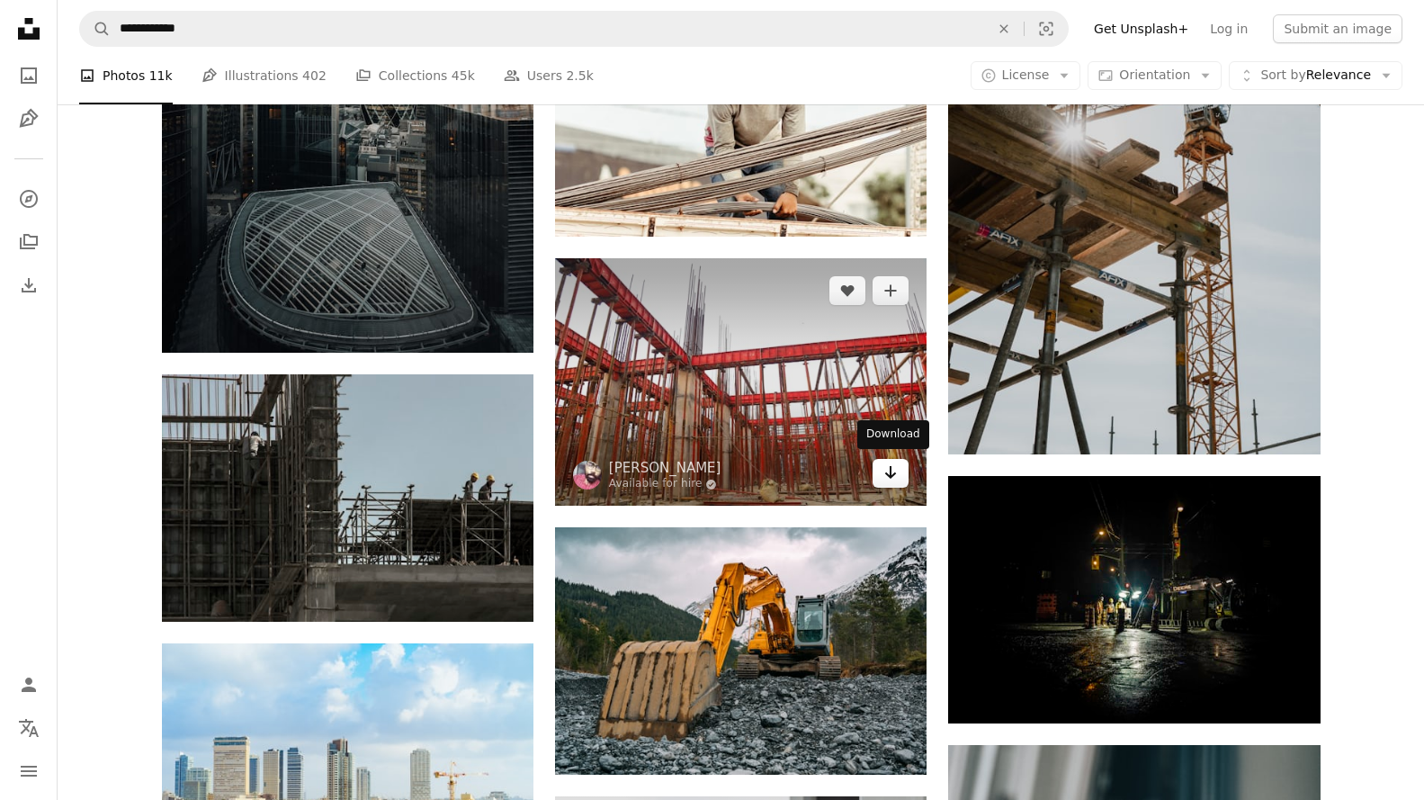
click at [902, 479] on link "Arrow pointing down" at bounding box center [891, 473] width 36 height 29
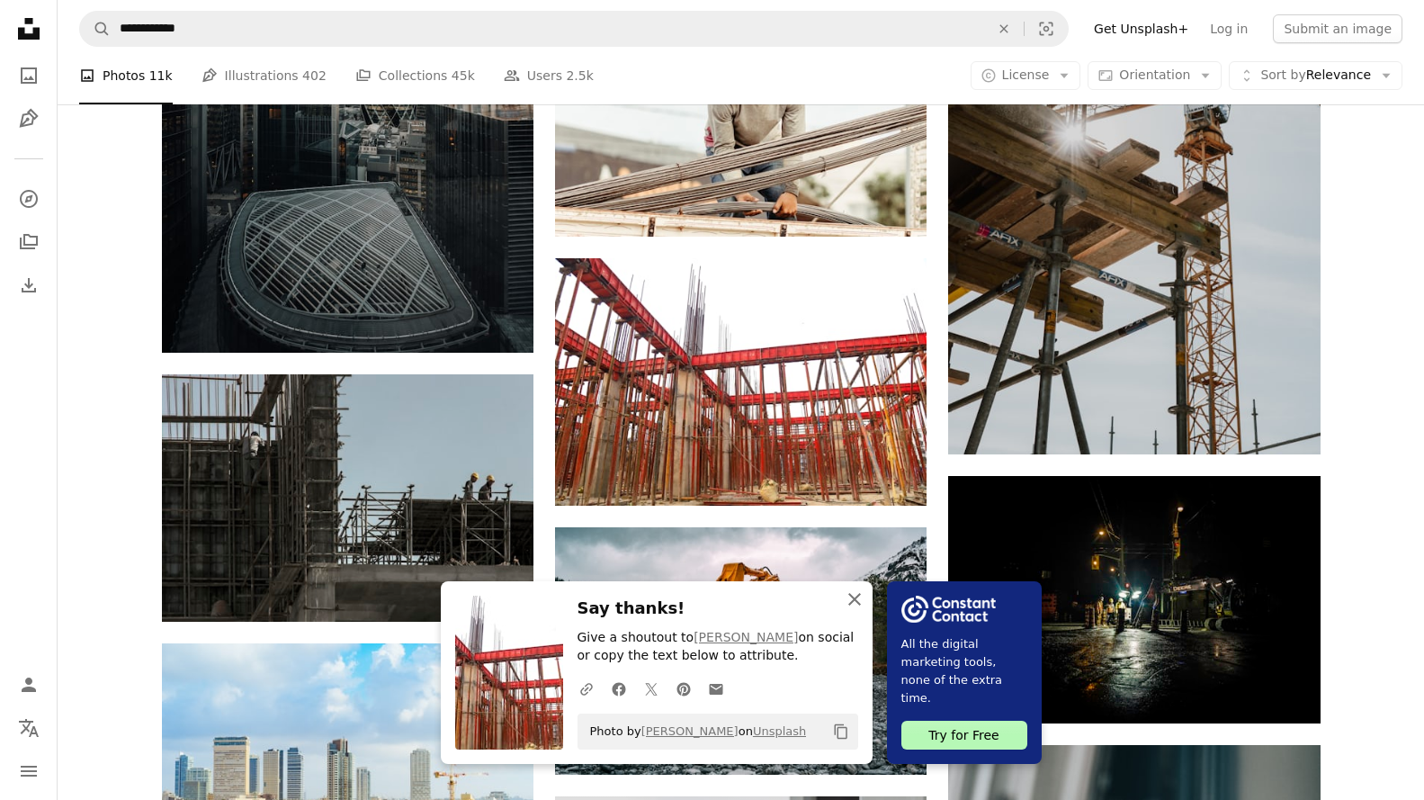
click at [854, 596] on icon "An X shape" at bounding box center [855, 599] width 22 height 22
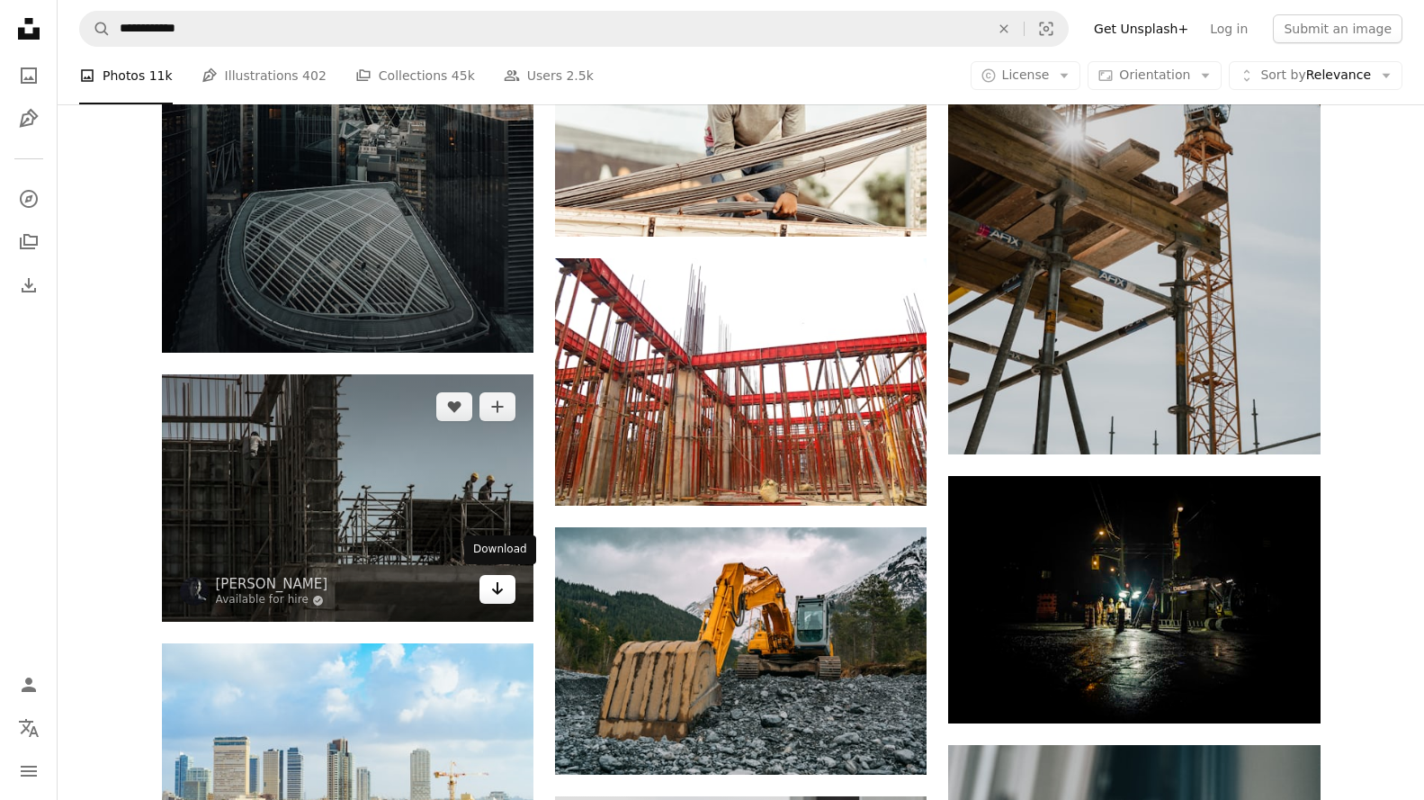
click at [500, 588] on icon "Download" at bounding box center [498, 588] width 12 height 13
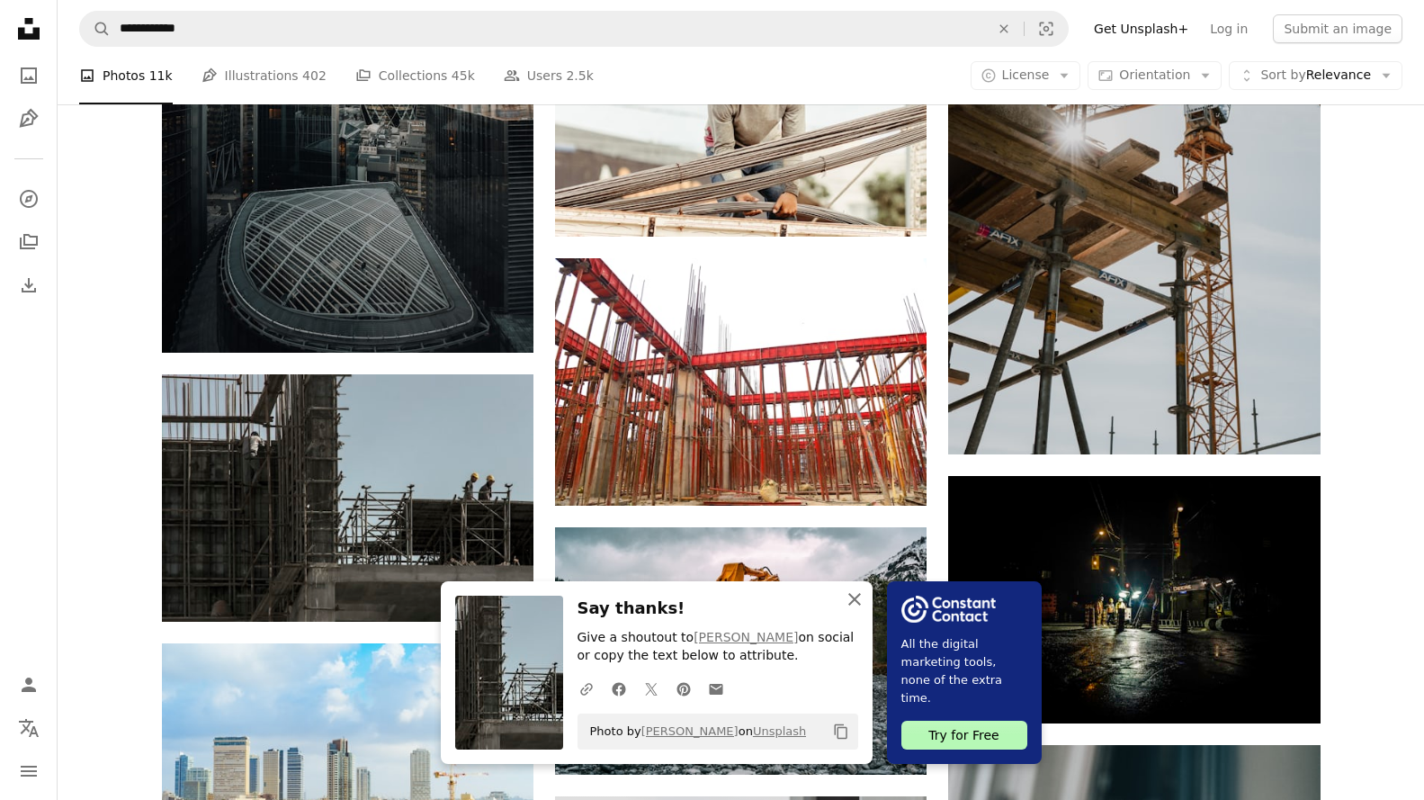
click at [856, 598] on icon "button" at bounding box center [854, 599] width 13 height 13
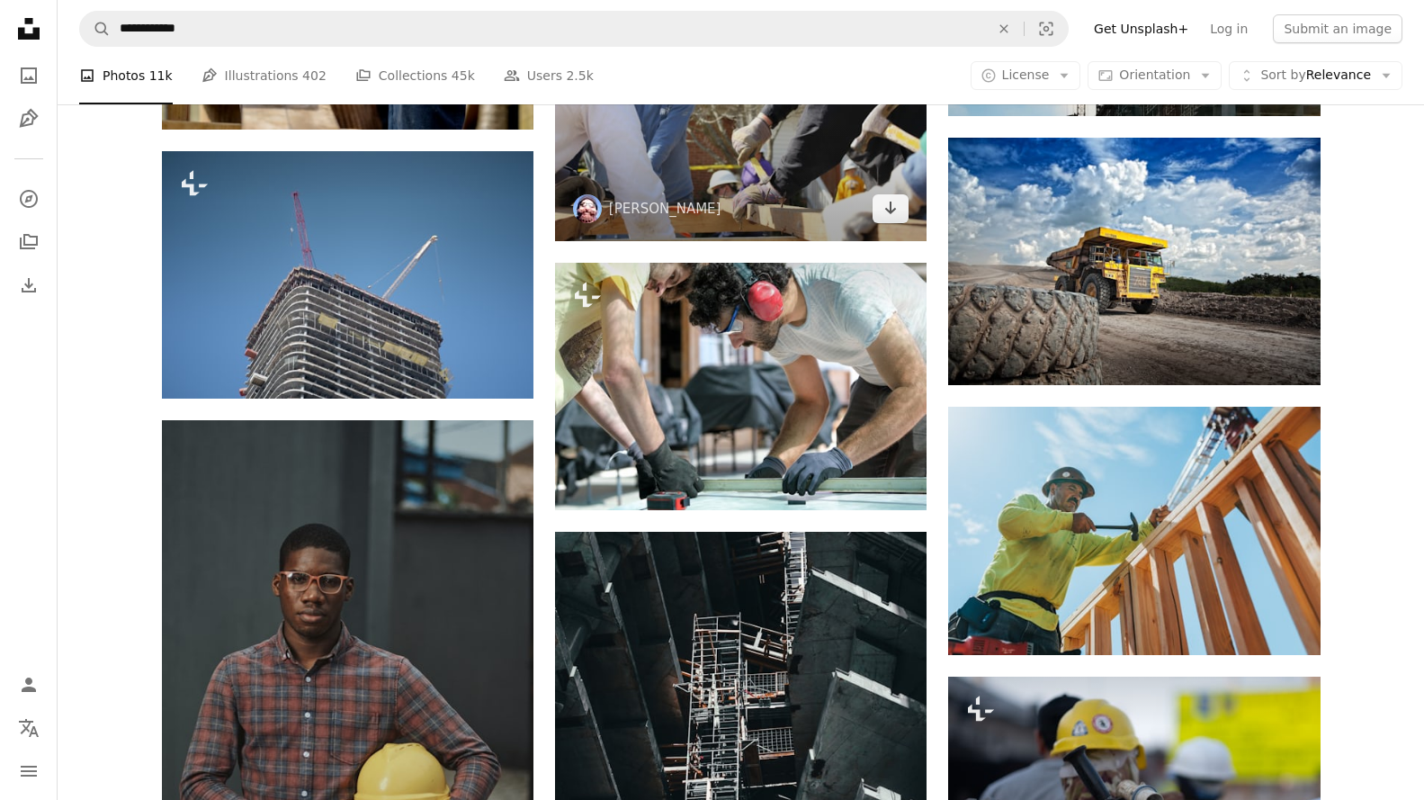
scroll to position [45221, 0]
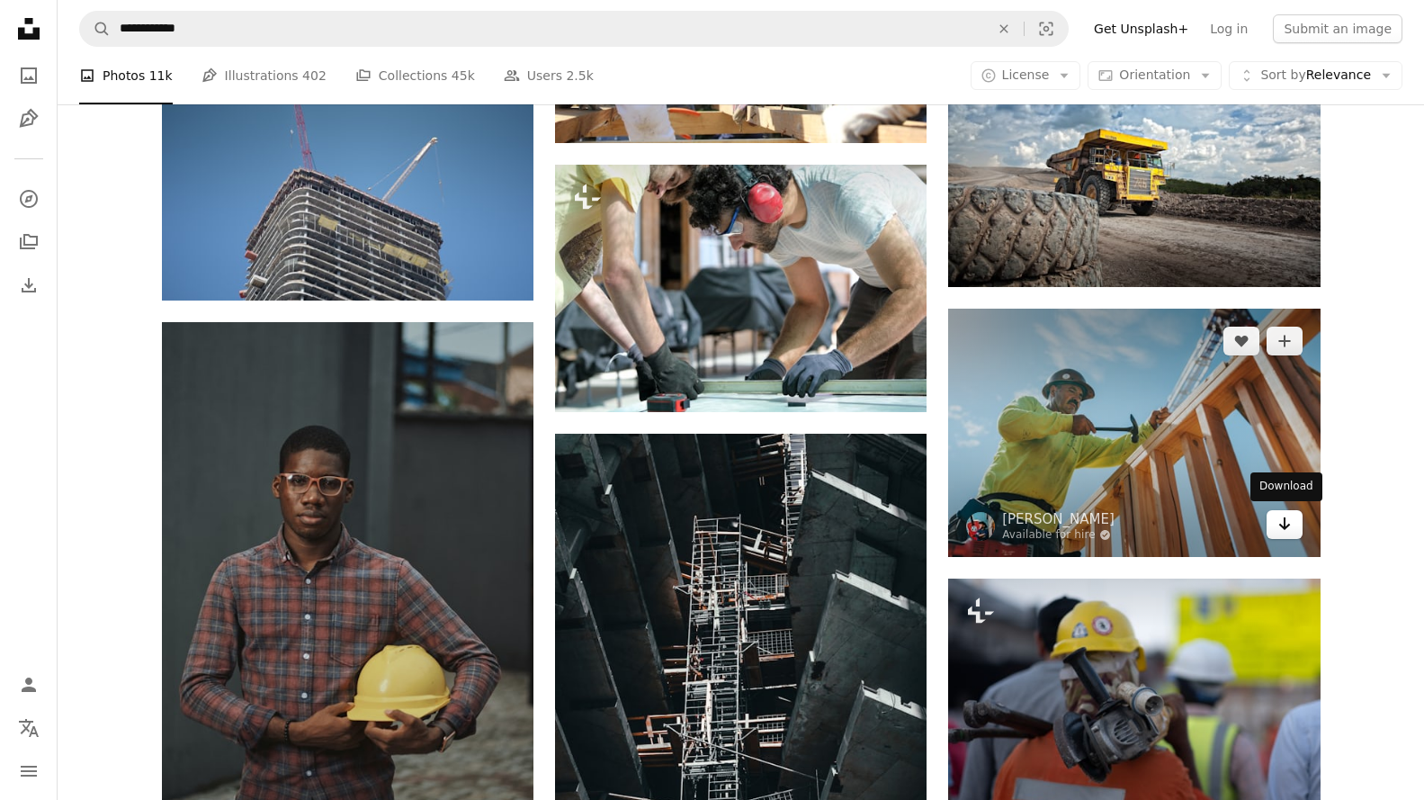
click at [1289, 527] on icon "Arrow pointing down" at bounding box center [1285, 524] width 14 height 22
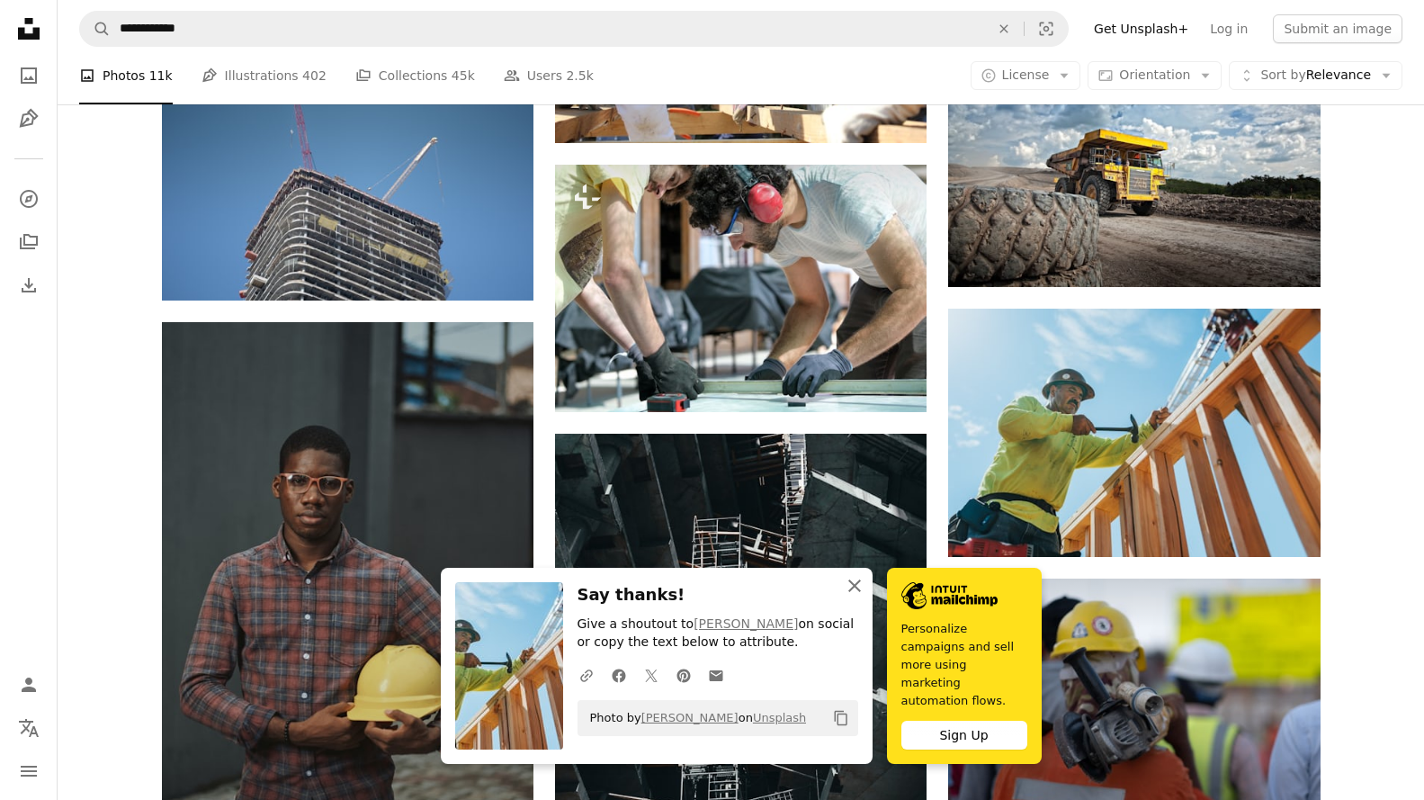
click at [849, 596] on icon "An X shape" at bounding box center [855, 586] width 22 height 22
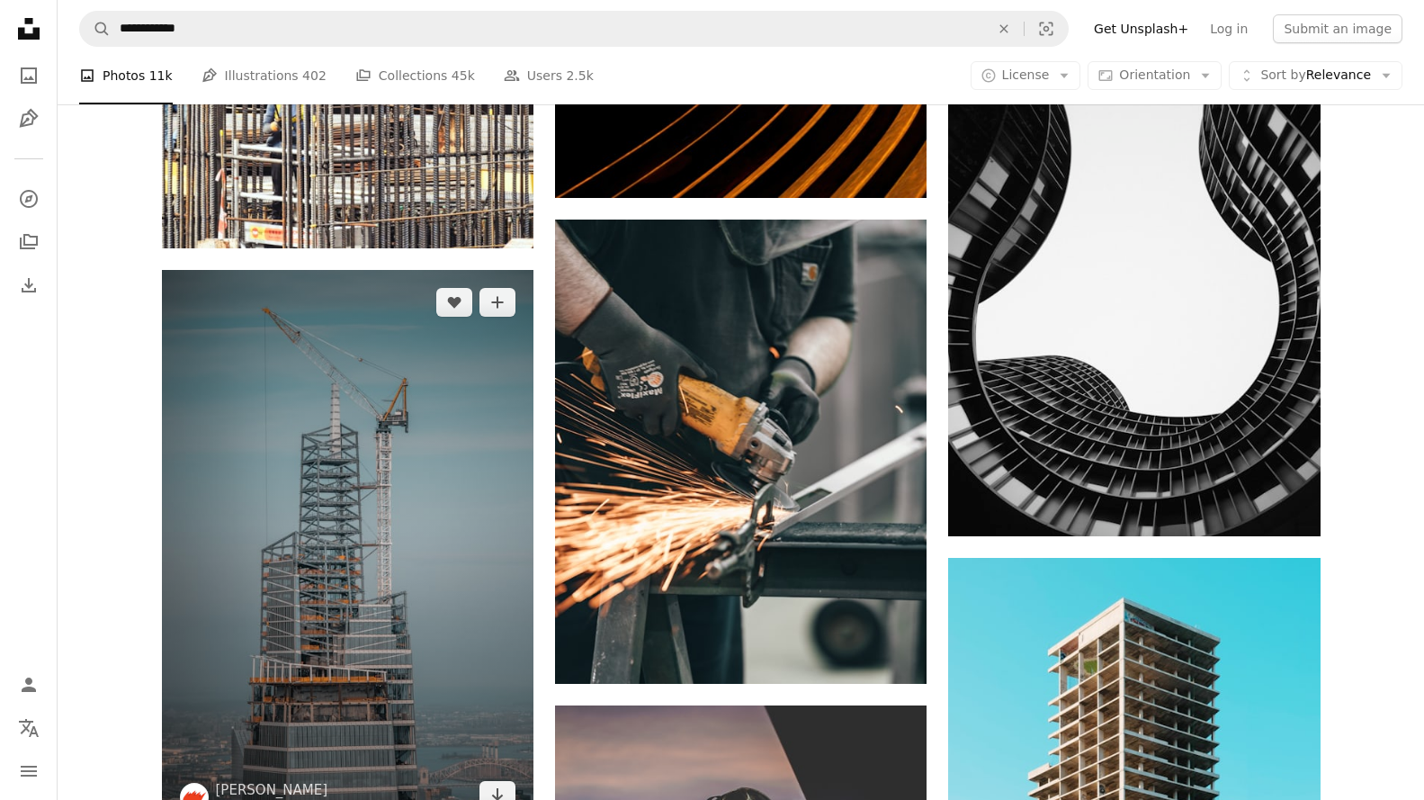
scroll to position [46570, 0]
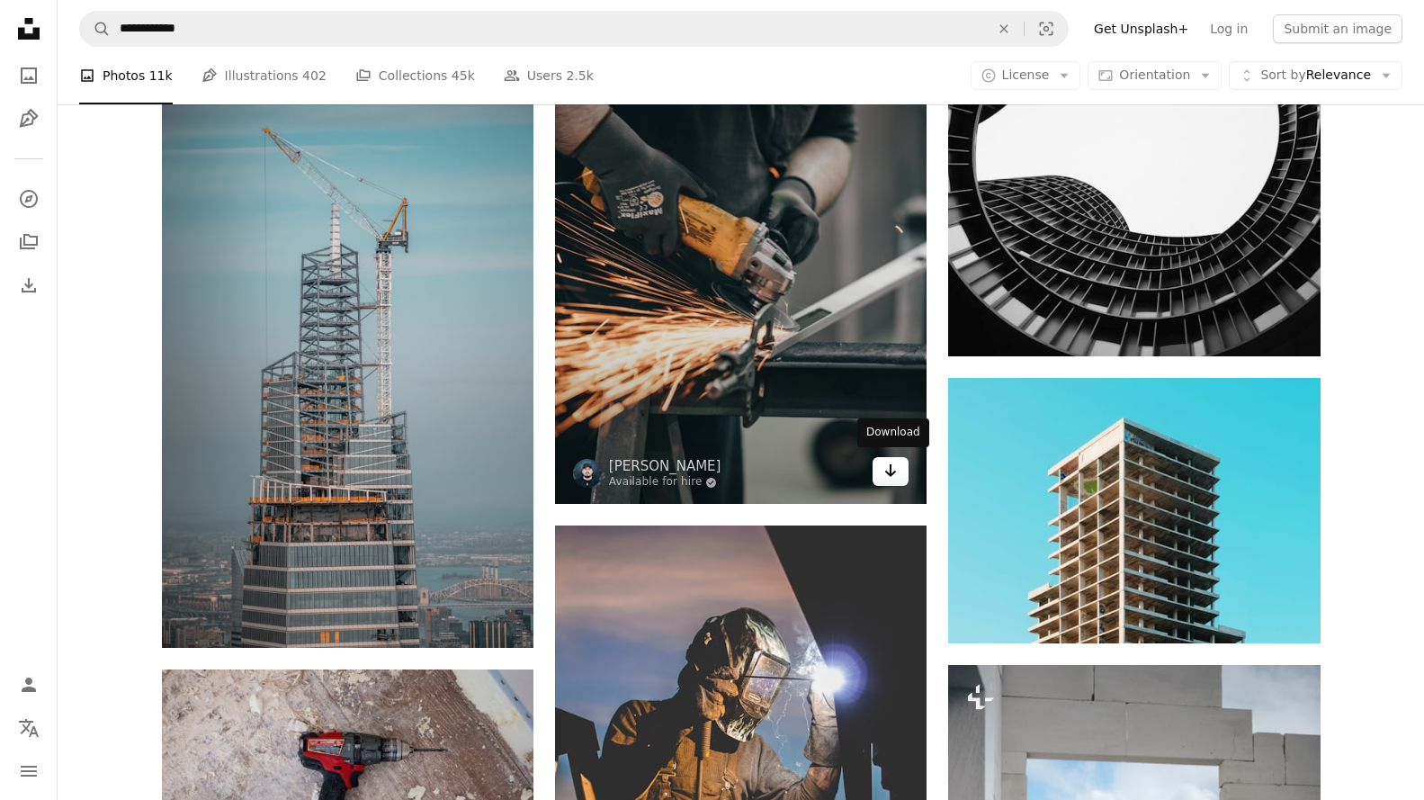
click at [902, 475] on link "Arrow pointing down" at bounding box center [891, 471] width 36 height 29
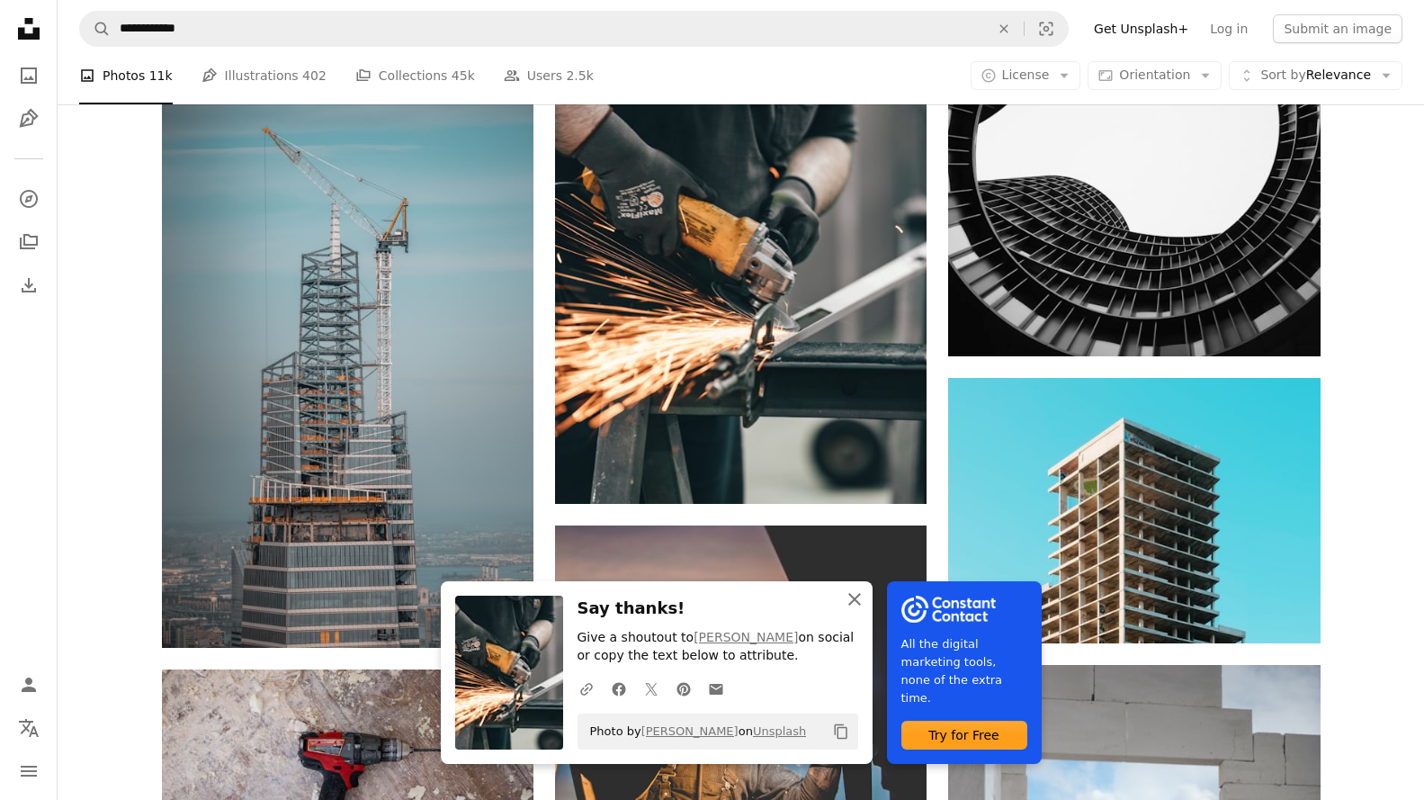
click at [854, 598] on icon "button" at bounding box center [854, 599] width 13 height 13
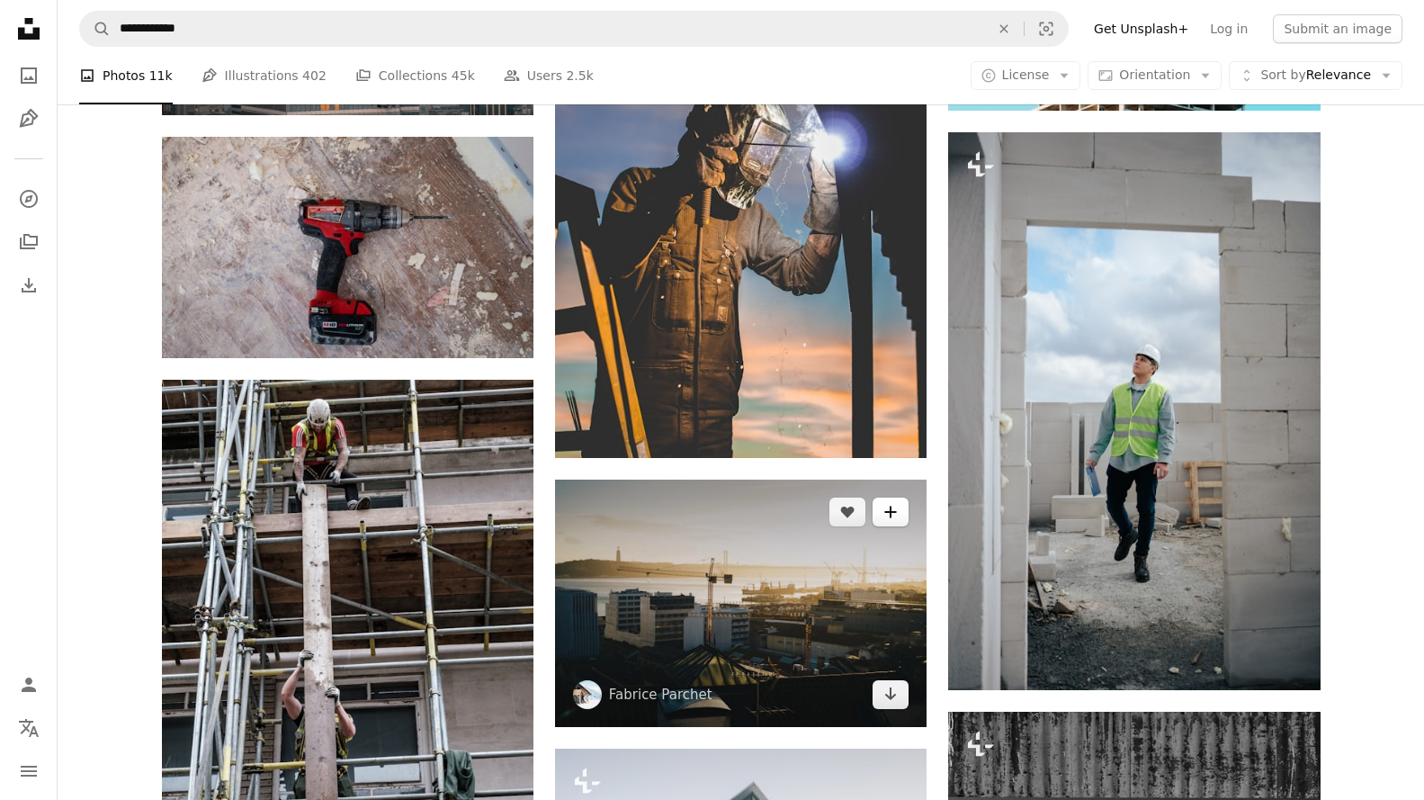
scroll to position [47110, 0]
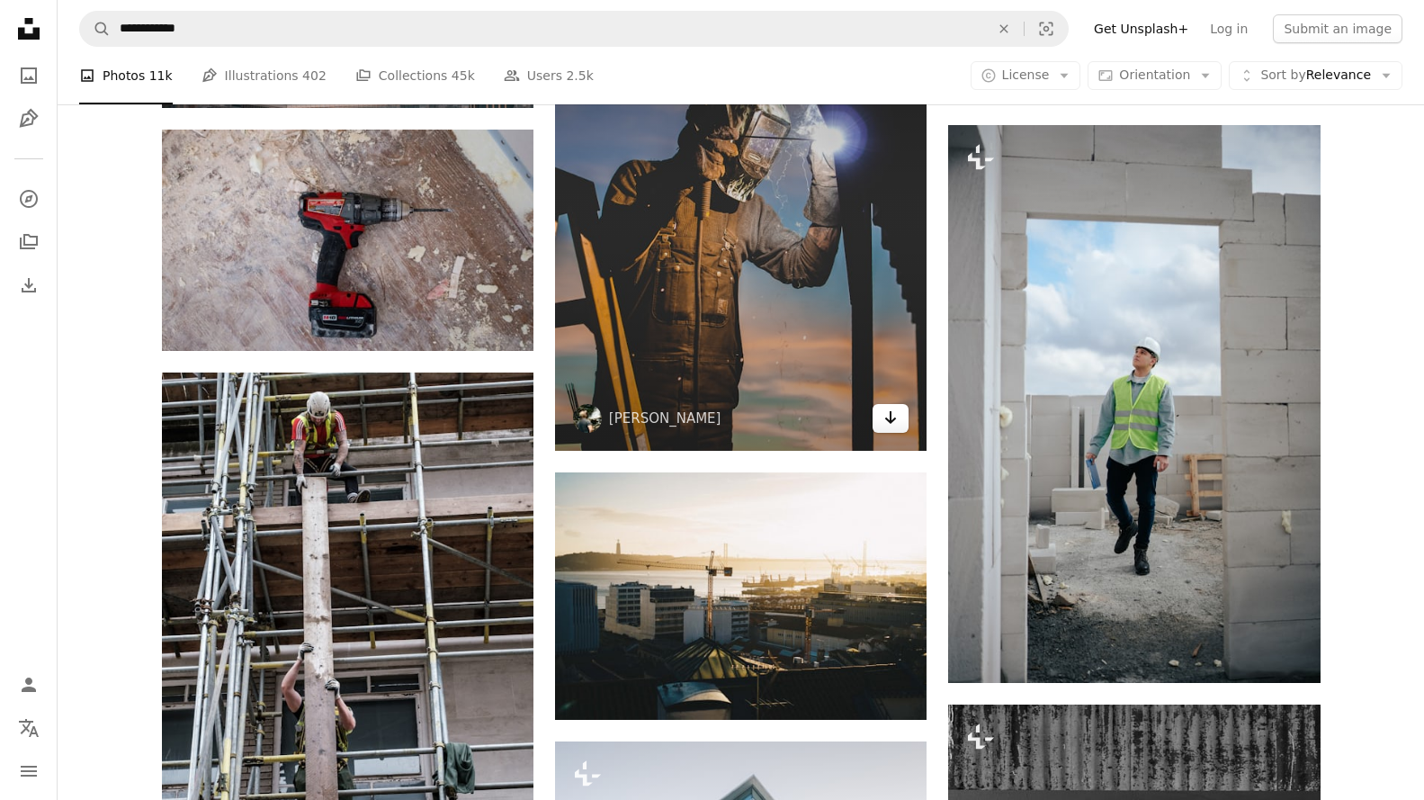
click at [895, 417] on icon "Arrow pointing down" at bounding box center [890, 418] width 14 height 22
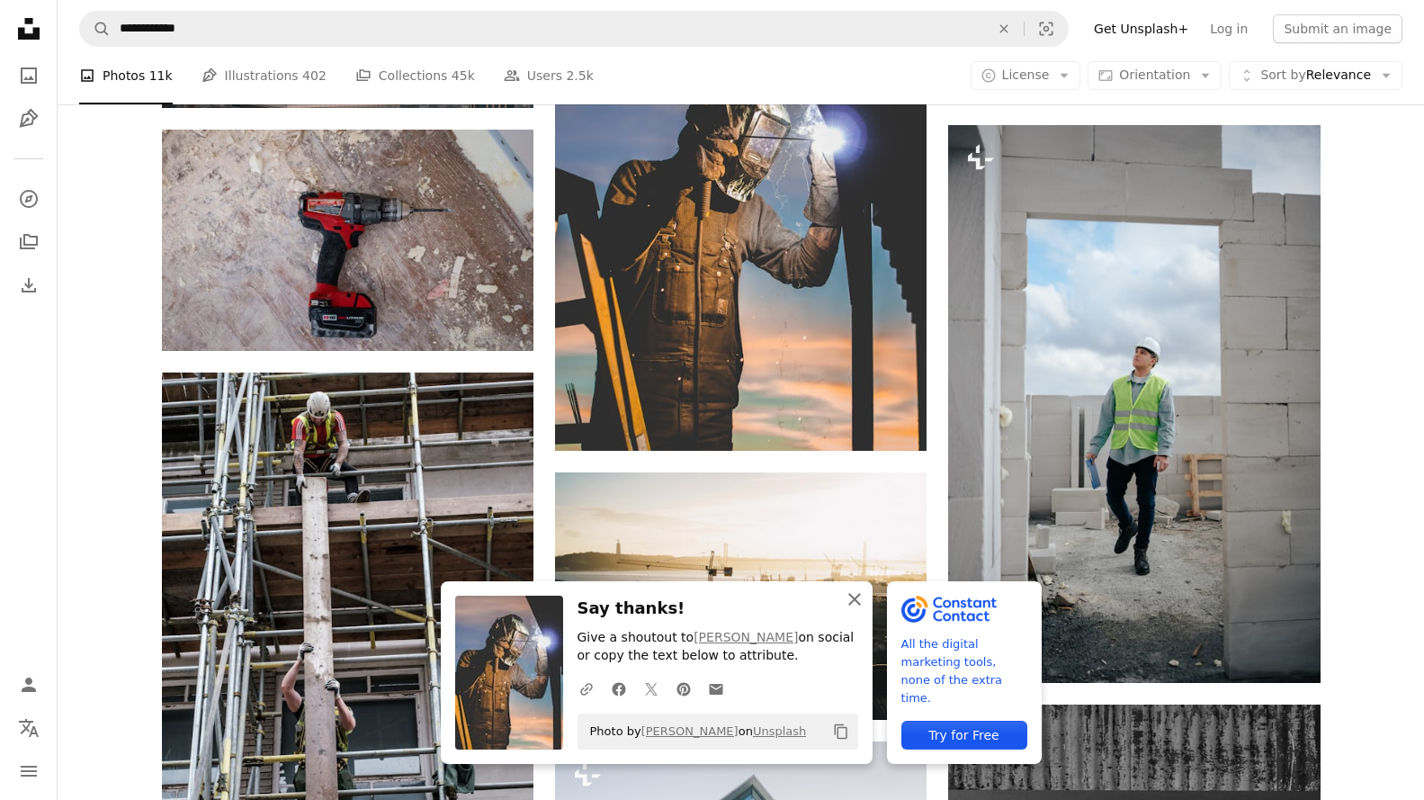
click at [854, 592] on icon "An X shape" at bounding box center [855, 599] width 22 height 22
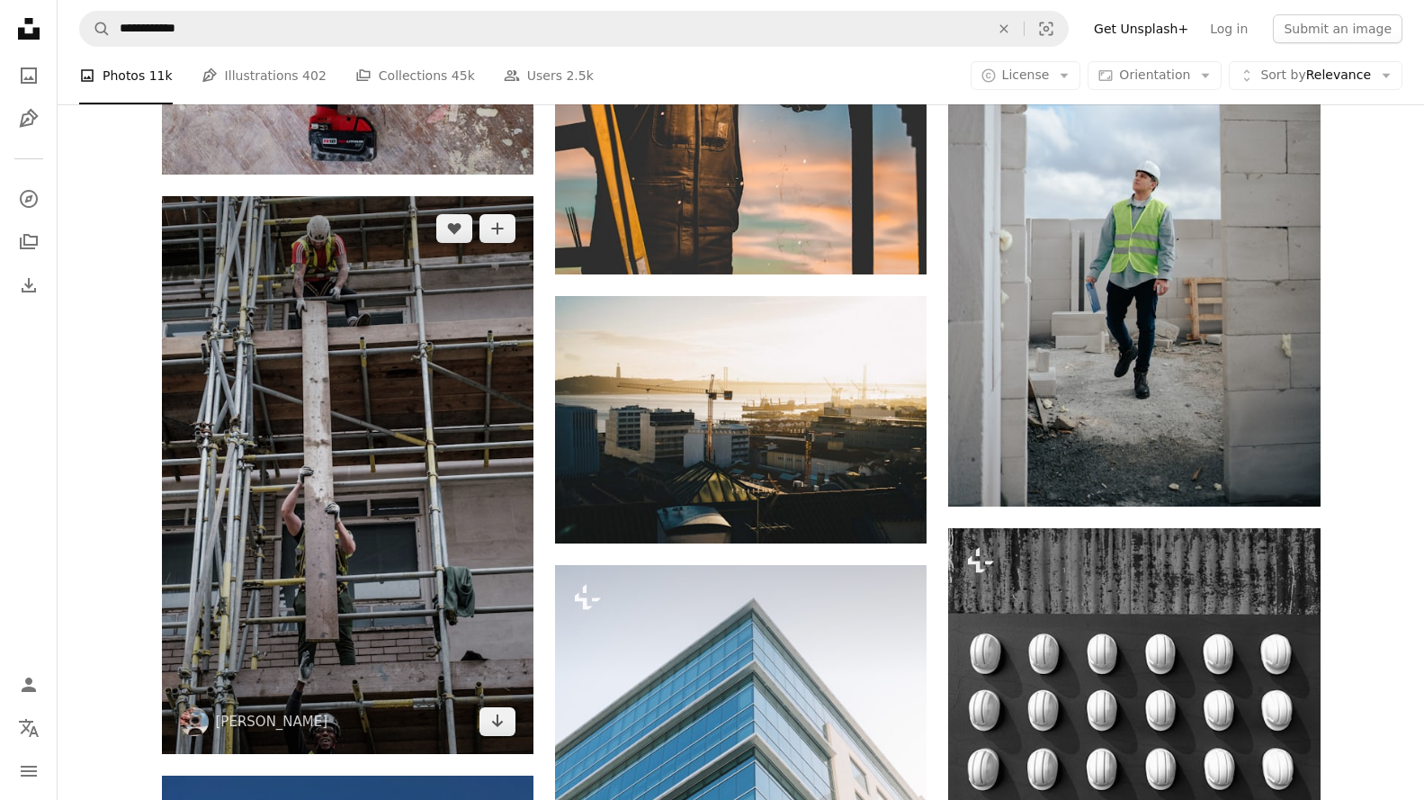
scroll to position [47290, 0]
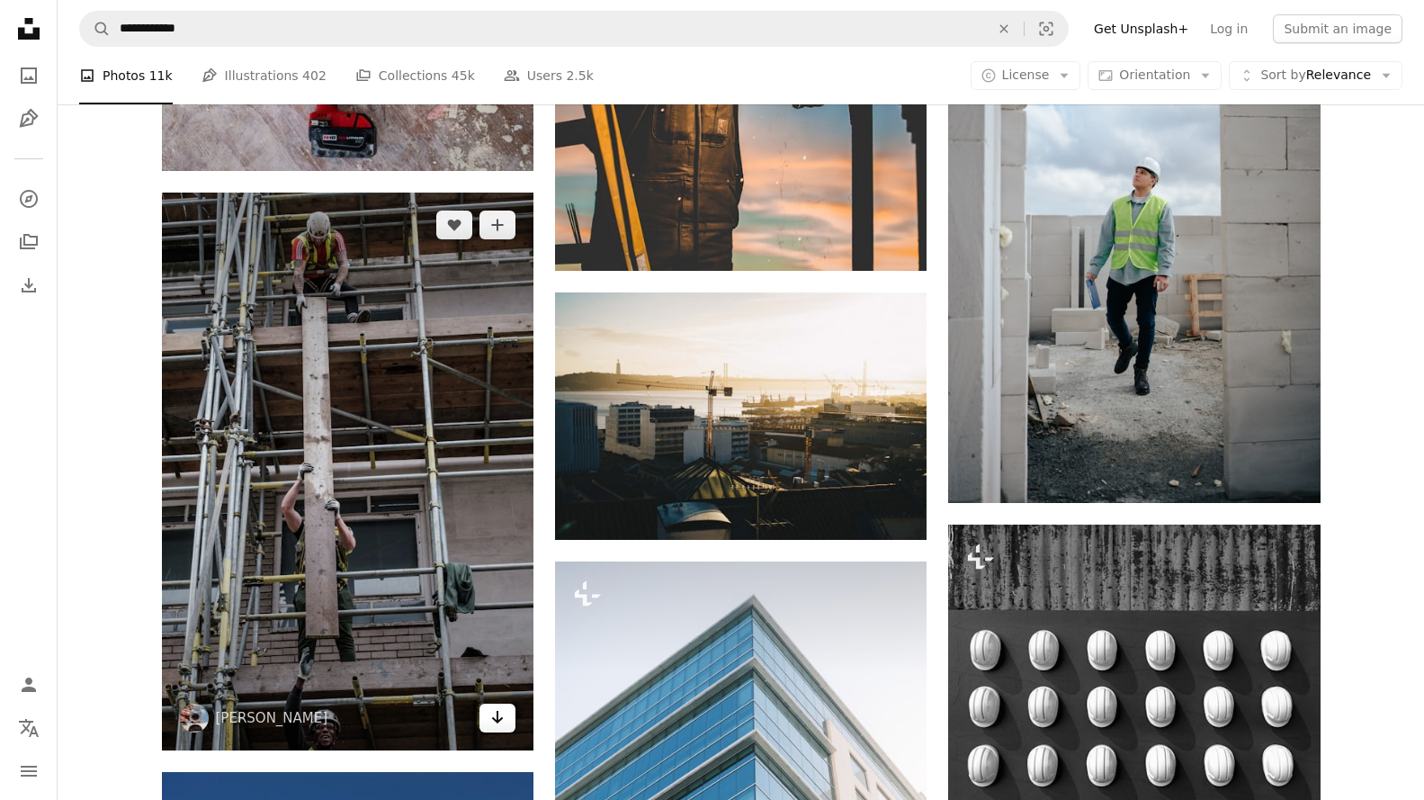
click at [495, 707] on icon "Arrow pointing down" at bounding box center [497, 717] width 14 height 22
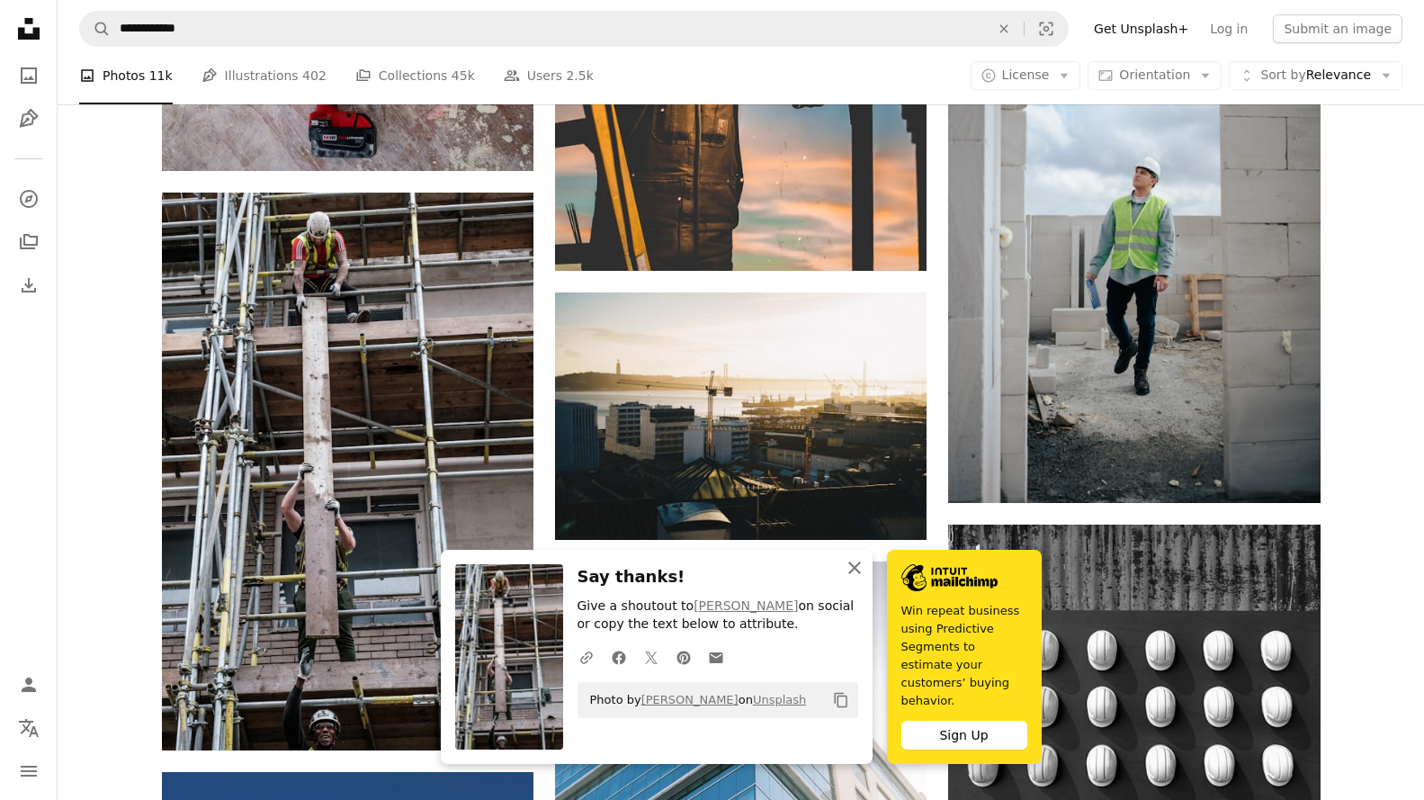
click at [847, 578] on icon "An X shape" at bounding box center [855, 568] width 22 height 22
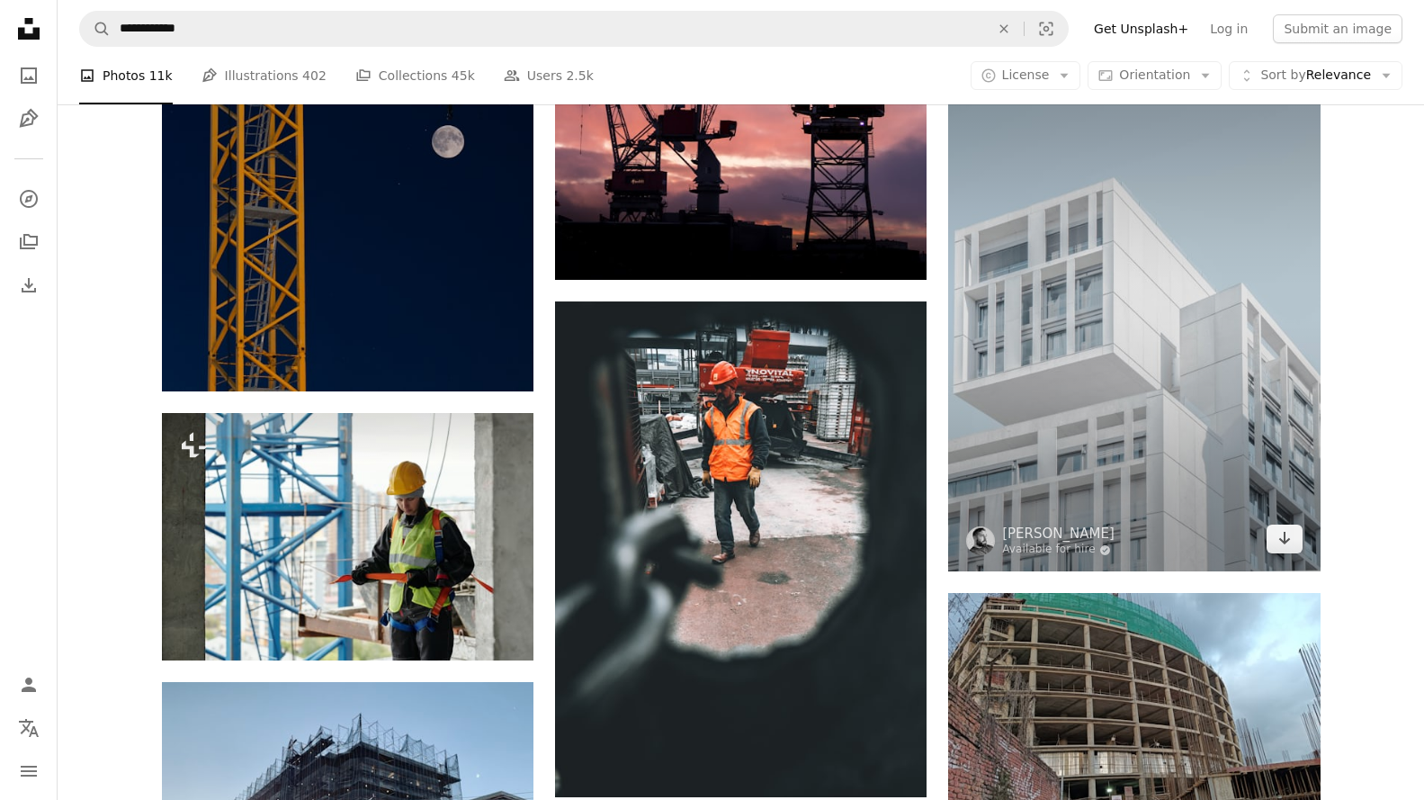
scroll to position [55837, 0]
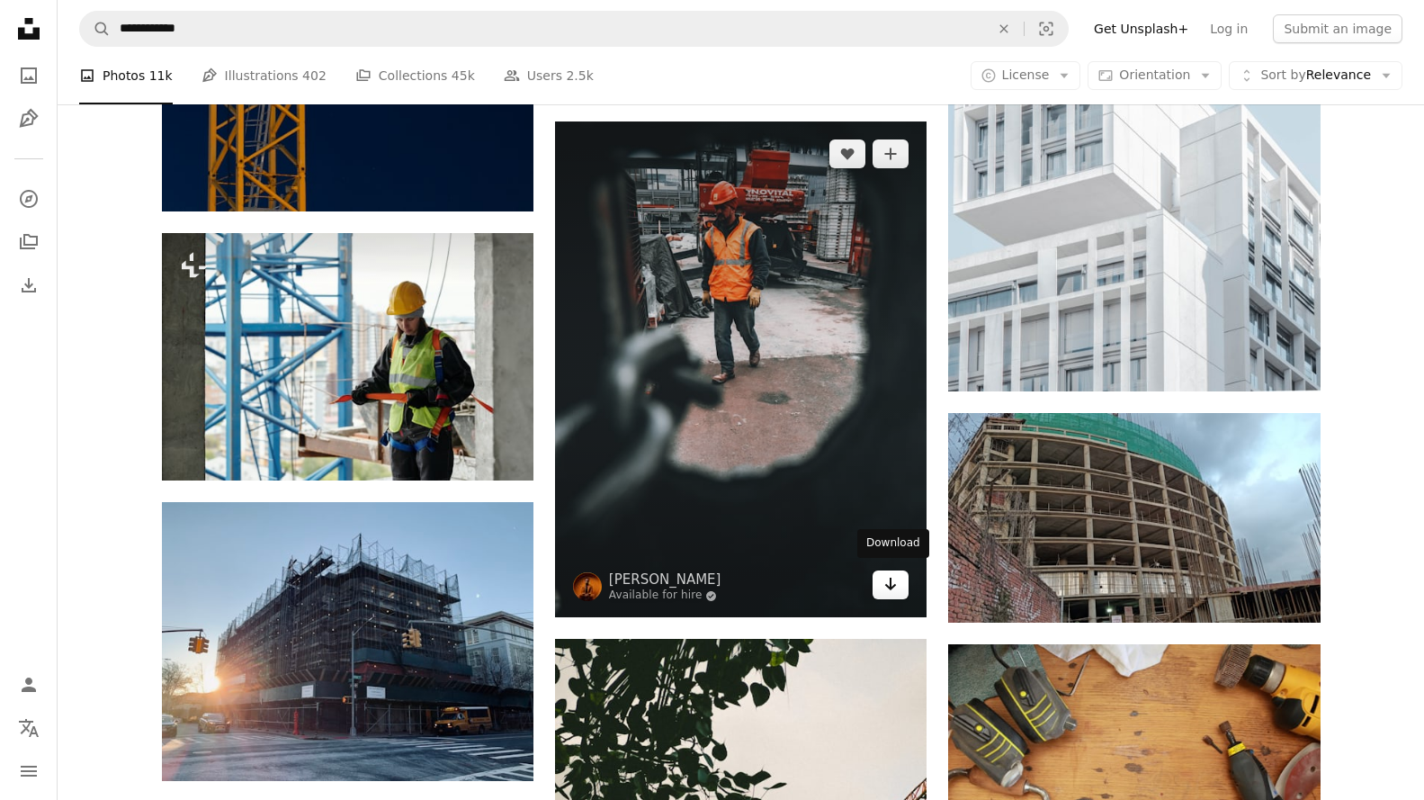
click at [892, 579] on icon "Arrow pointing down" at bounding box center [890, 584] width 14 height 22
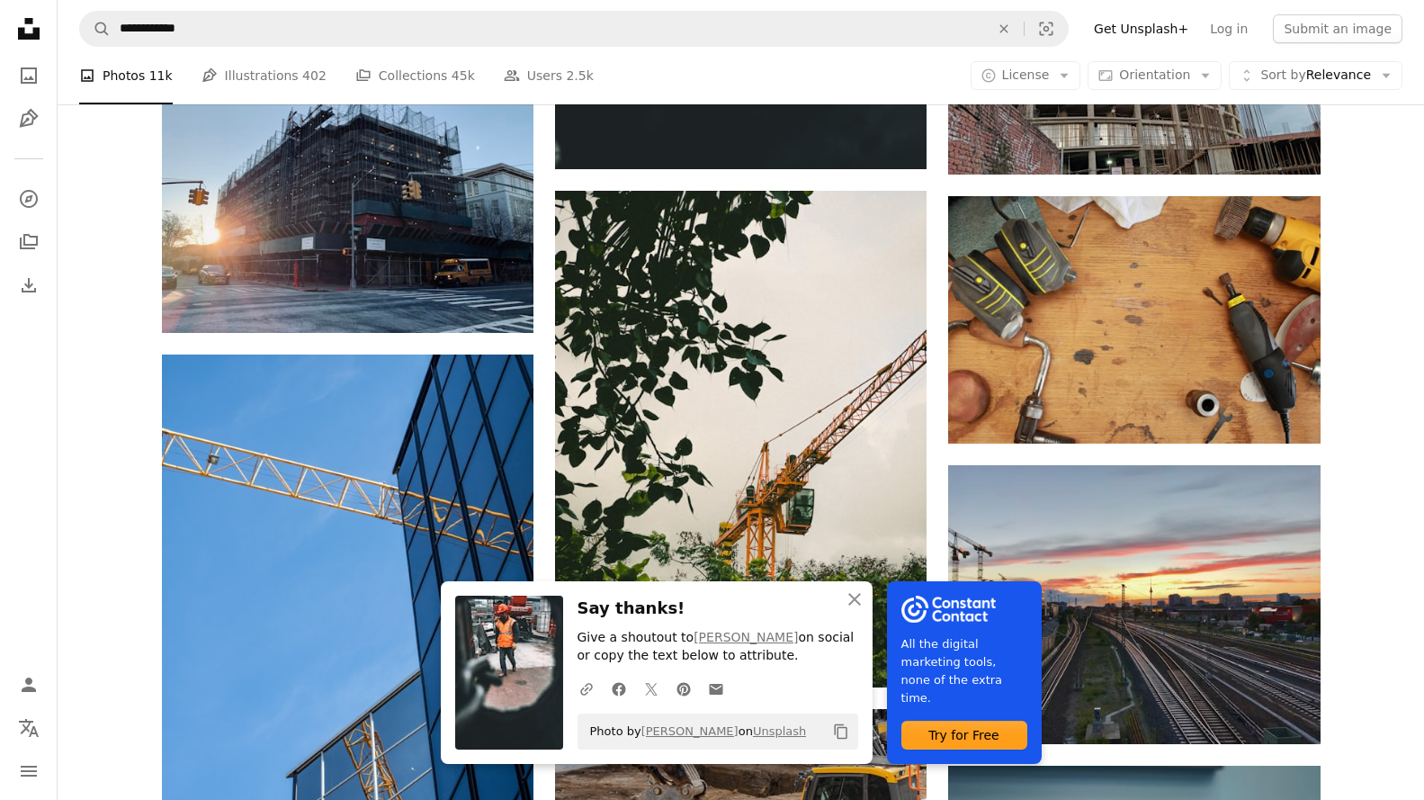
scroll to position [56287, 0]
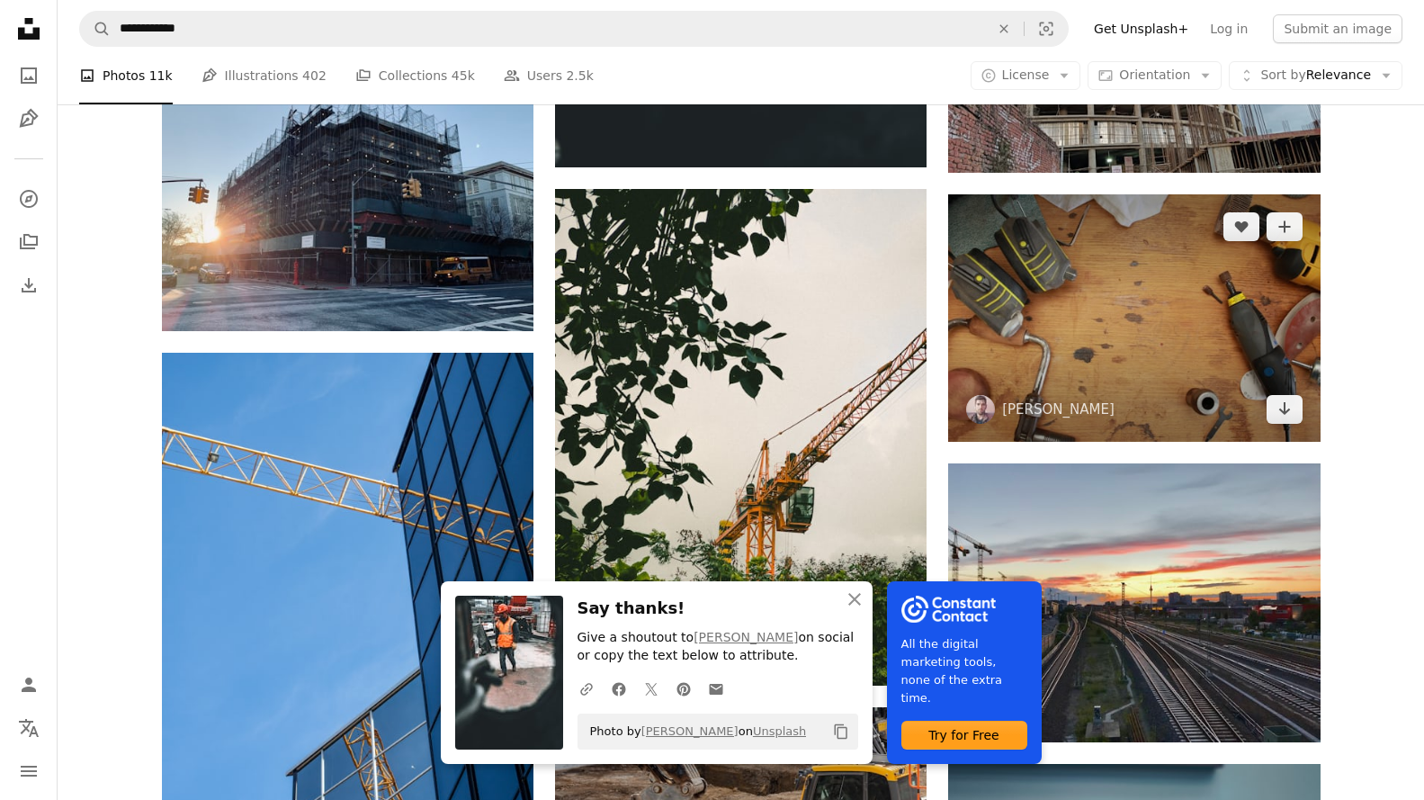
click at [1291, 421] on img at bounding box center [1134, 317] width 372 height 247
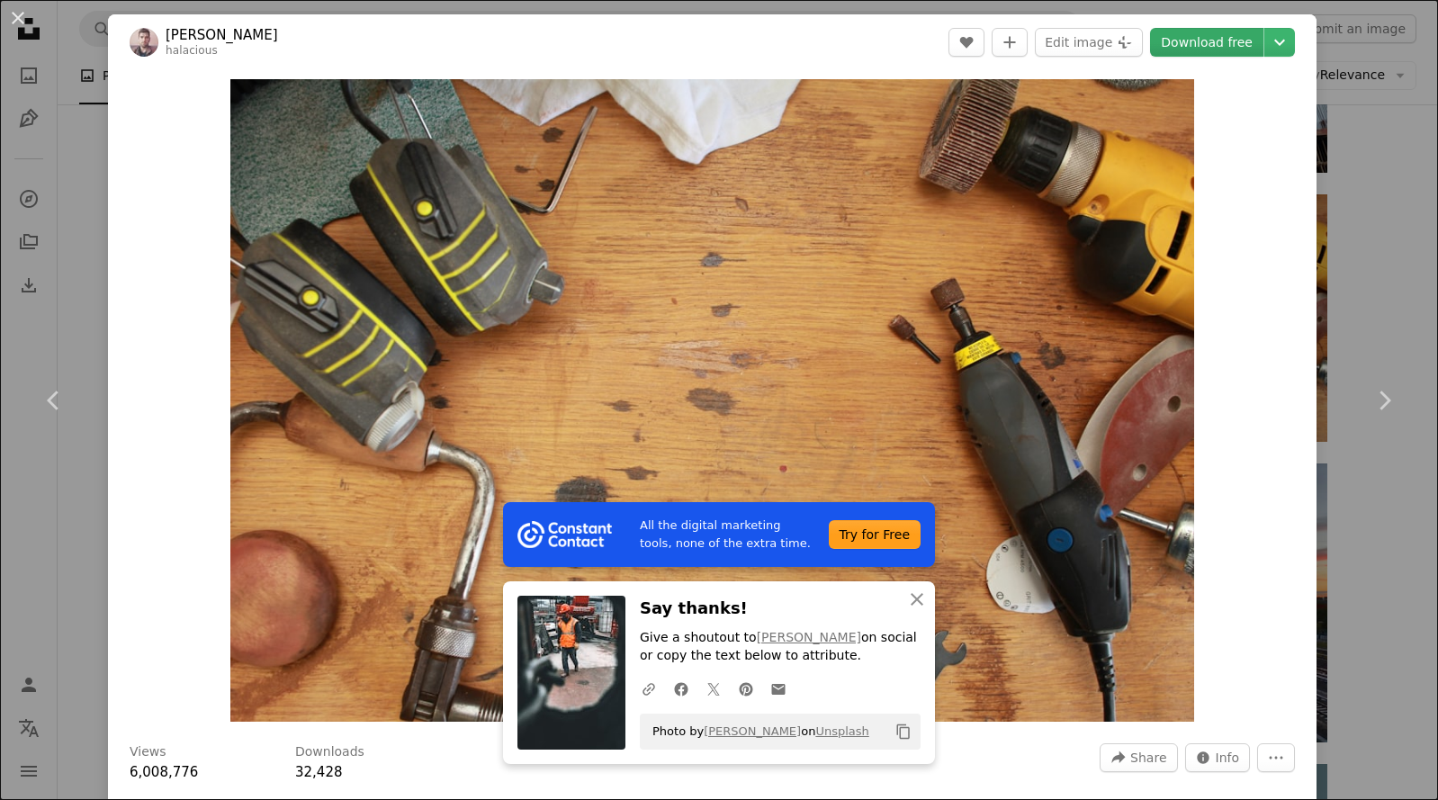
click at [1225, 49] on link "Download free" at bounding box center [1206, 42] width 113 height 29
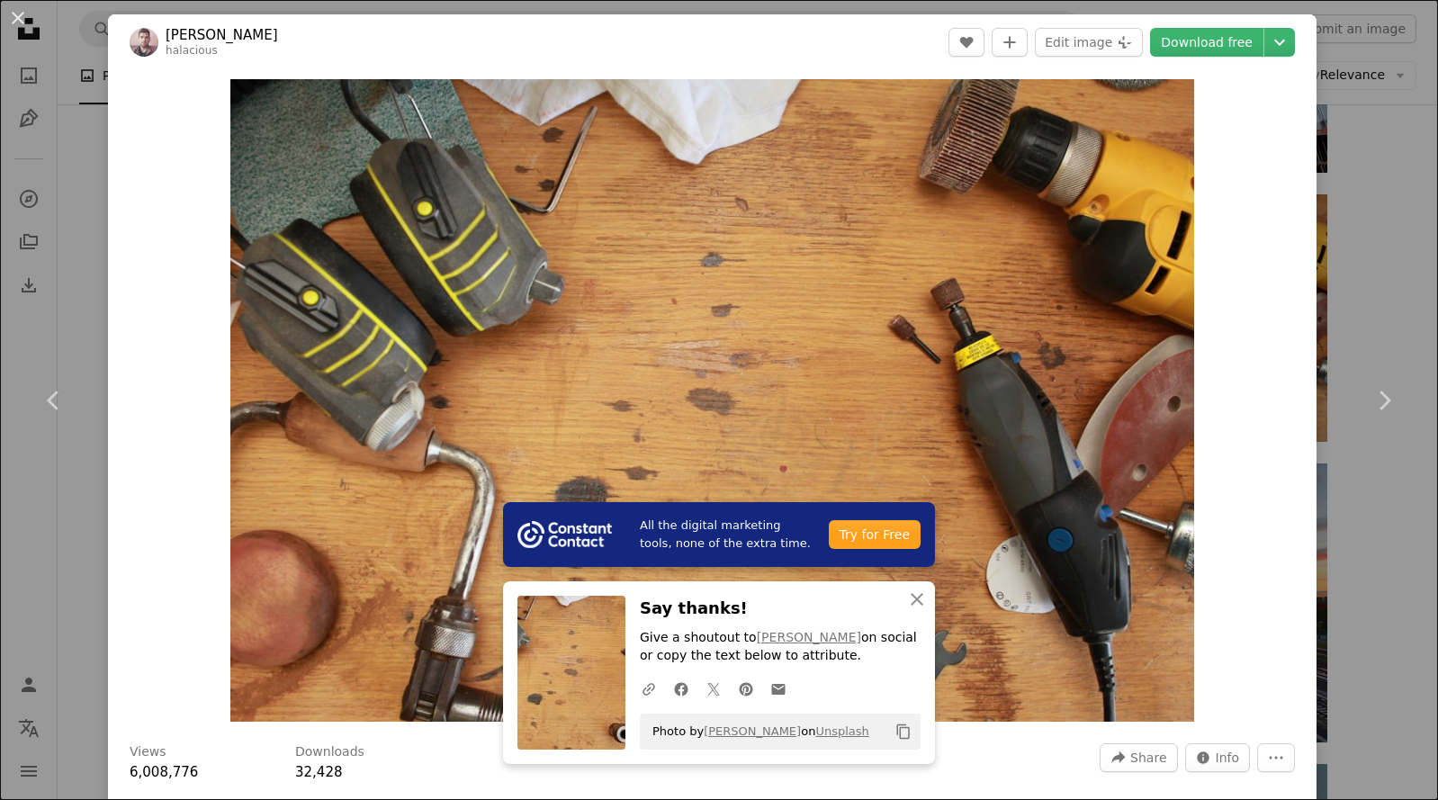
drag, startPoint x: 1382, startPoint y: 659, endPoint x: 1405, endPoint y: 692, distance: 40.7
click at [1382, 659] on div "An X shape Chevron left Chevron right All the digital marketing tools, none of …" at bounding box center [719, 400] width 1438 height 800
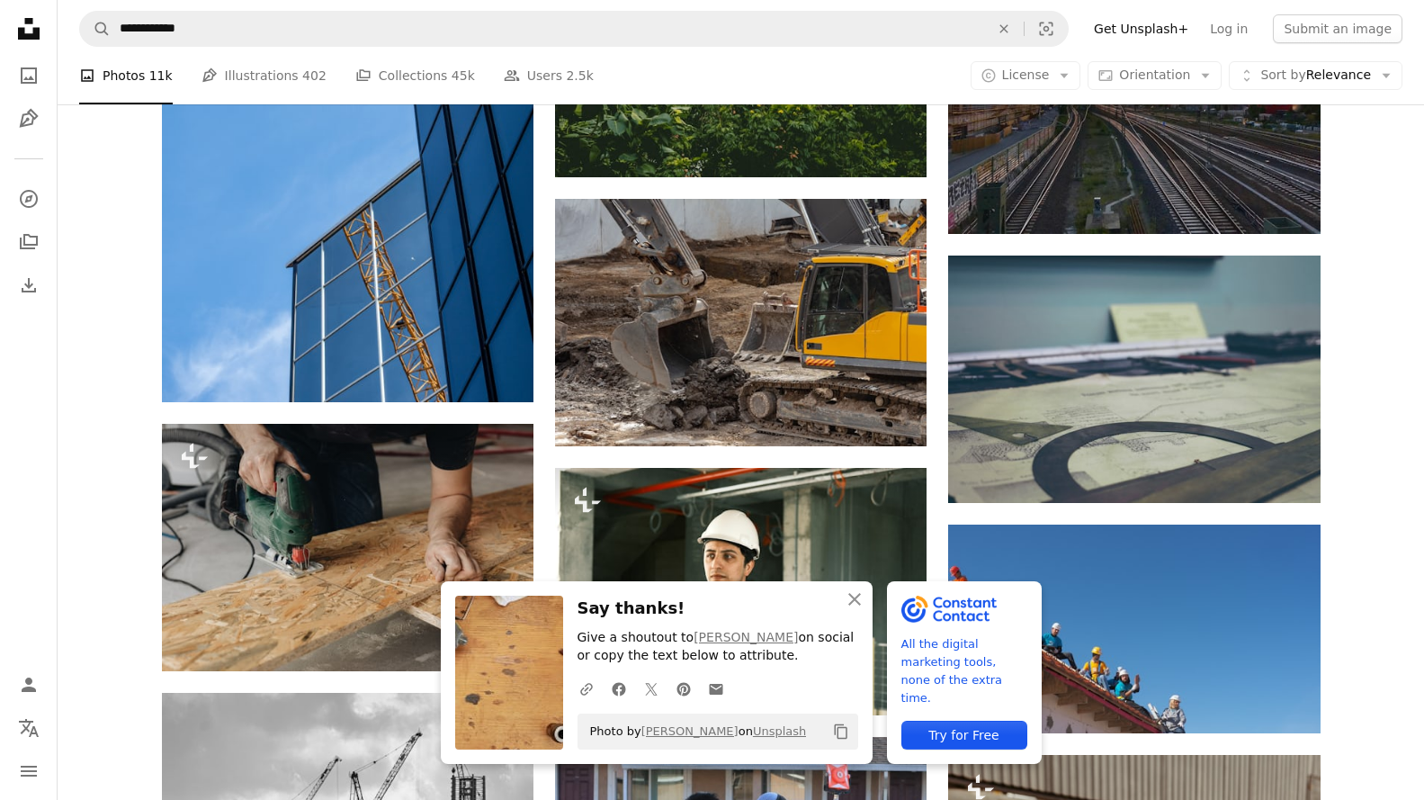
scroll to position [56826, 0]
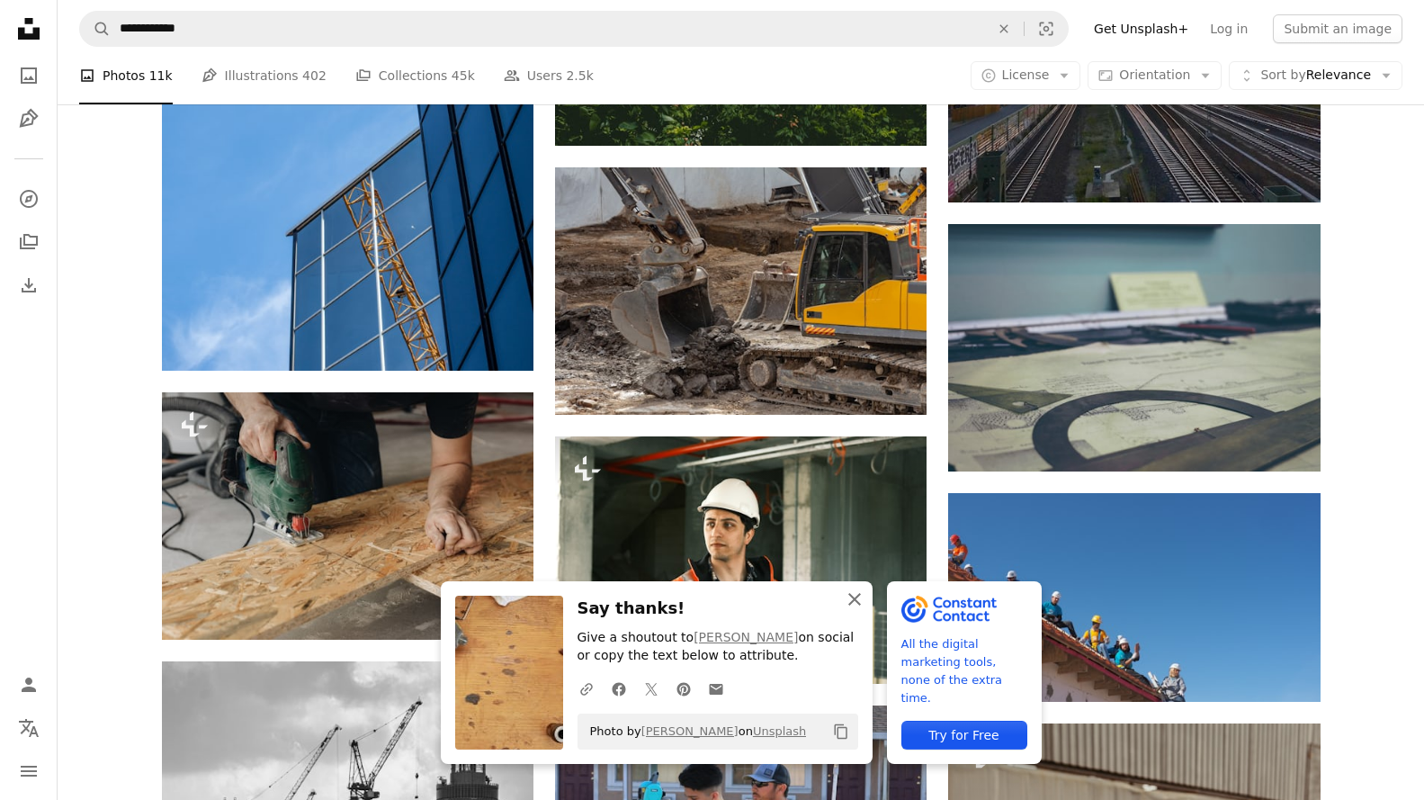
click at [859, 595] on icon "button" at bounding box center [854, 599] width 13 height 13
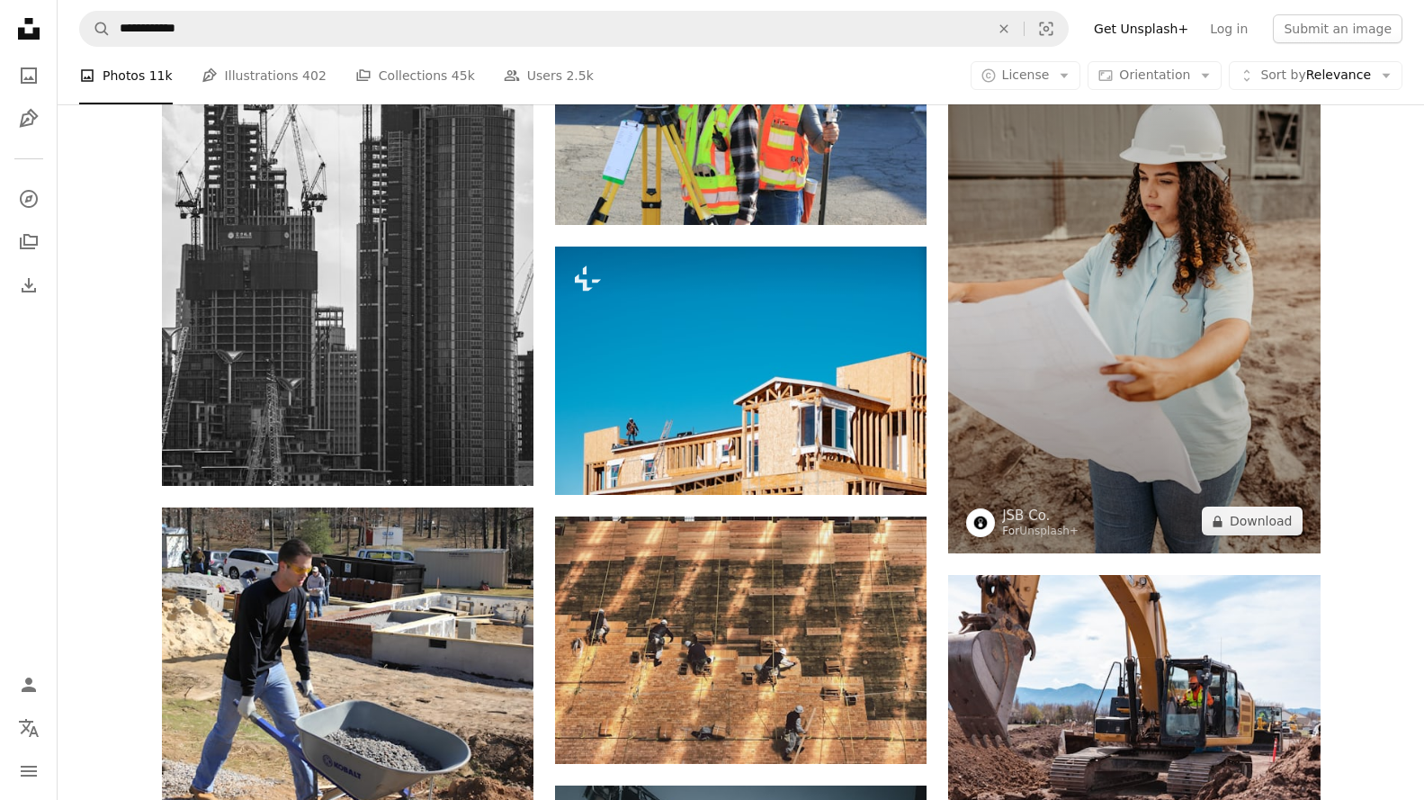
scroll to position [57726, 0]
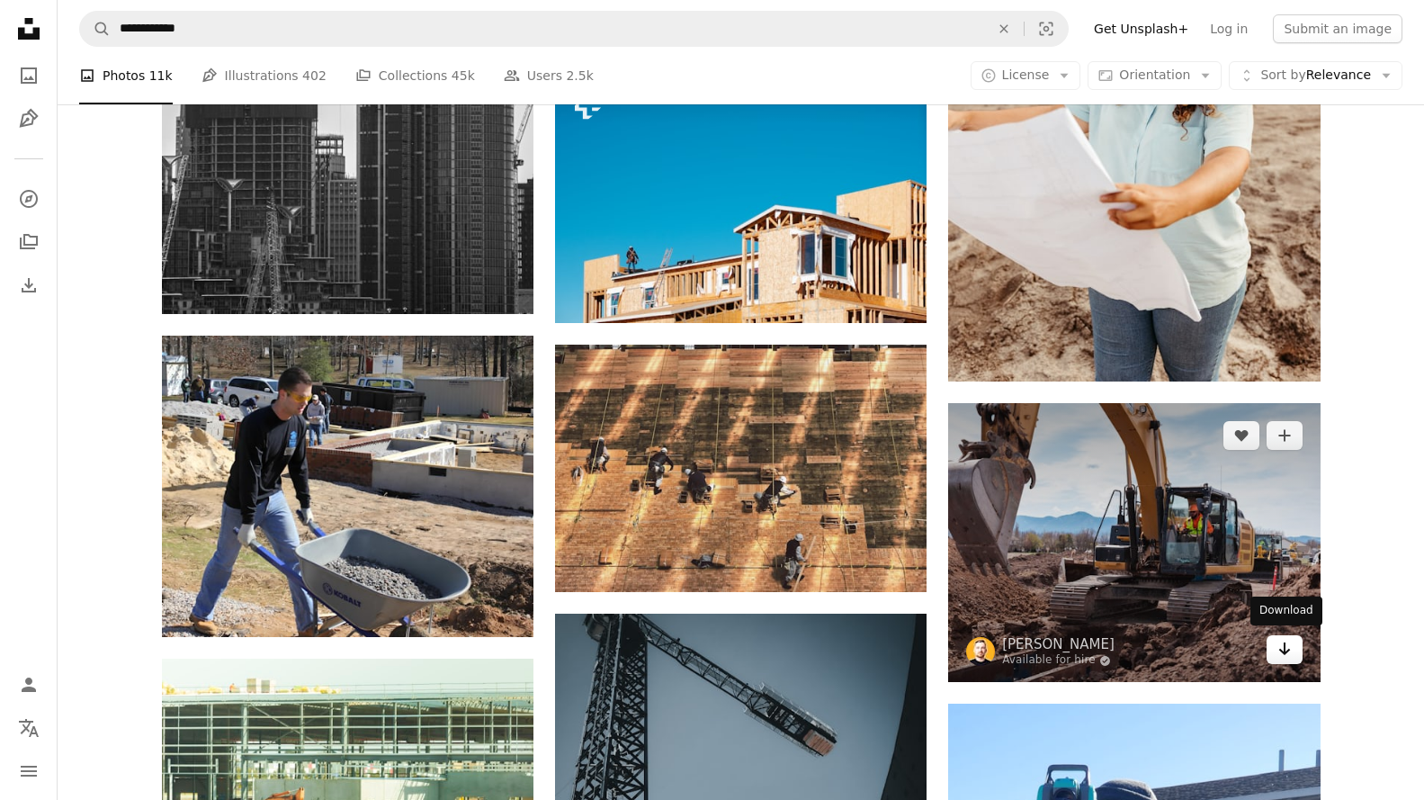
click at [1295, 647] on link "Arrow pointing down" at bounding box center [1285, 649] width 36 height 29
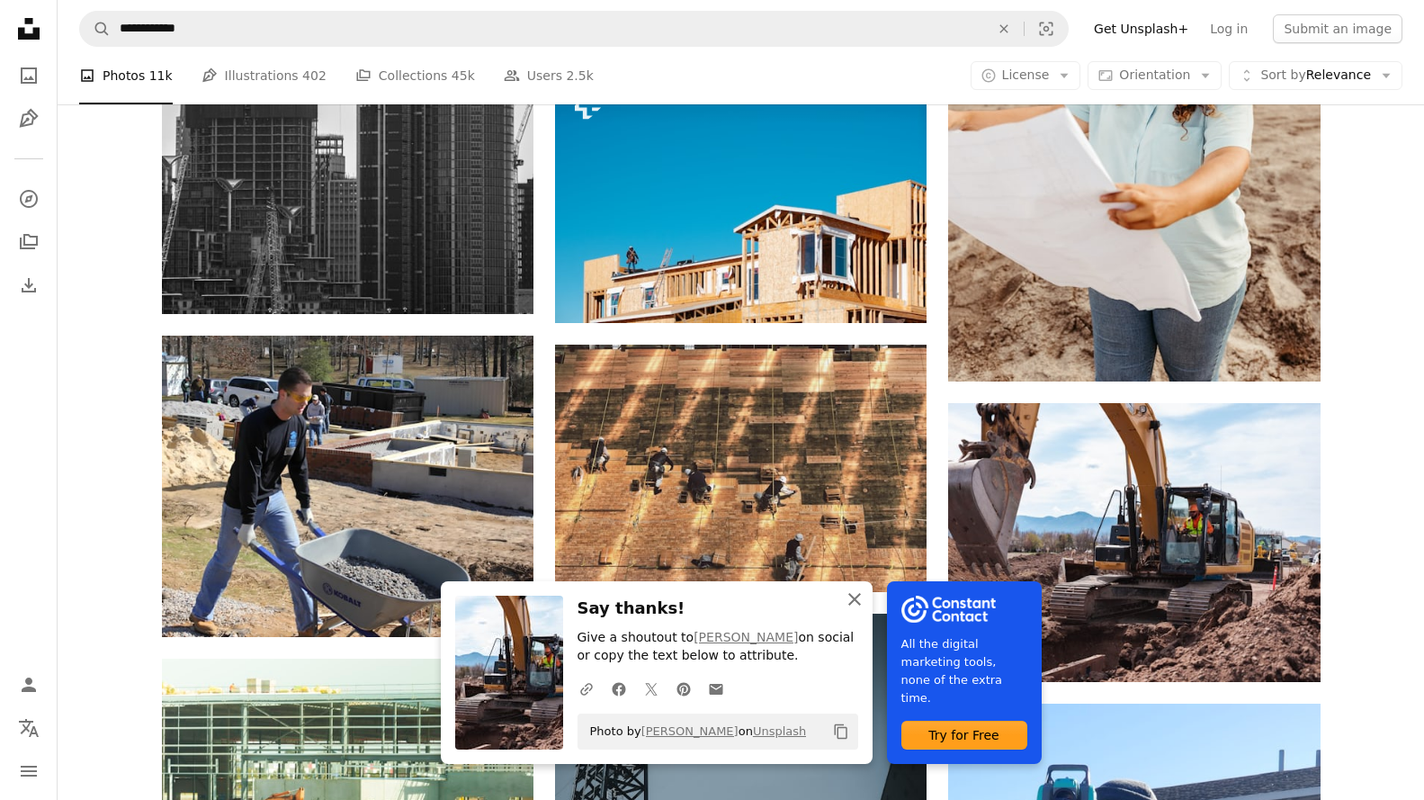
click at [847, 605] on icon "An X shape" at bounding box center [855, 599] width 22 height 22
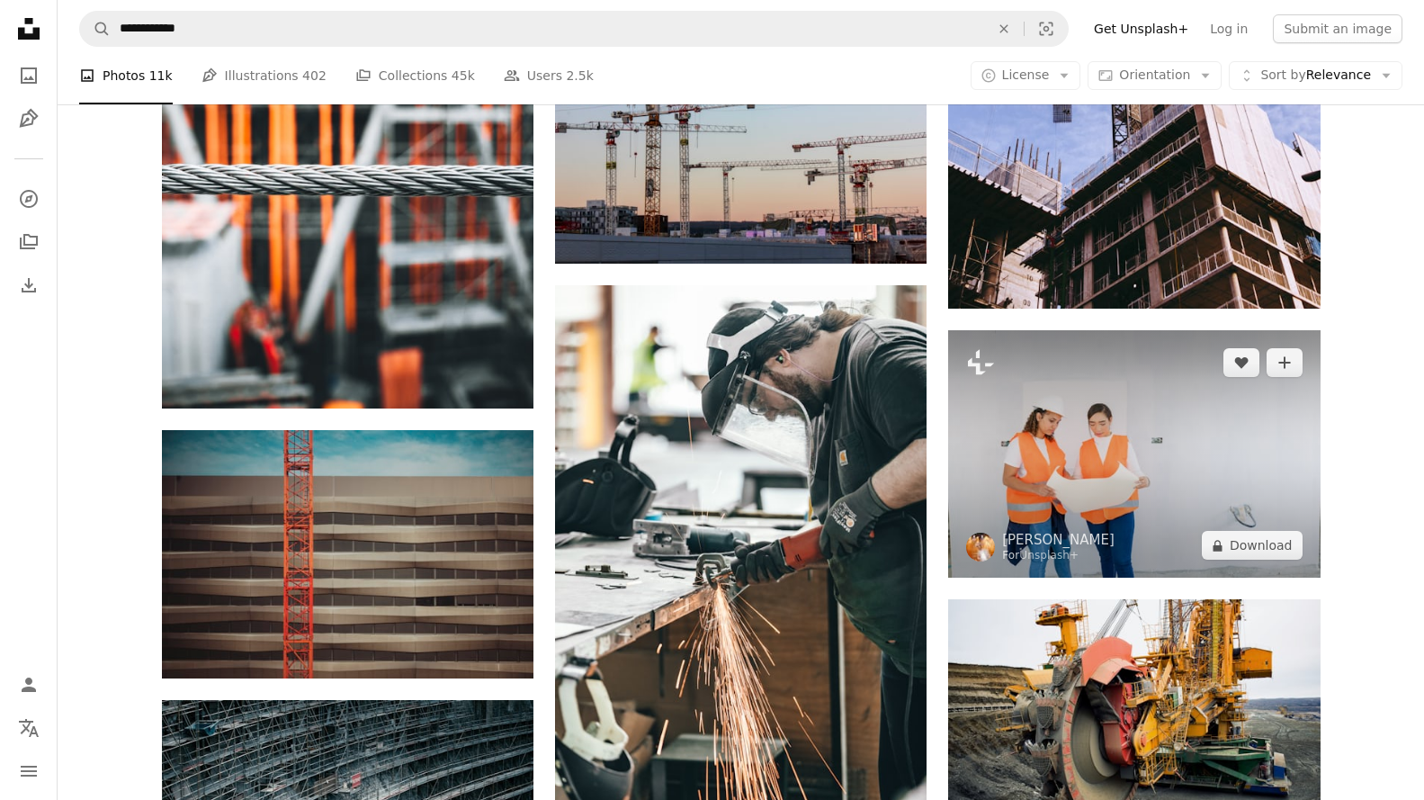
scroll to position [60515, 0]
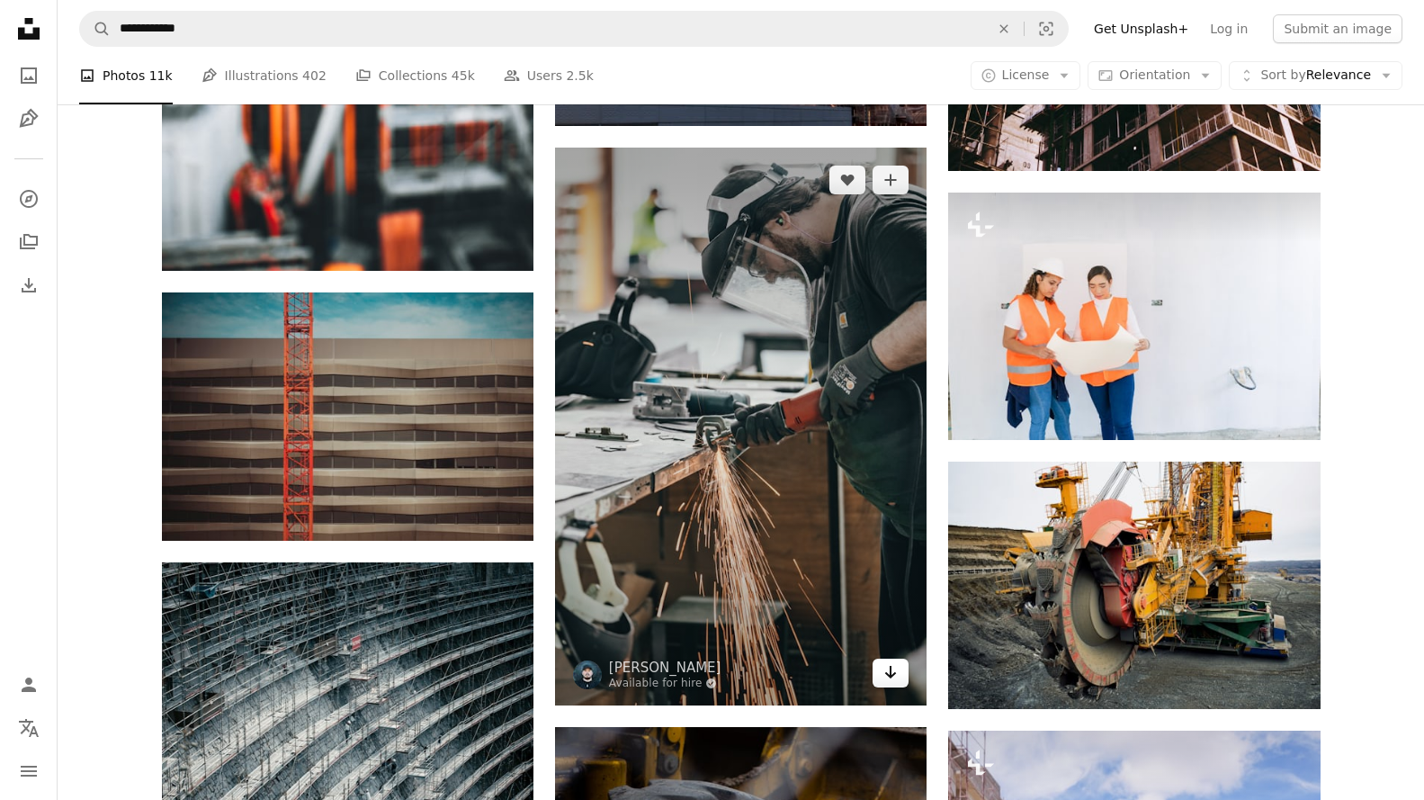
click at [892, 671] on icon "Arrow pointing down" at bounding box center [890, 672] width 14 height 22
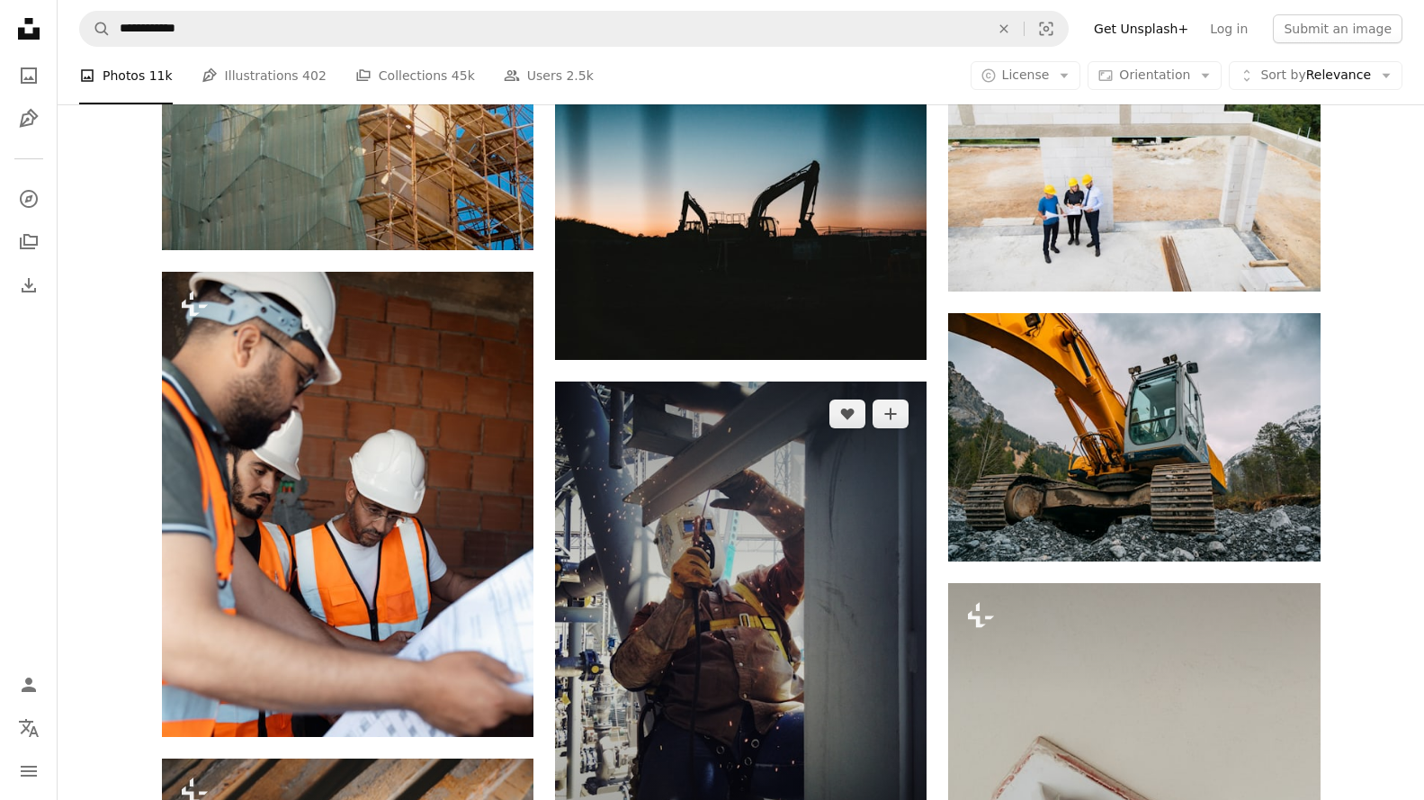
scroll to position [62494, 0]
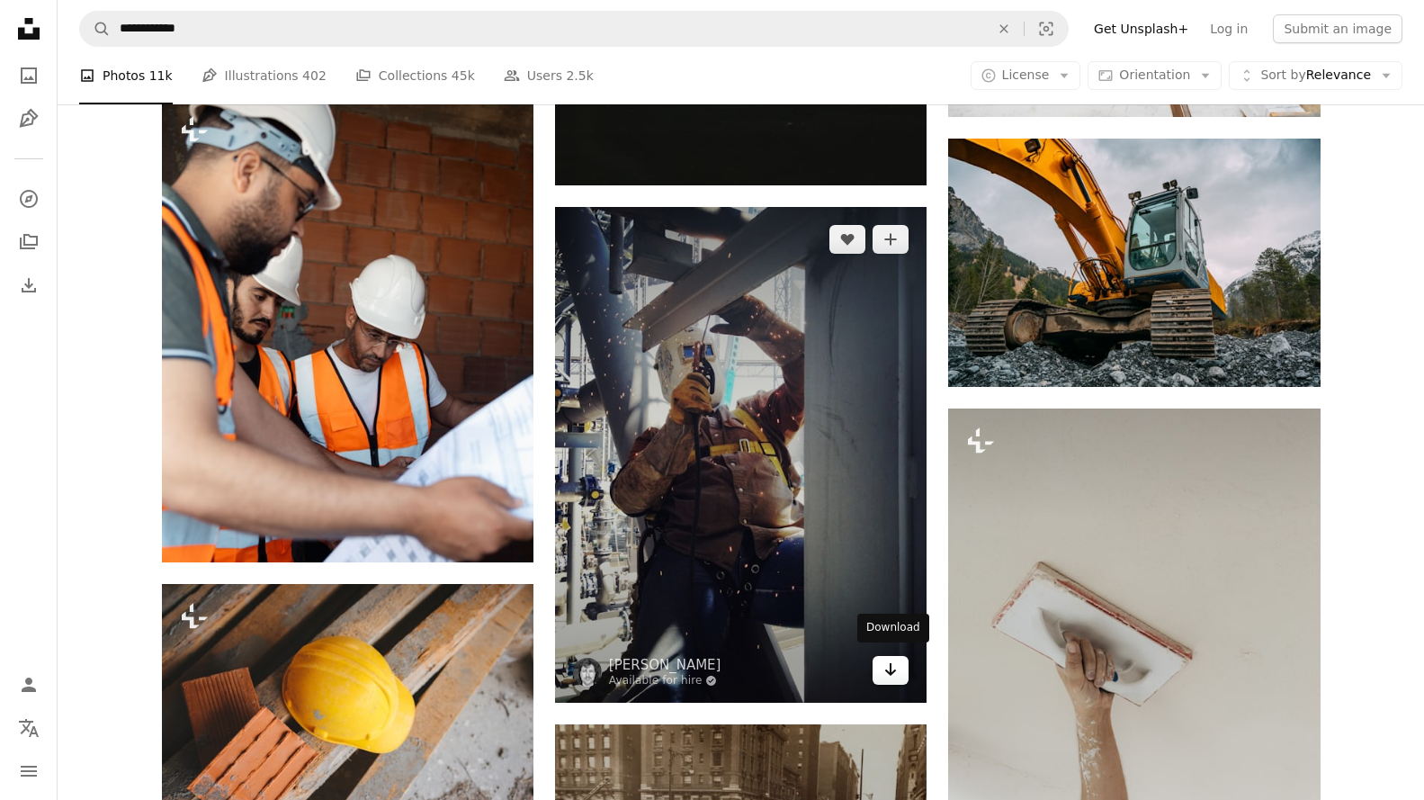
click at [891, 669] on icon "Arrow pointing down" at bounding box center [890, 670] width 14 height 22
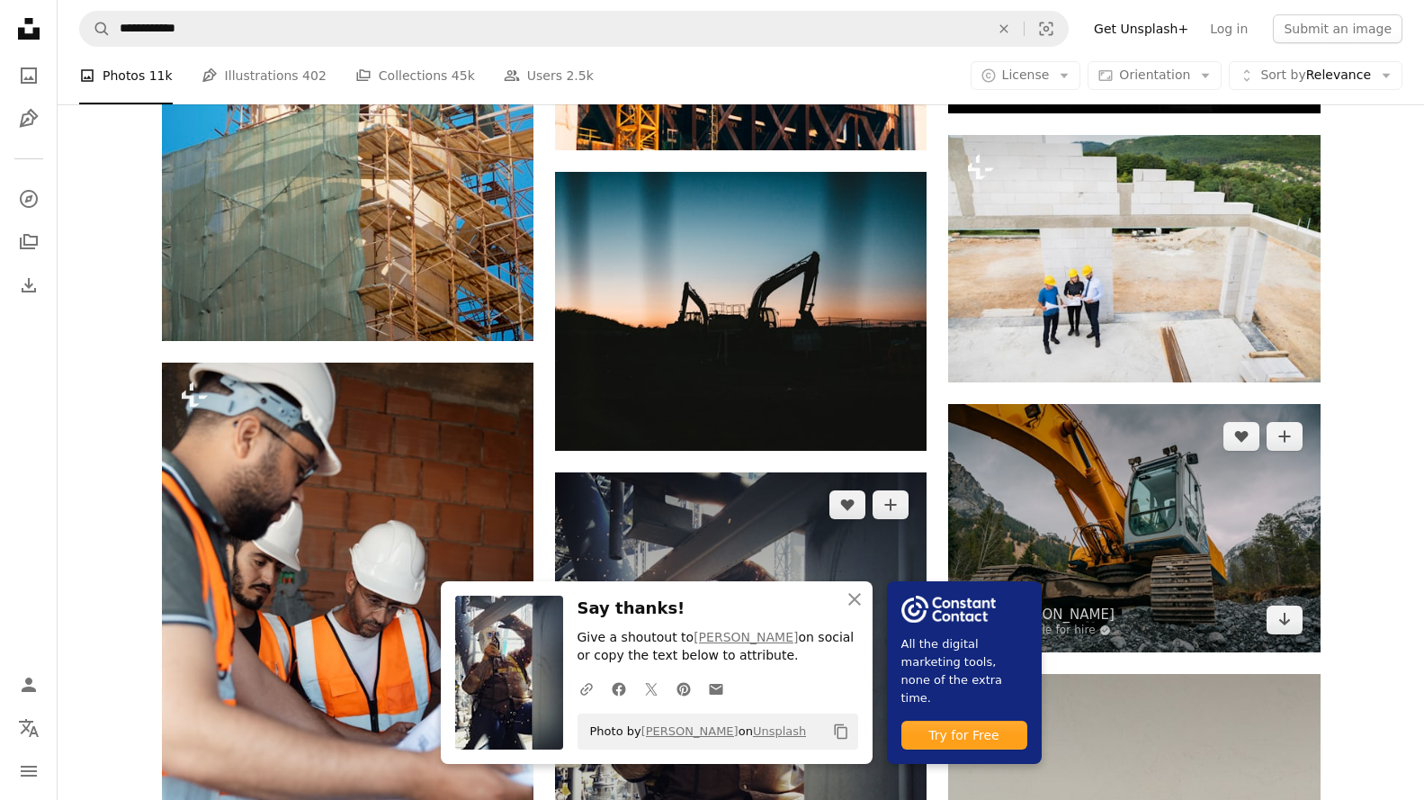
scroll to position [62224, 0]
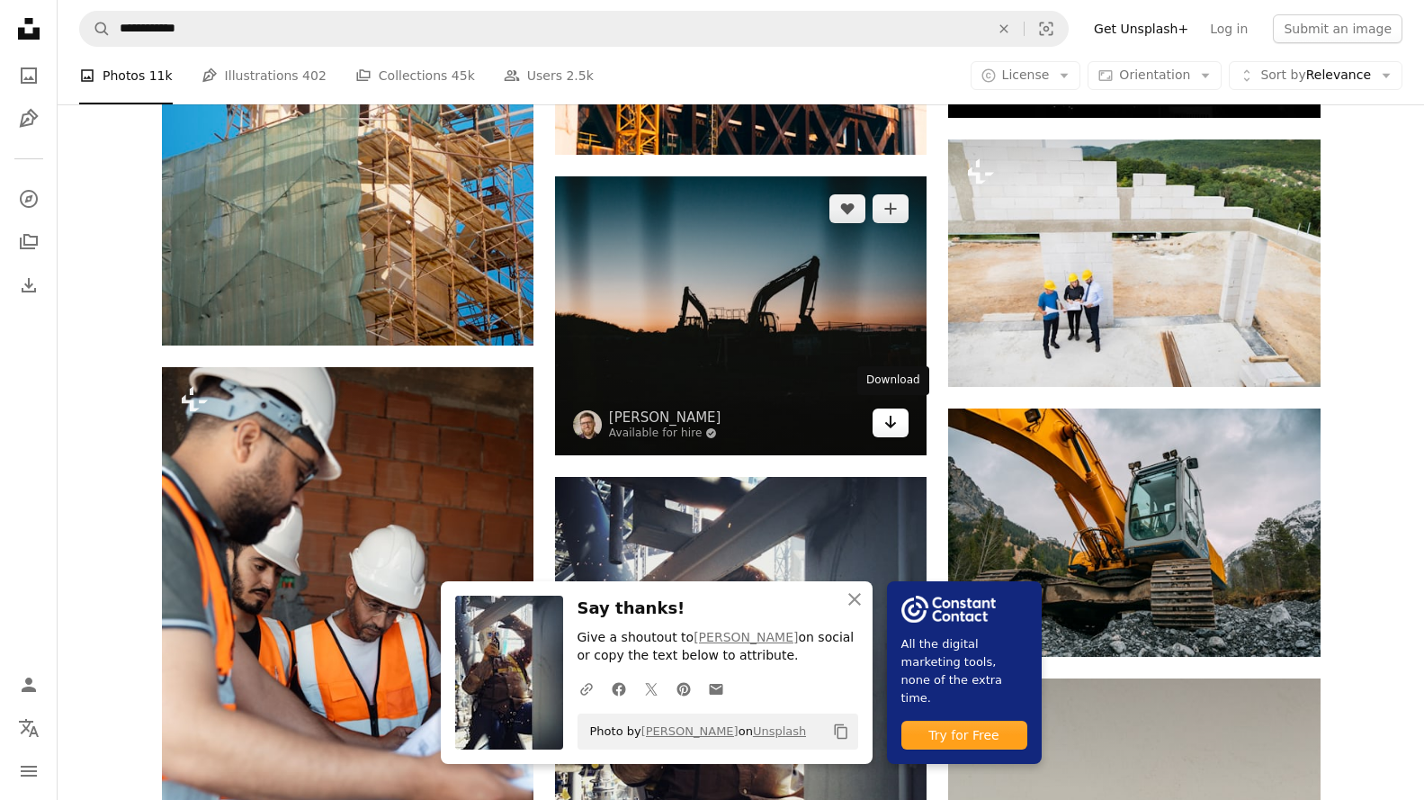
click at [890, 416] on icon "Arrow pointing down" at bounding box center [890, 422] width 14 height 22
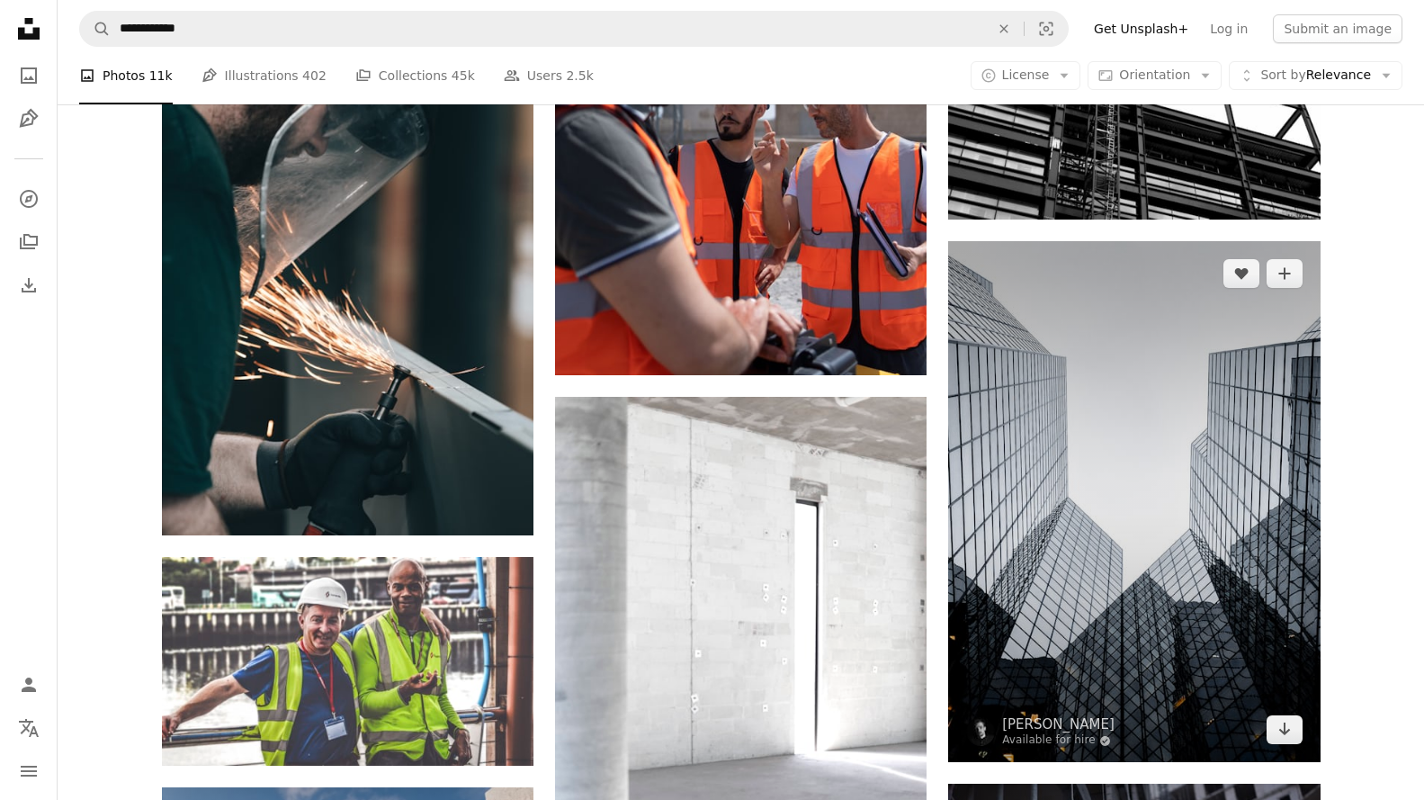
scroll to position [64833, 0]
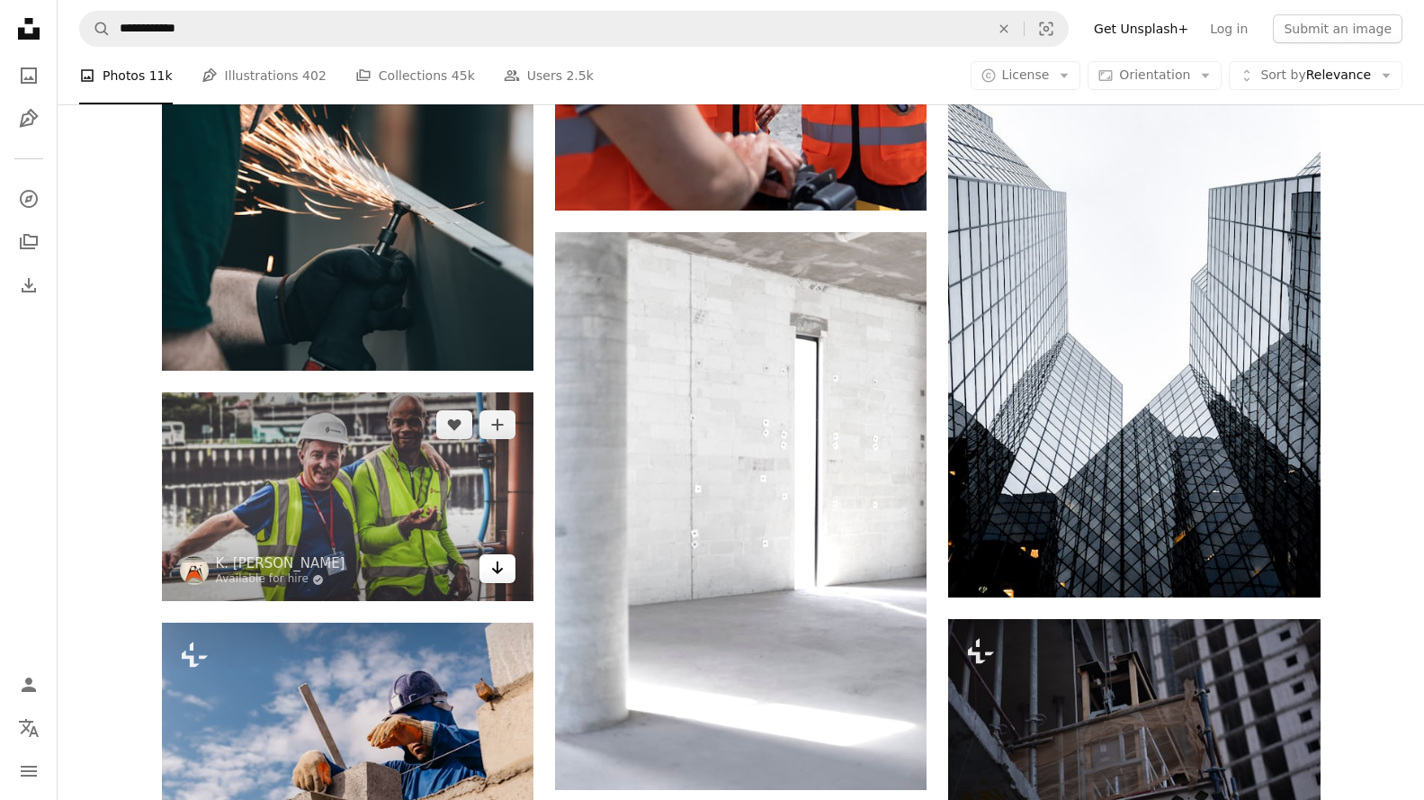
click at [487, 560] on link "Arrow pointing down" at bounding box center [498, 568] width 36 height 29
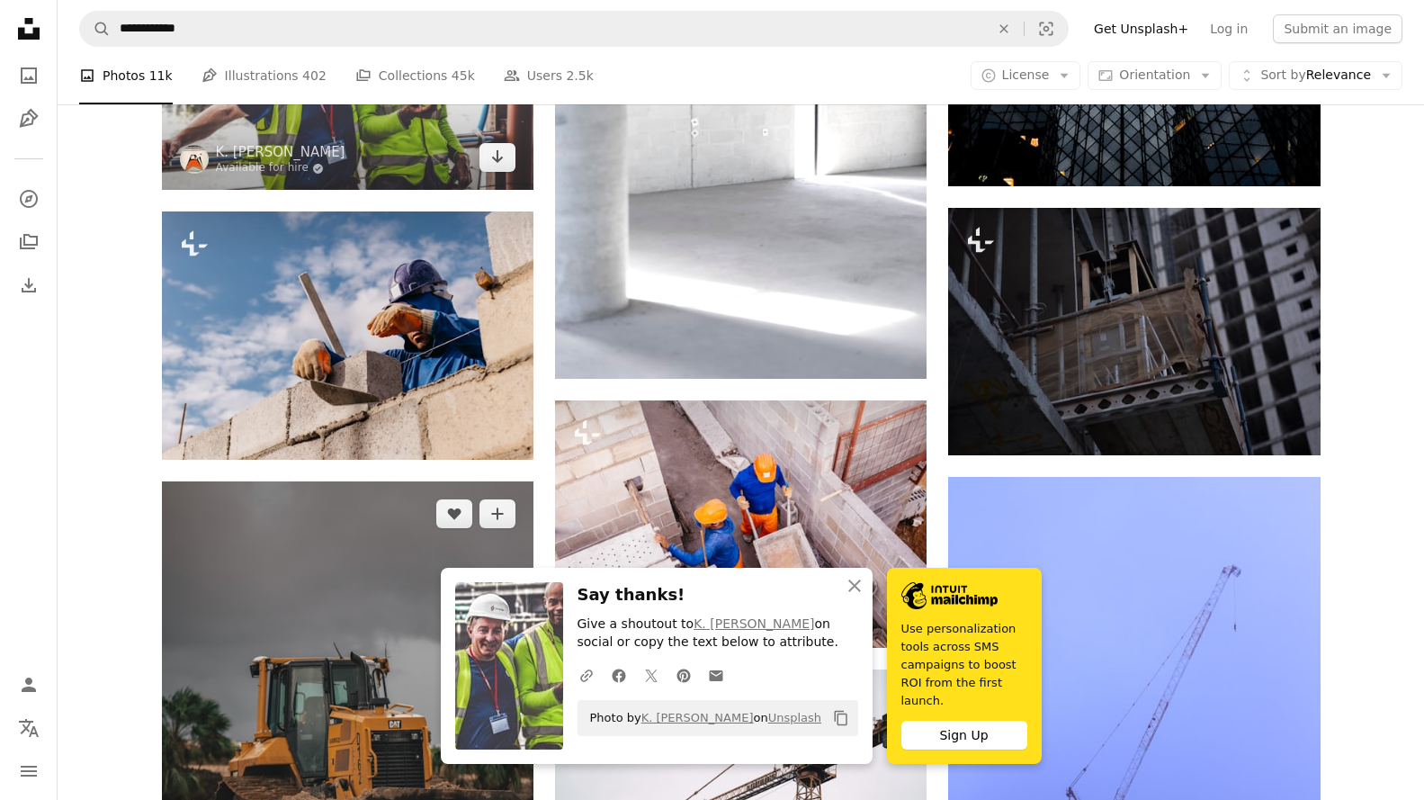
scroll to position [65283, 0]
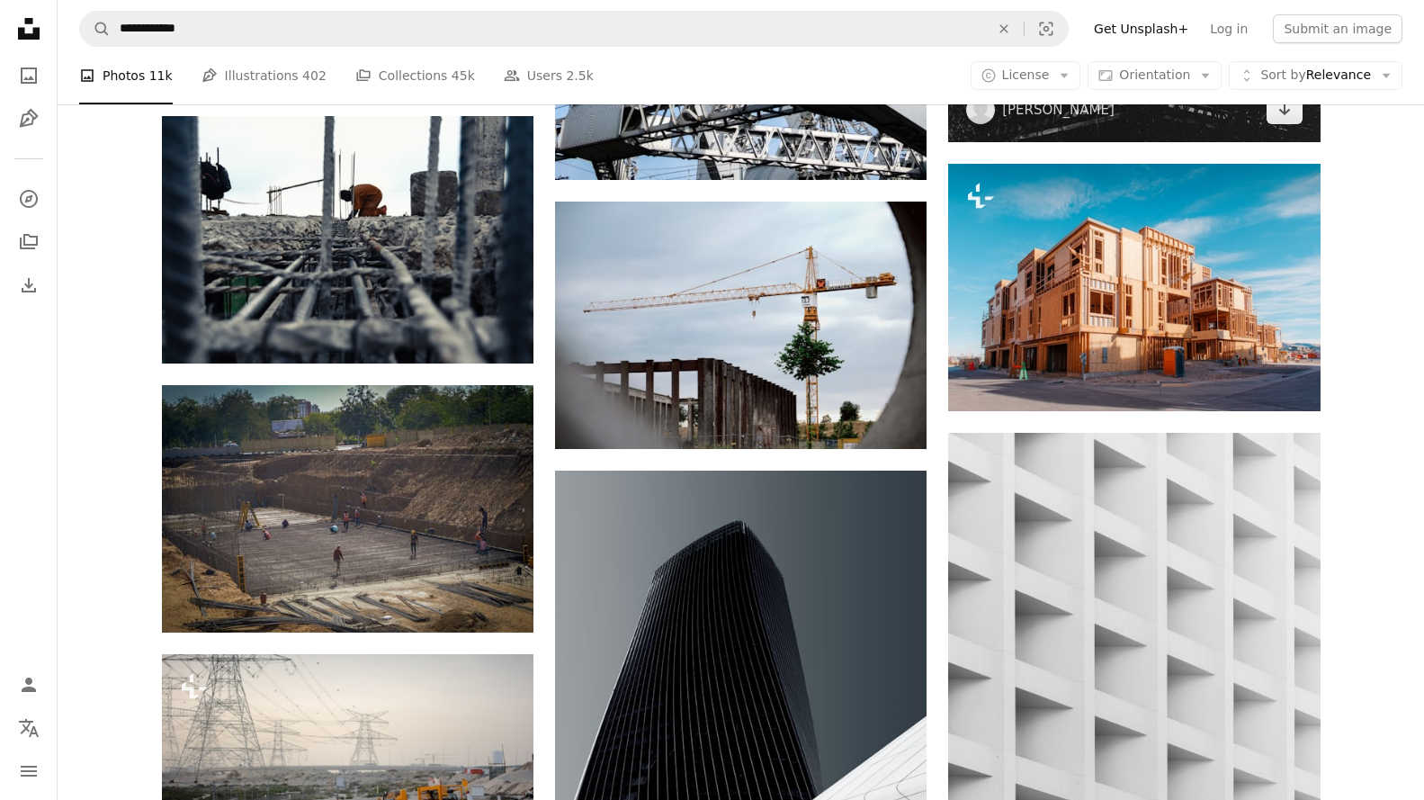
scroll to position [68972, 0]
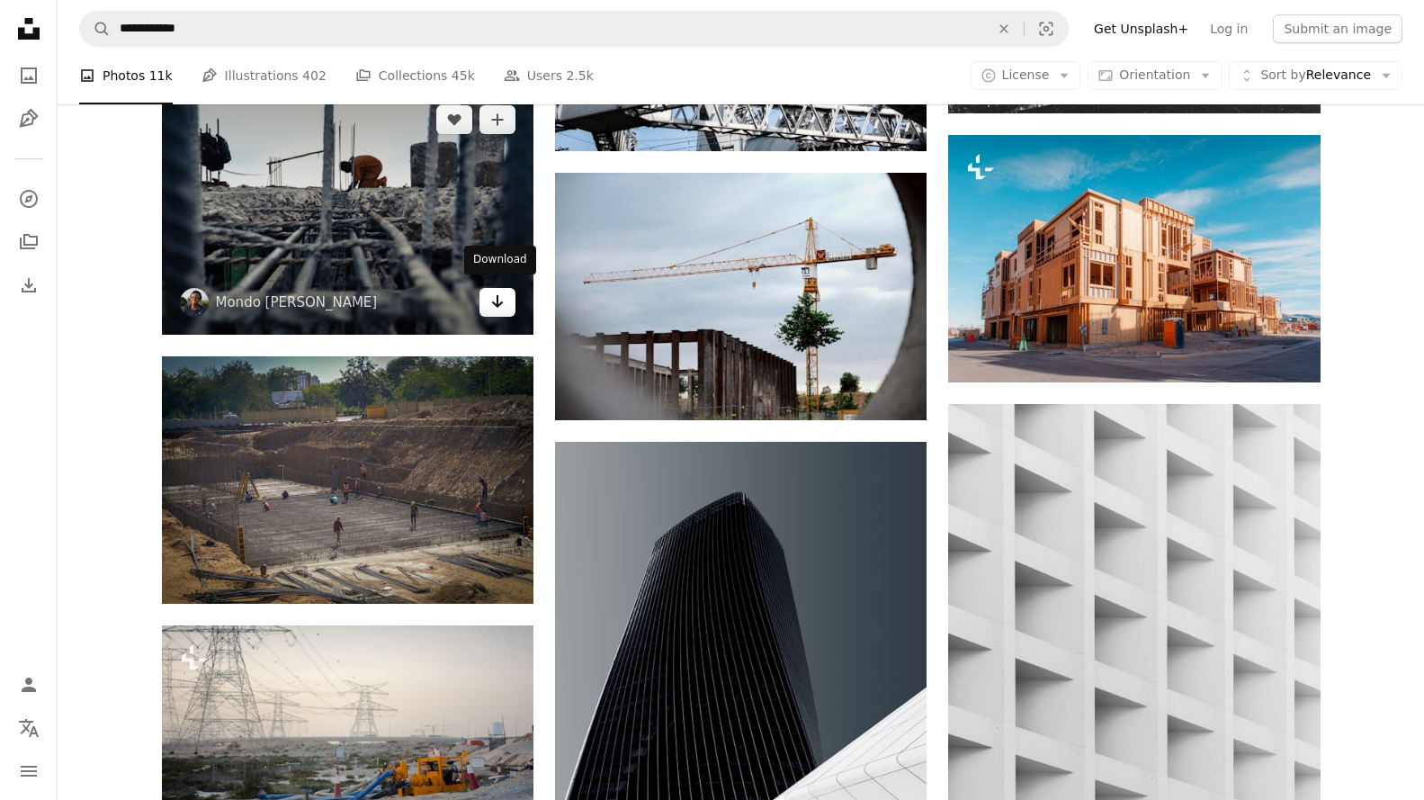
click at [506, 296] on link "Arrow pointing down" at bounding box center [498, 302] width 36 height 29
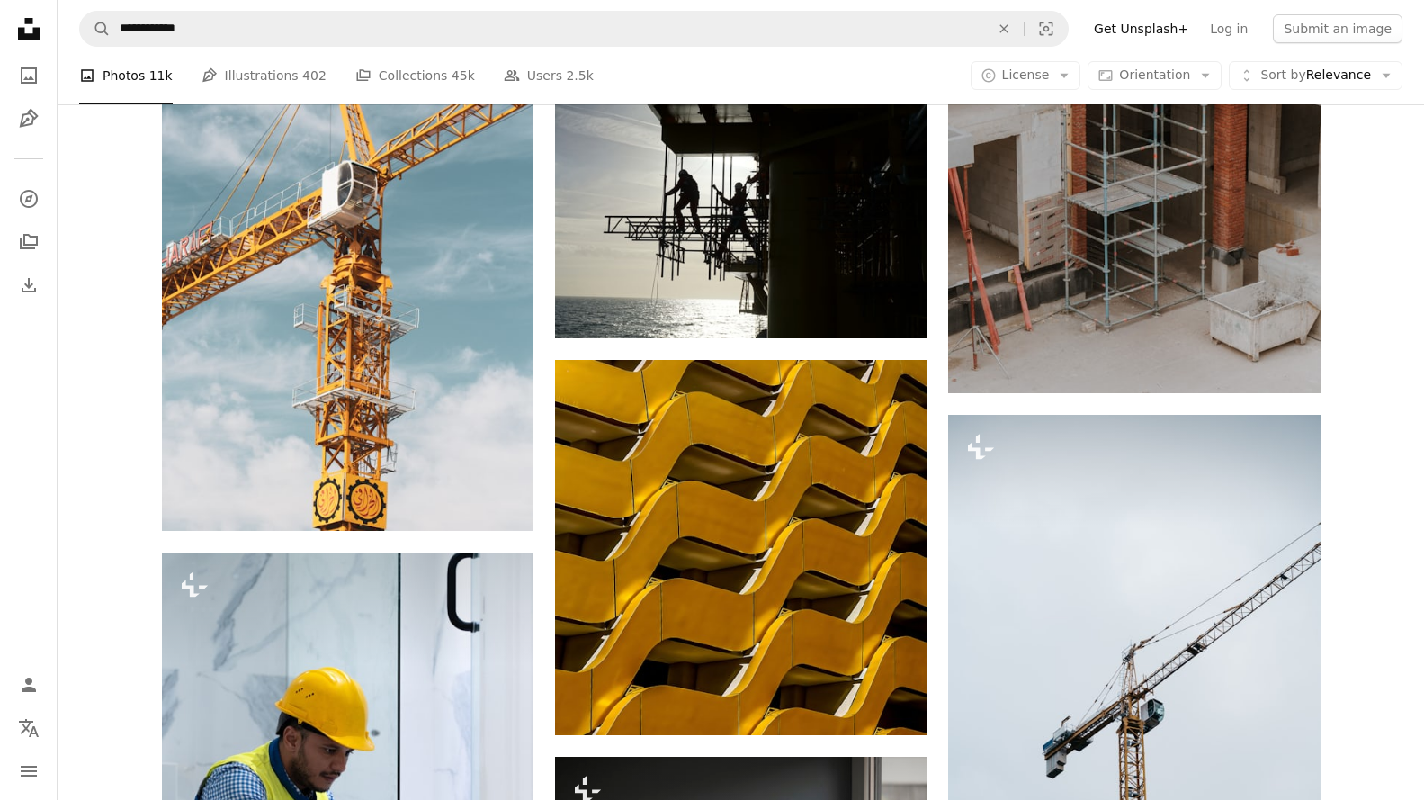
scroll to position [71401, 0]
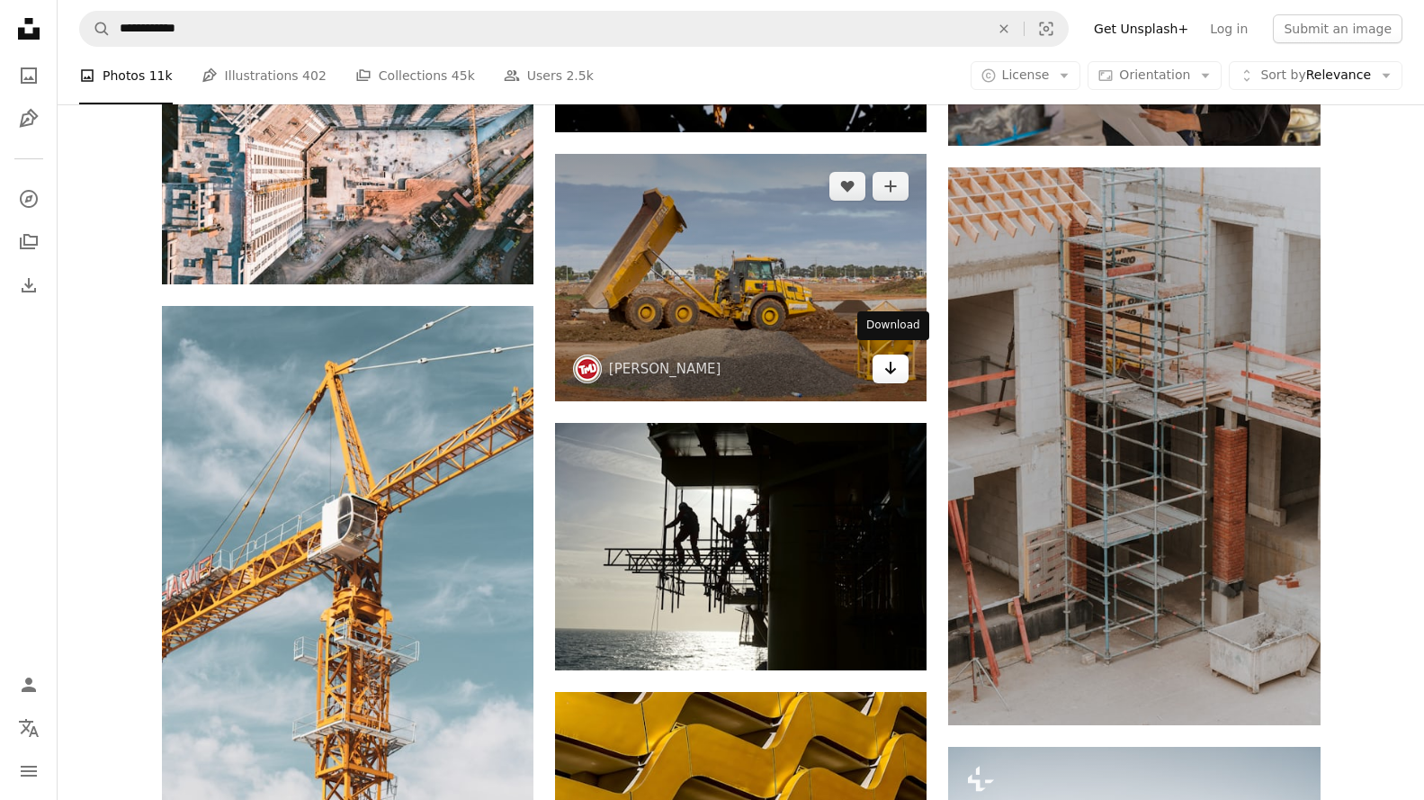
click at [894, 368] on icon "Arrow pointing down" at bounding box center [890, 368] width 14 height 22
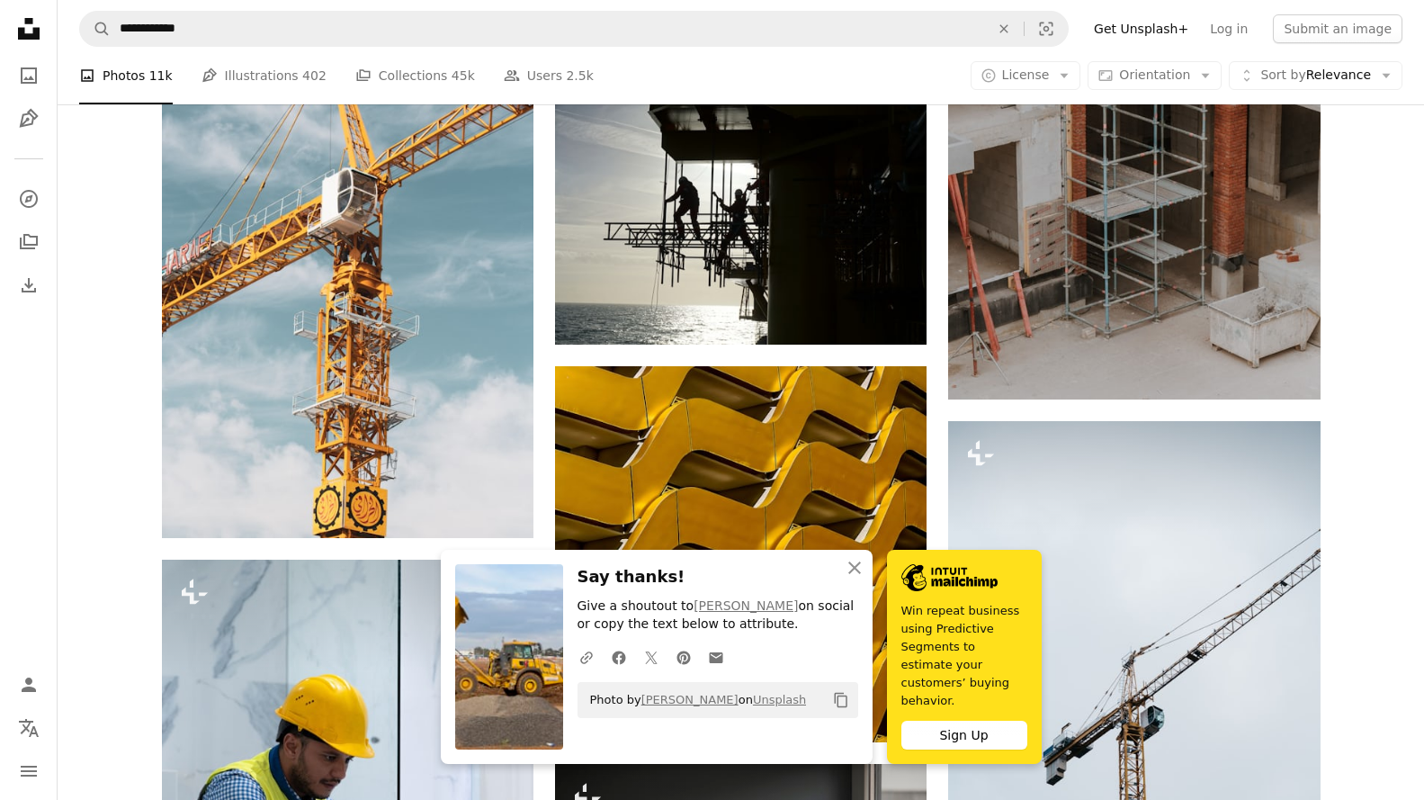
scroll to position [71941, 0]
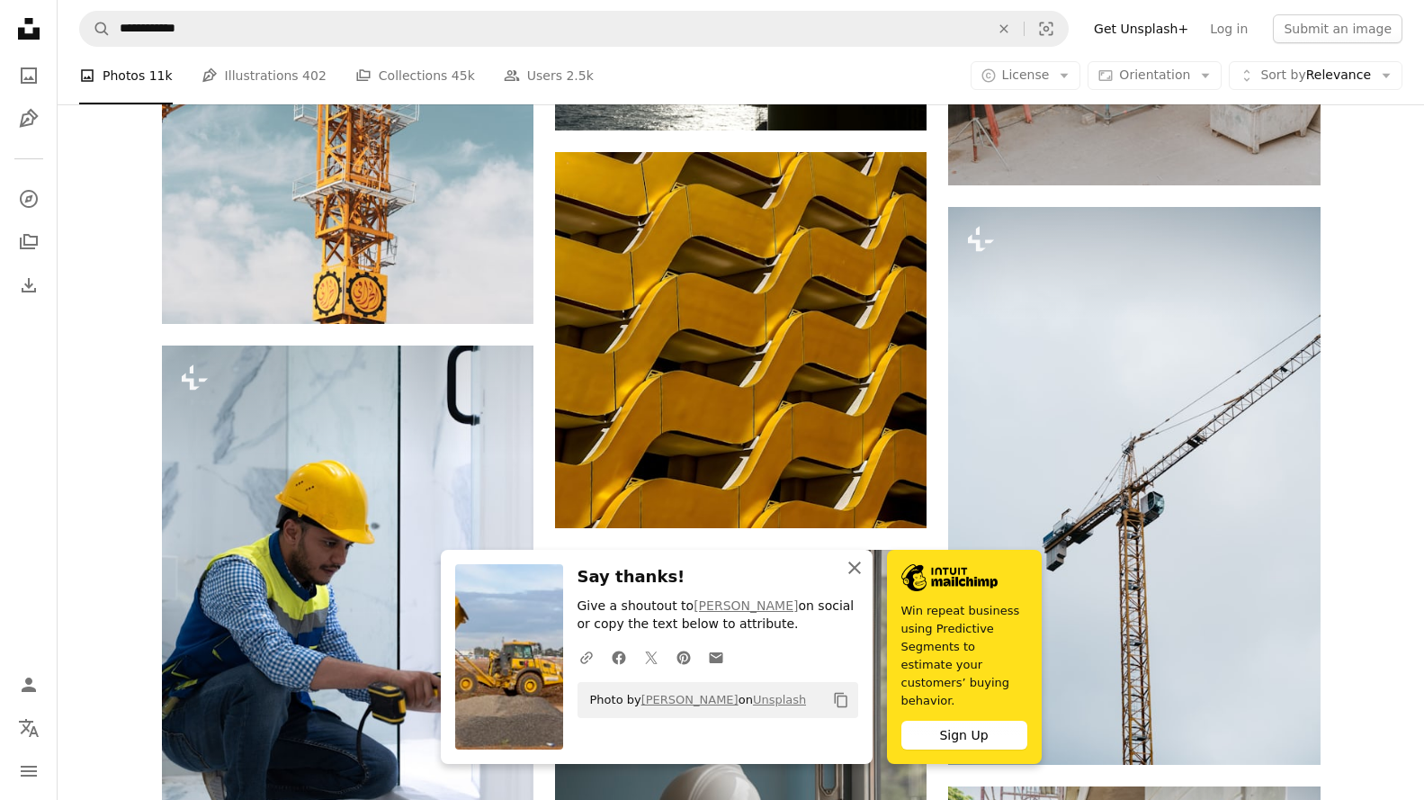
click at [858, 578] on icon "An X shape" at bounding box center [855, 568] width 22 height 22
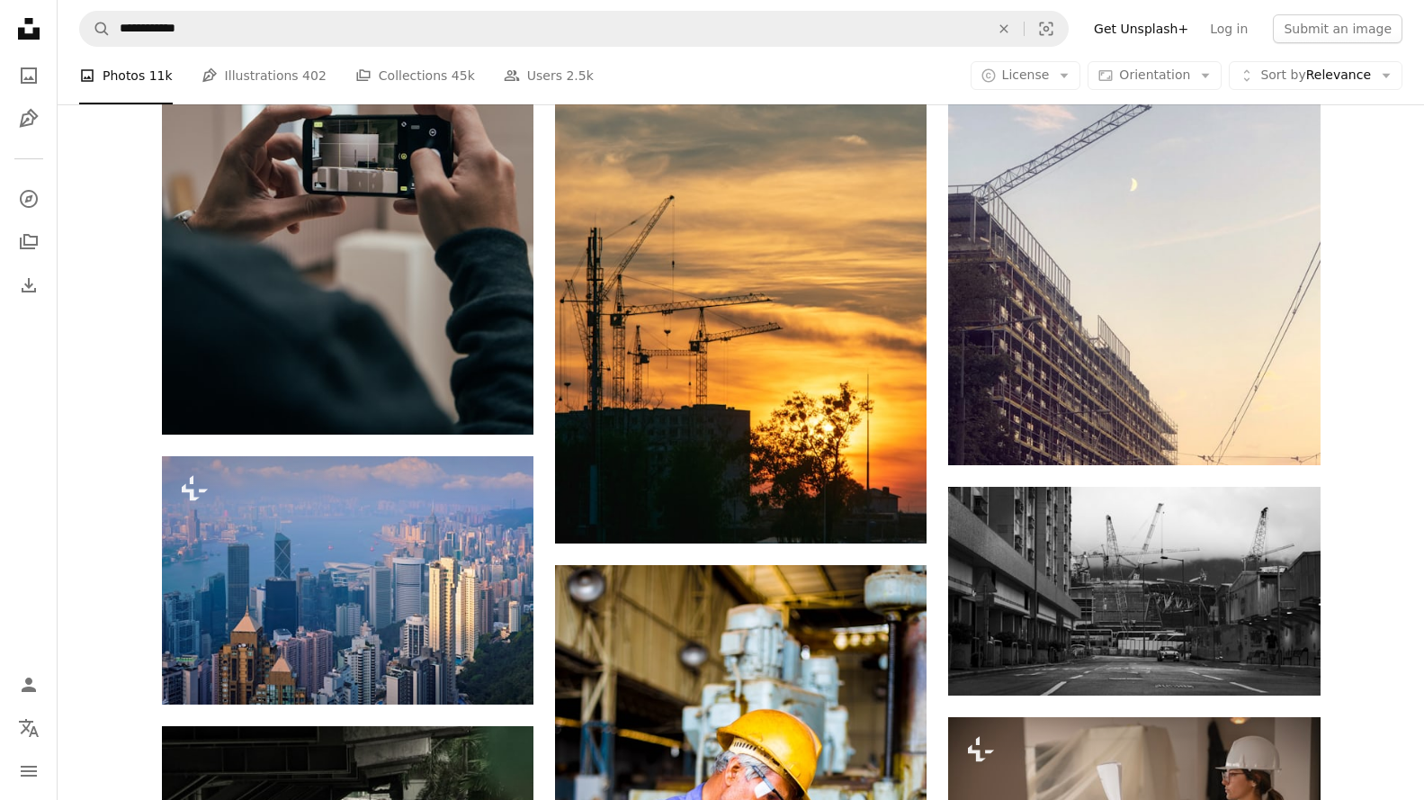
scroll to position [74100, 0]
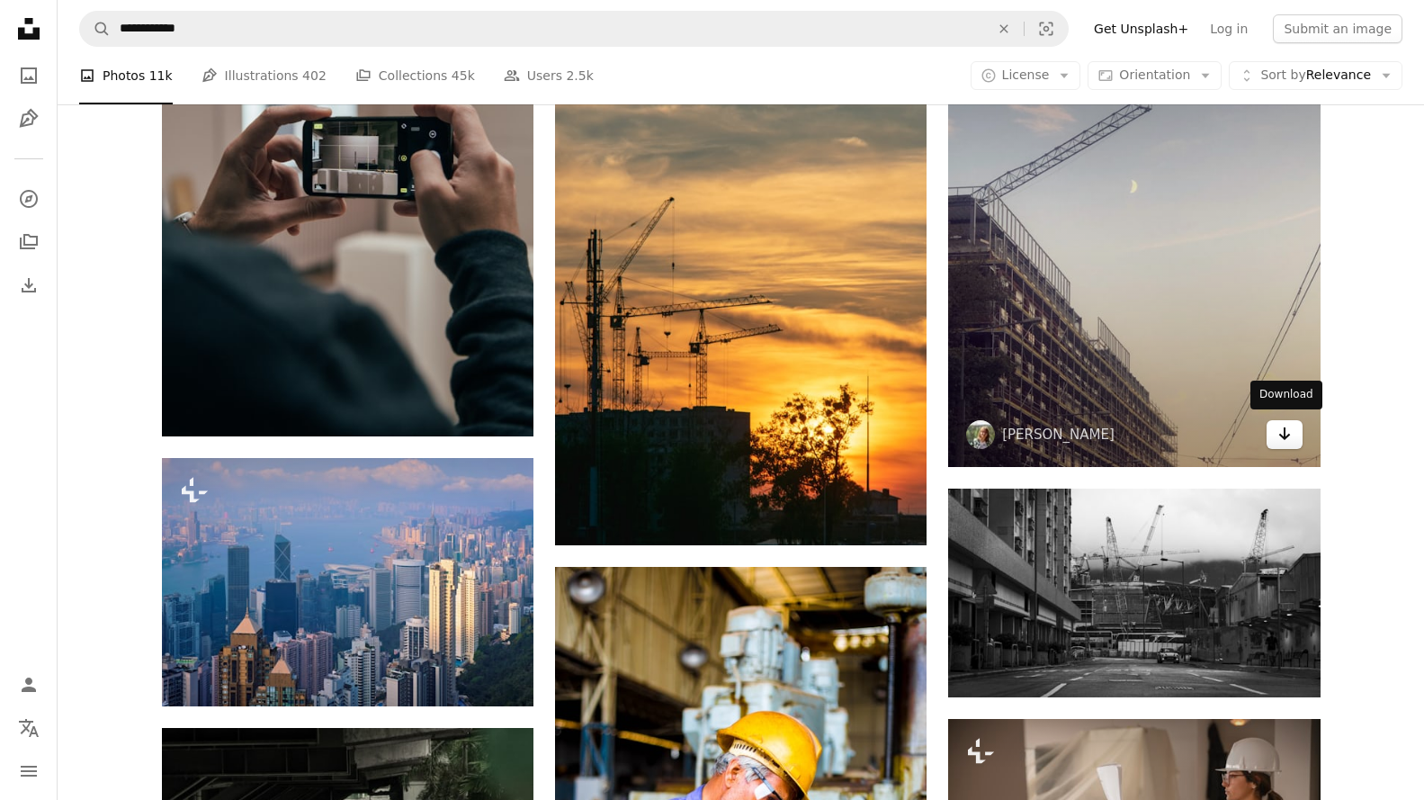
click at [1278, 424] on icon "Arrow pointing down" at bounding box center [1285, 434] width 14 height 22
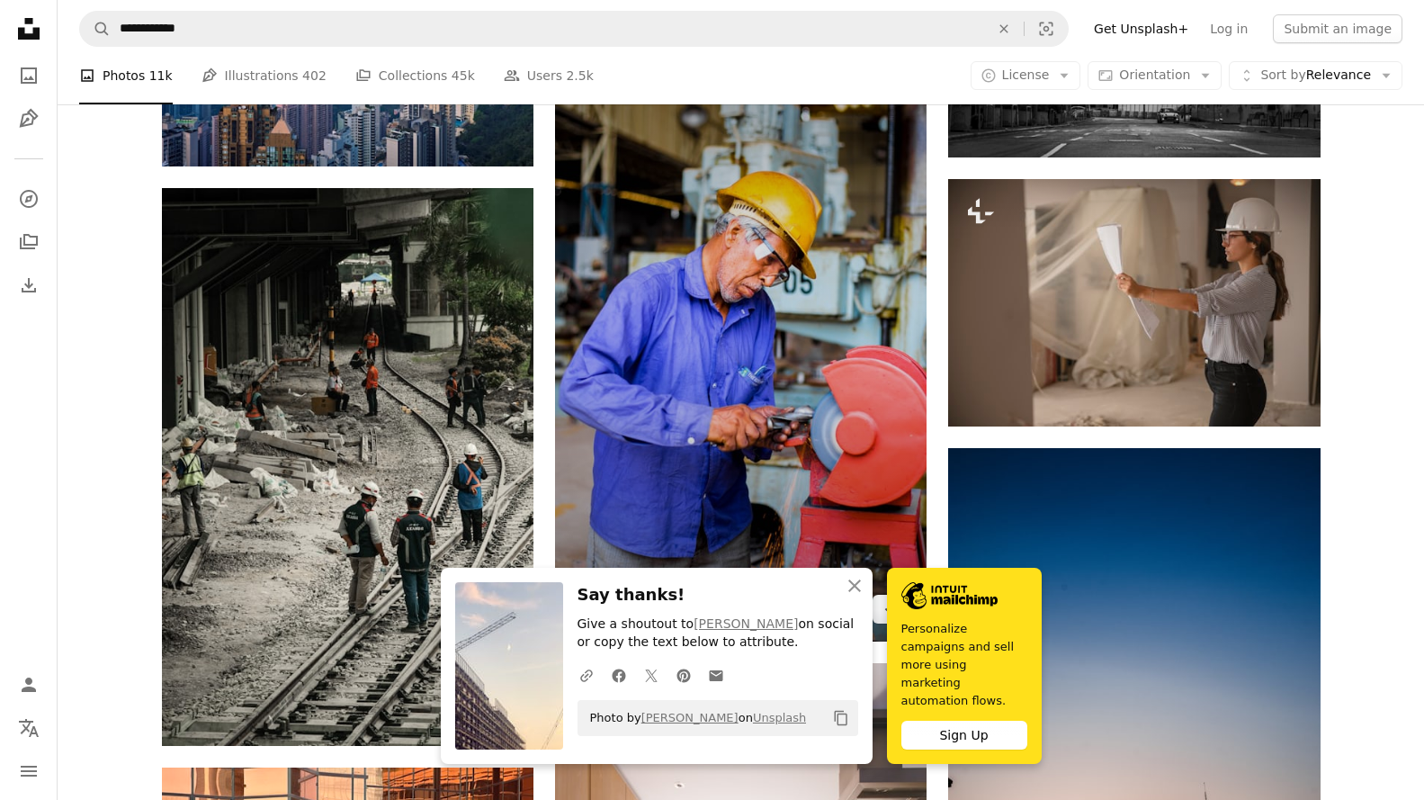
scroll to position [75179, 0]
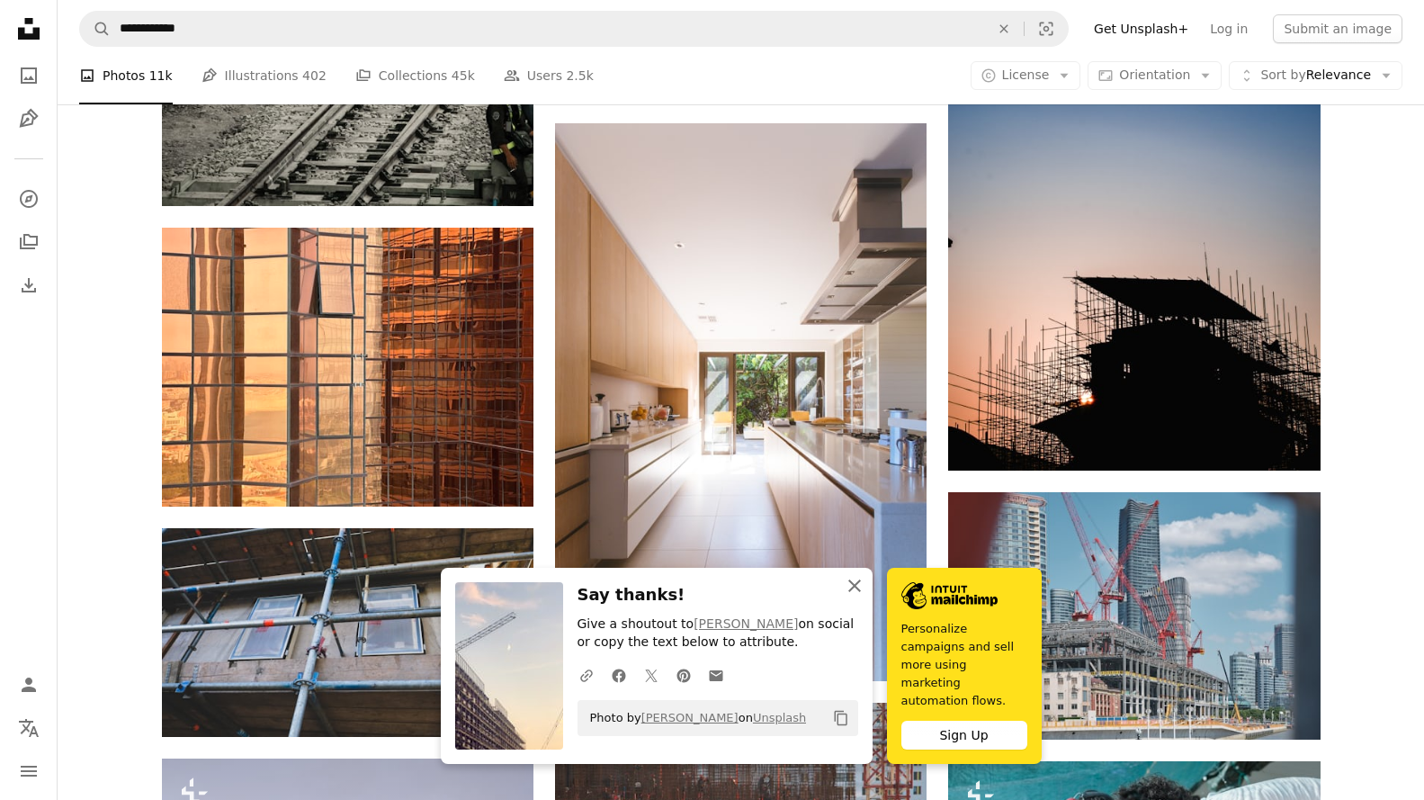
click at [853, 595] on icon "An X shape" at bounding box center [855, 586] width 22 height 22
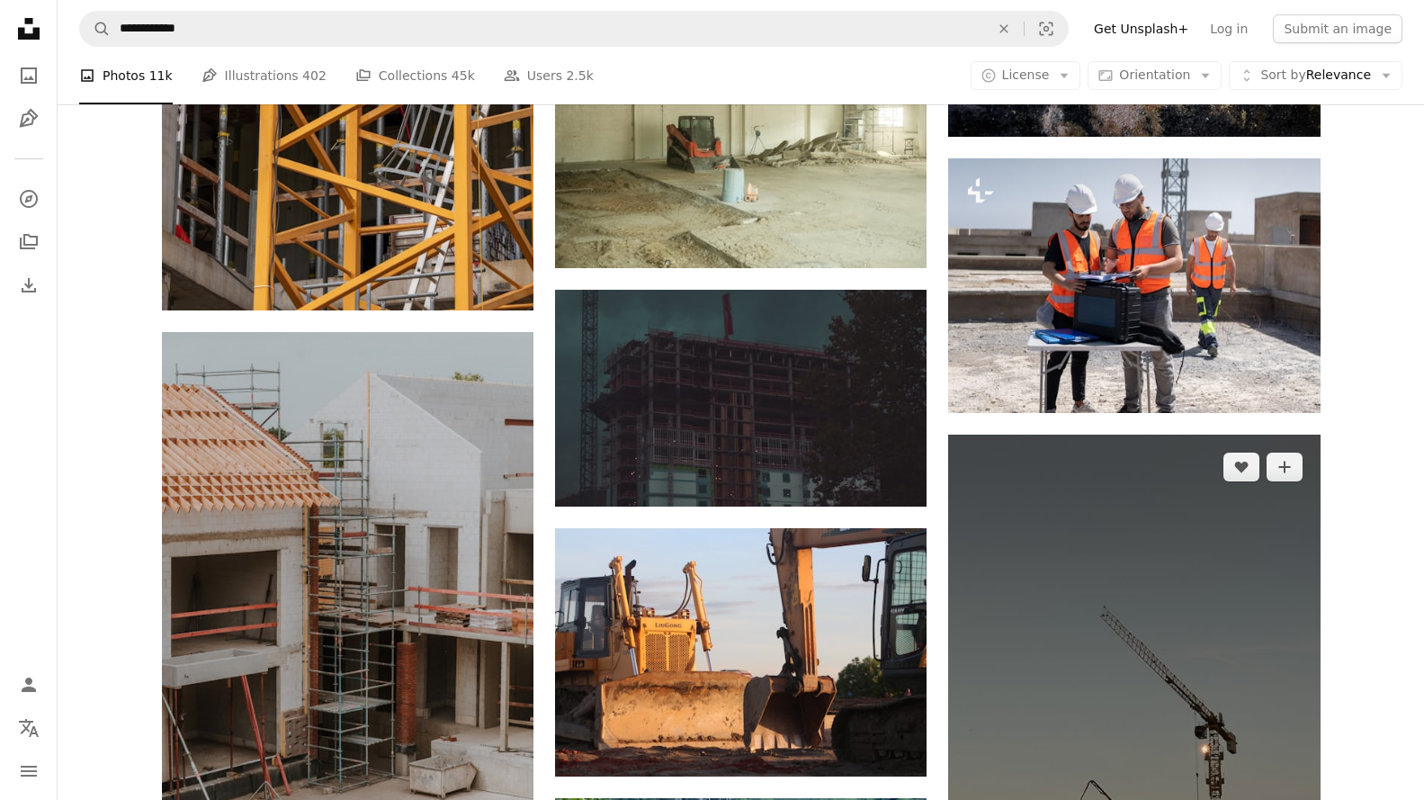
scroll to position [87865, 0]
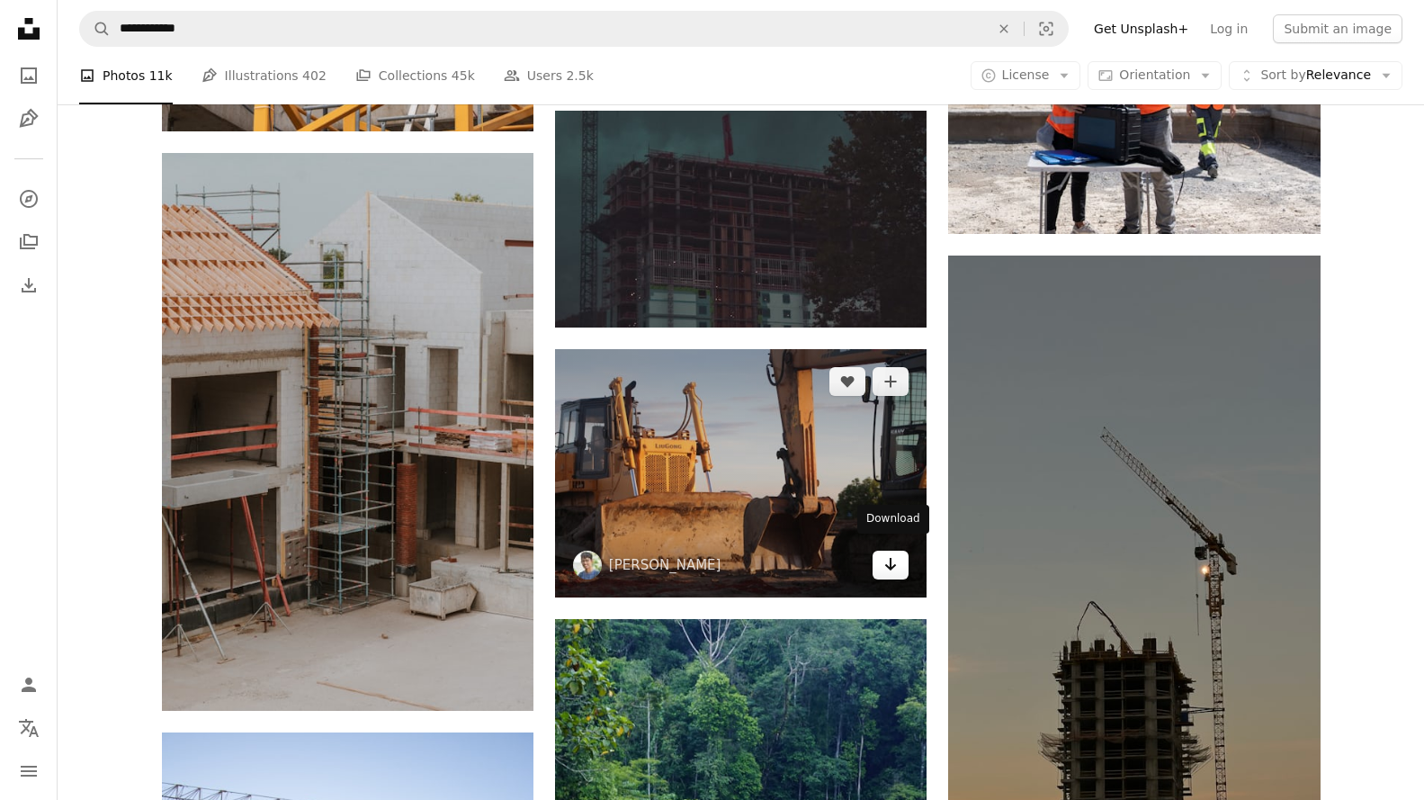
click at [899, 560] on link "Arrow pointing down" at bounding box center [891, 565] width 36 height 29
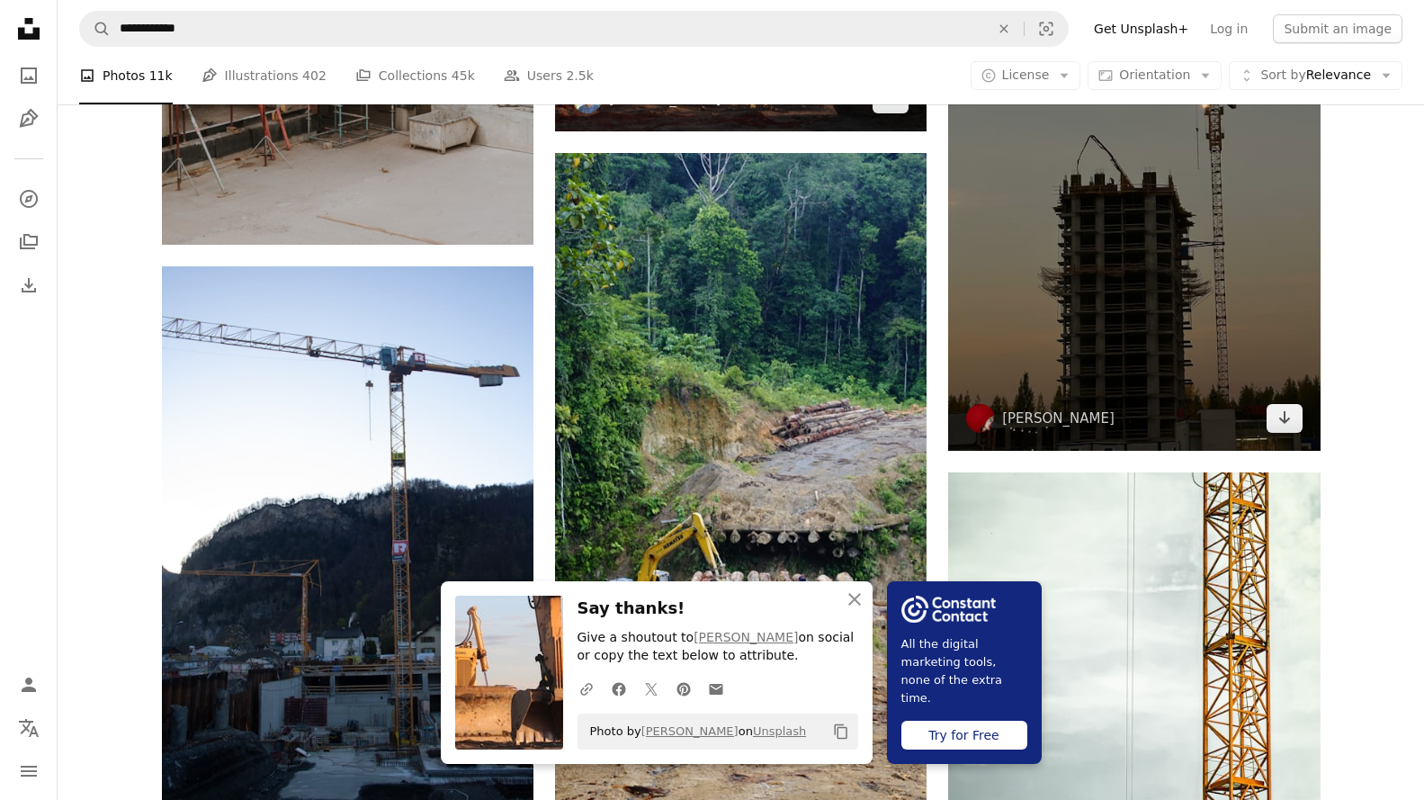
scroll to position [88494, 0]
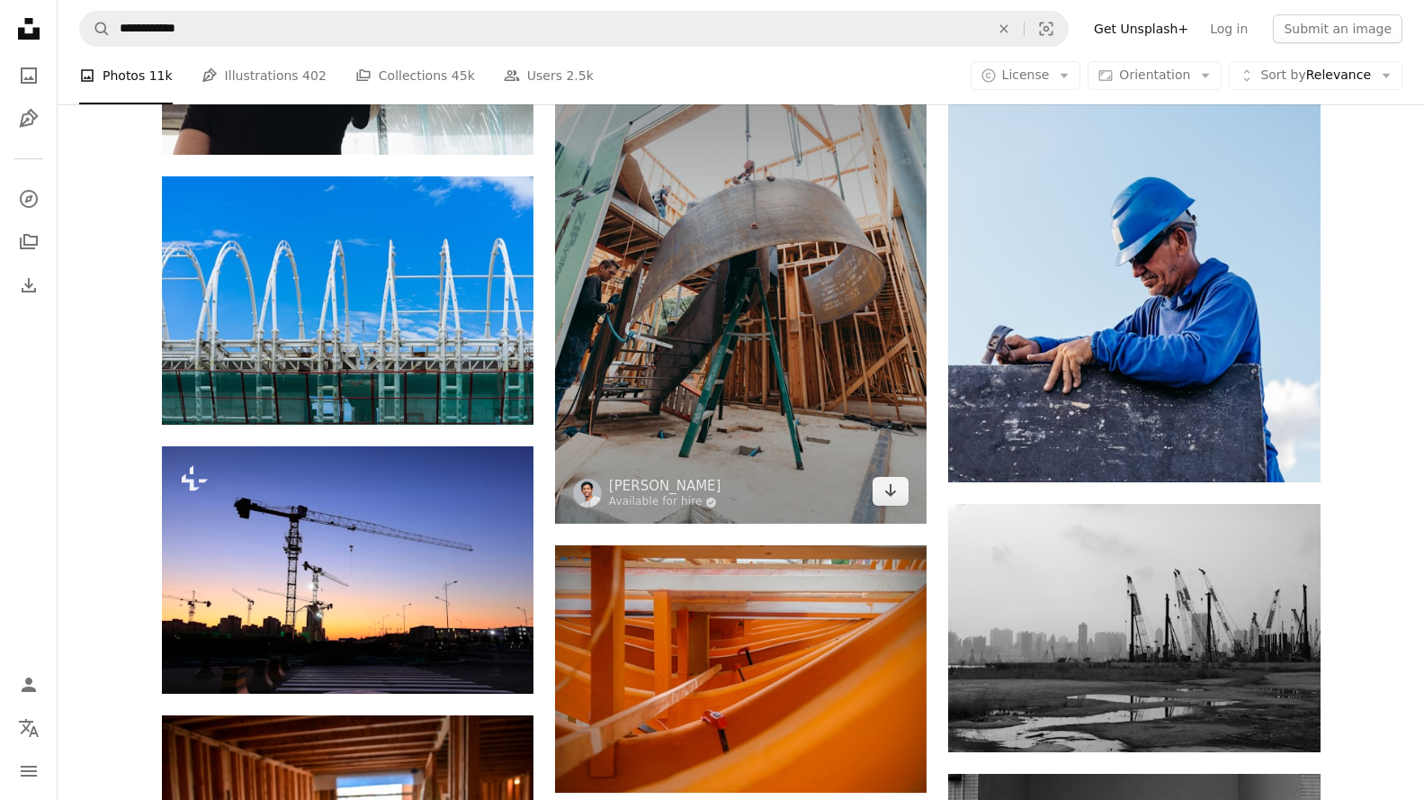
scroll to position [117644, 0]
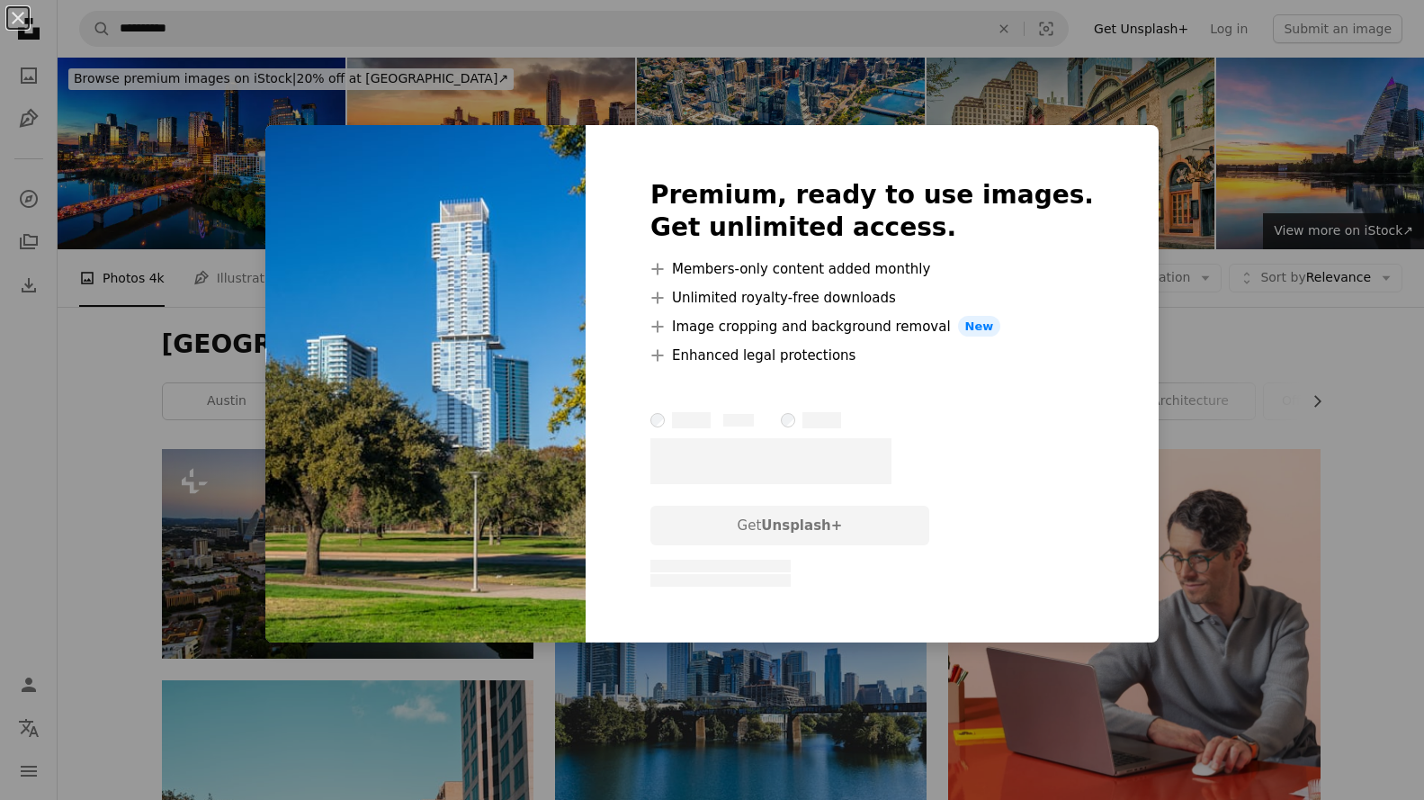
scroll to position [15260, 0]
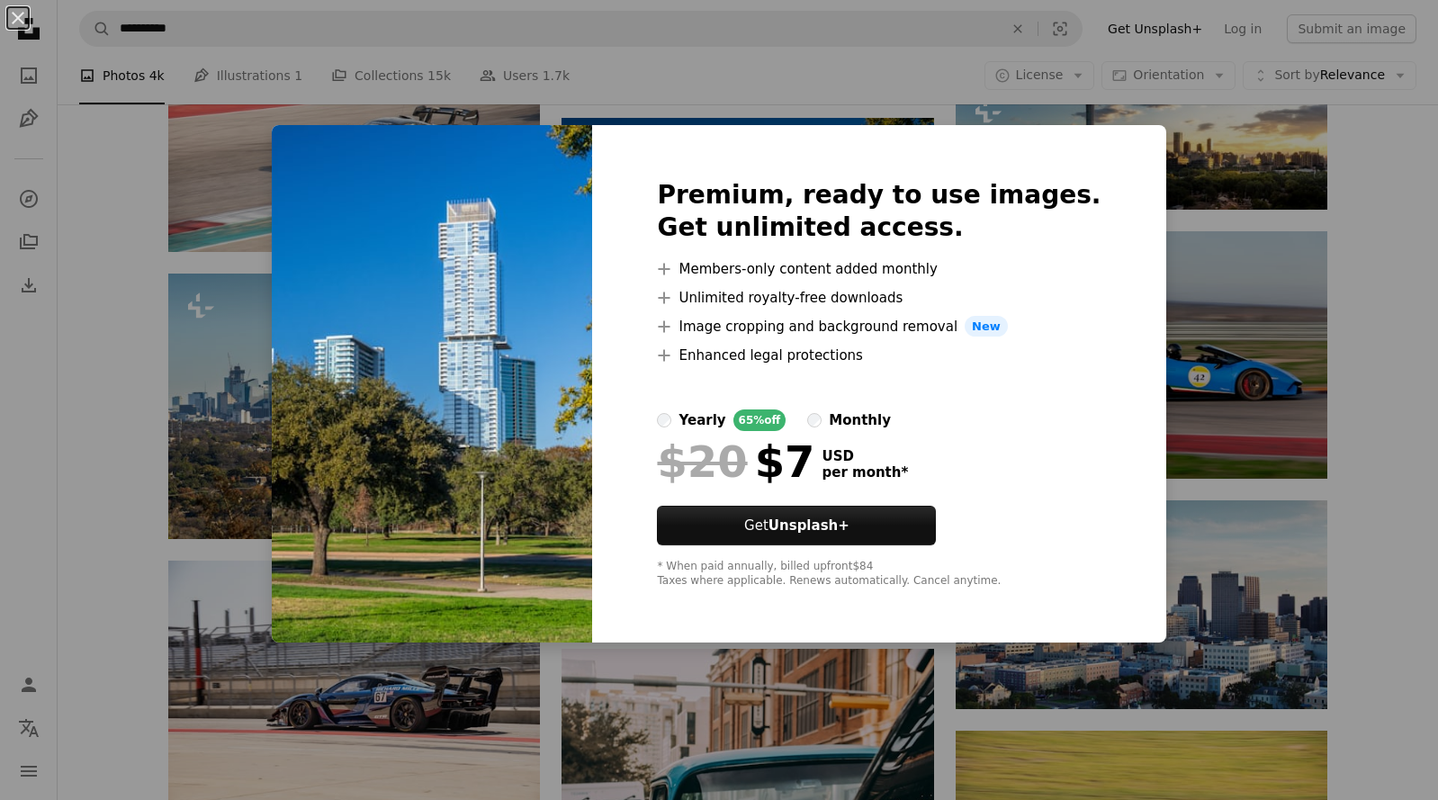
click at [109, 236] on div "An X shape Premium, ready to use images. Get unlimited access. A plus sign Memb…" at bounding box center [719, 400] width 1438 height 800
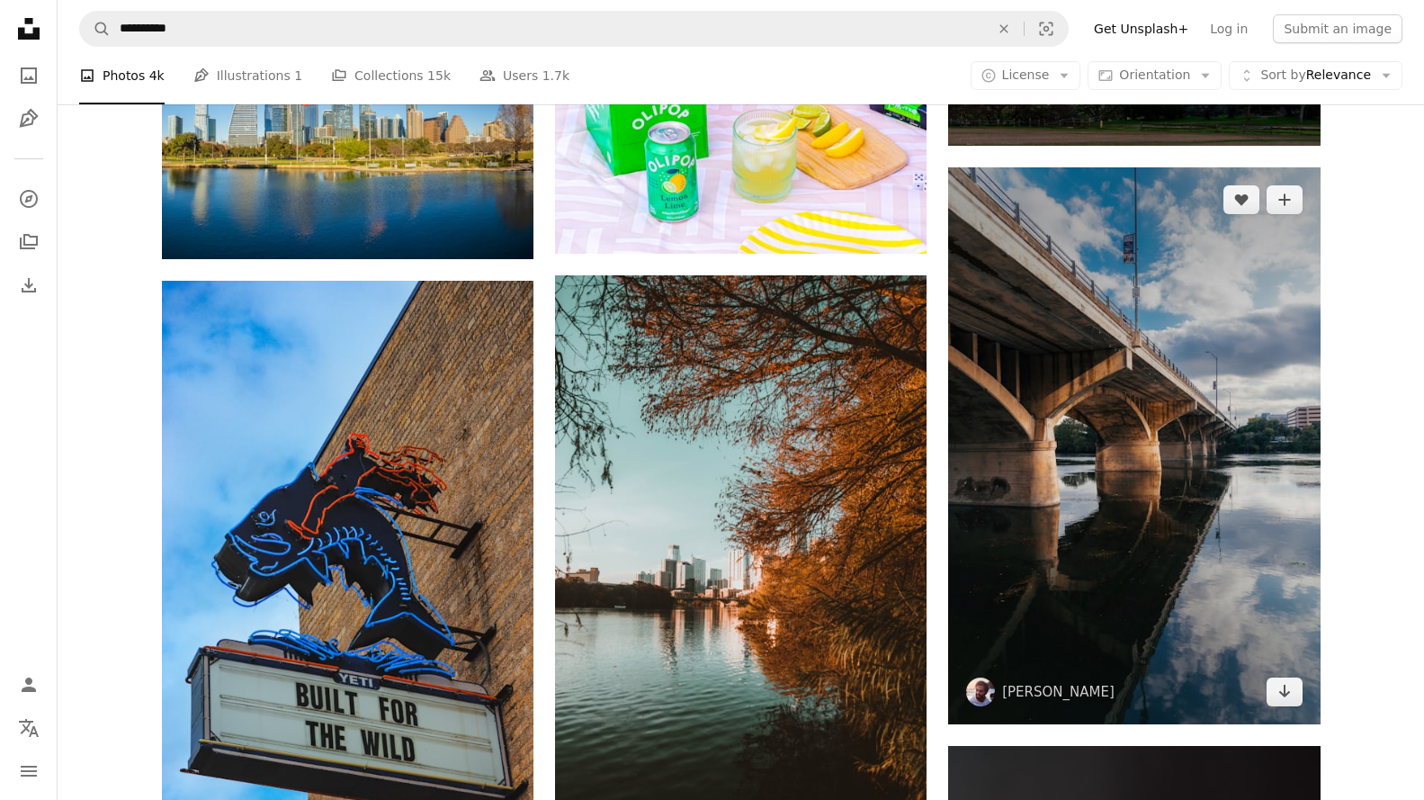
scroll to position [17239, 0]
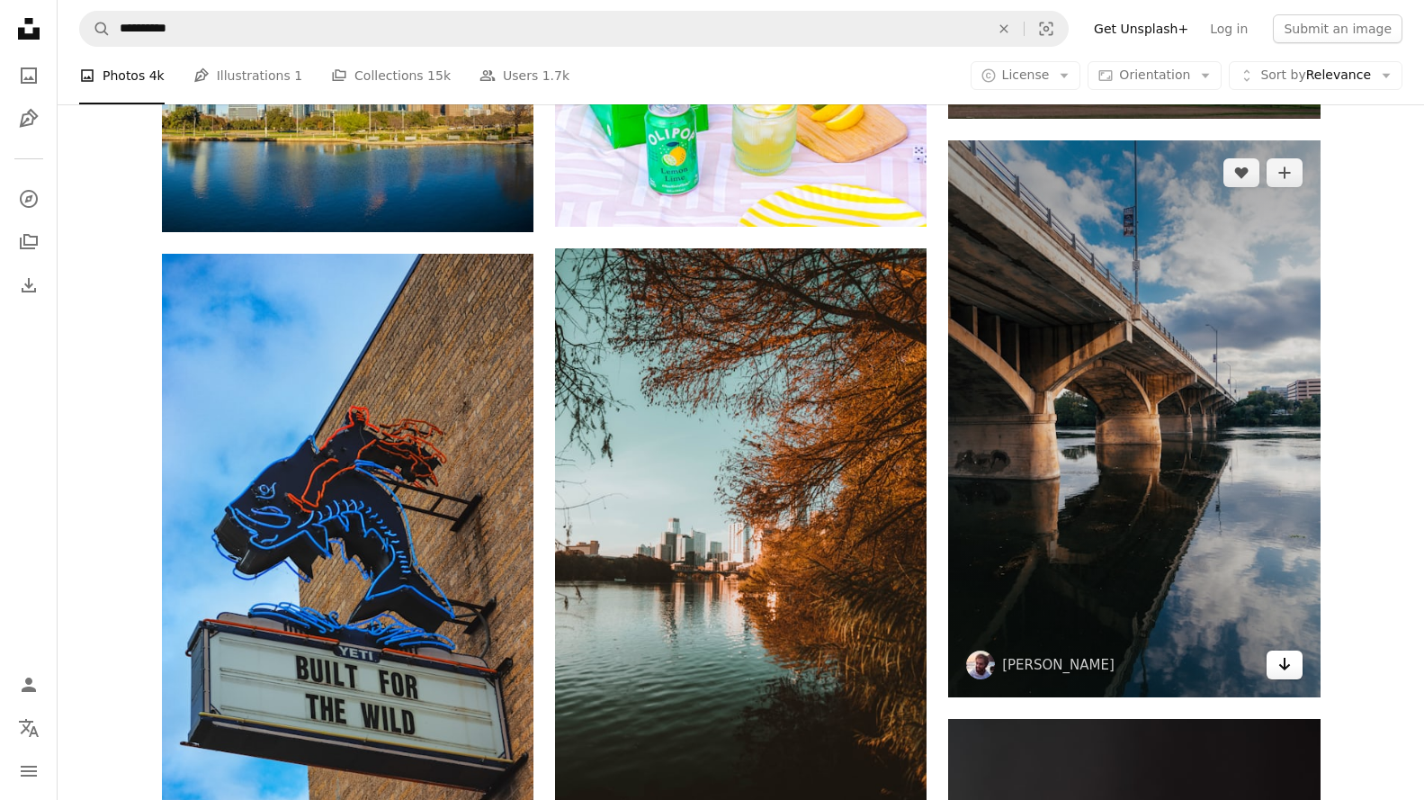
click at [1290, 664] on icon "Arrow pointing down" at bounding box center [1285, 664] width 14 height 22
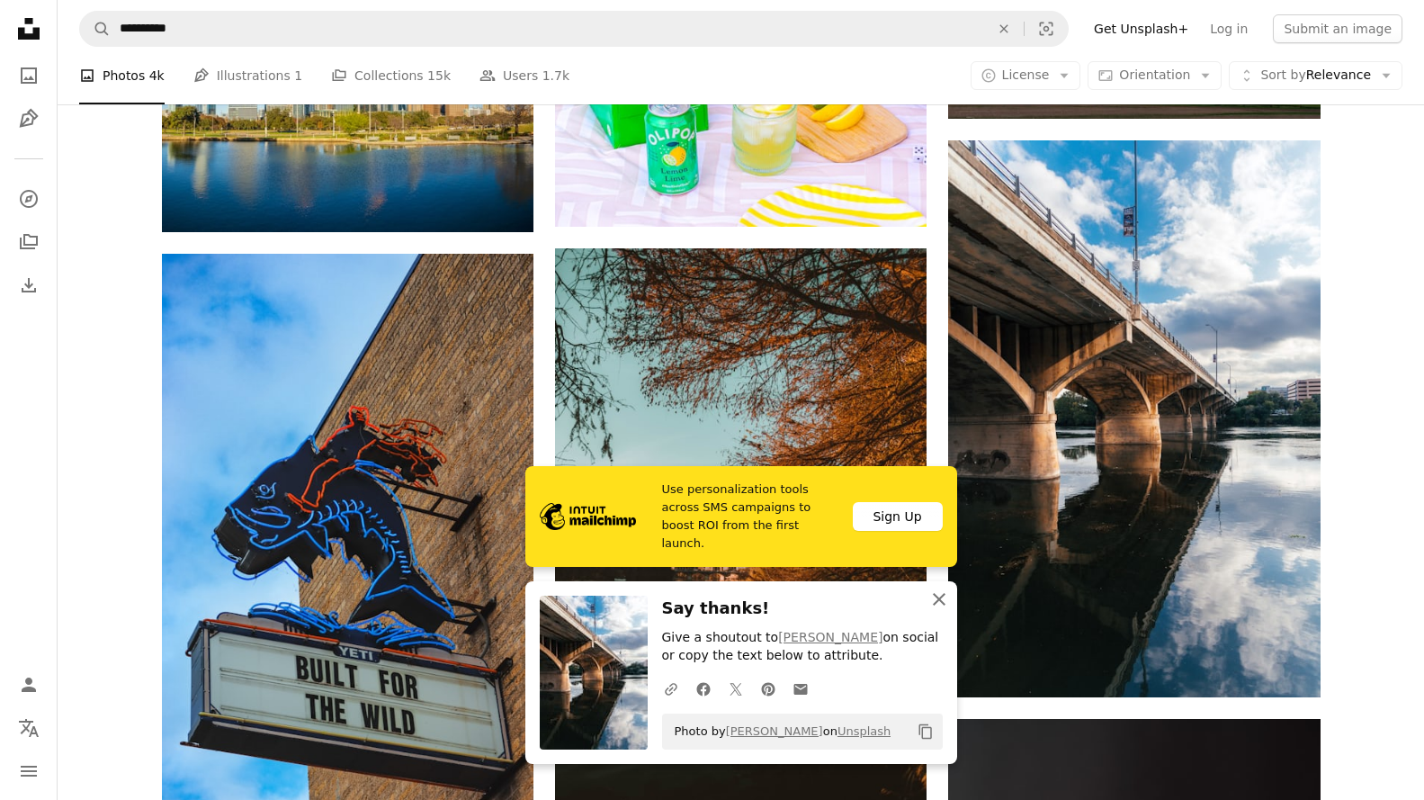
click at [941, 596] on icon "button" at bounding box center [939, 599] width 13 height 13
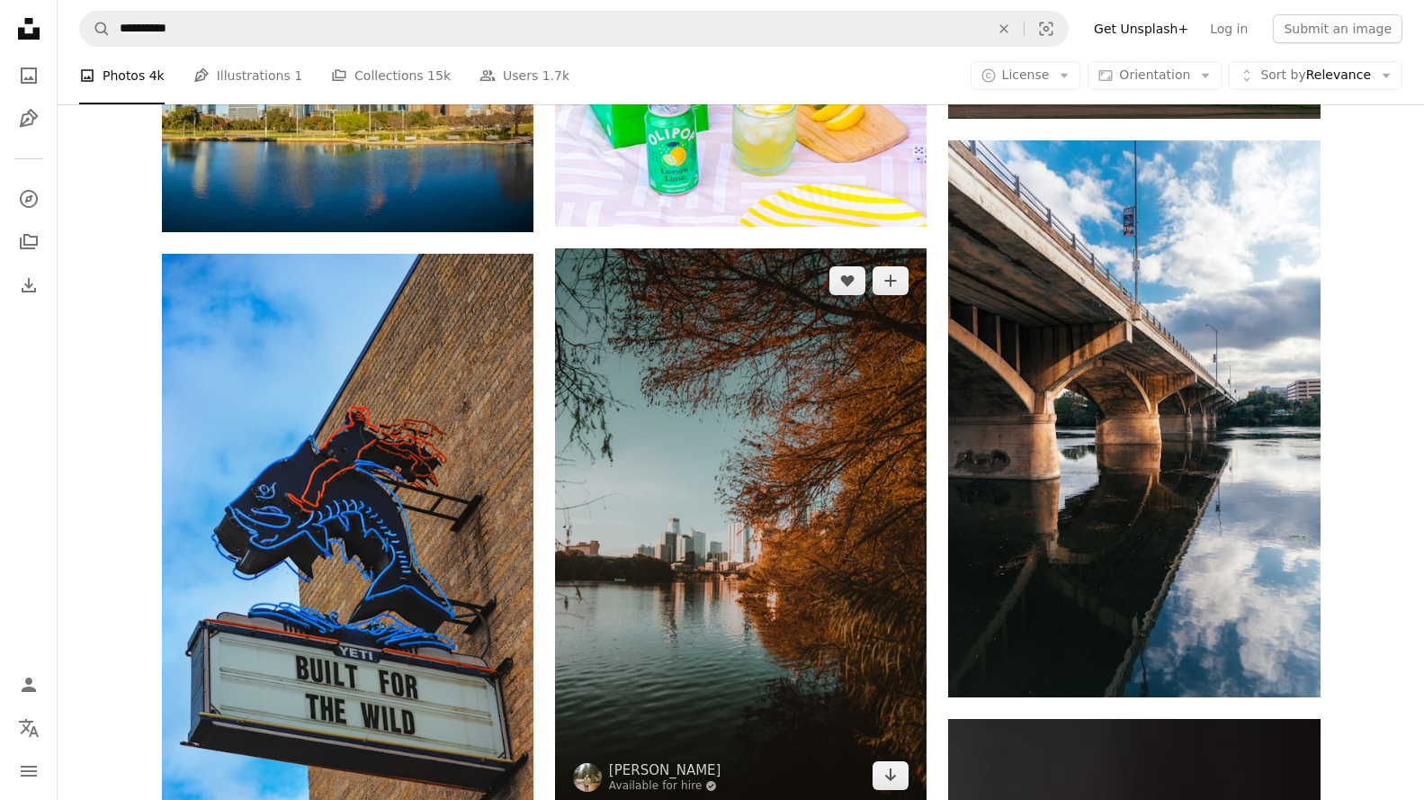
scroll to position [17329, 0]
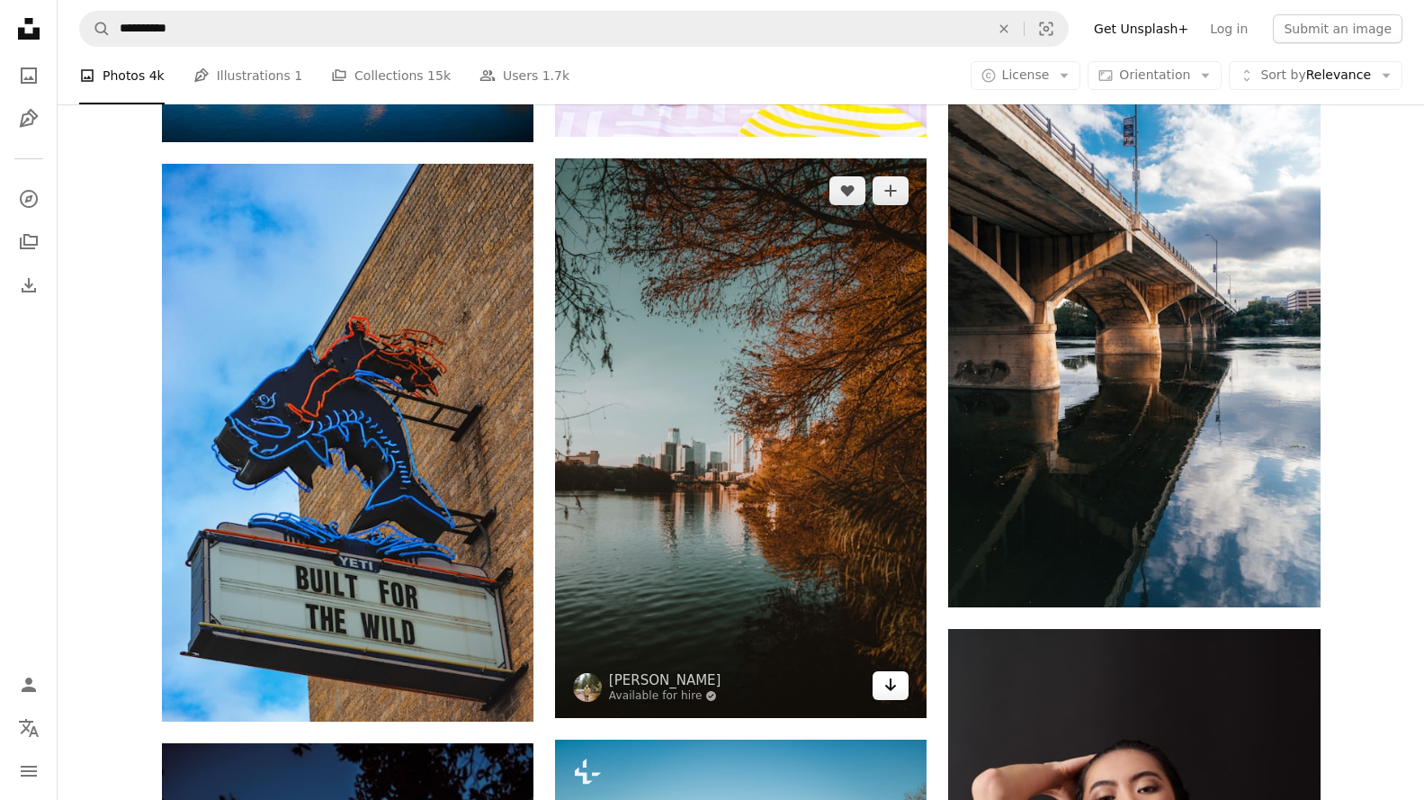
click at [901, 687] on link "Arrow pointing down" at bounding box center [891, 685] width 36 height 29
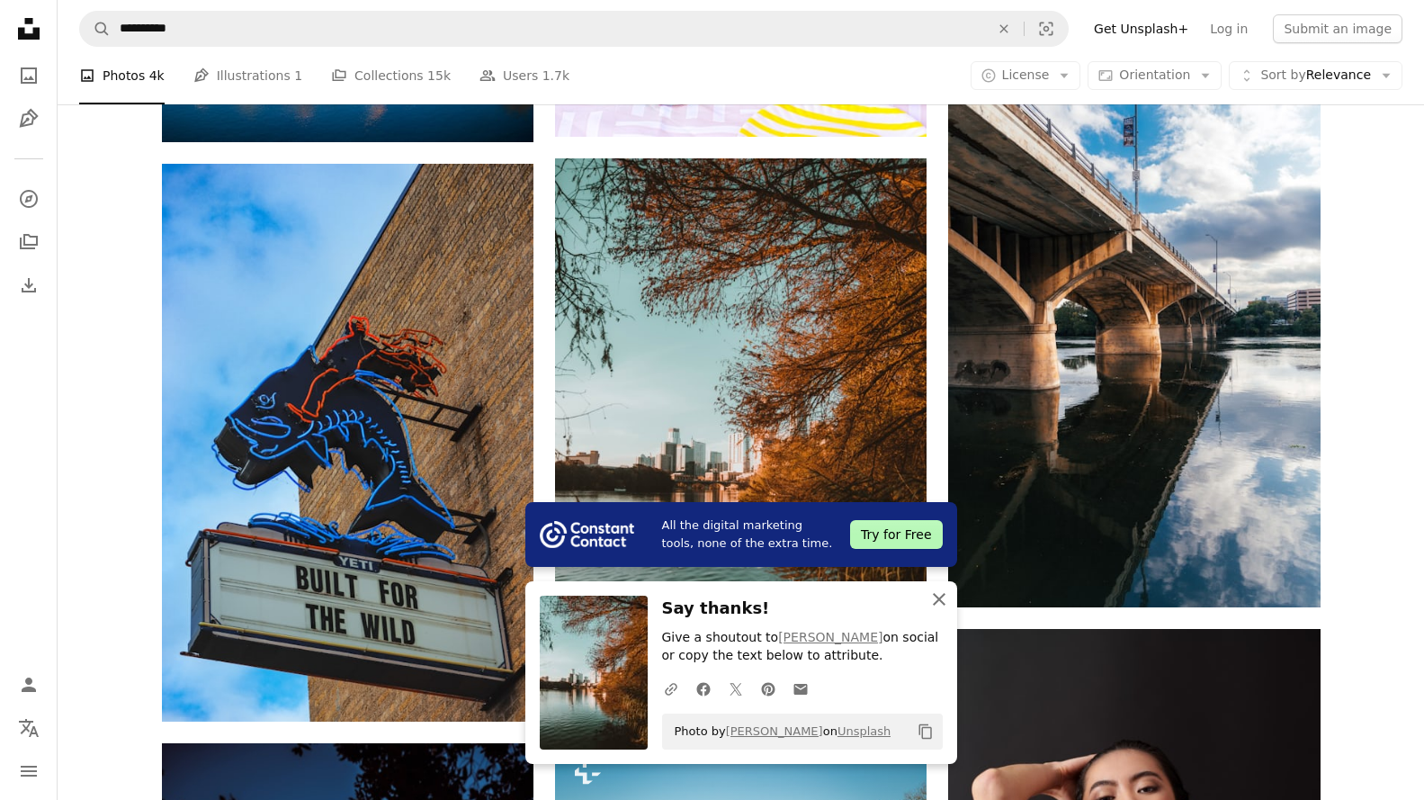
click at [942, 592] on icon "An X shape" at bounding box center [939, 599] width 22 height 22
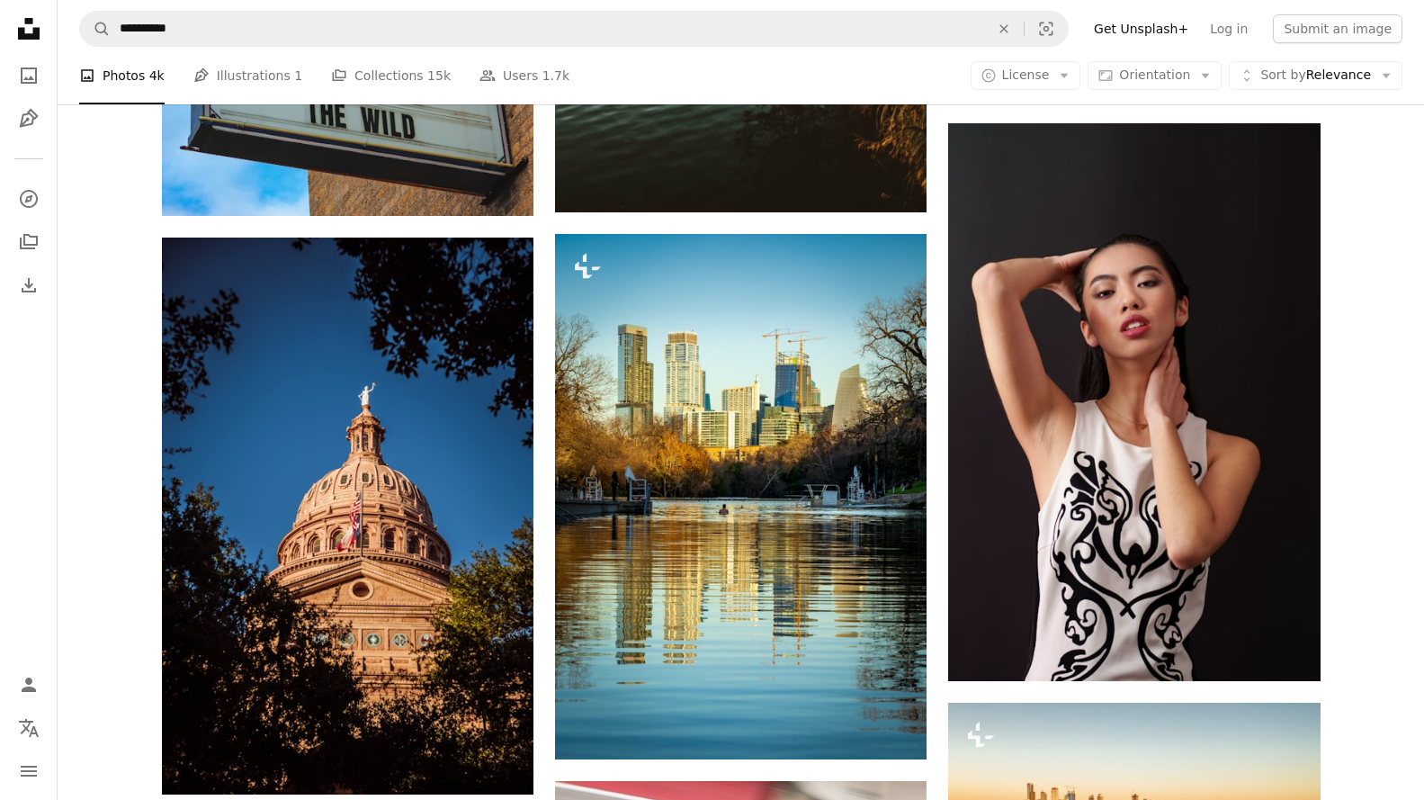
scroll to position [17869, 0]
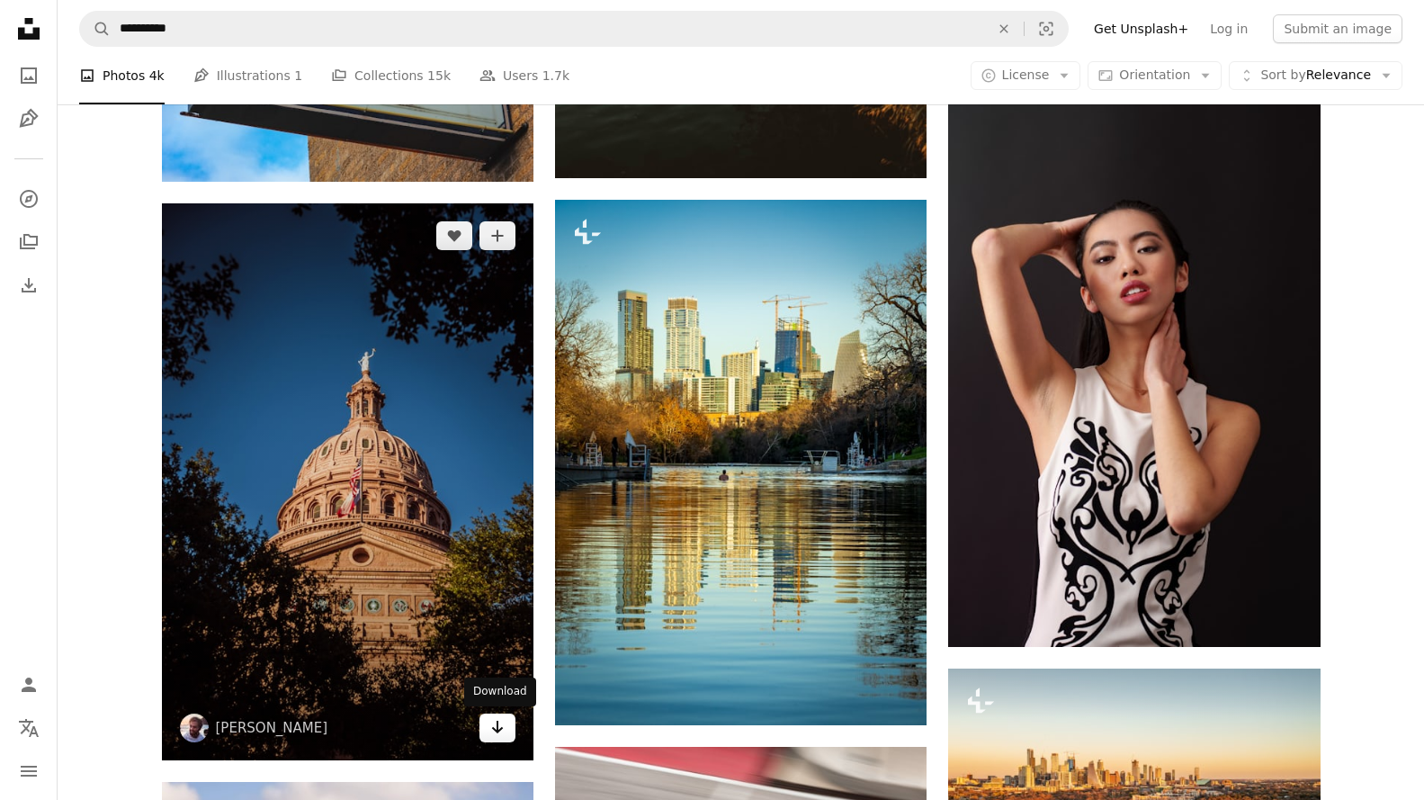
click at [498, 727] on icon "Arrow pointing down" at bounding box center [497, 727] width 14 height 22
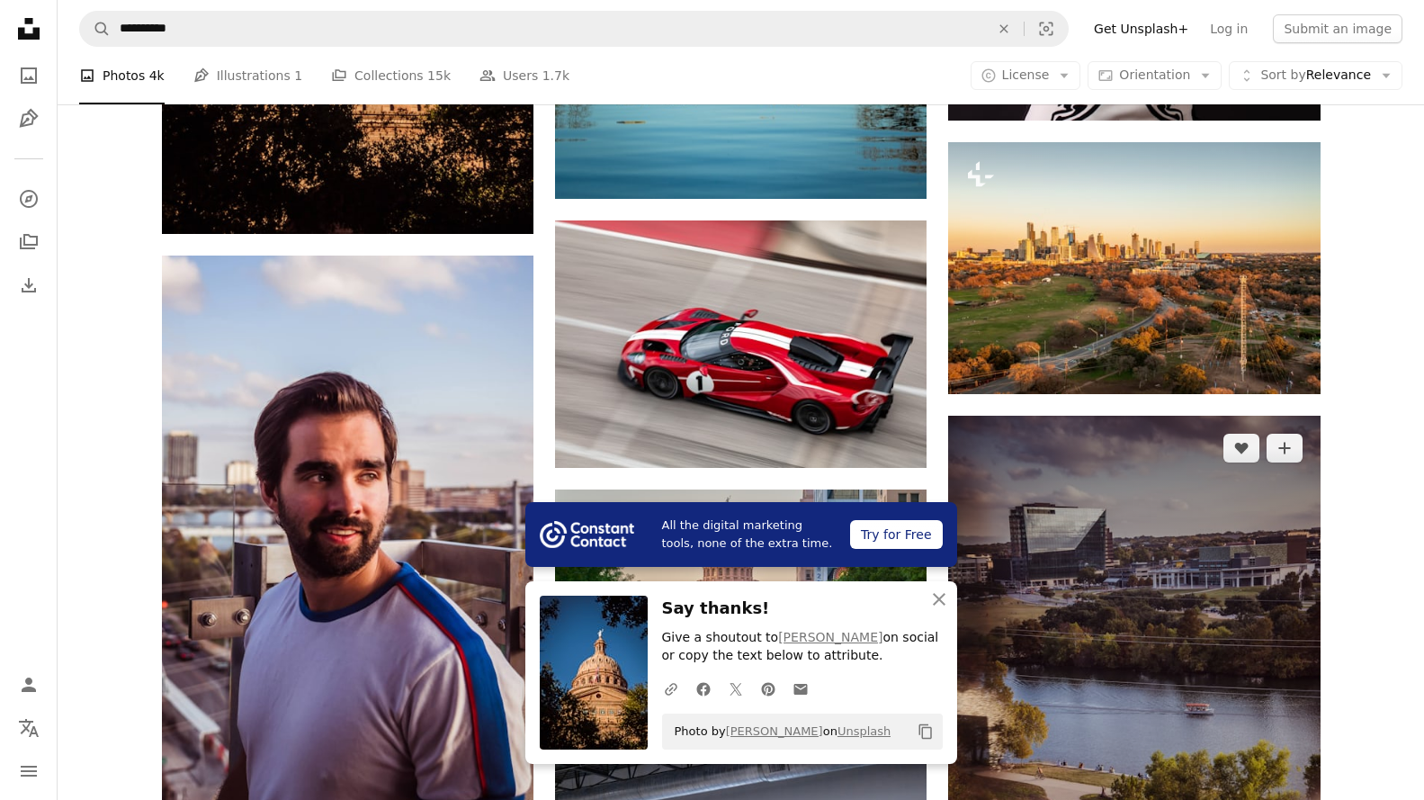
scroll to position [18499, 0]
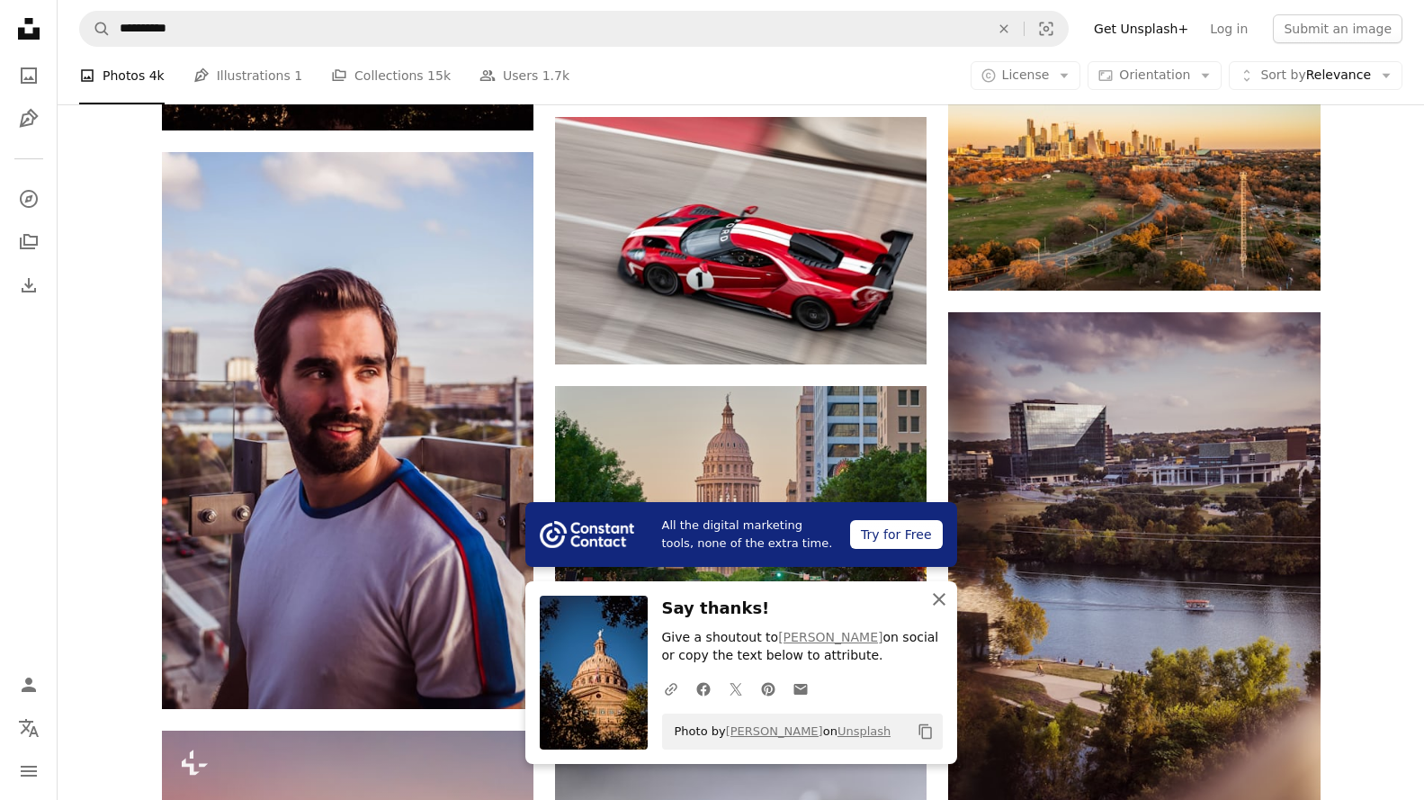
click at [942, 597] on icon "An X shape" at bounding box center [939, 599] width 22 height 22
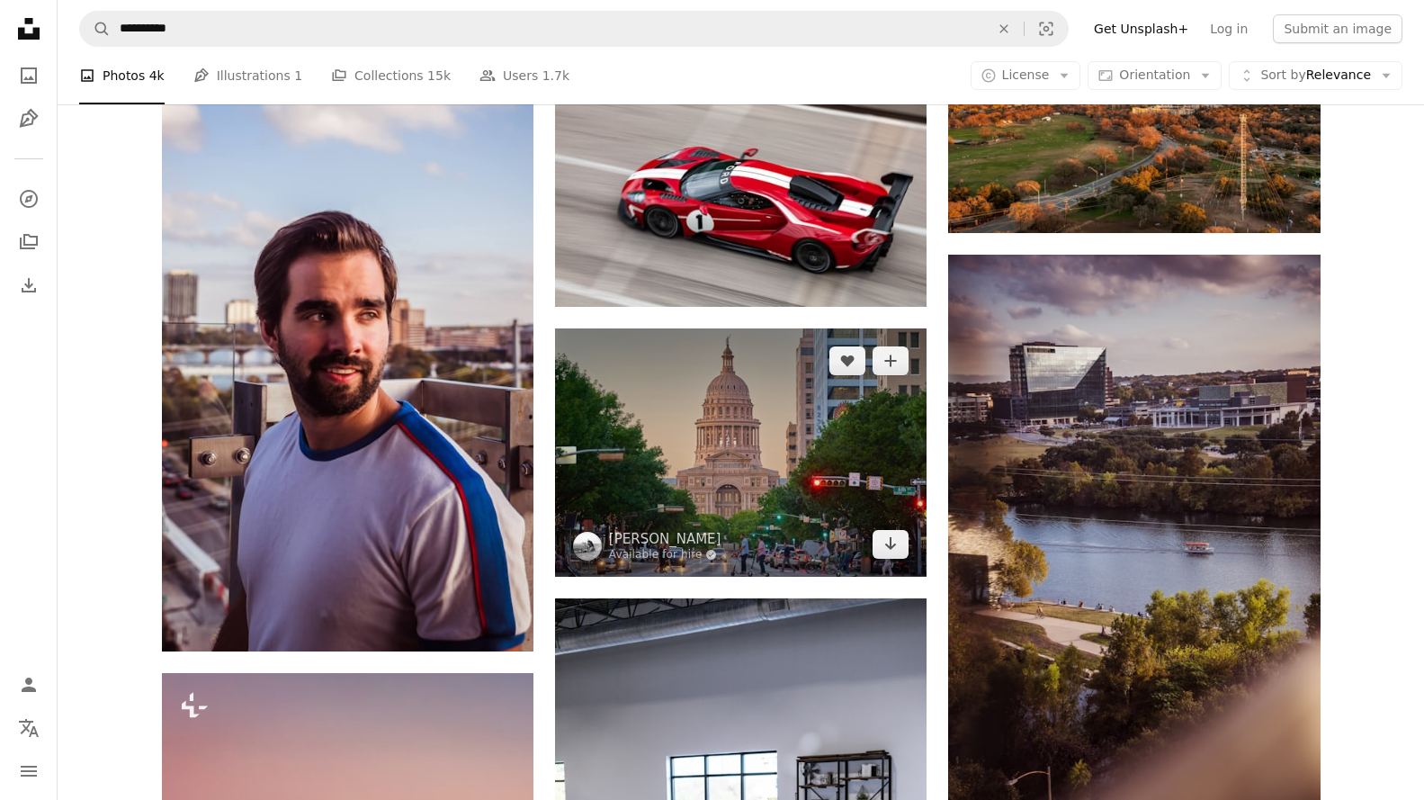
scroll to position [18589, 0]
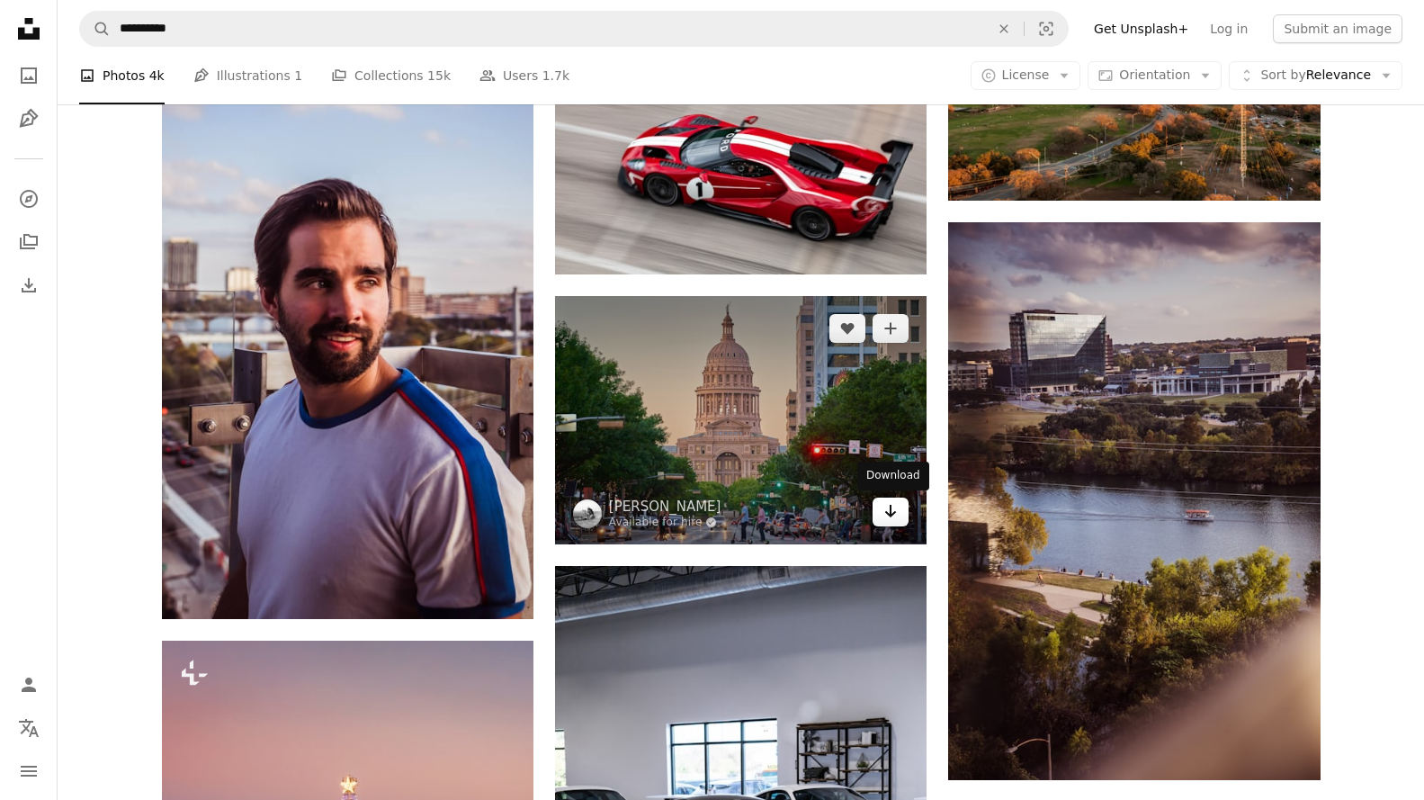
click at [905, 525] on link "Arrow pointing down" at bounding box center [891, 512] width 36 height 29
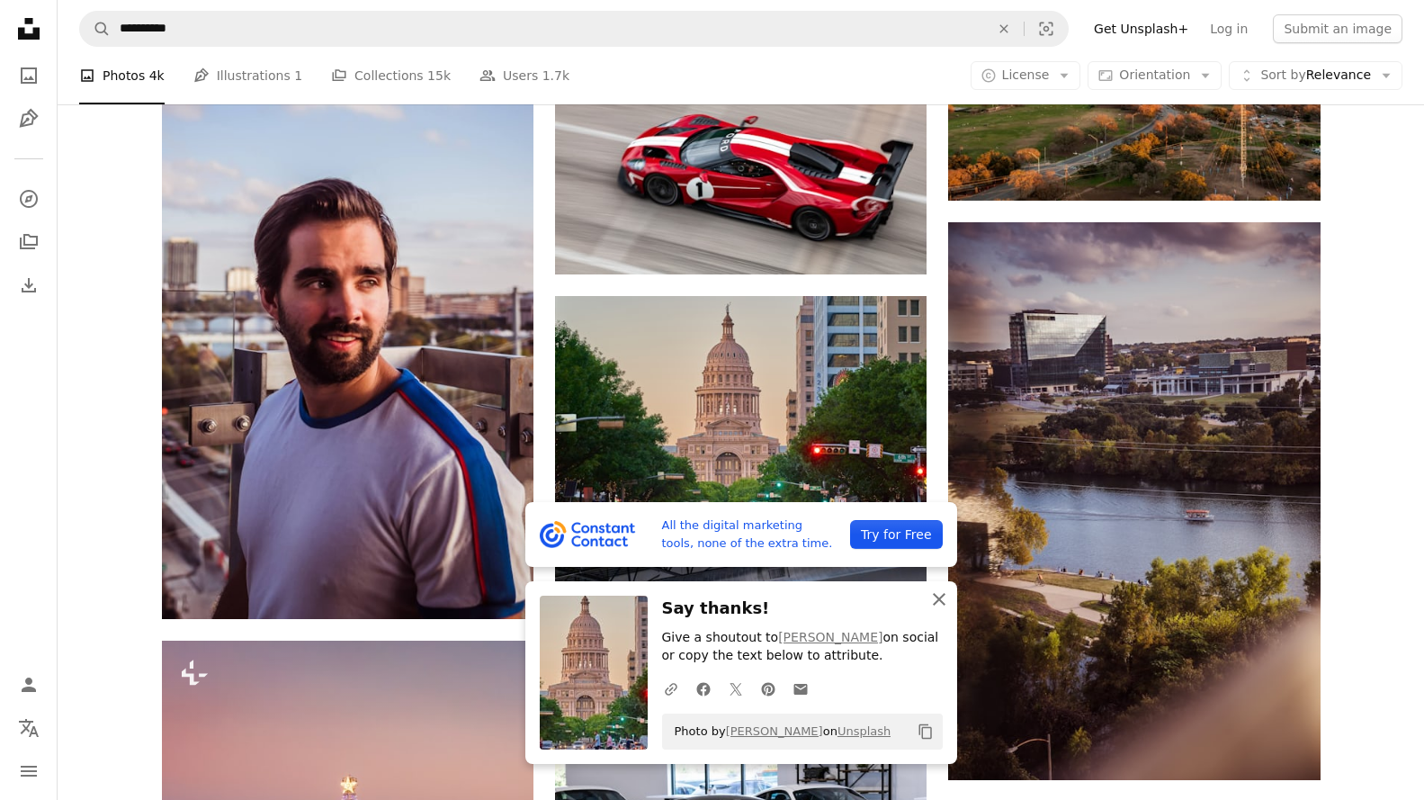
click at [942, 596] on icon "button" at bounding box center [939, 599] width 13 height 13
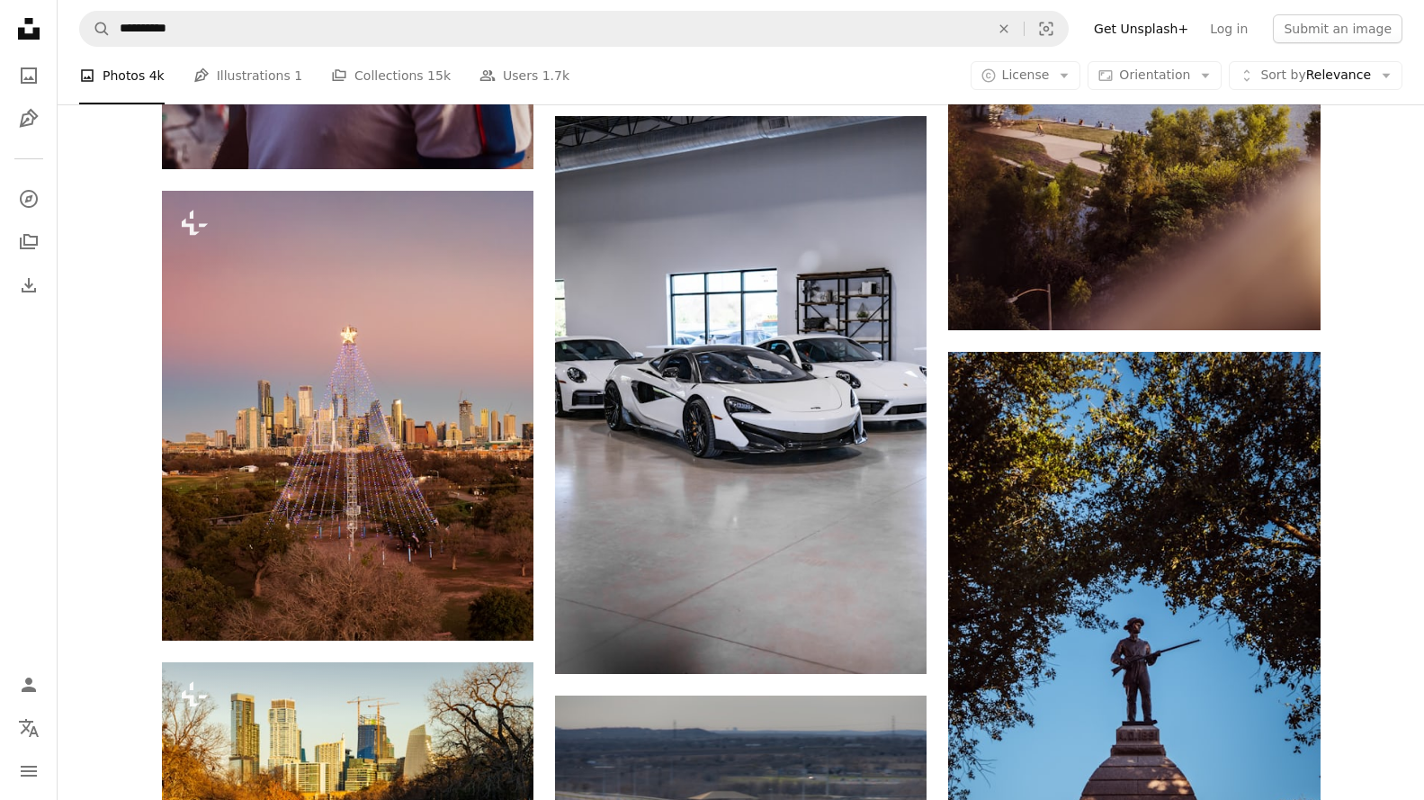
scroll to position [19219, 0]
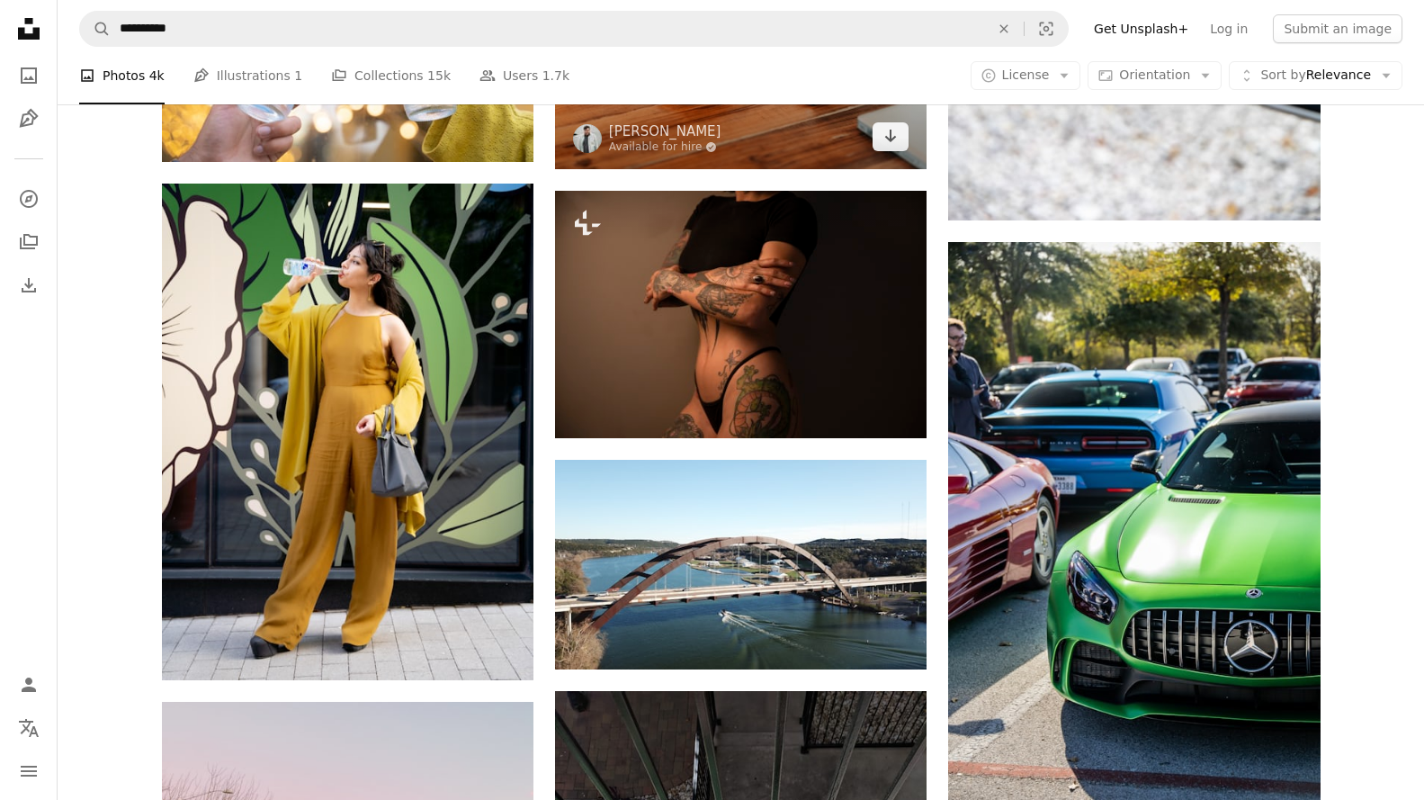
scroll to position [22817, 0]
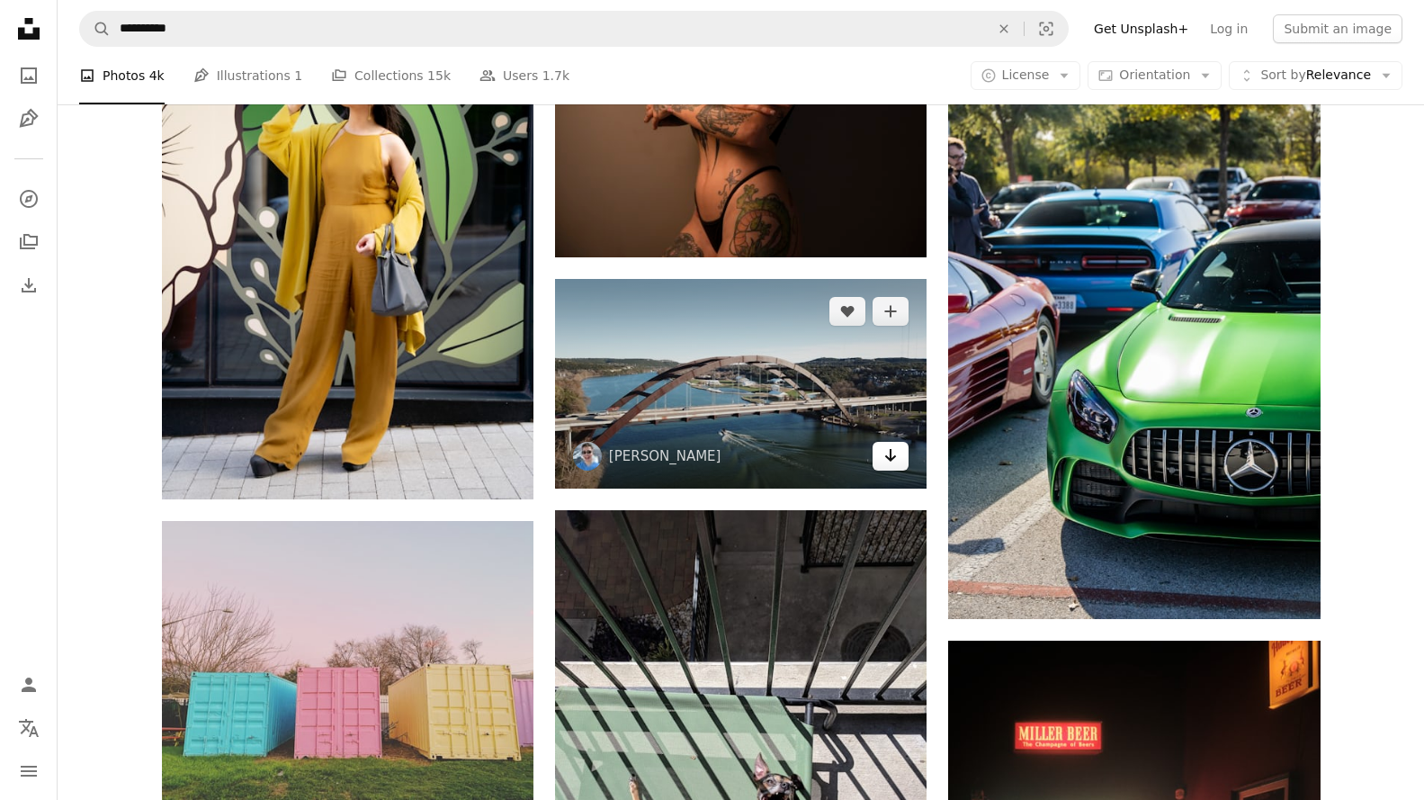
click at [889, 463] on icon "Arrow pointing down" at bounding box center [890, 455] width 14 height 22
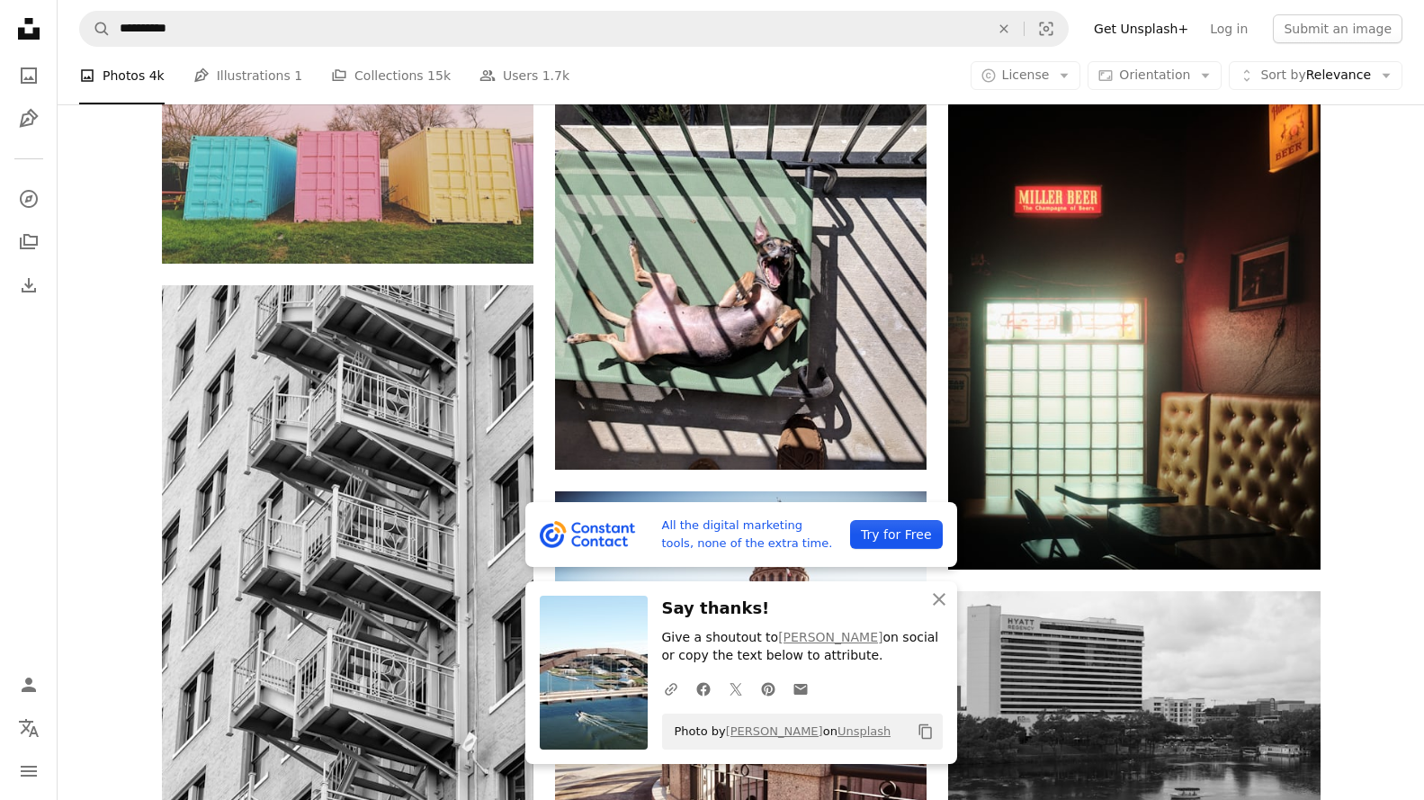
scroll to position [23357, 0]
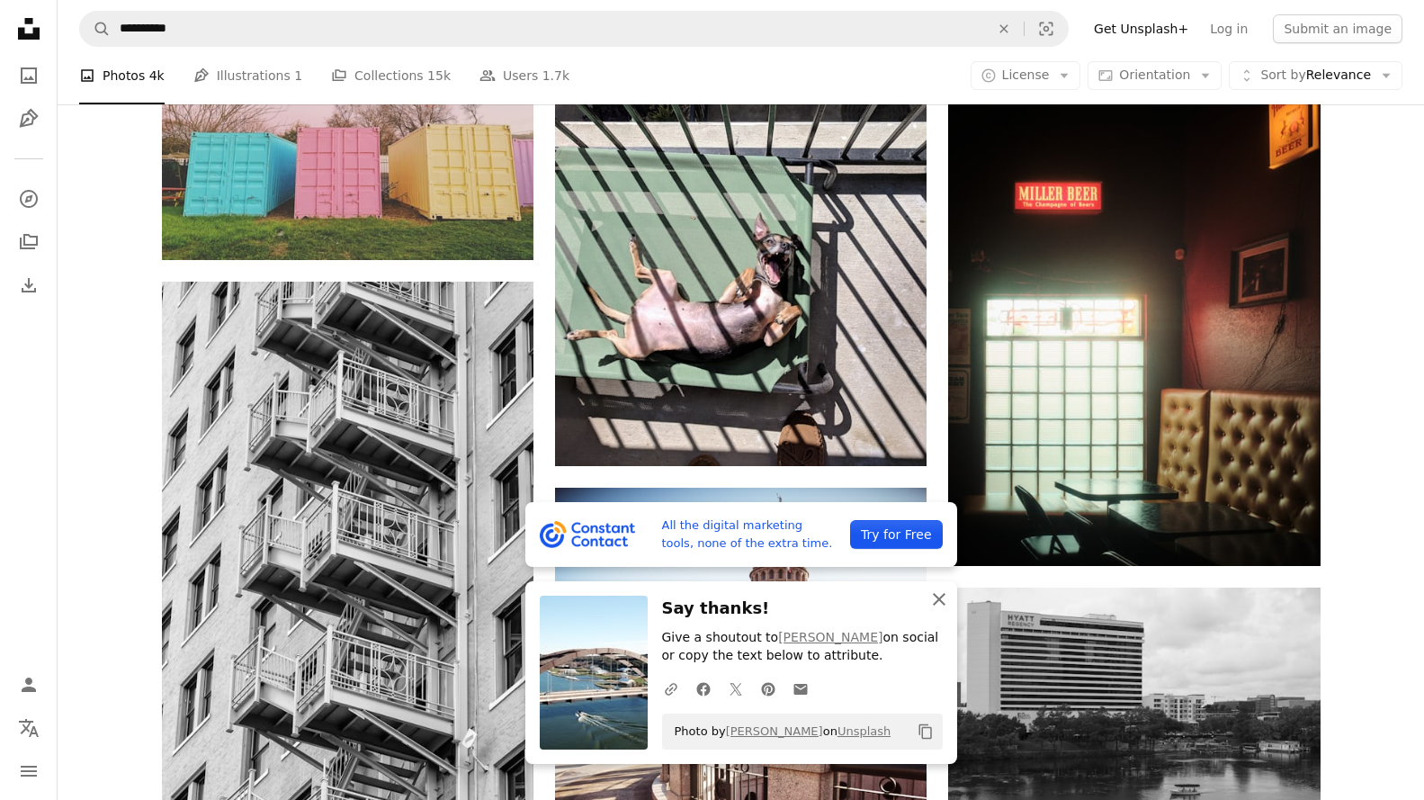
click at [940, 594] on icon "An X shape" at bounding box center [939, 599] width 22 height 22
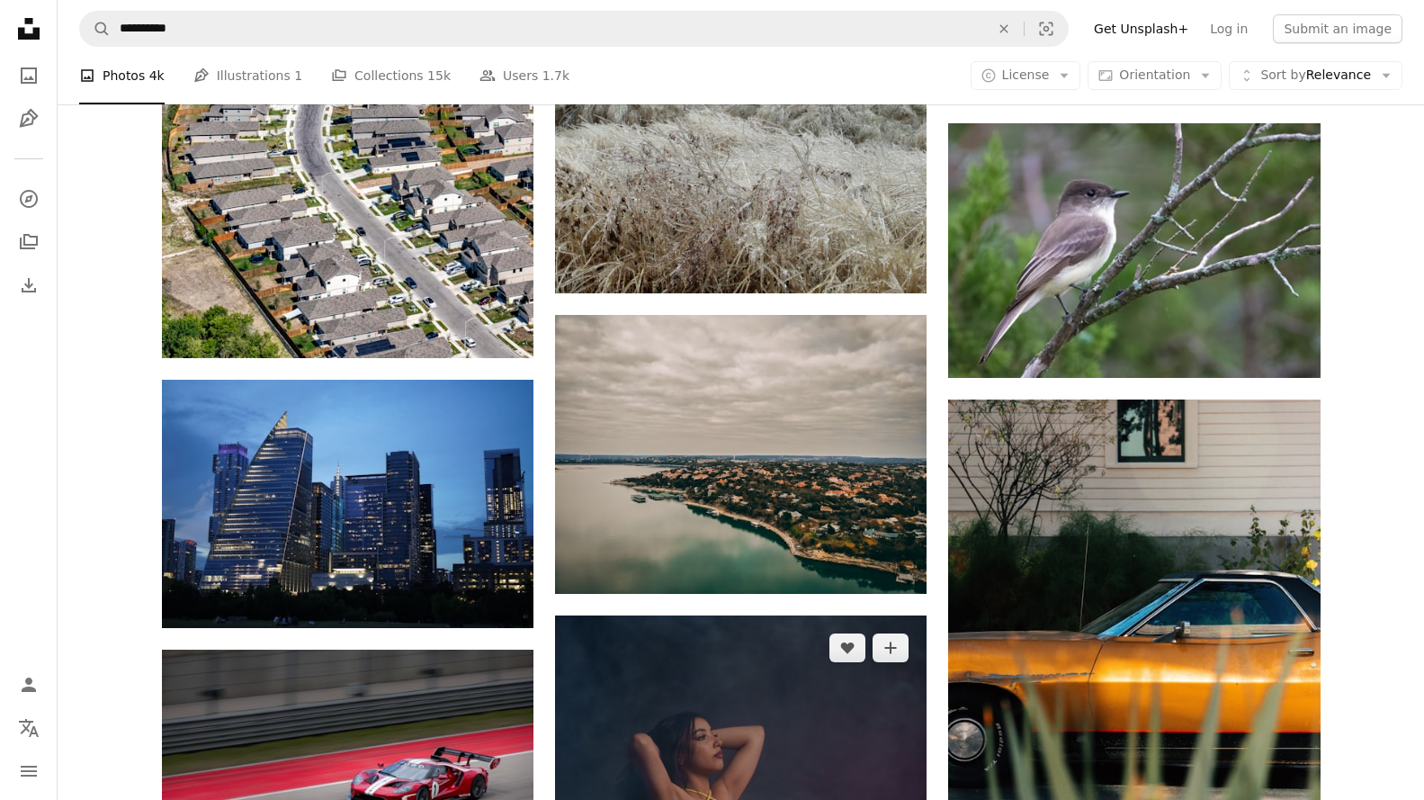
scroll to position [25696, 0]
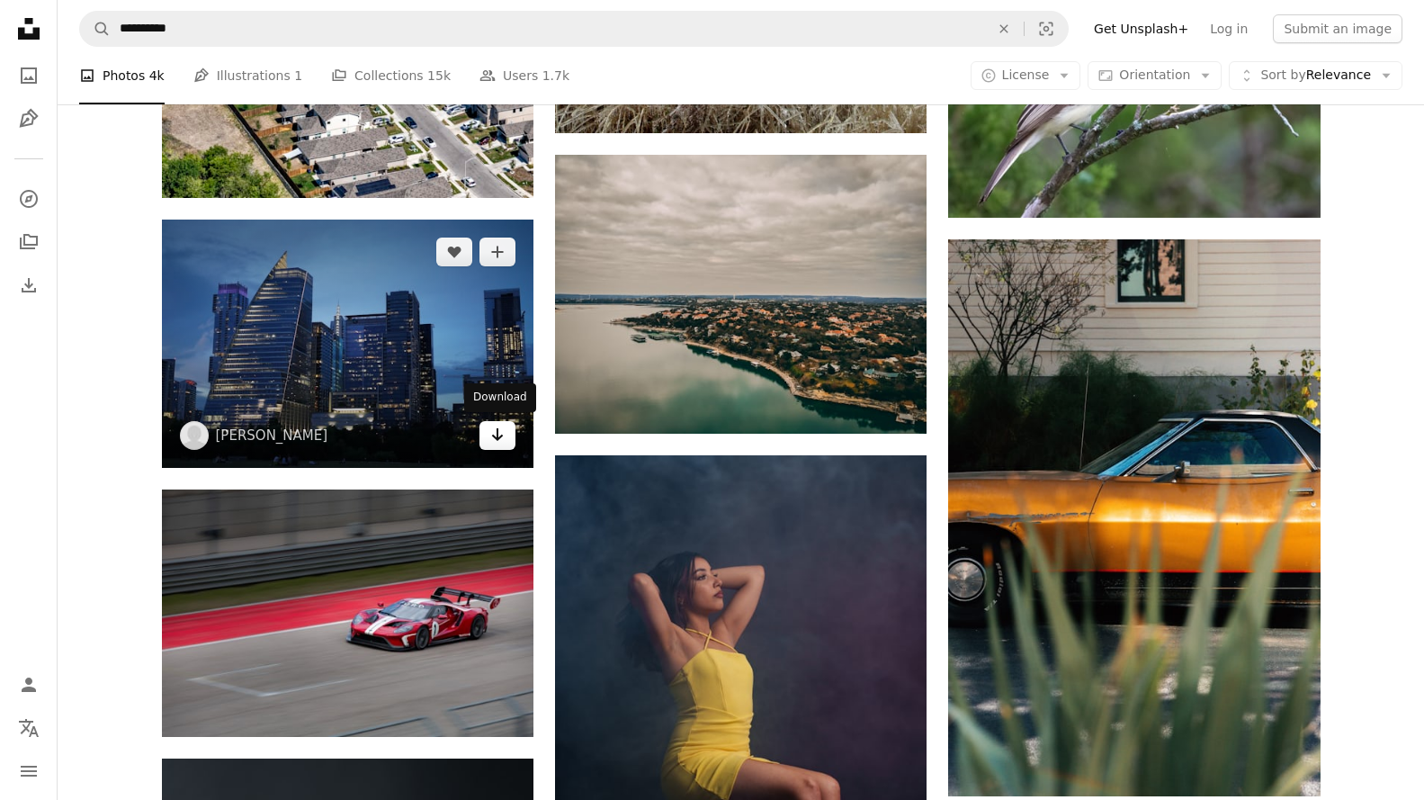
click at [485, 424] on link "Arrow pointing down" at bounding box center [498, 435] width 36 height 29
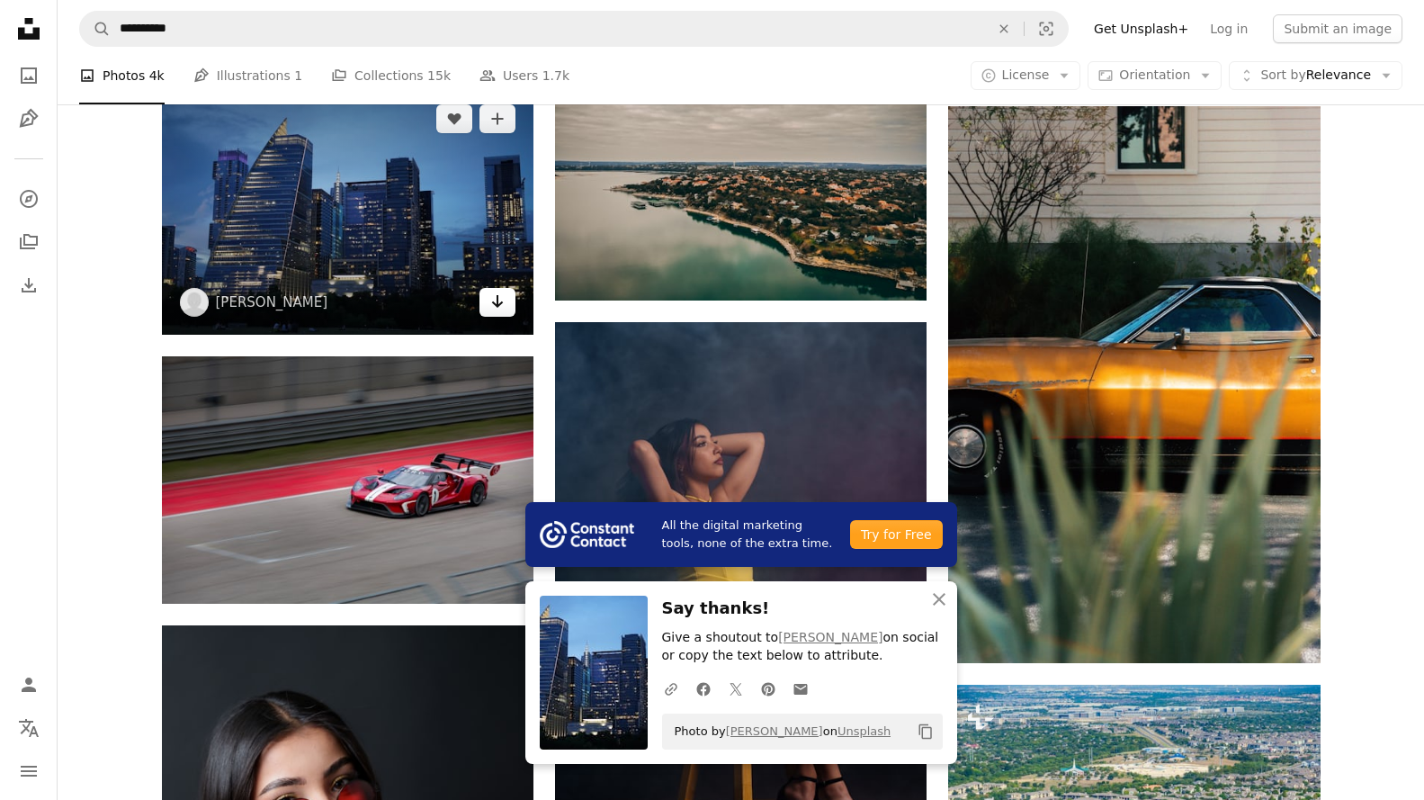
scroll to position [25966, 0]
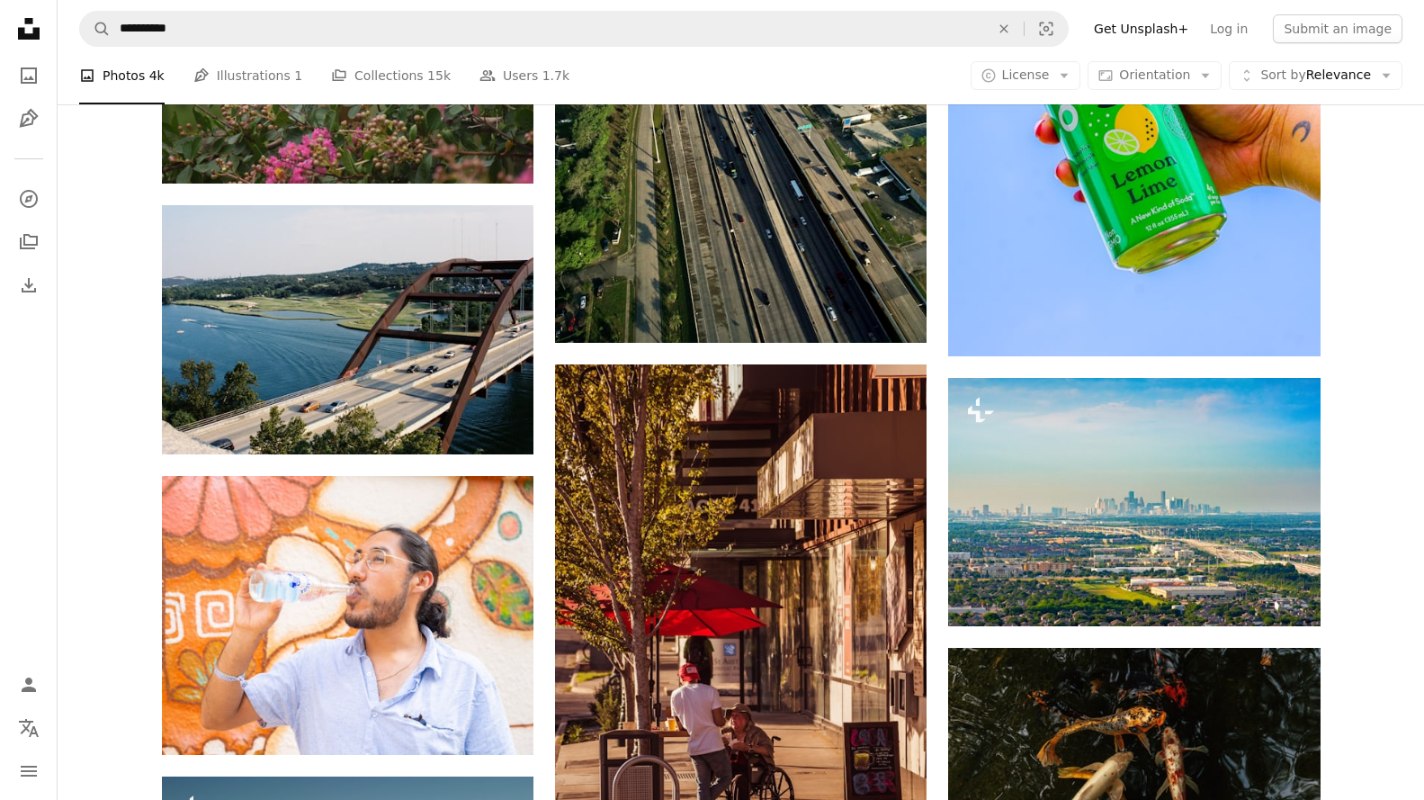
scroll to position [29475, 0]
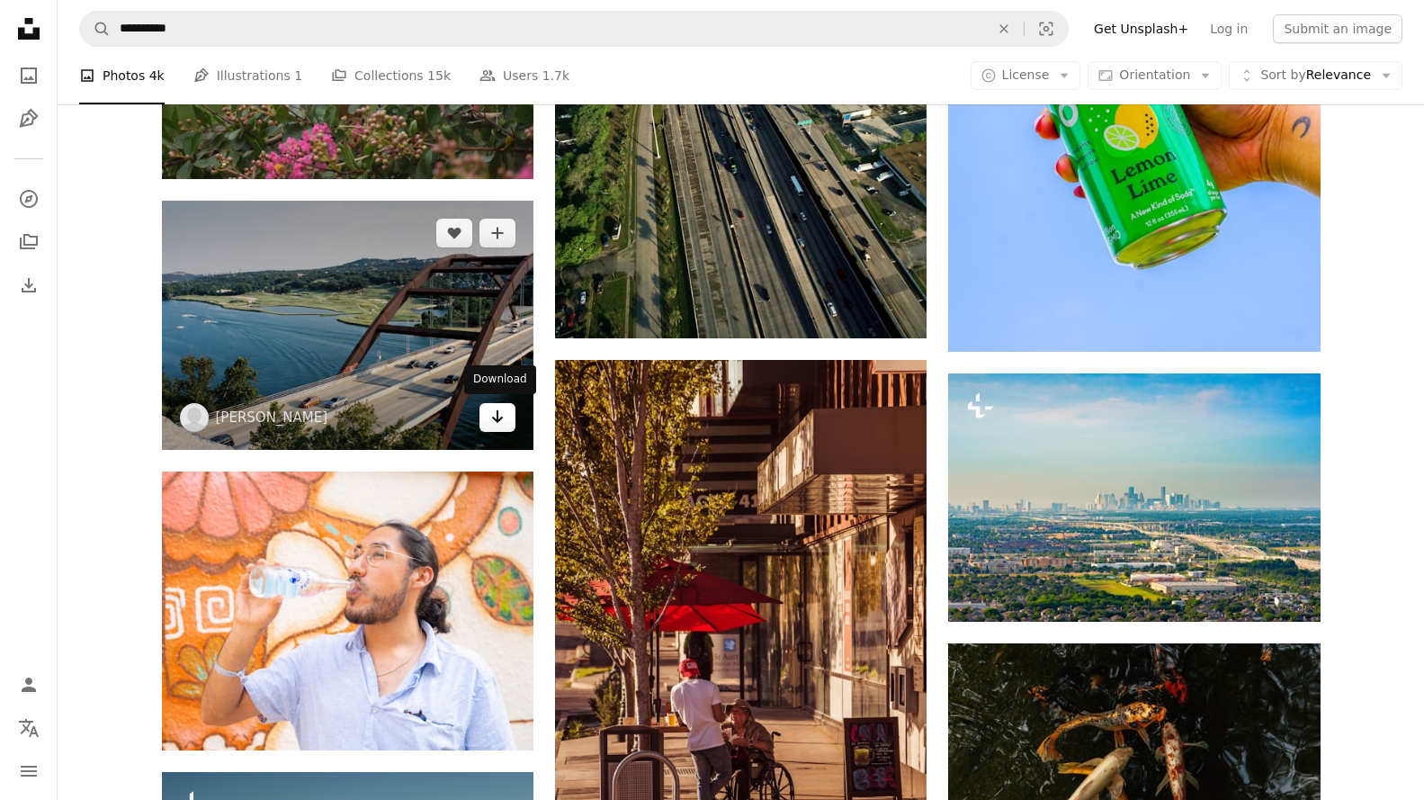
click at [502, 425] on icon "Arrow pointing down" at bounding box center [497, 417] width 14 height 22
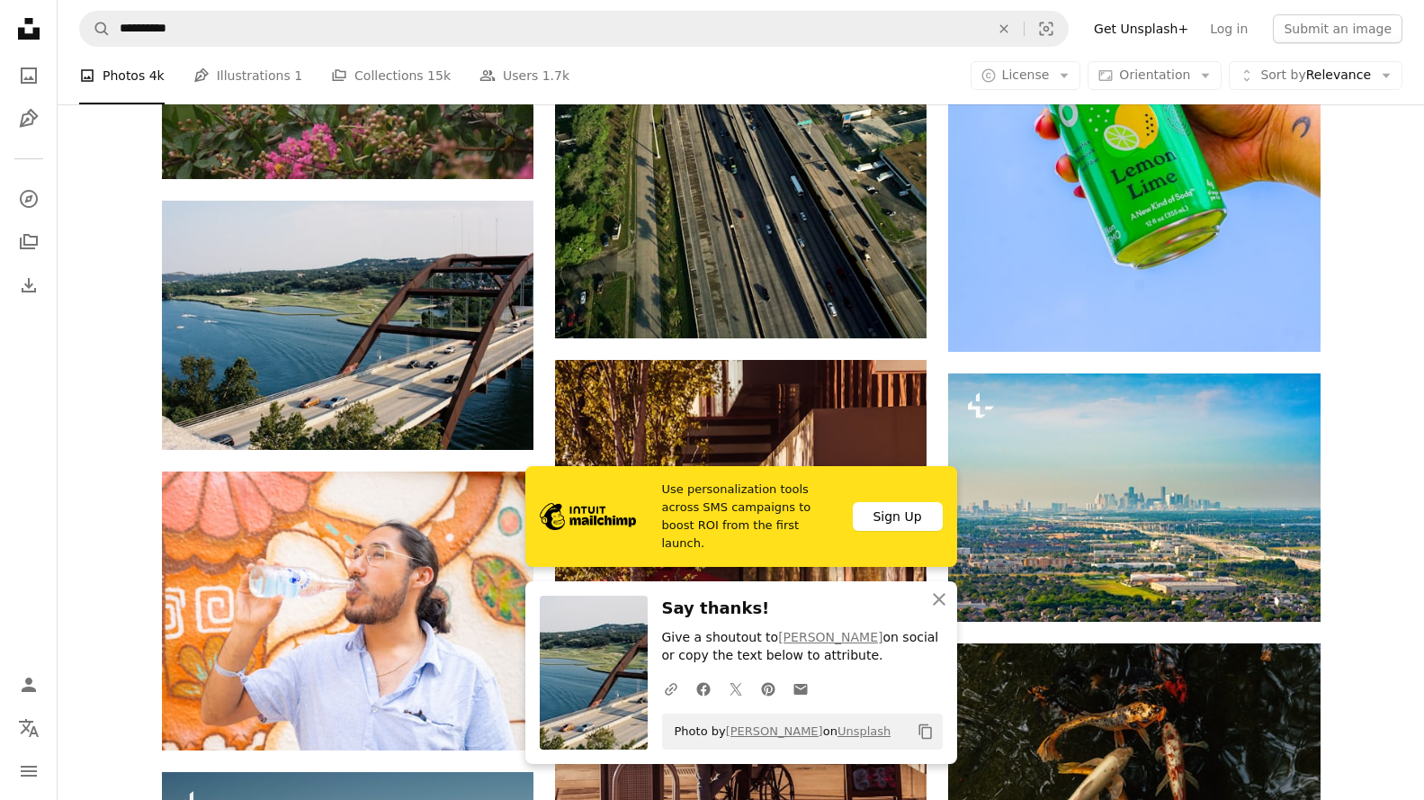
click at [939, 596] on icon "An X shape" at bounding box center [939, 599] width 22 height 22
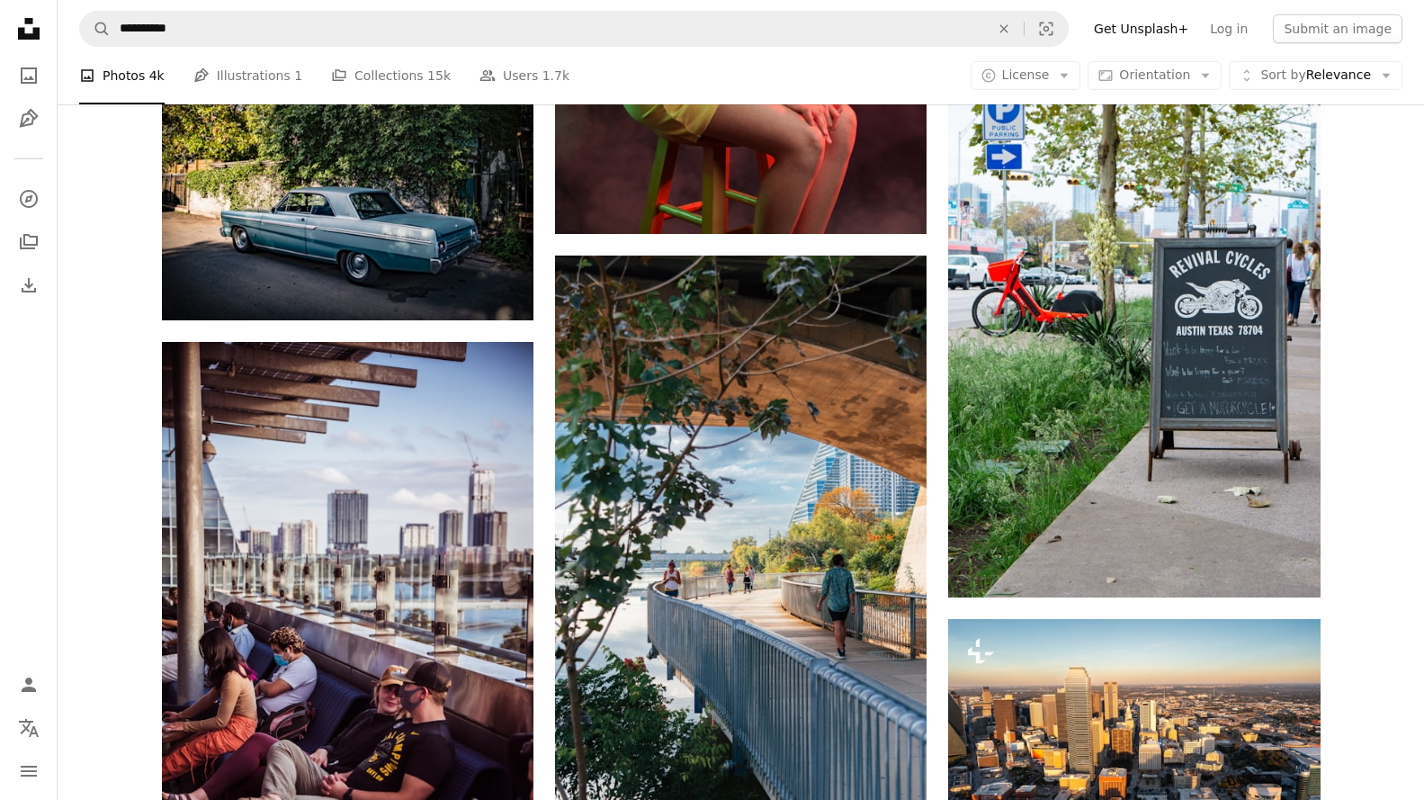
scroll to position [32444, 0]
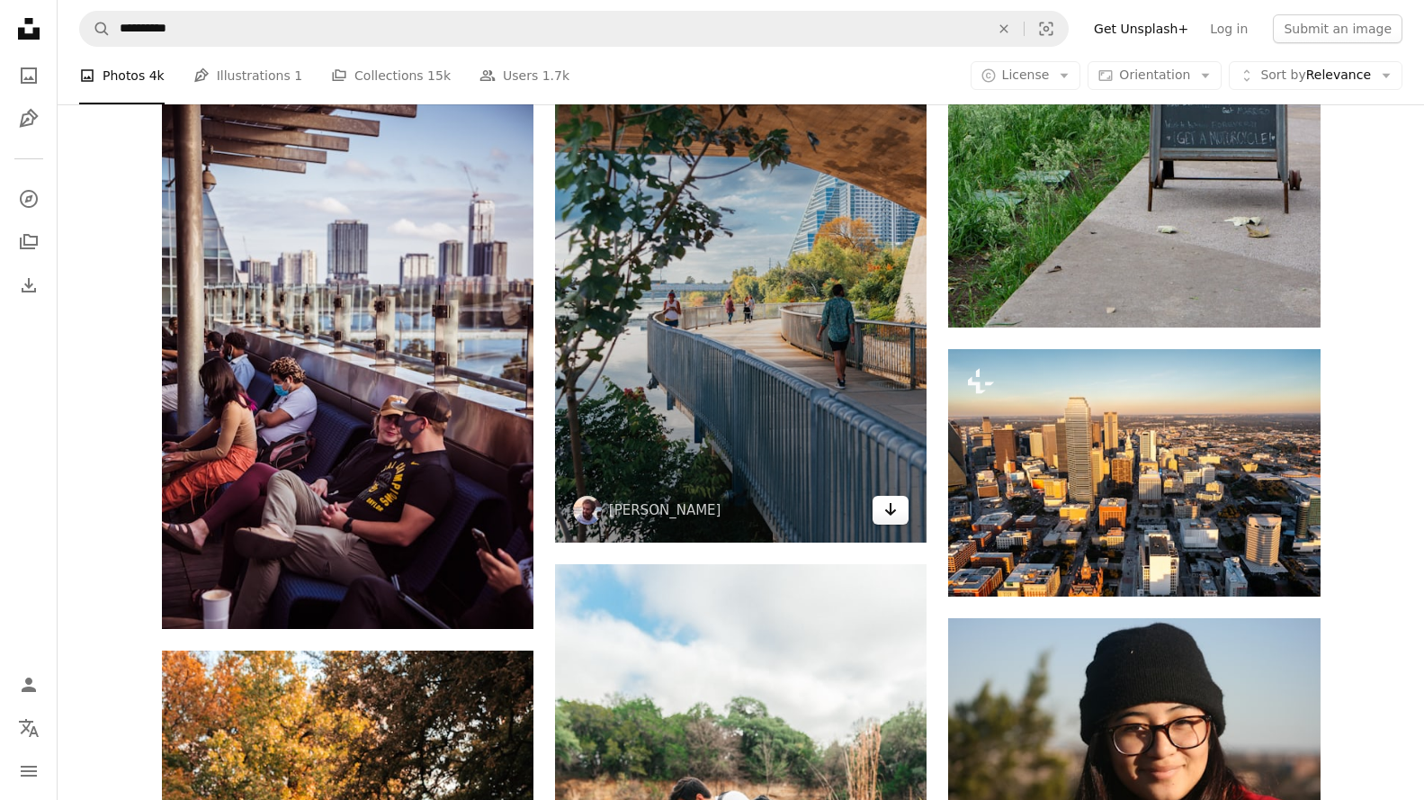
click at [900, 511] on link "Arrow pointing down" at bounding box center [891, 510] width 36 height 29
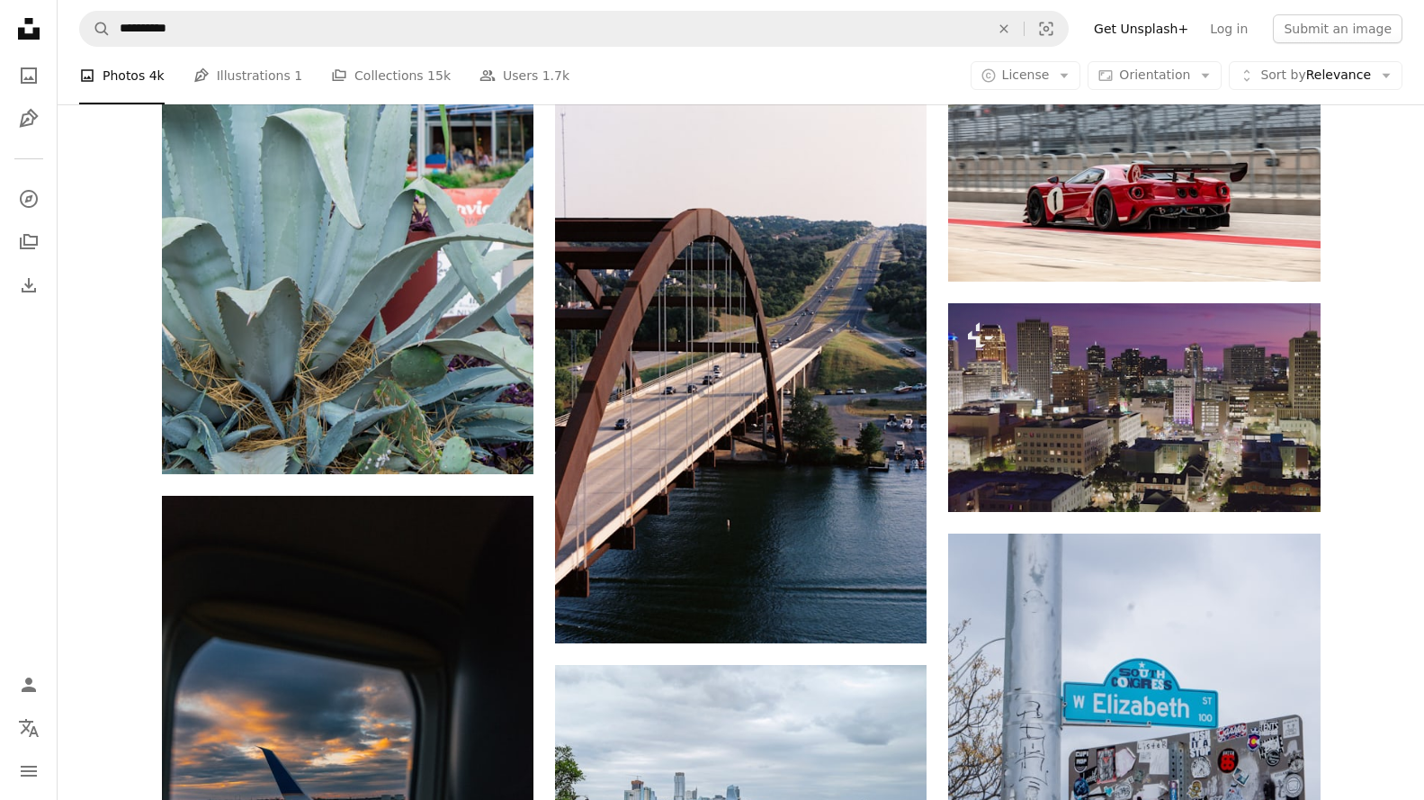
scroll to position [39191, 0]
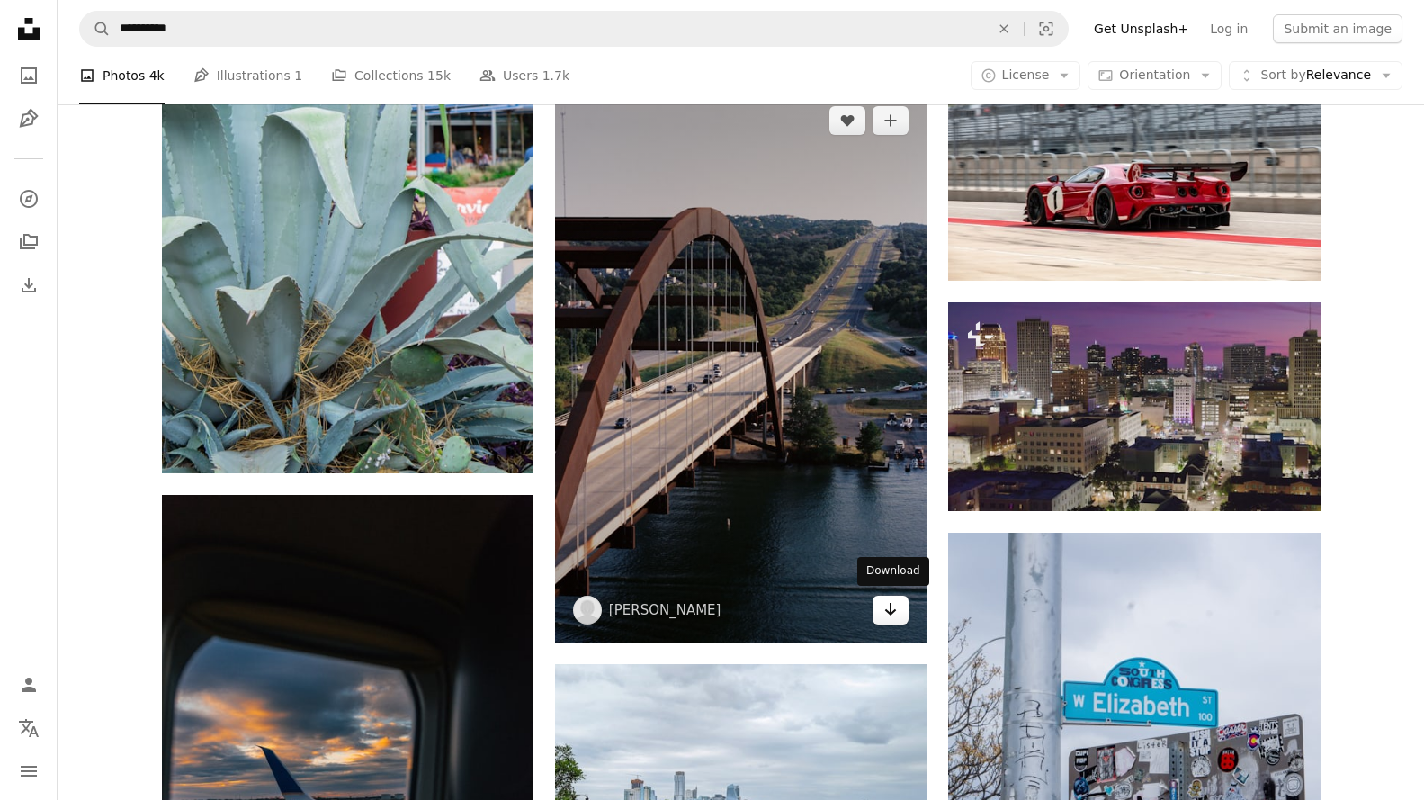
click at [893, 605] on icon "Arrow pointing down" at bounding box center [890, 609] width 14 height 22
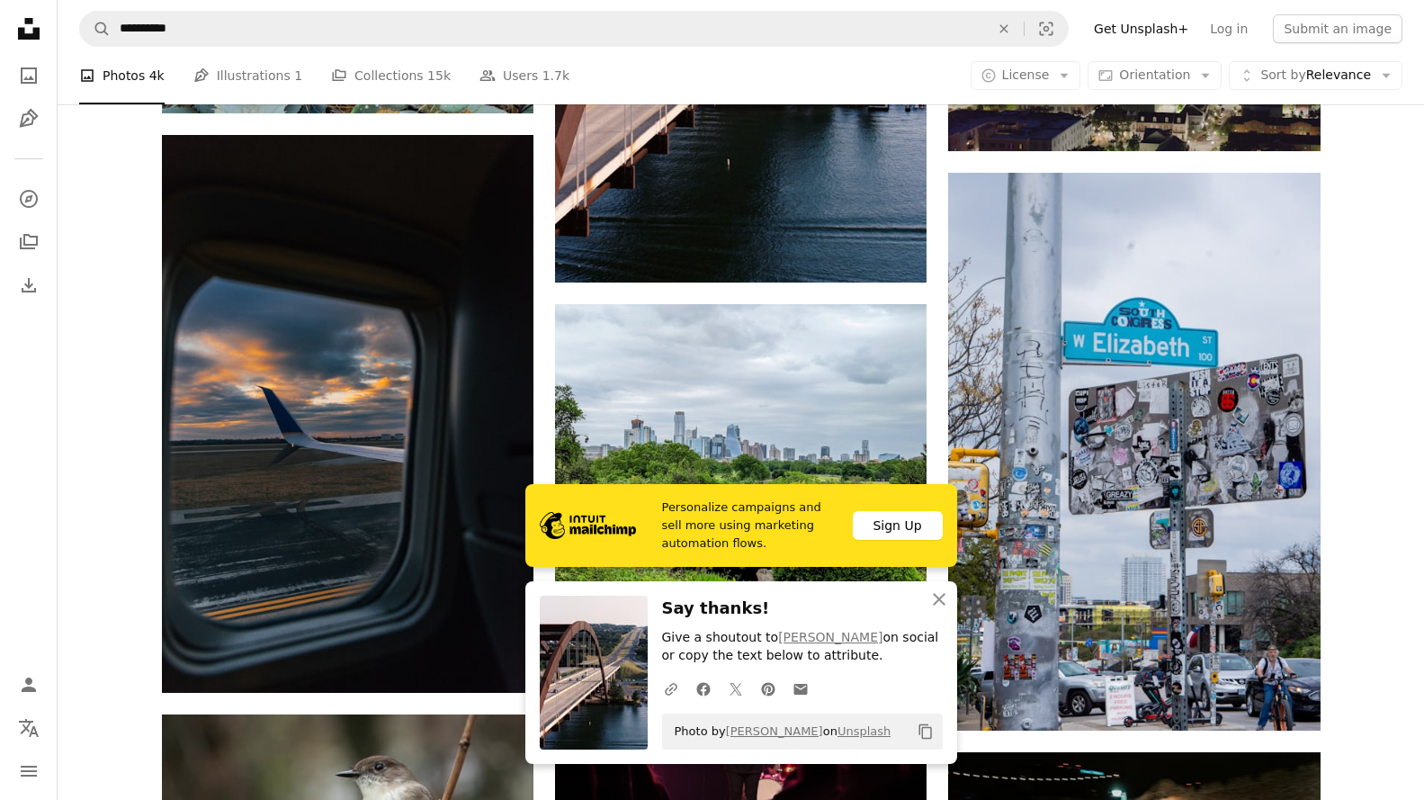
scroll to position [39821, 0]
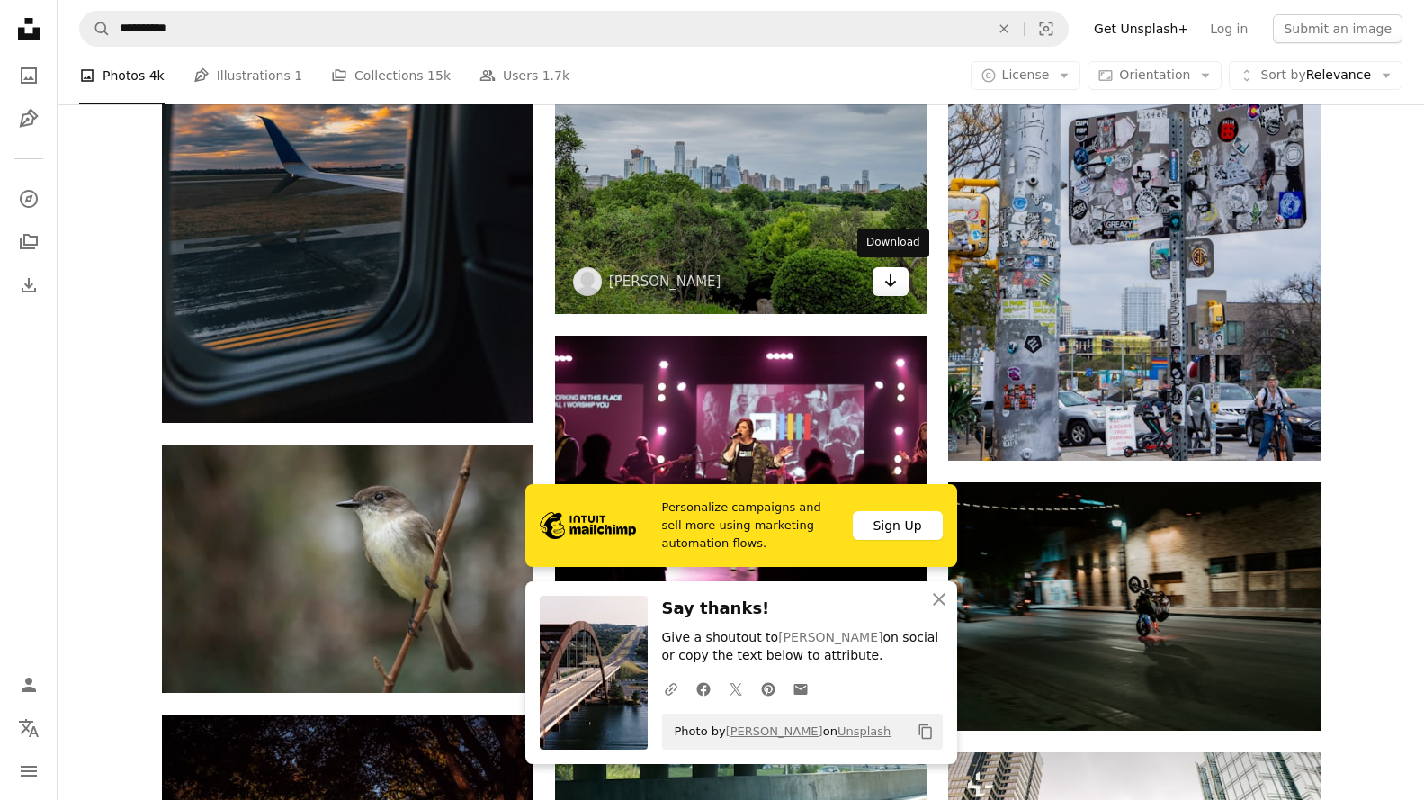
click at [897, 278] on icon "Arrow pointing down" at bounding box center [890, 281] width 14 height 22
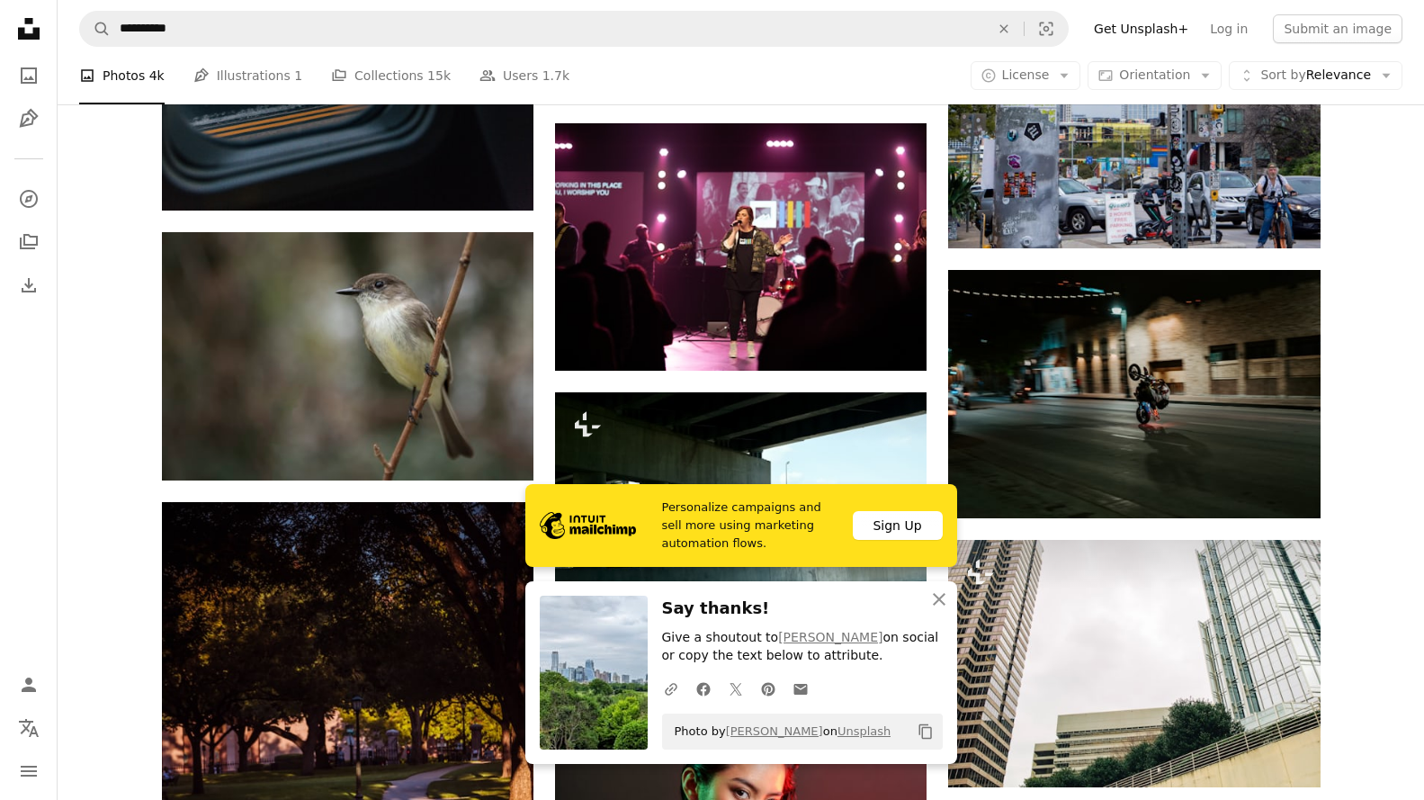
scroll to position [40181, 0]
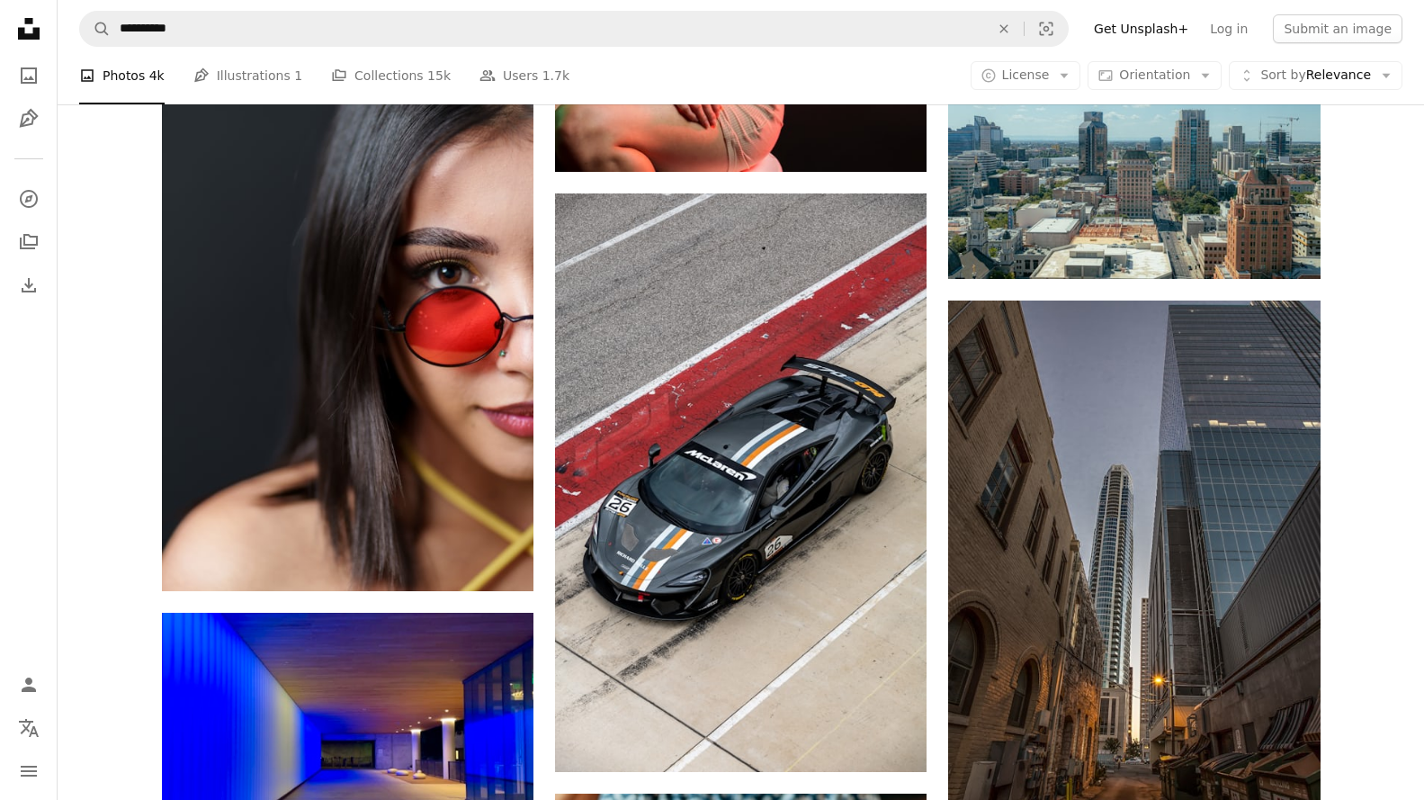
scroll to position [41440, 0]
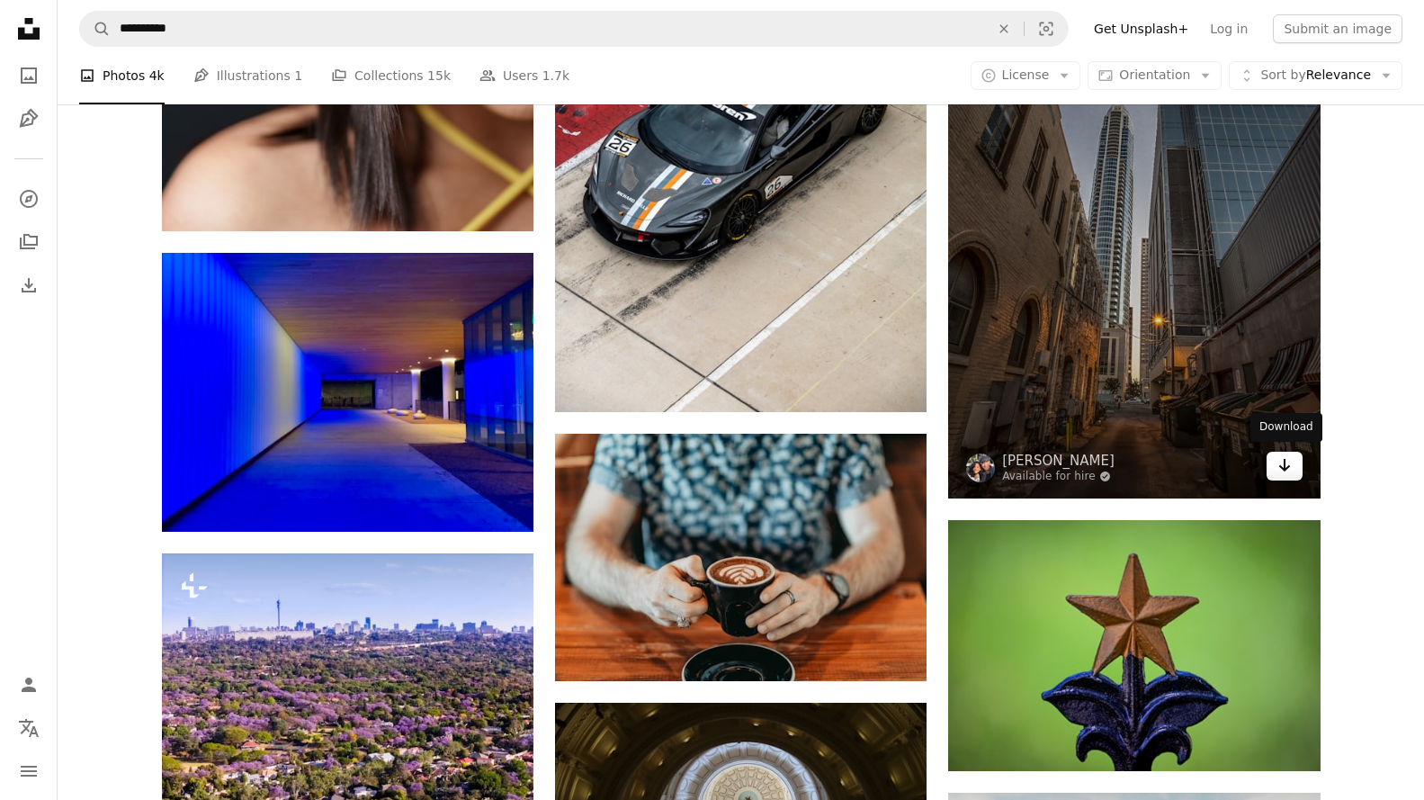
click at [1299, 462] on link "Arrow pointing down" at bounding box center [1285, 466] width 36 height 29
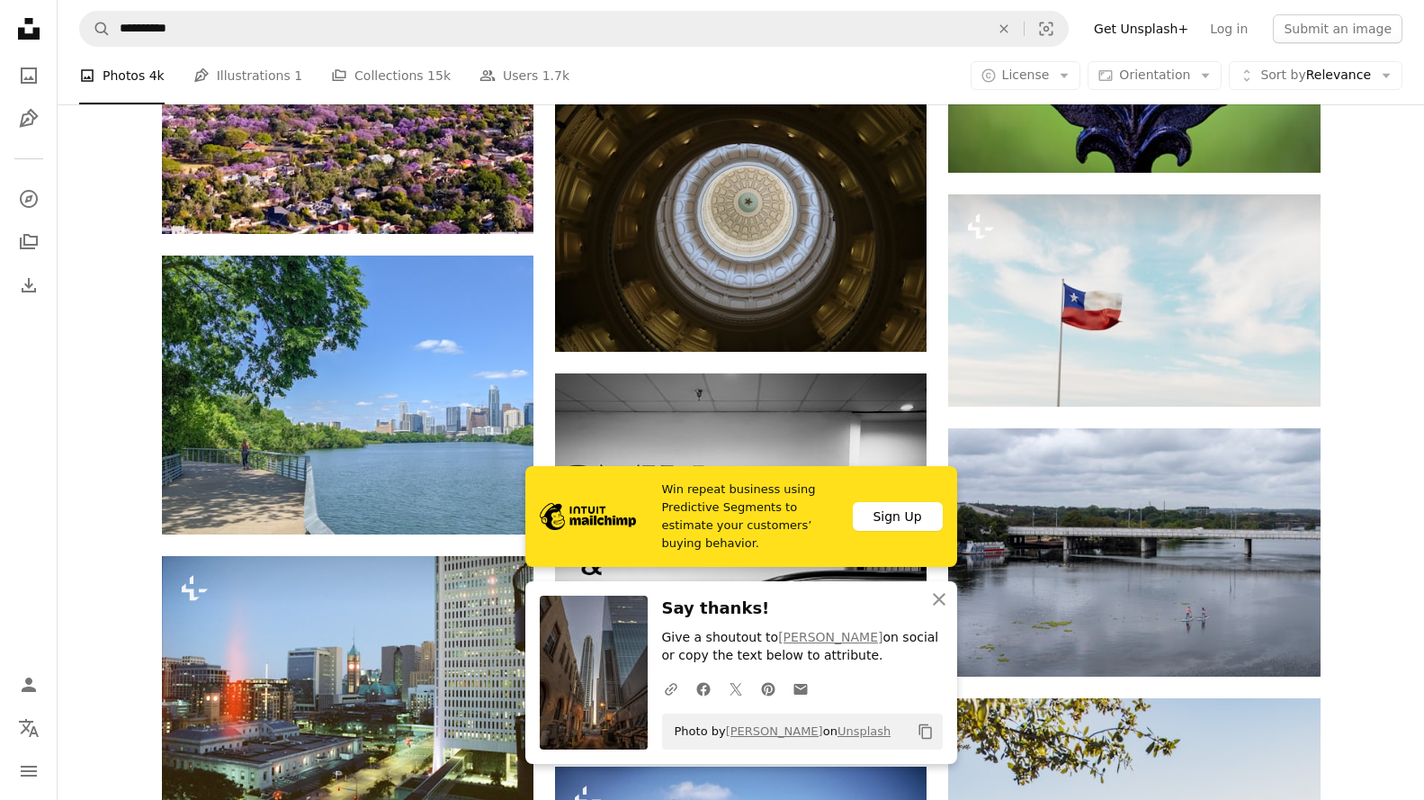
scroll to position [42070, 0]
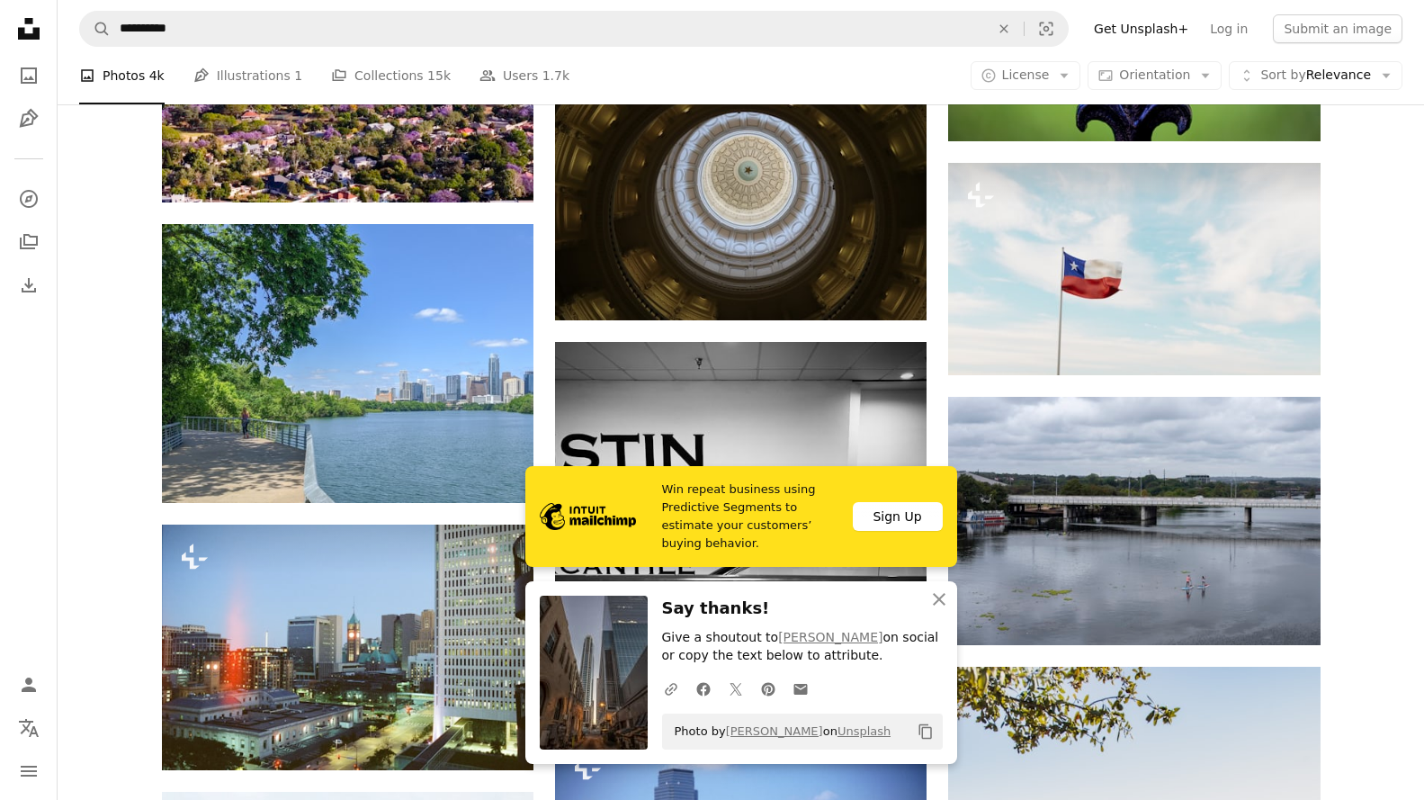
click at [933, 596] on icon "An X shape" at bounding box center [939, 599] width 22 height 22
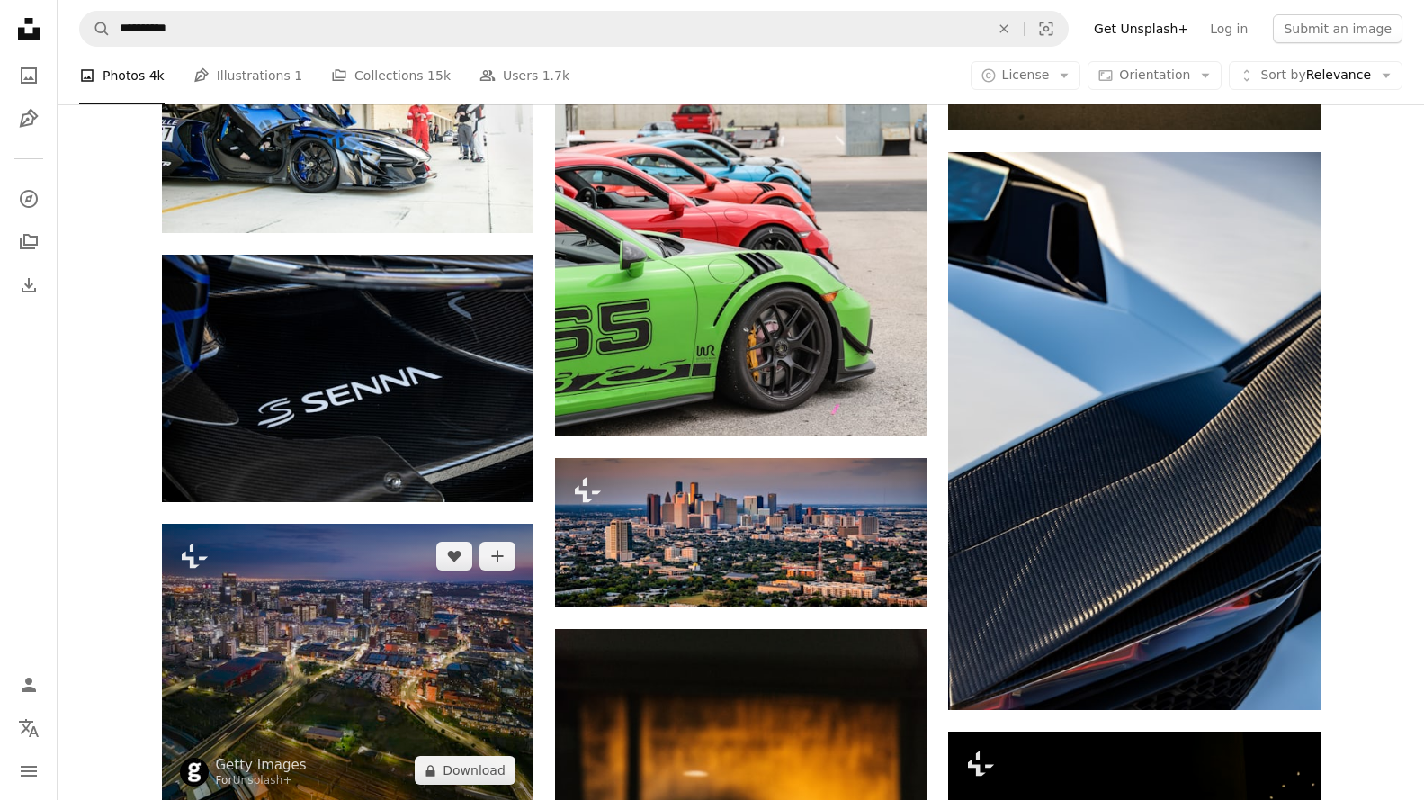
scroll to position [51067, 0]
